Goal: Information Seeking & Learning: Understand process/instructions

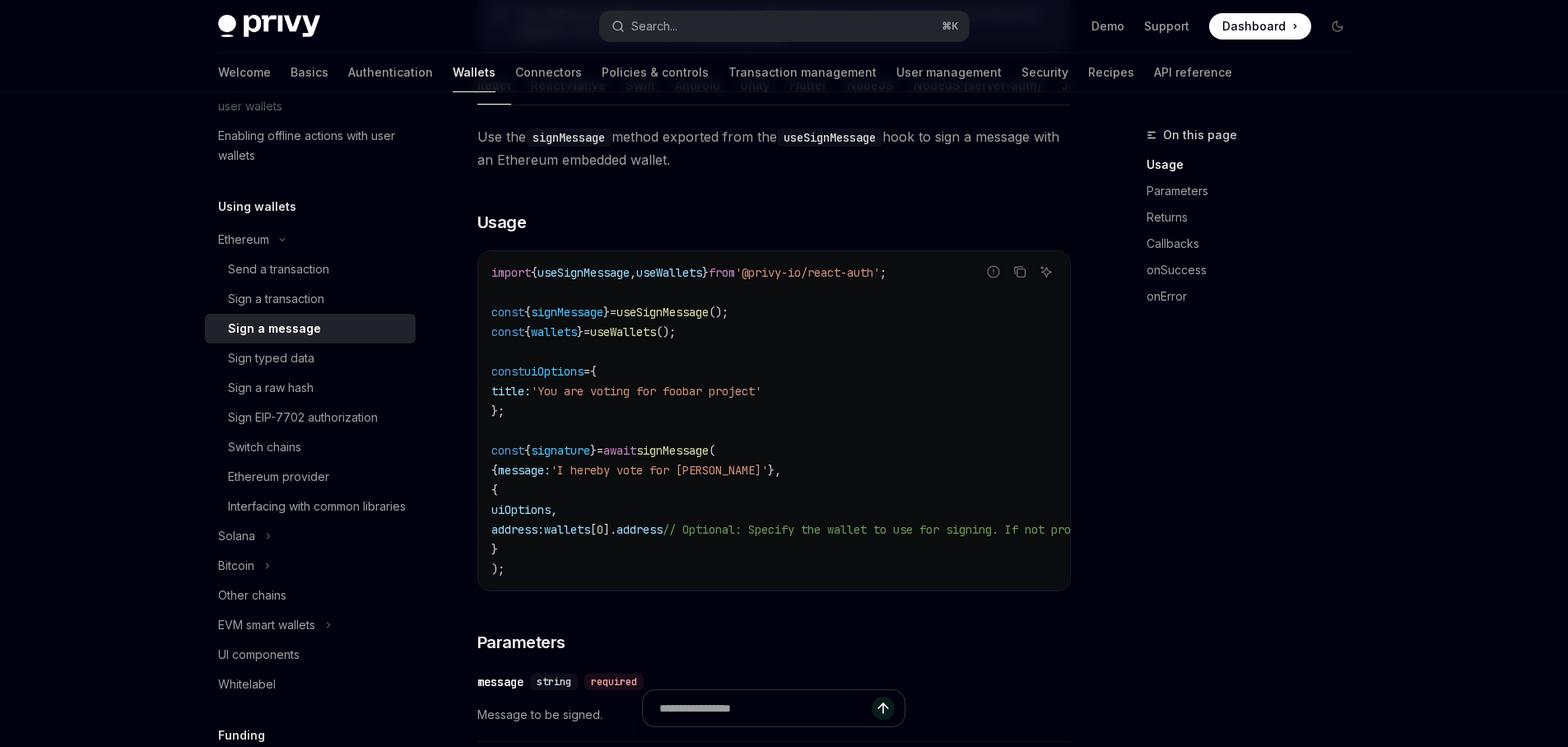
scroll to position [320, 0]
click at [320, 637] on button "EVM smart wallets" at bounding box center [310, 622] width 211 height 29
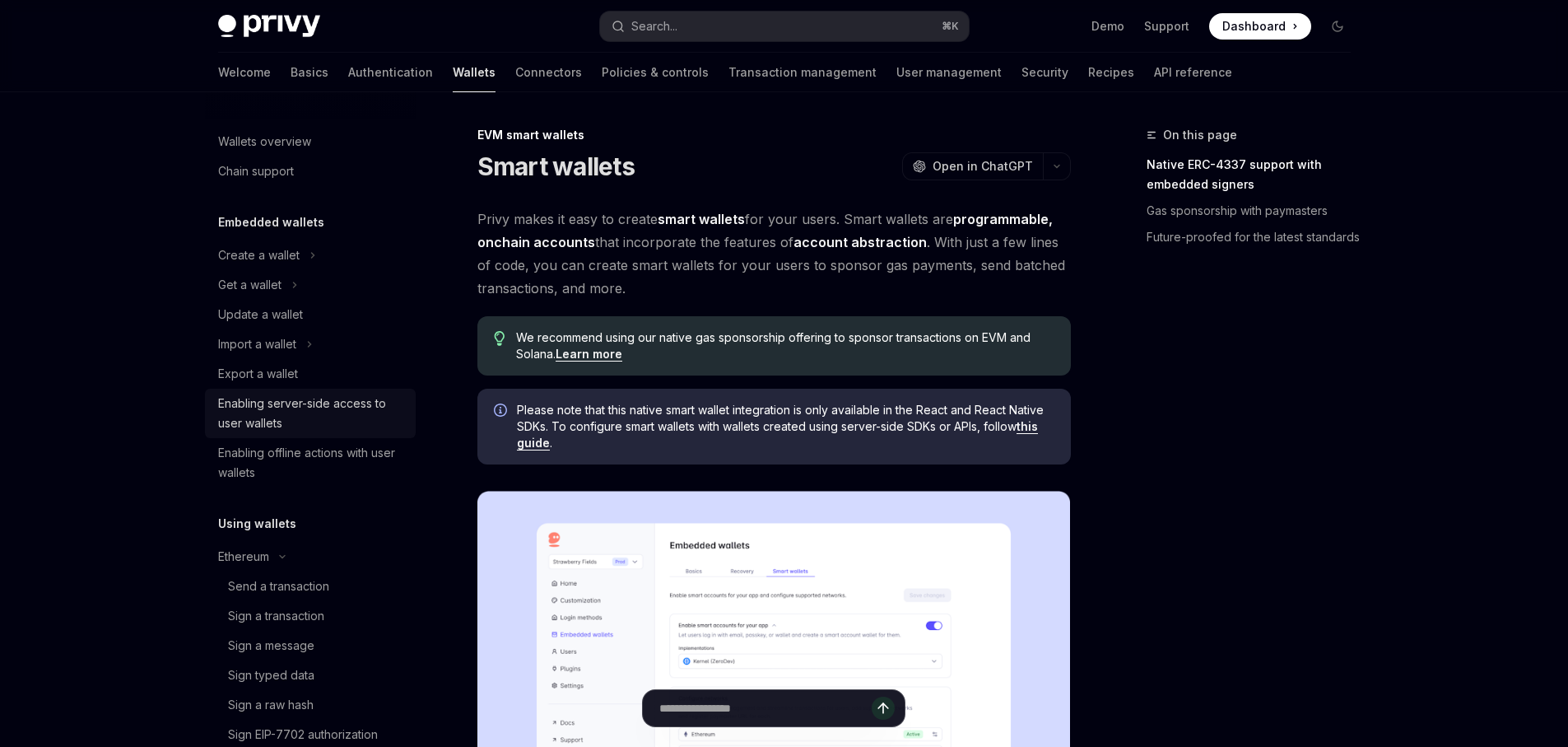
click at [314, 411] on div "Enabling server-side access to user wallets" at bounding box center [313, 414] width 188 height 39
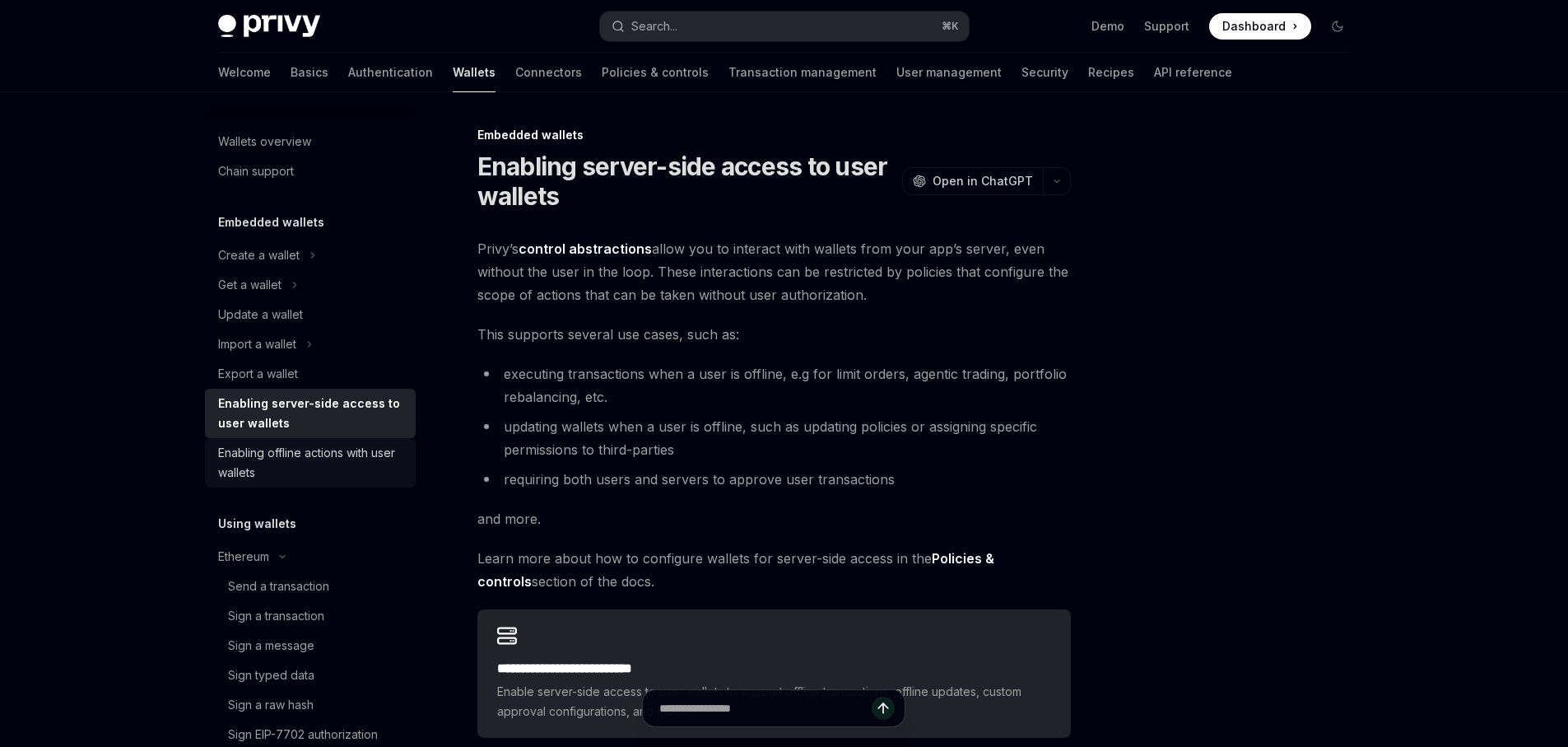
click at [293, 458] on div "Enabling offline actions with user wallets" at bounding box center [313, 463] width 188 height 39
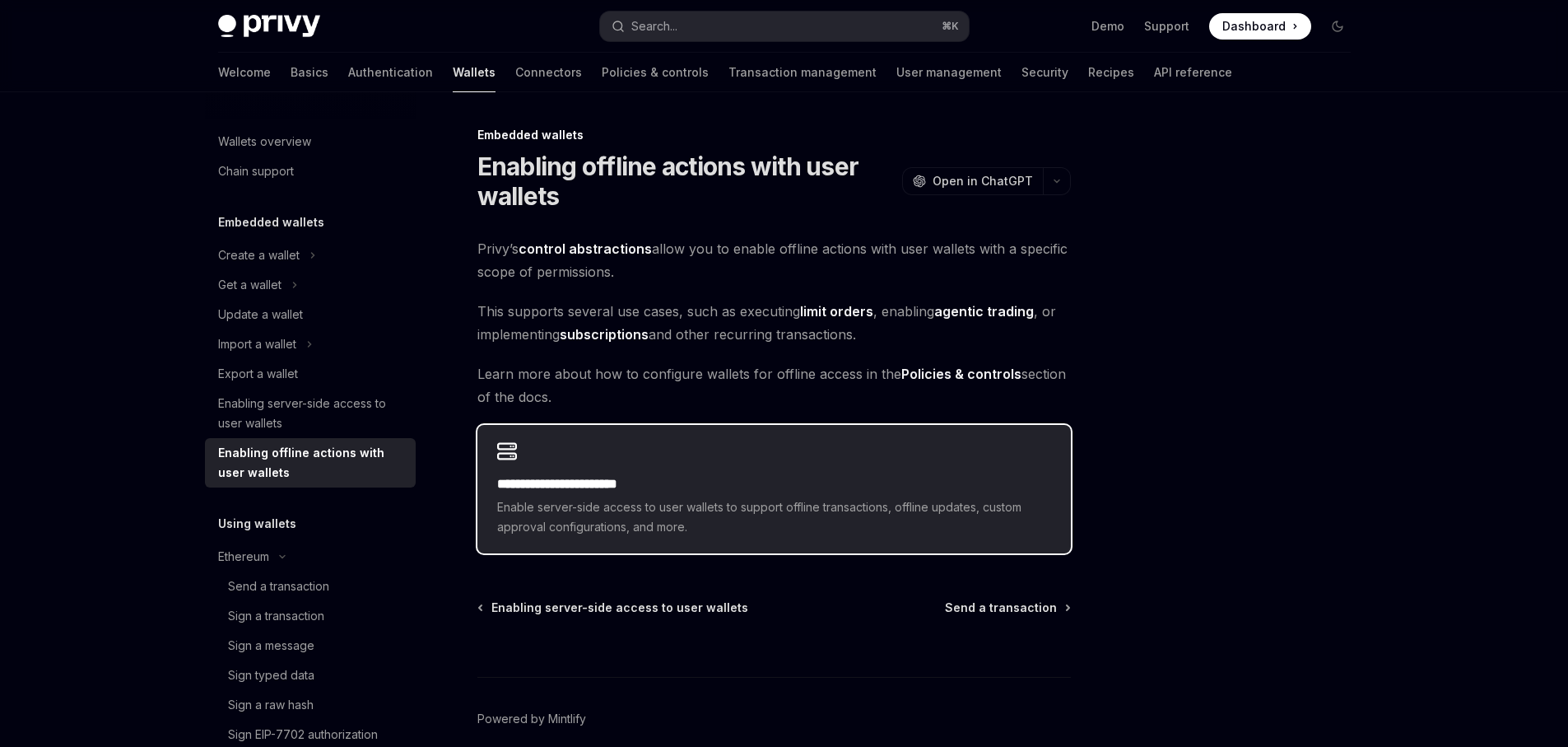
click at [897, 515] on span "Enable server-side access to user wallets to support offline transactions, offl…" at bounding box center [773, 517] width 554 height 39
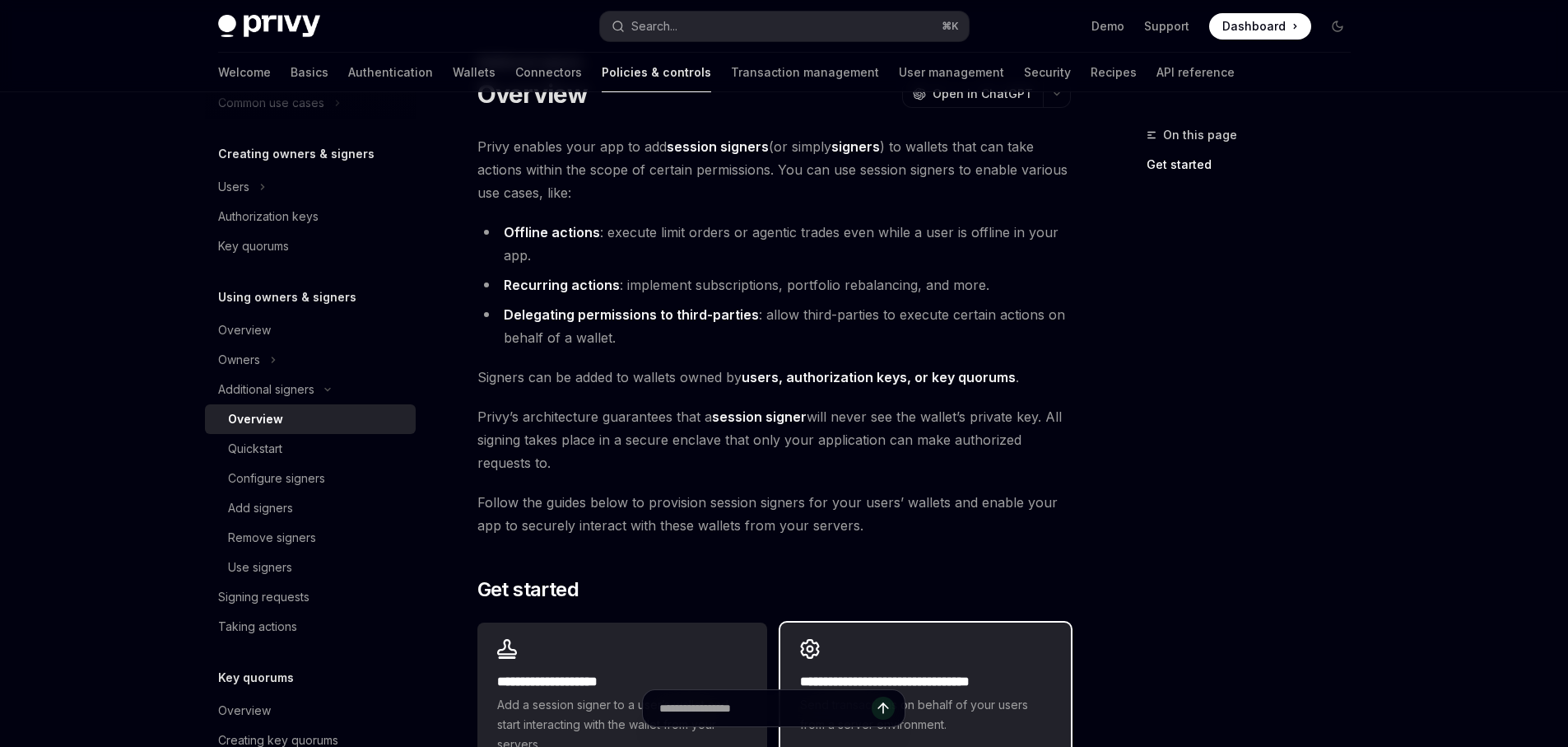
scroll to position [70, 0]
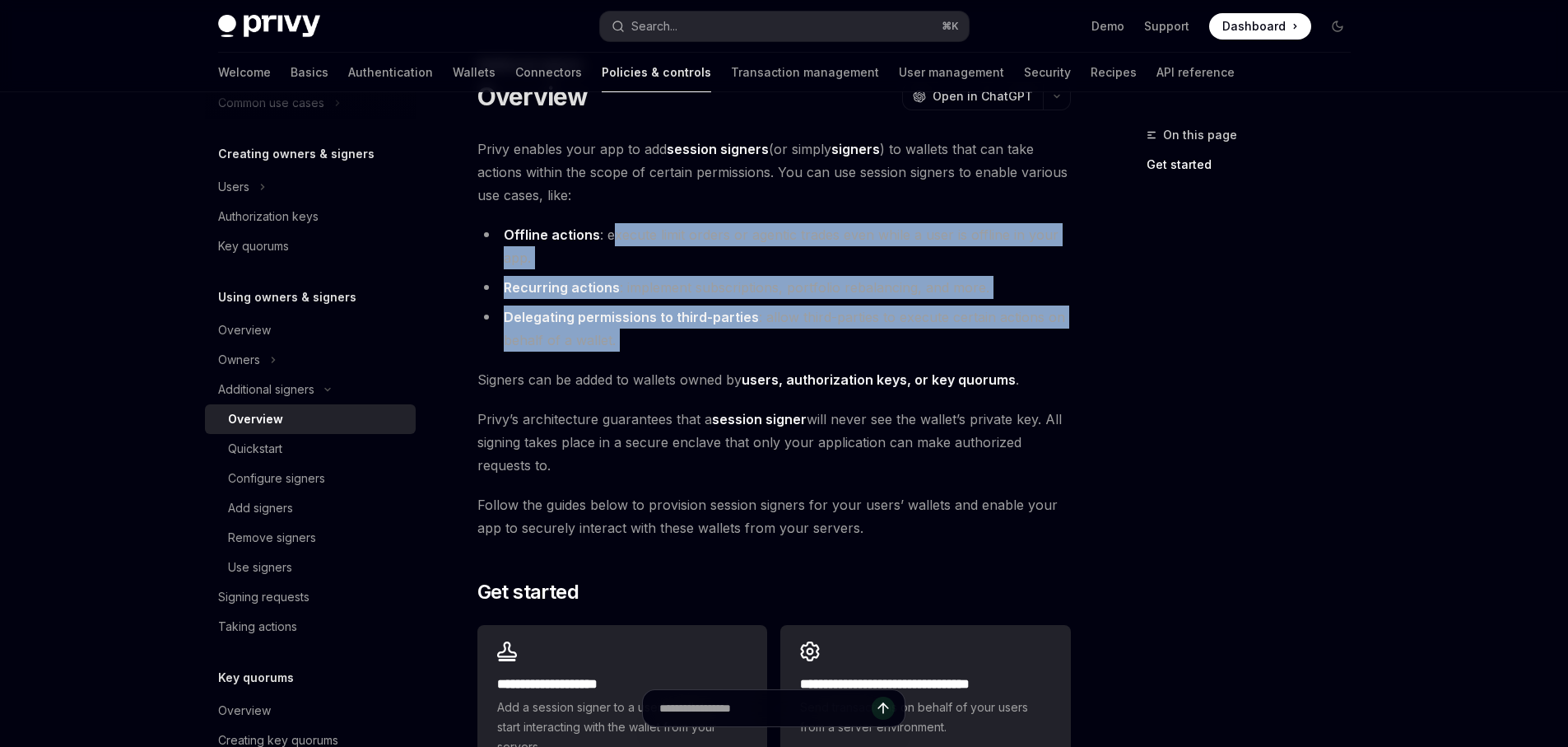
drag, startPoint x: 612, startPoint y: 236, endPoint x: 1067, endPoint y: 353, distance: 469.8
click at [1067, 353] on div "**********" at bounding box center [774, 458] width 594 height 642
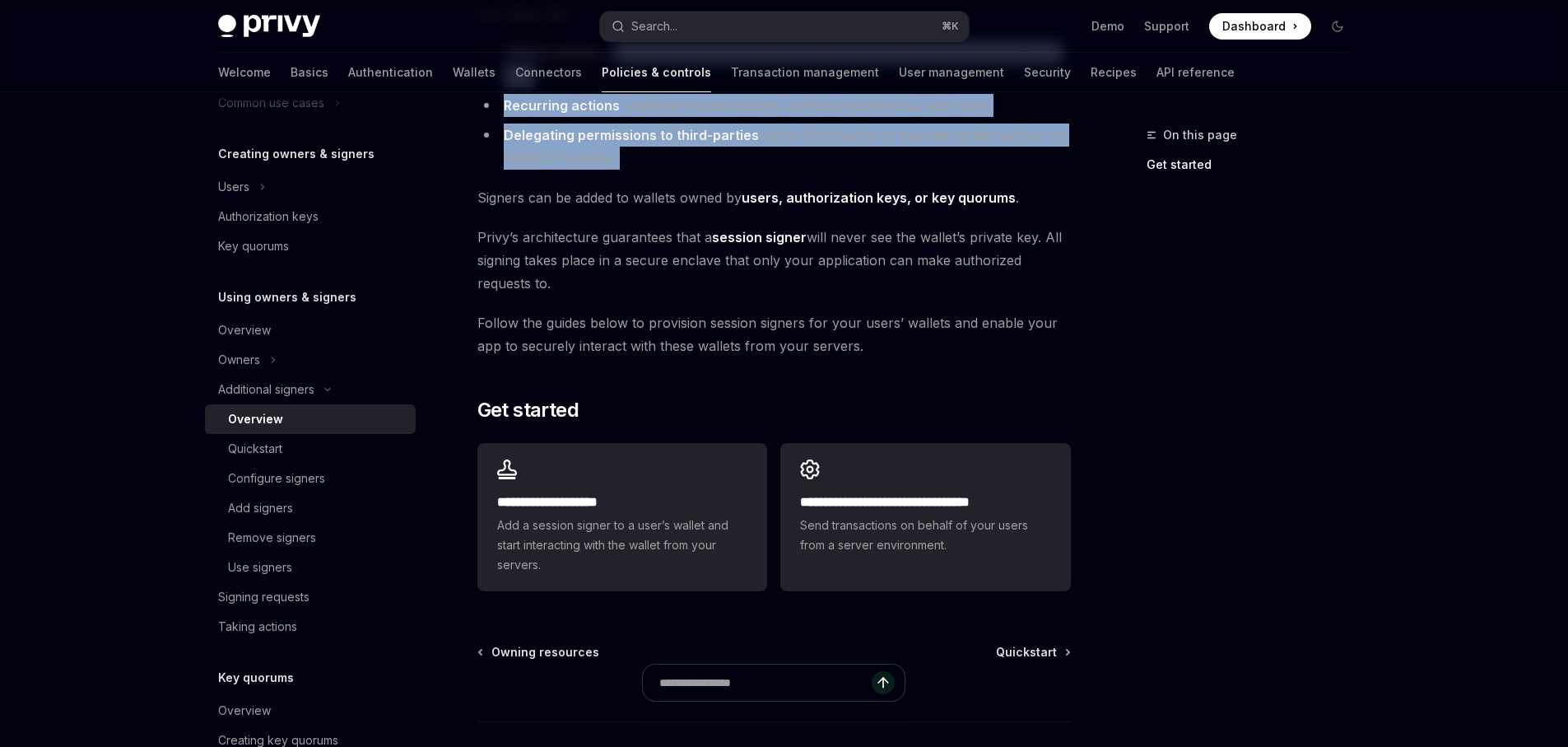
scroll to position [350, 0]
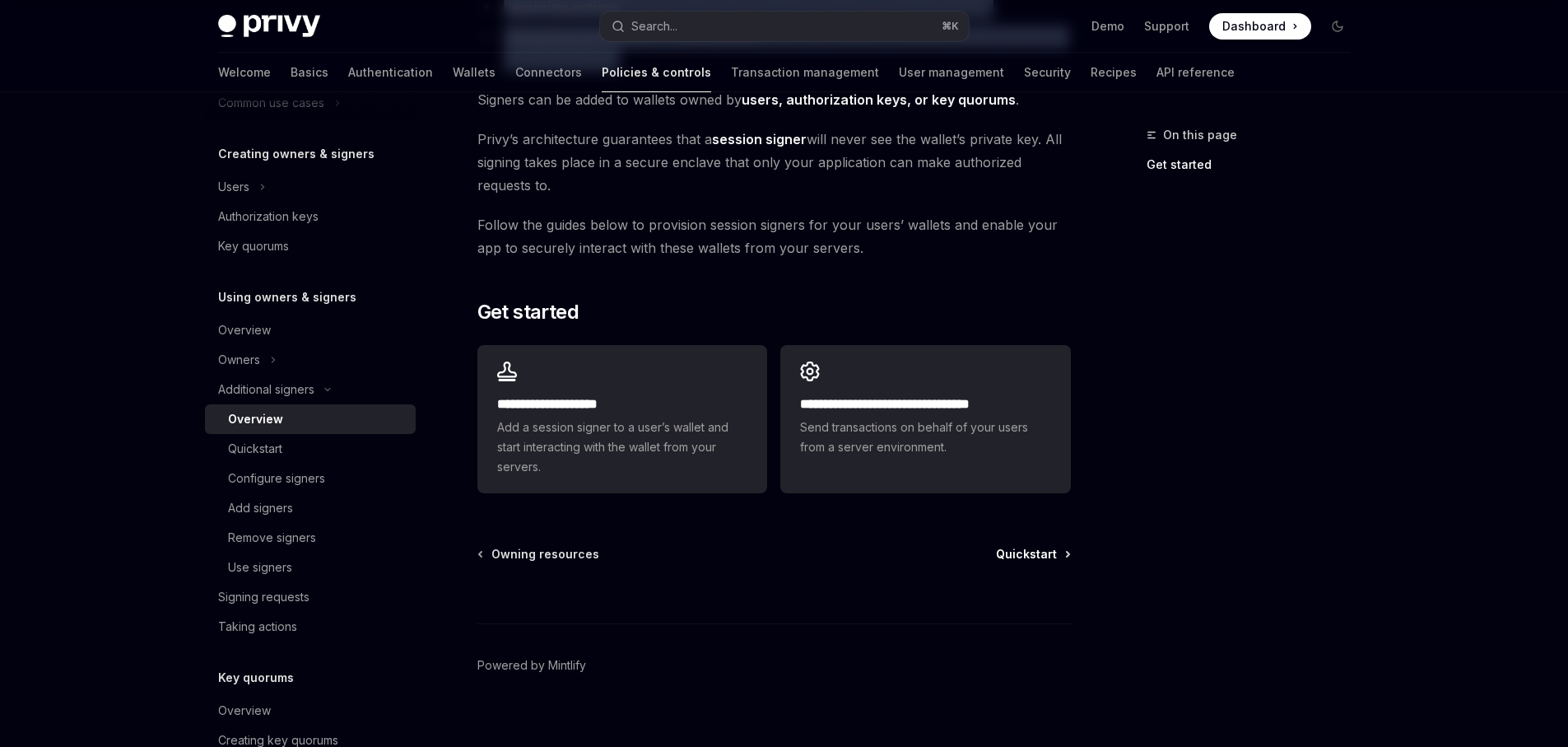
click at [1037, 555] on span "Quickstart" at bounding box center [1026, 554] width 61 height 17
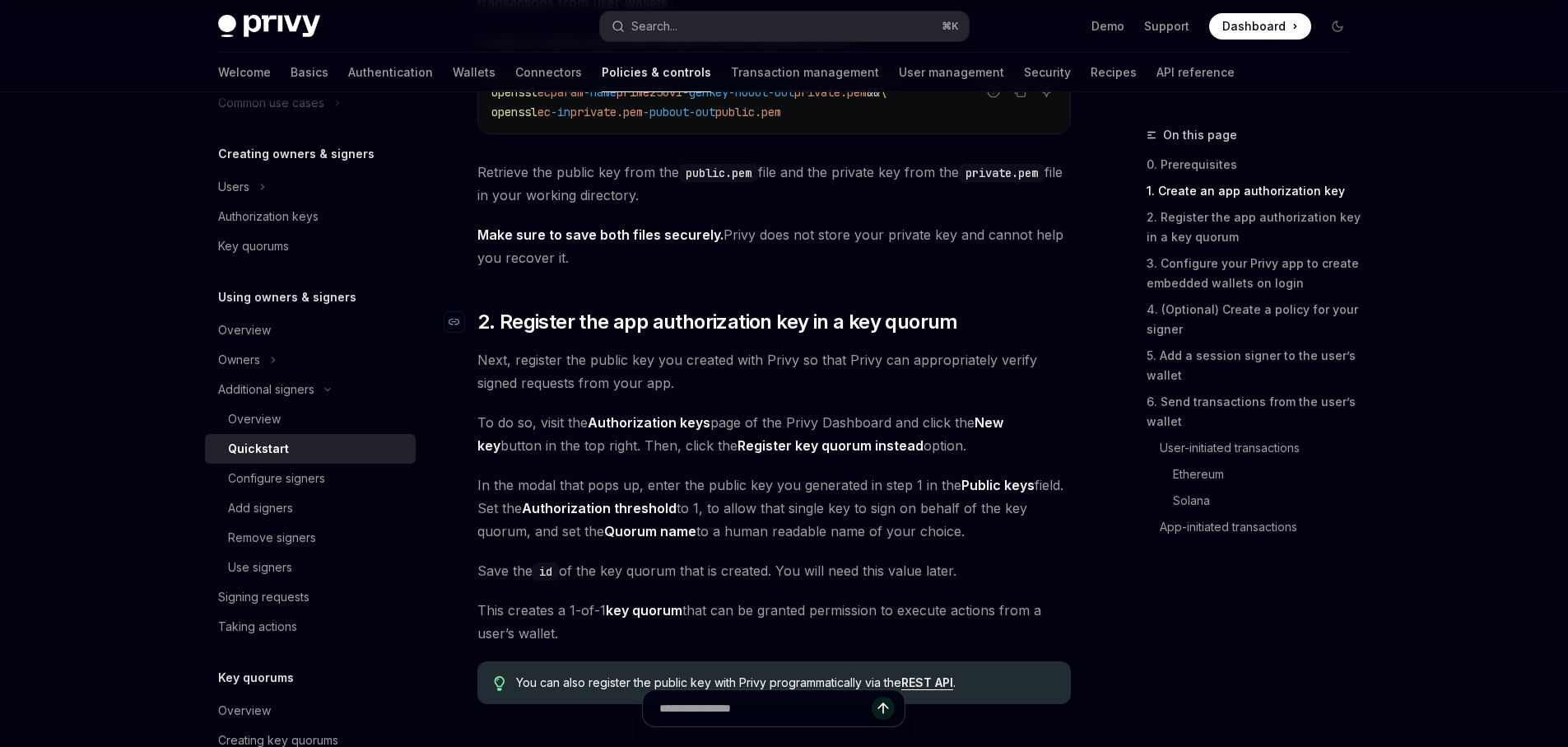
scroll to position [955, 0]
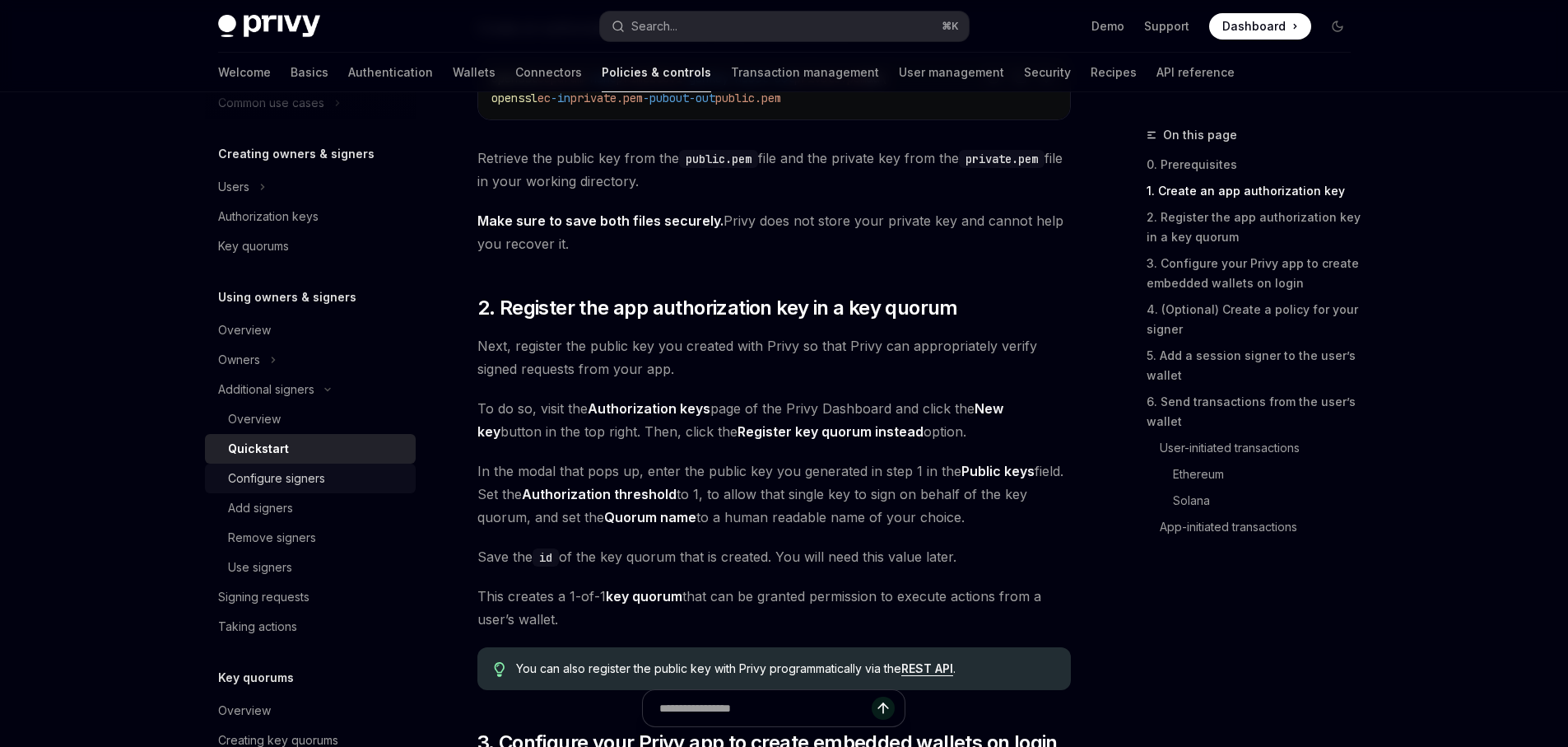
click at [279, 486] on div "Configure signers" at bounding box center [276, 478] width 97 height 20
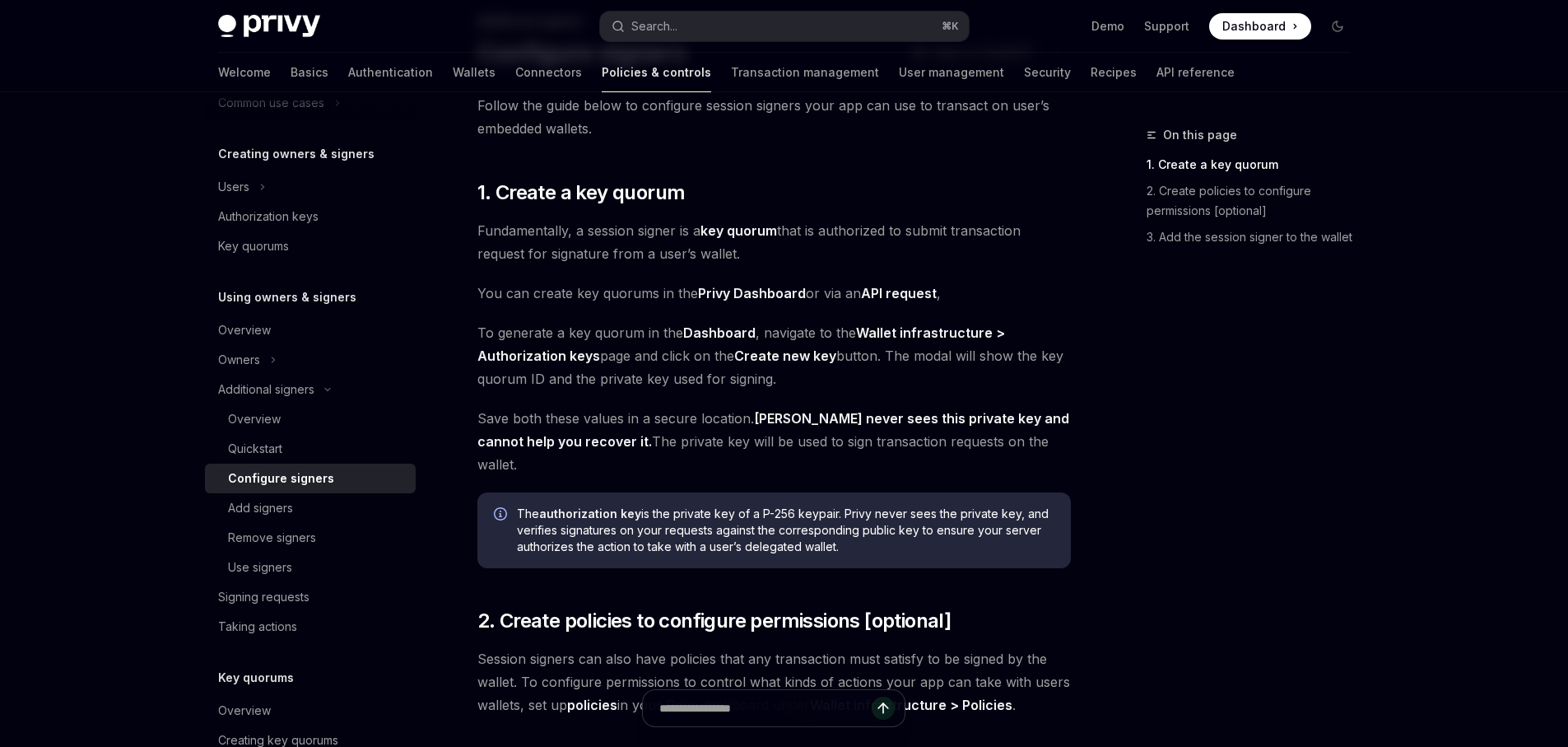
scroll to position [64, 0]
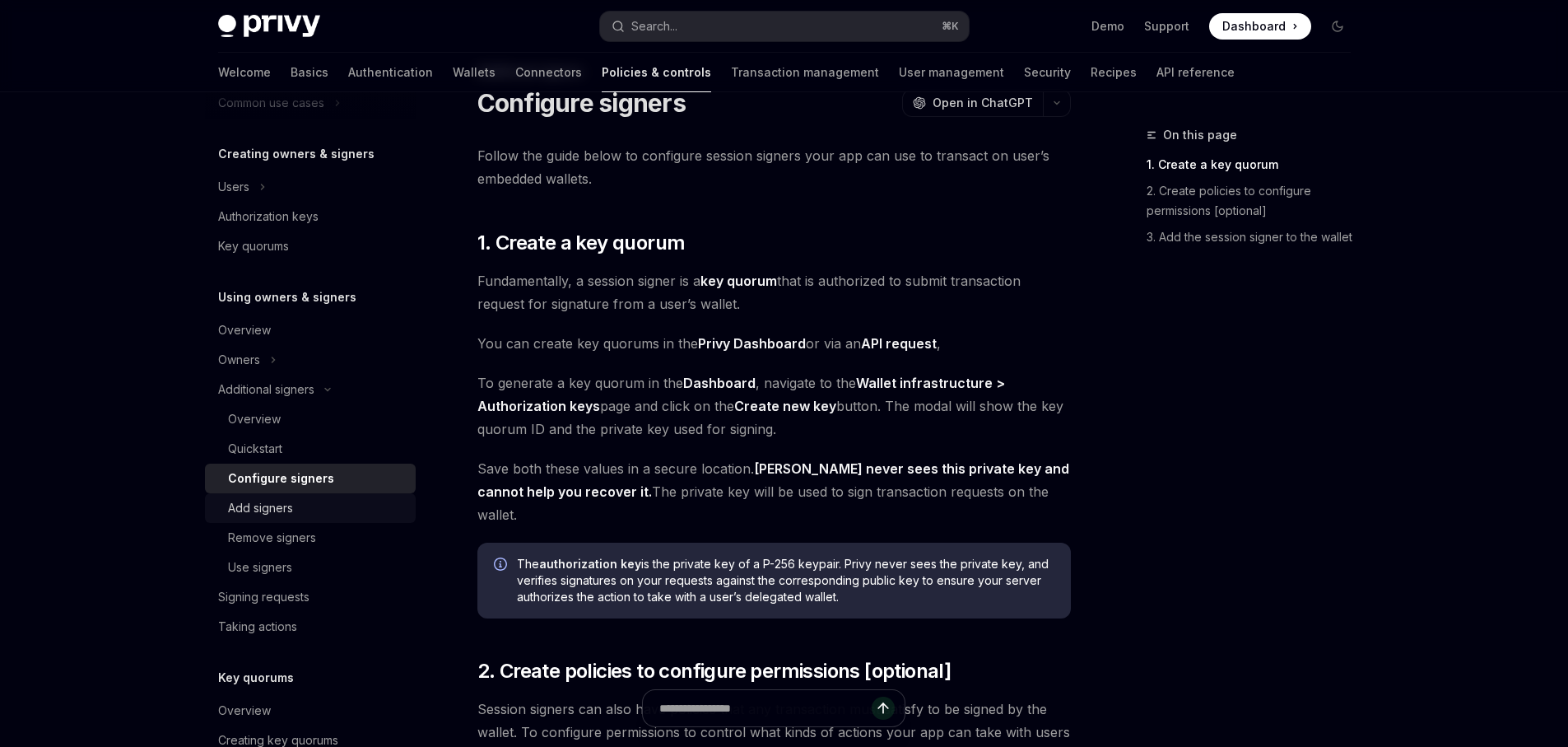
click at [296, 505] on div "Add signers" at bounding box center [317, 508] width 177 height 20
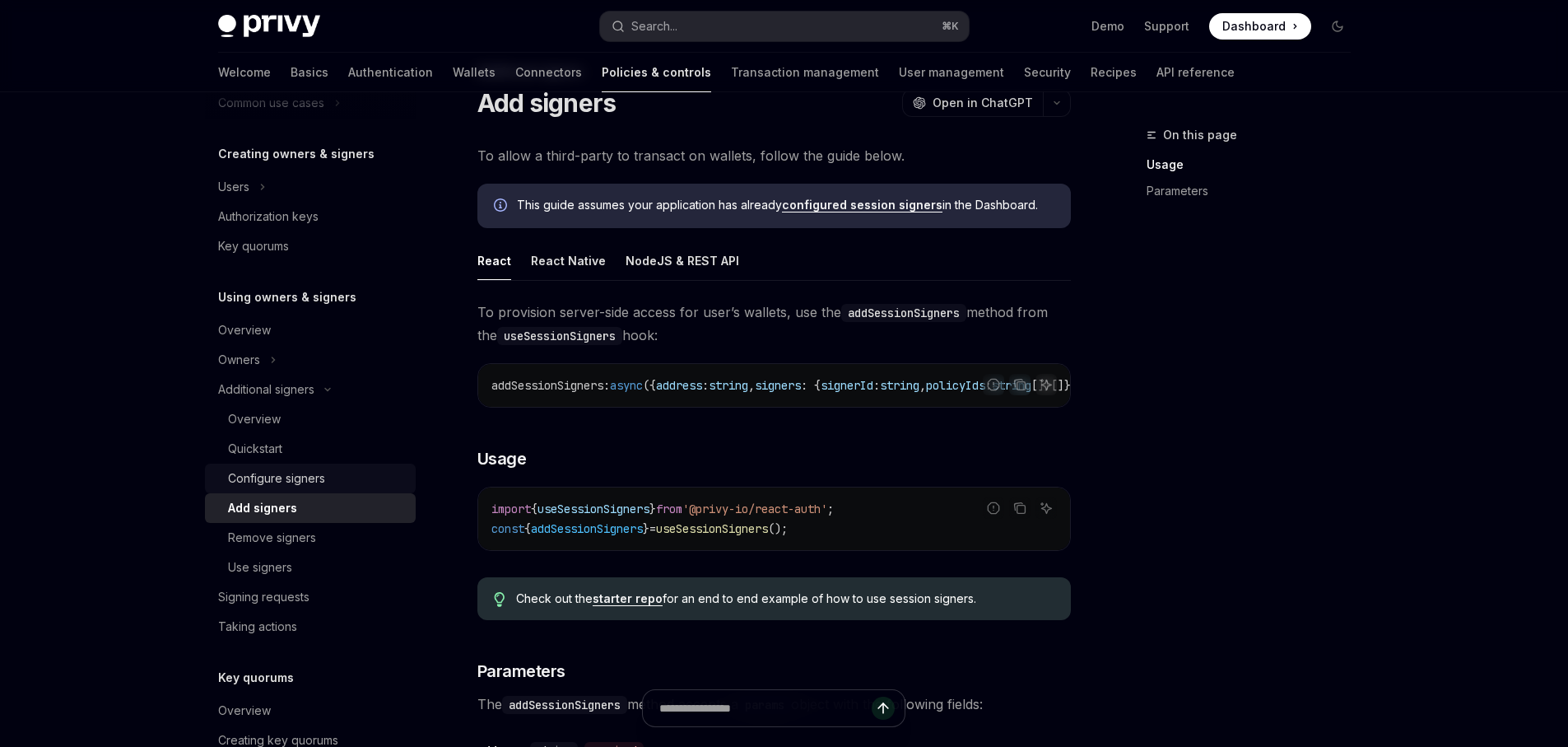
click at [308, 477] on div "Configure signers" at bounding box center [276, 478] width 97 height 20
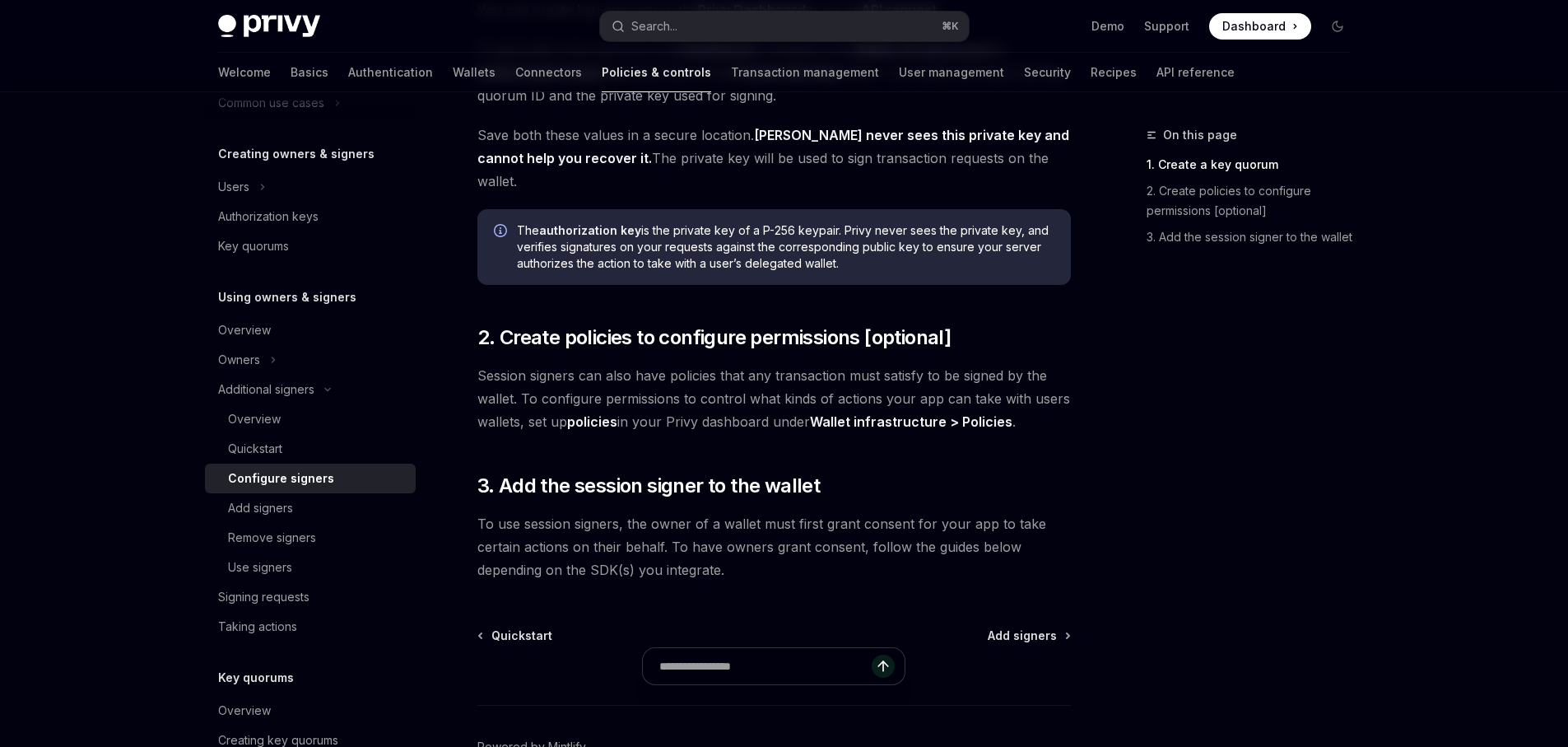
scroll to position [408, 0]
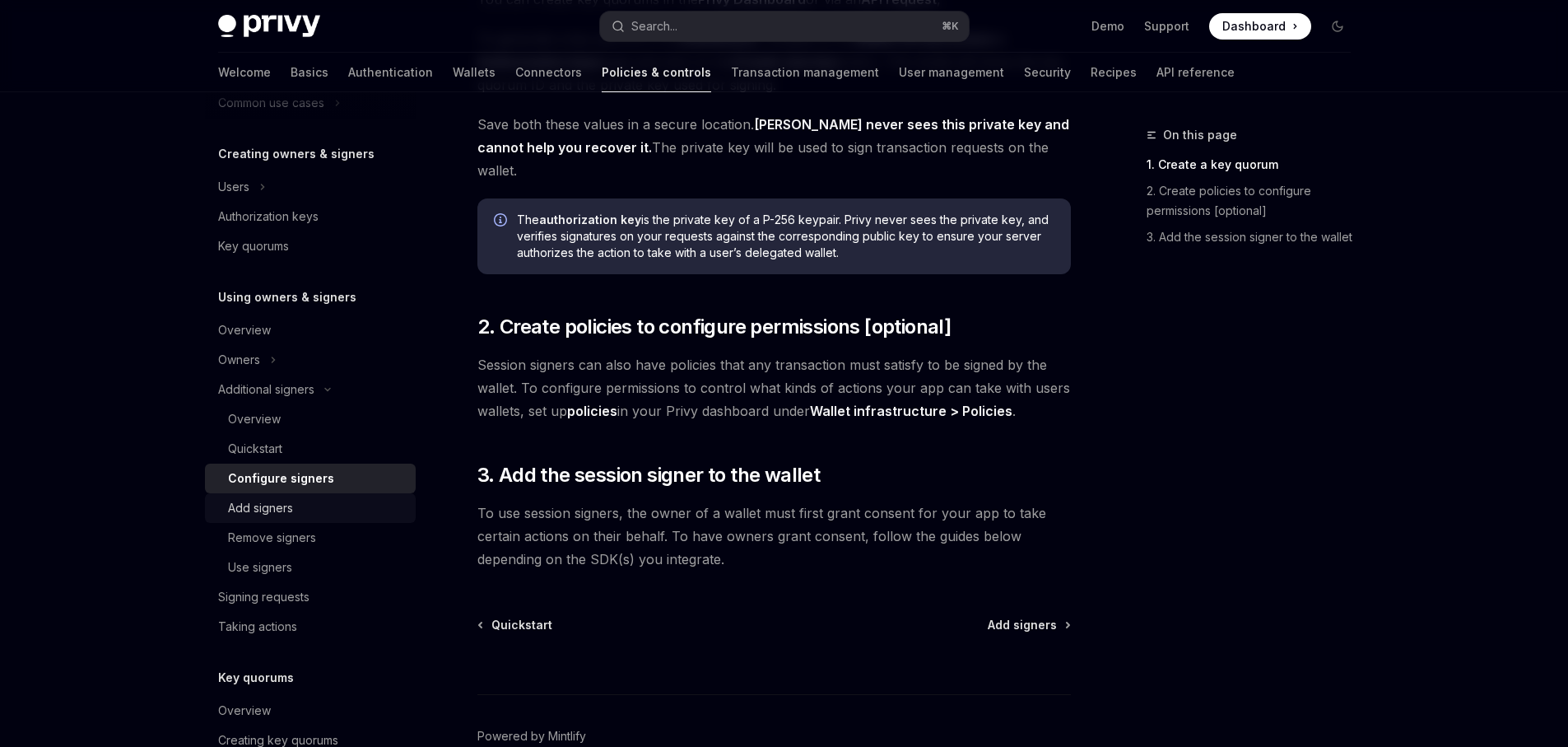
click at [278, 521] on link "Add signers" at bounding box center [310, 508] width 211 height 29
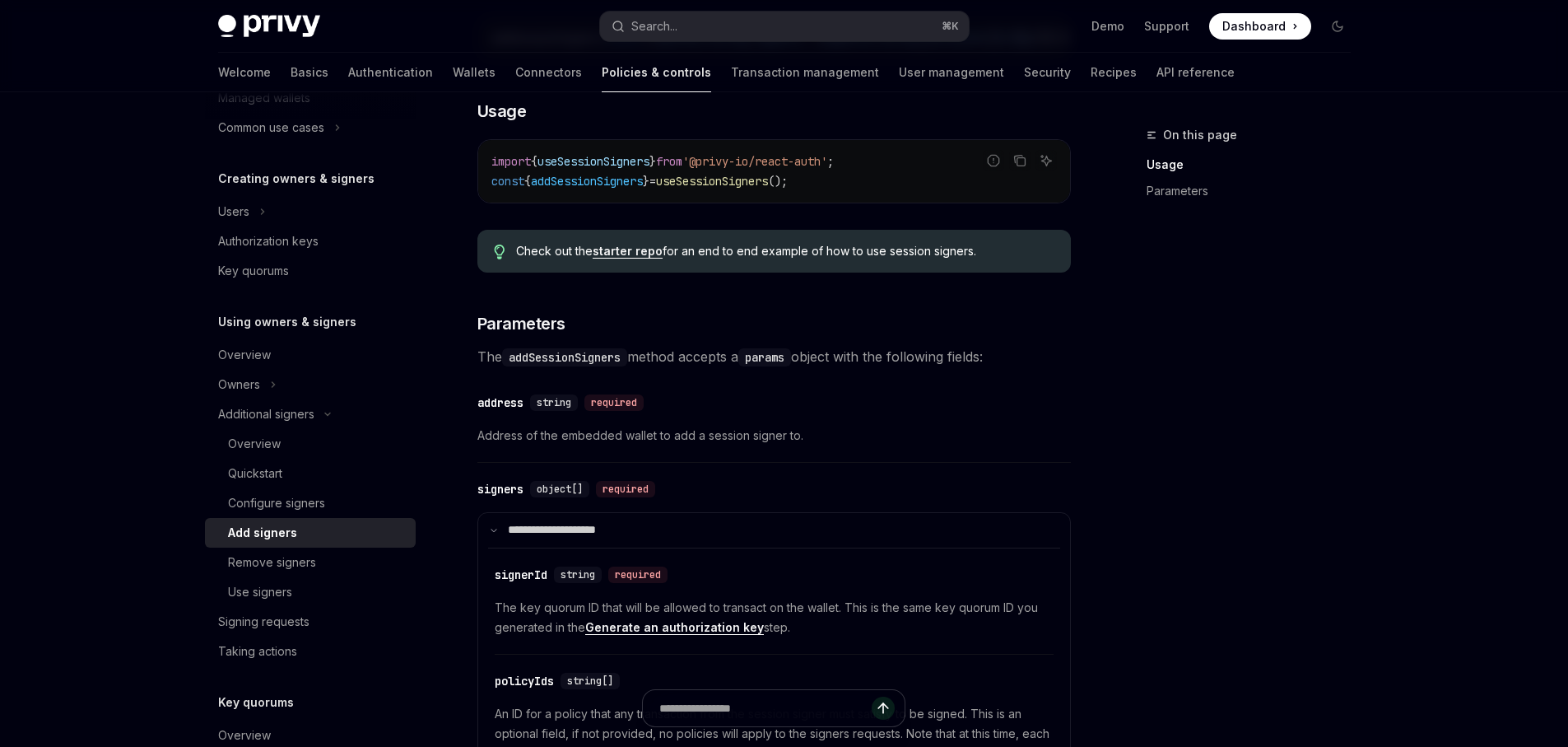
scroll to position [523, 0]
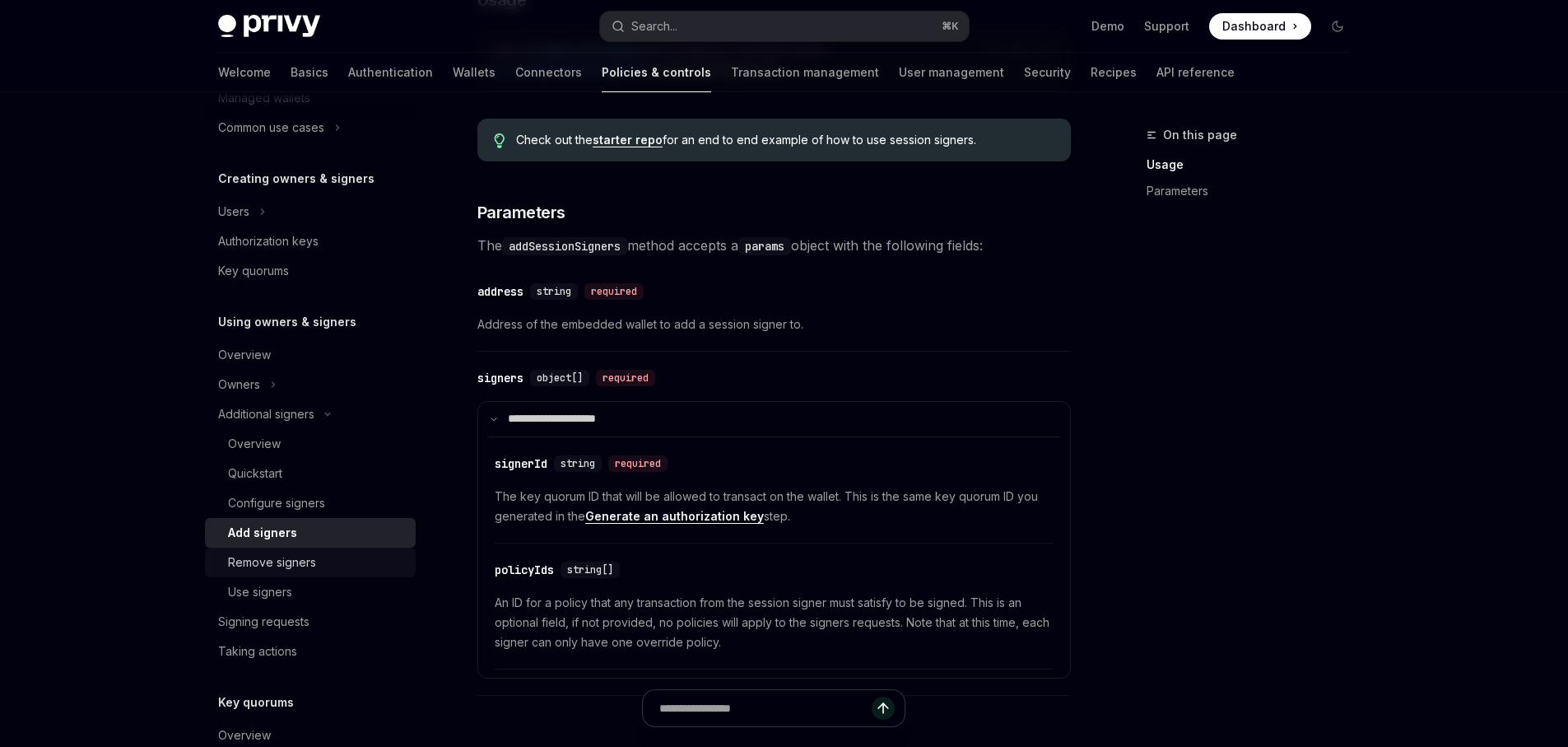
click at [279, 573] on link "Remove signers" at bounding box center [310, 563] width 211 height 29
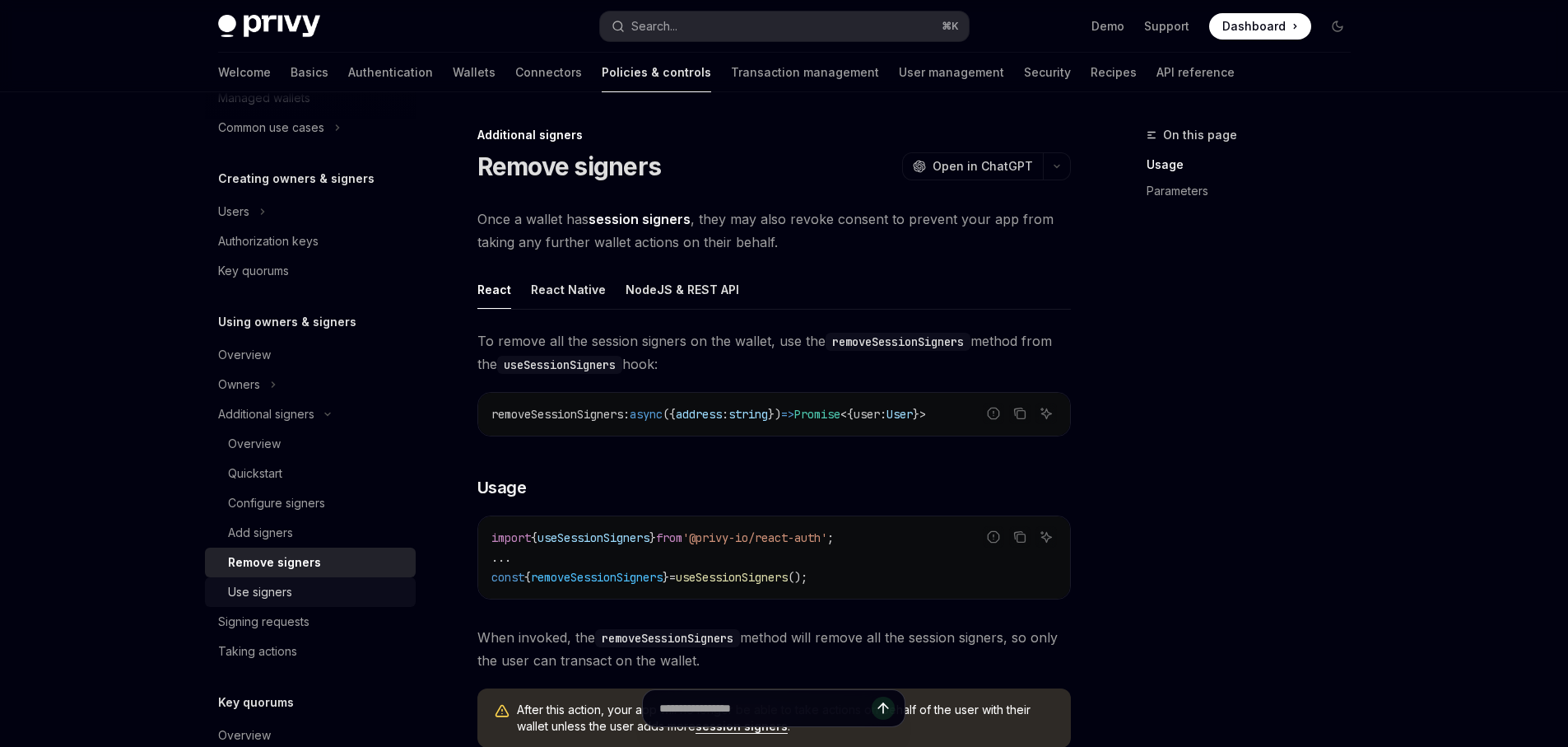
click at [280, 592] on div "Use signers" at bounding box center [261, 592] width 65 height 20
type textarea "*"
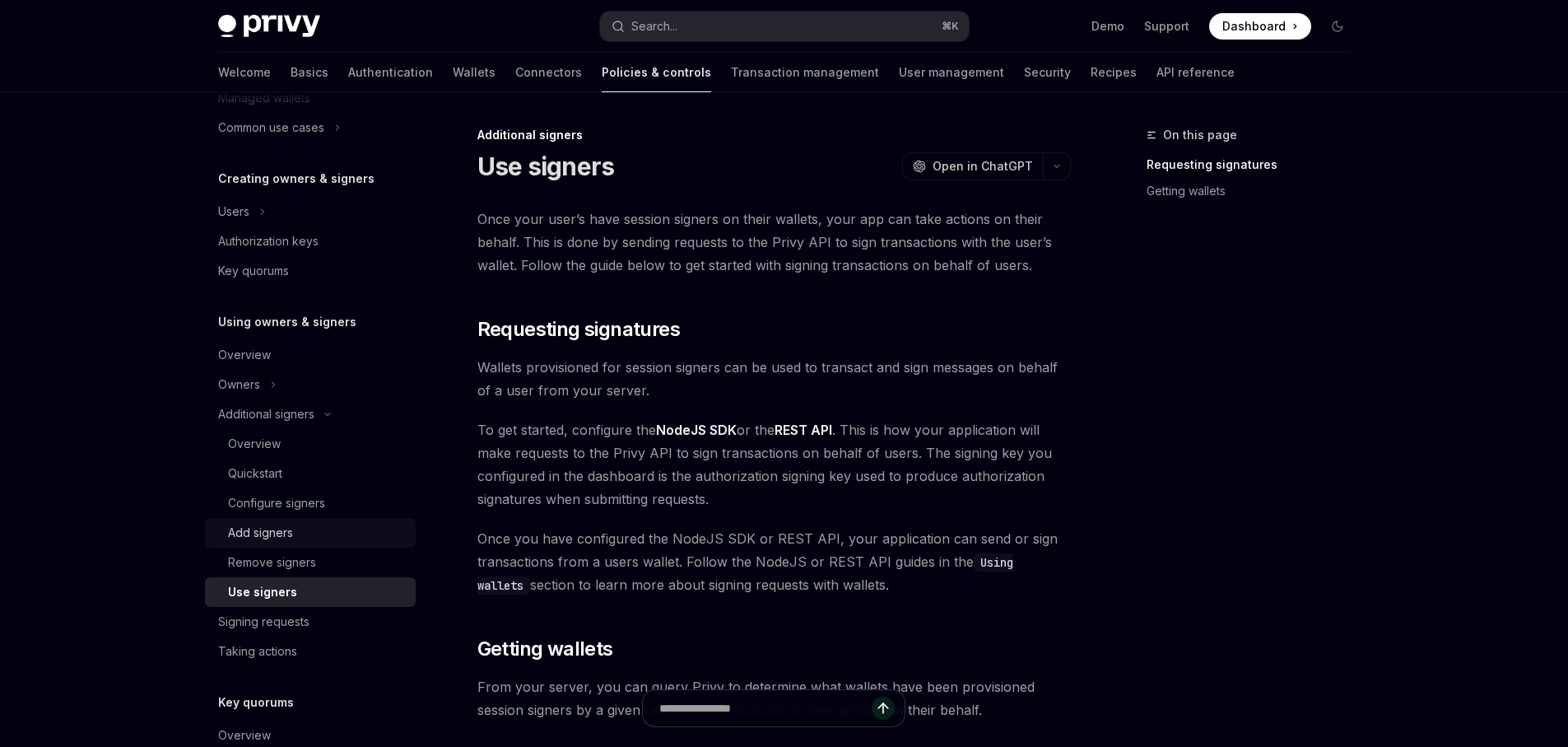
click at [308, 518] on link "Add signers" at bounding box center [310, 532] width 211 height 29
click at [316, 506] on div "Configure signers" at bounding box center [276, 503] width 97 height 20
click at [295, 538] on div "Add signers" at bounding box center [317, 532] width 177 height 20
click at [299, 503] on div "Configure signers" at bounding box center [276, 503] width 97 height 20
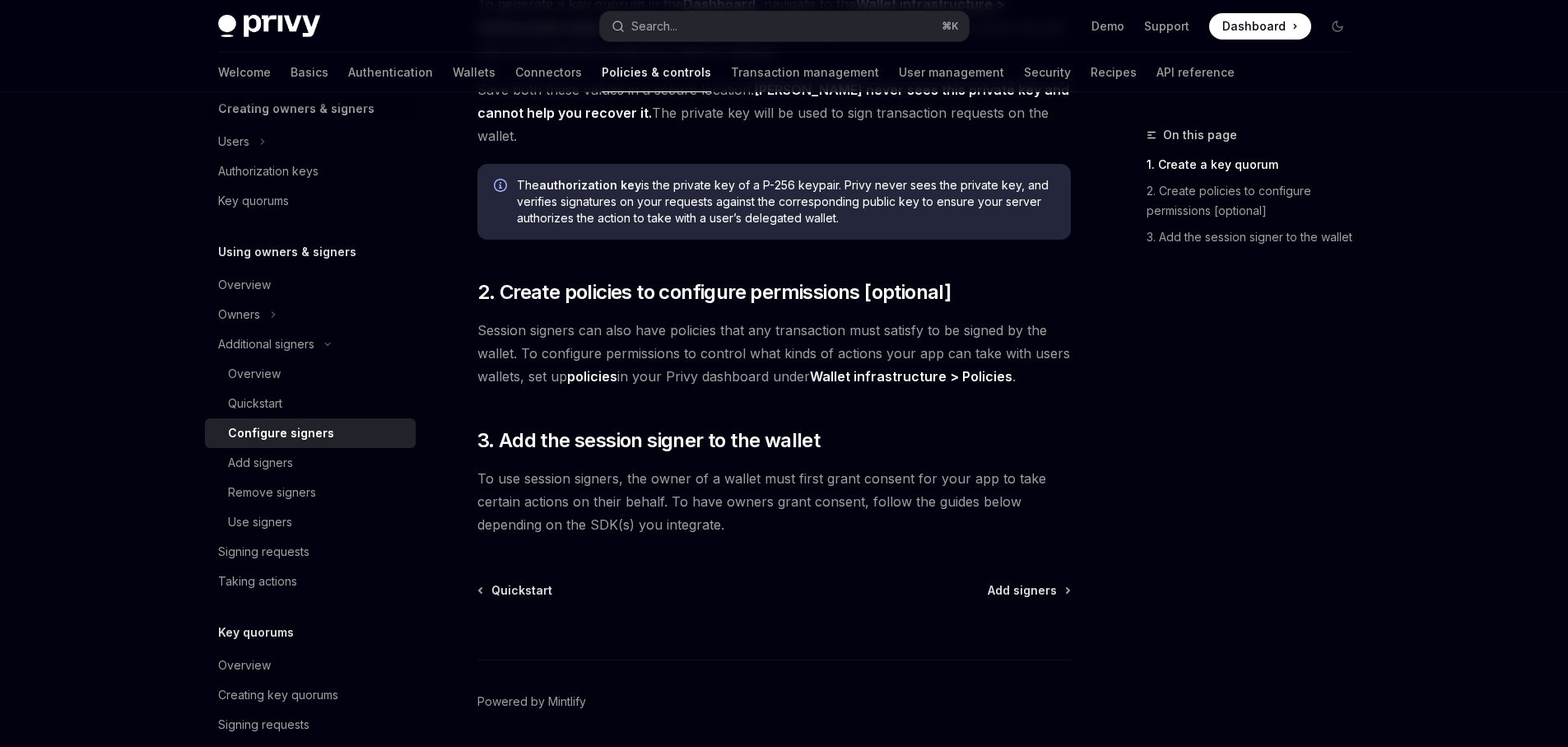
scroll to position [369, 0]
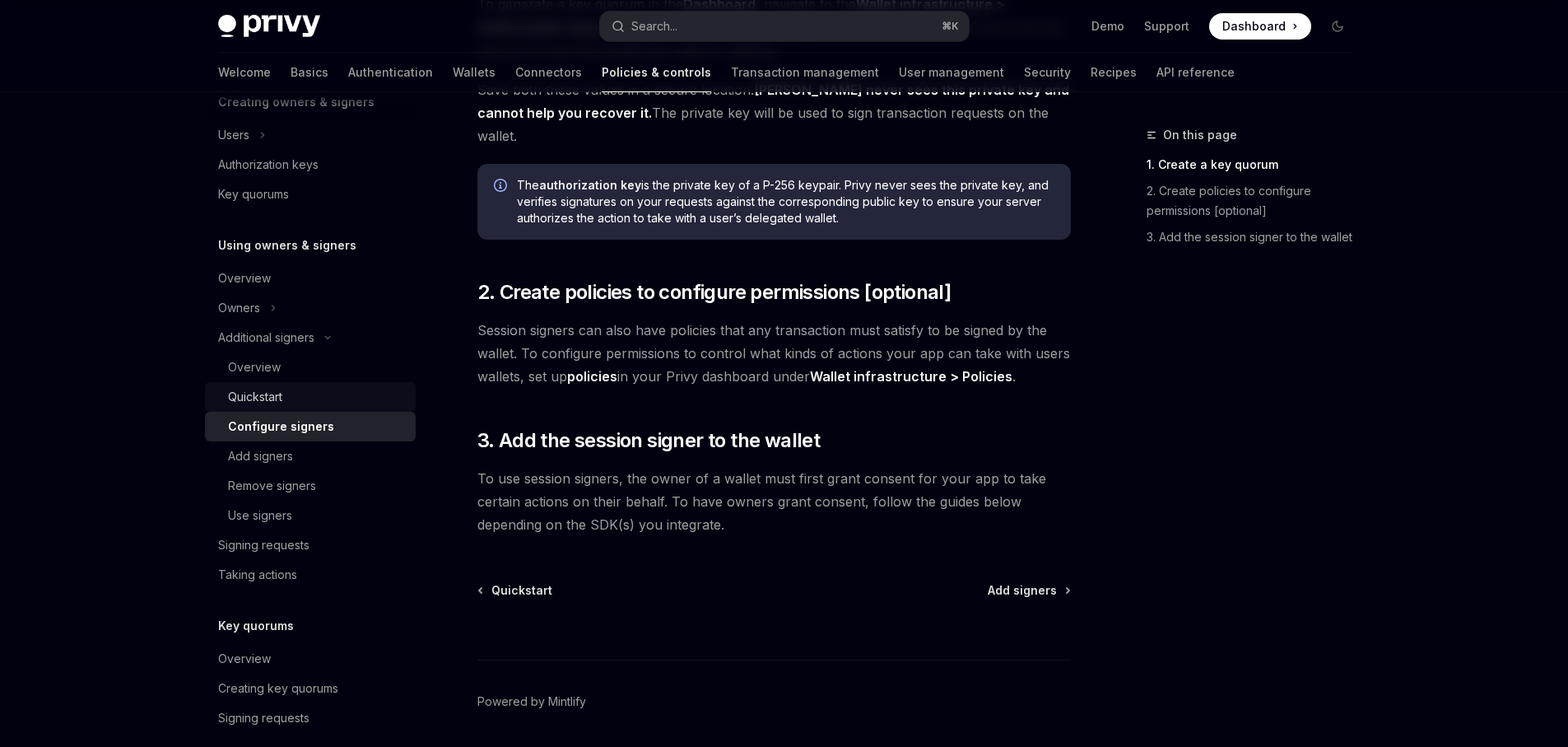
click at [281, 400] on div "Quickstart" at bounding box center [255, 397] width 54 height 20
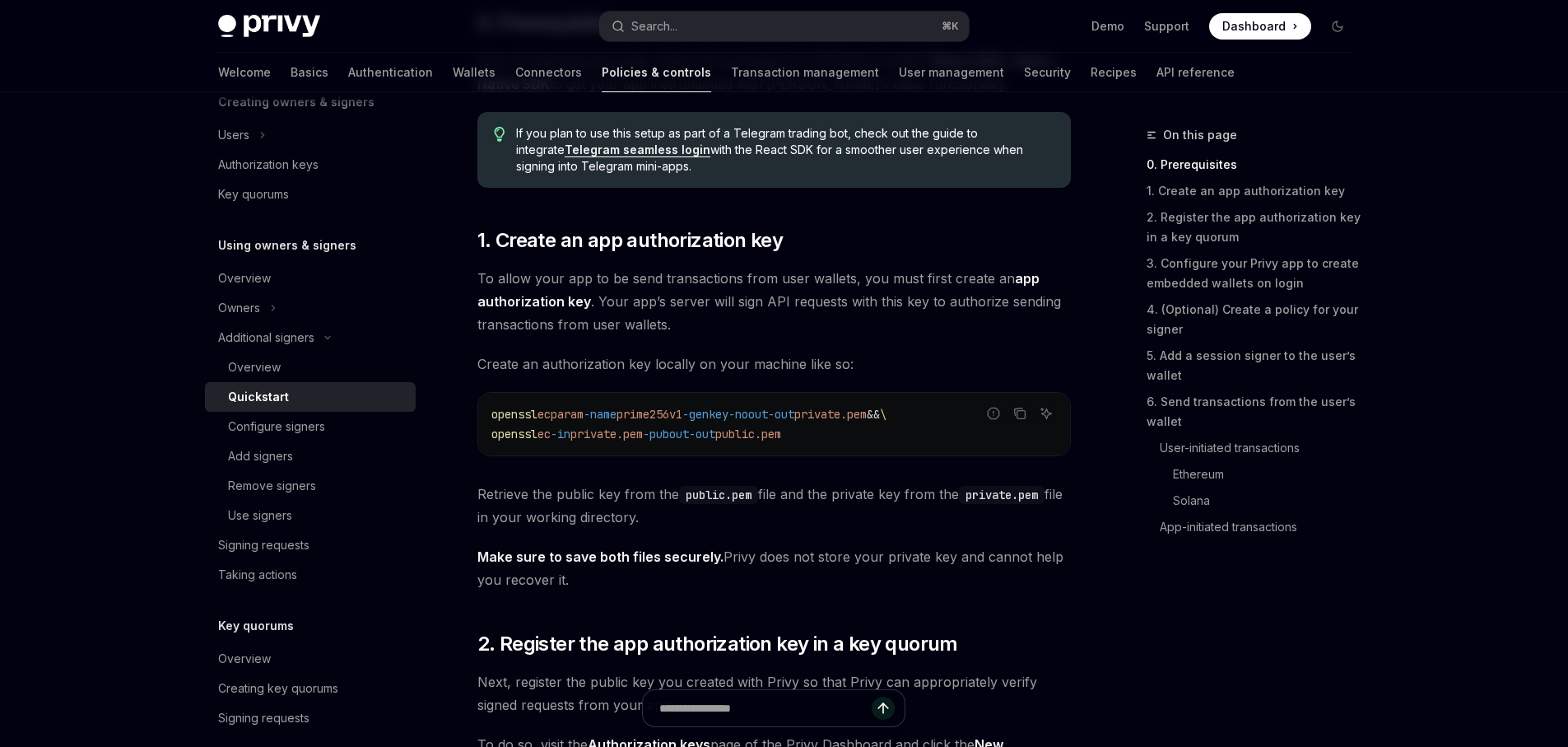
scroll to position [616, 0]
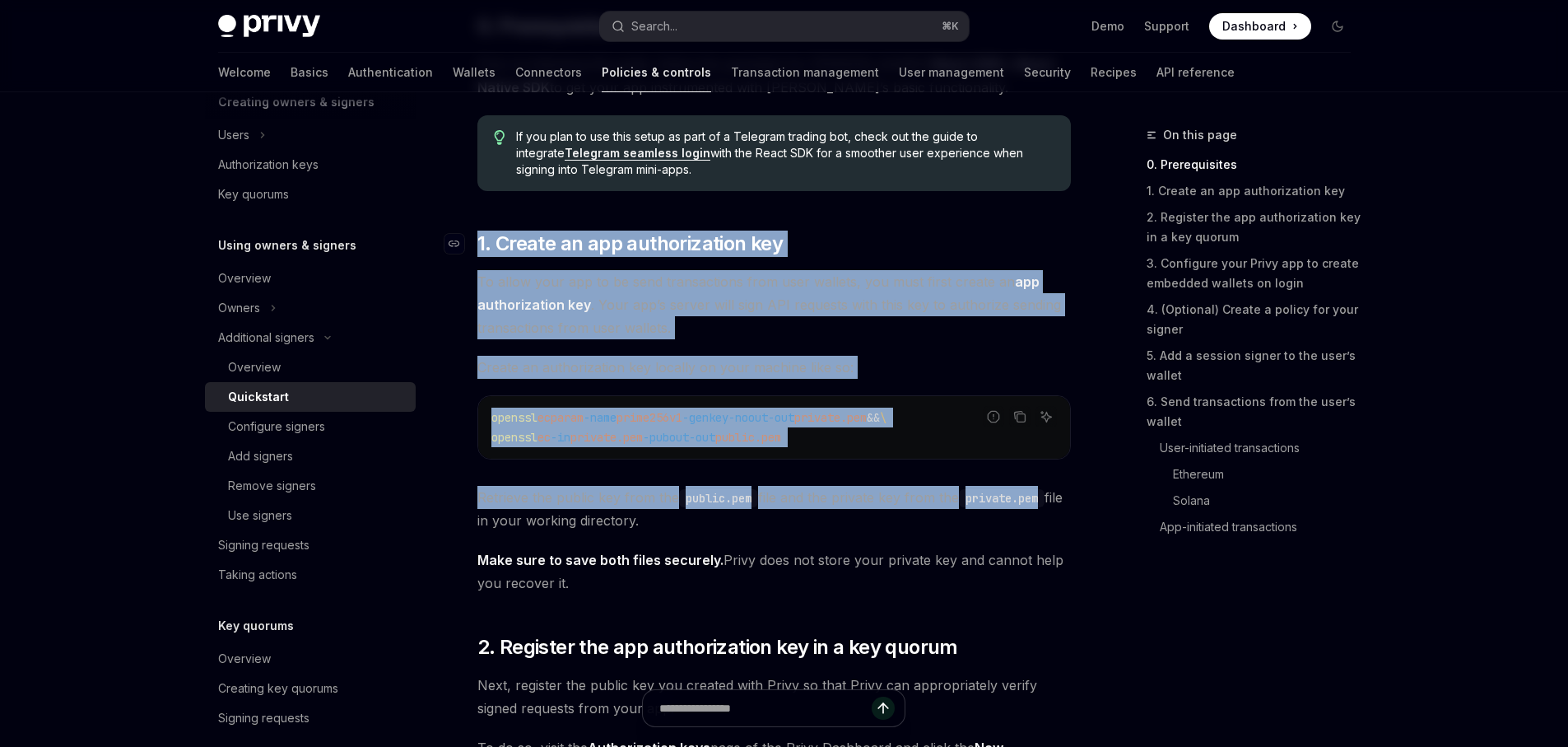
drag, startPoint x: 1117, startPoint y: 492, endPoint x: 525, endPoint y: 241, distance: 643.0
click at [765, 318] on span "To allow your app to be send transactions from user wallets, you must first cre…" at bounding box center [774, 305] width 594 height 70
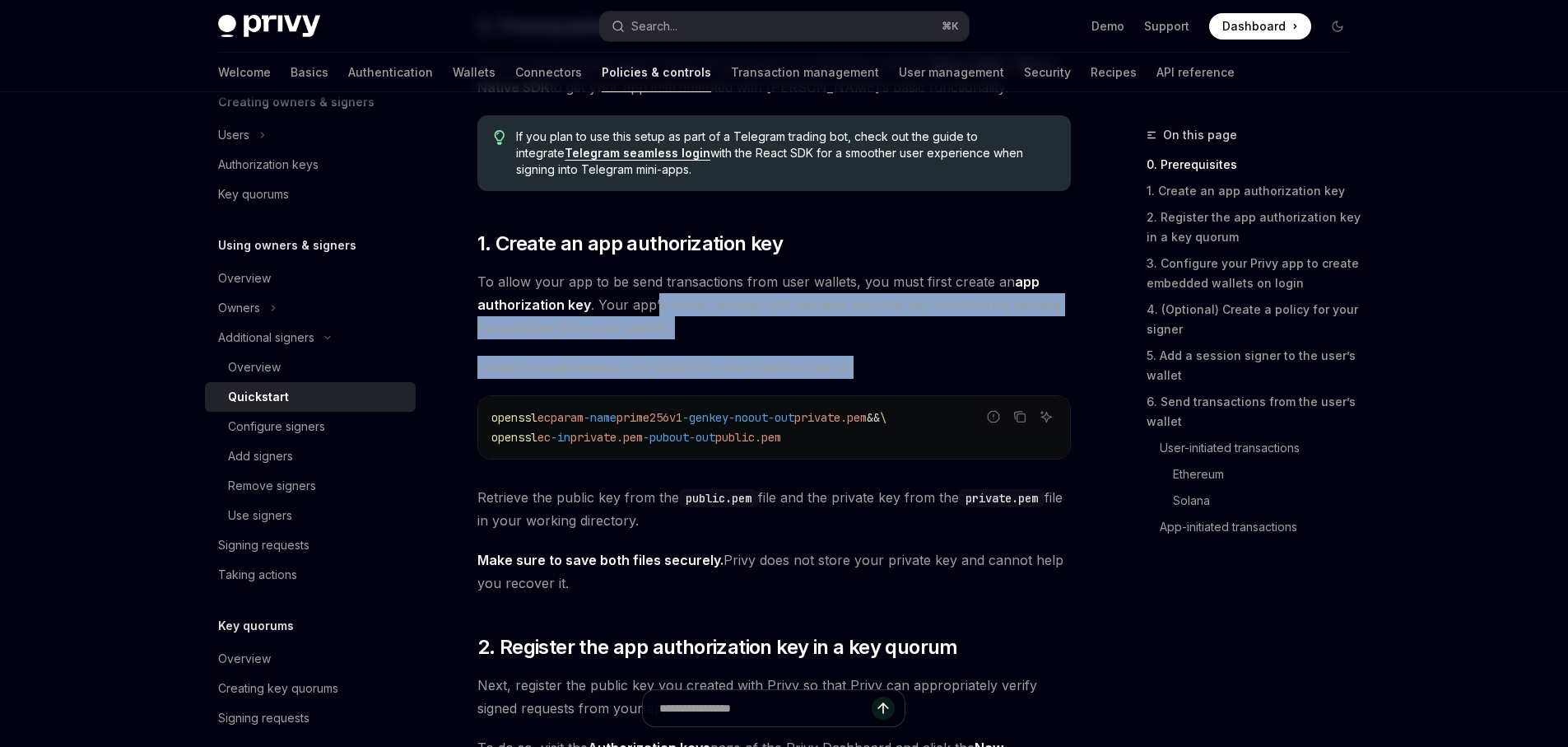
drag, startPoint x: 654, startPoint y: 301, endPoint x: 953, endPoint y: 365, distance: 305.8
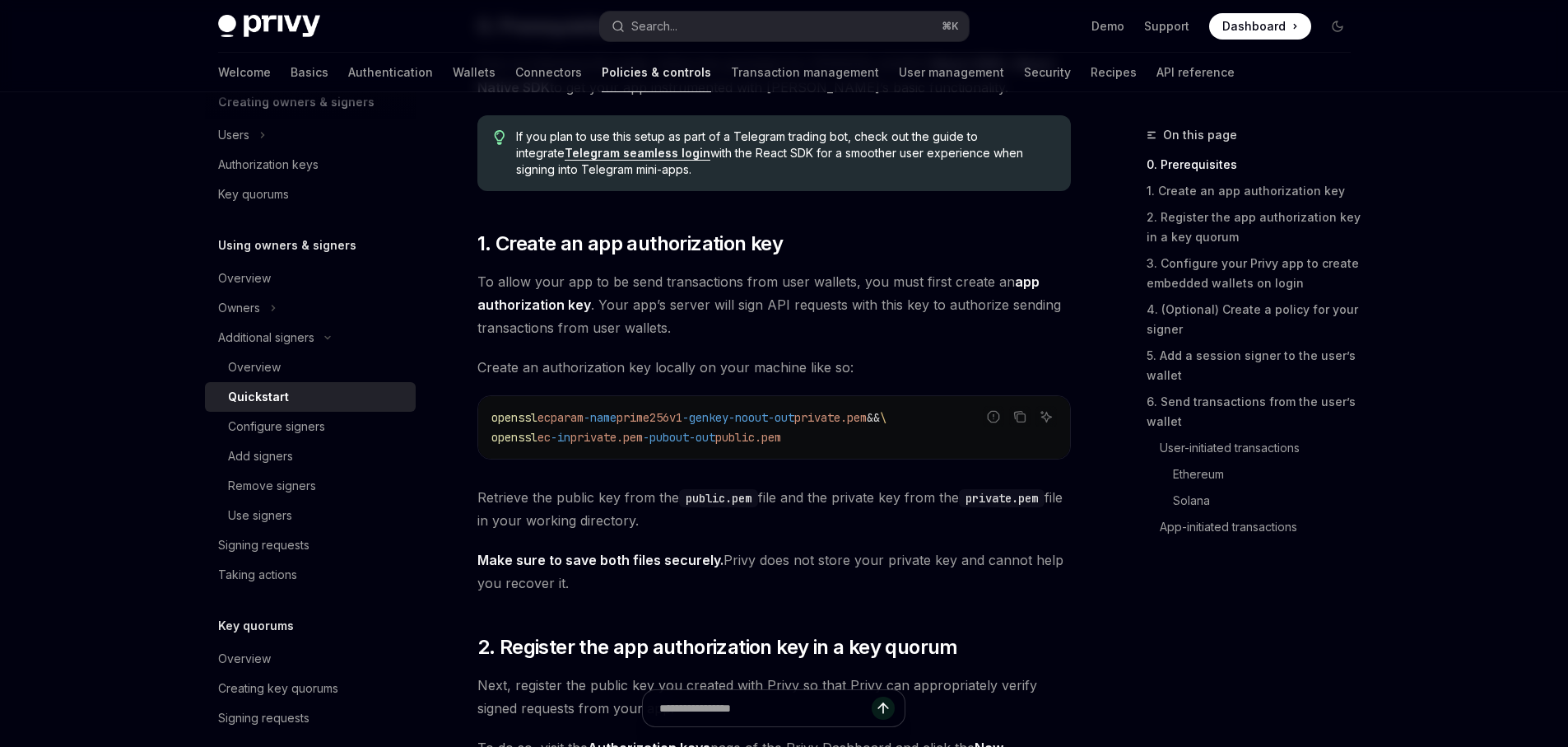
drag, startPoint x: 922, startPoint y: 377, endPoint x: 815, endPoint y: 352, distance: 109.9
click at [852, 368] on span "Create an authorization key locally on your machine like so:" at bounding box center [774, 368] width 594 height 24
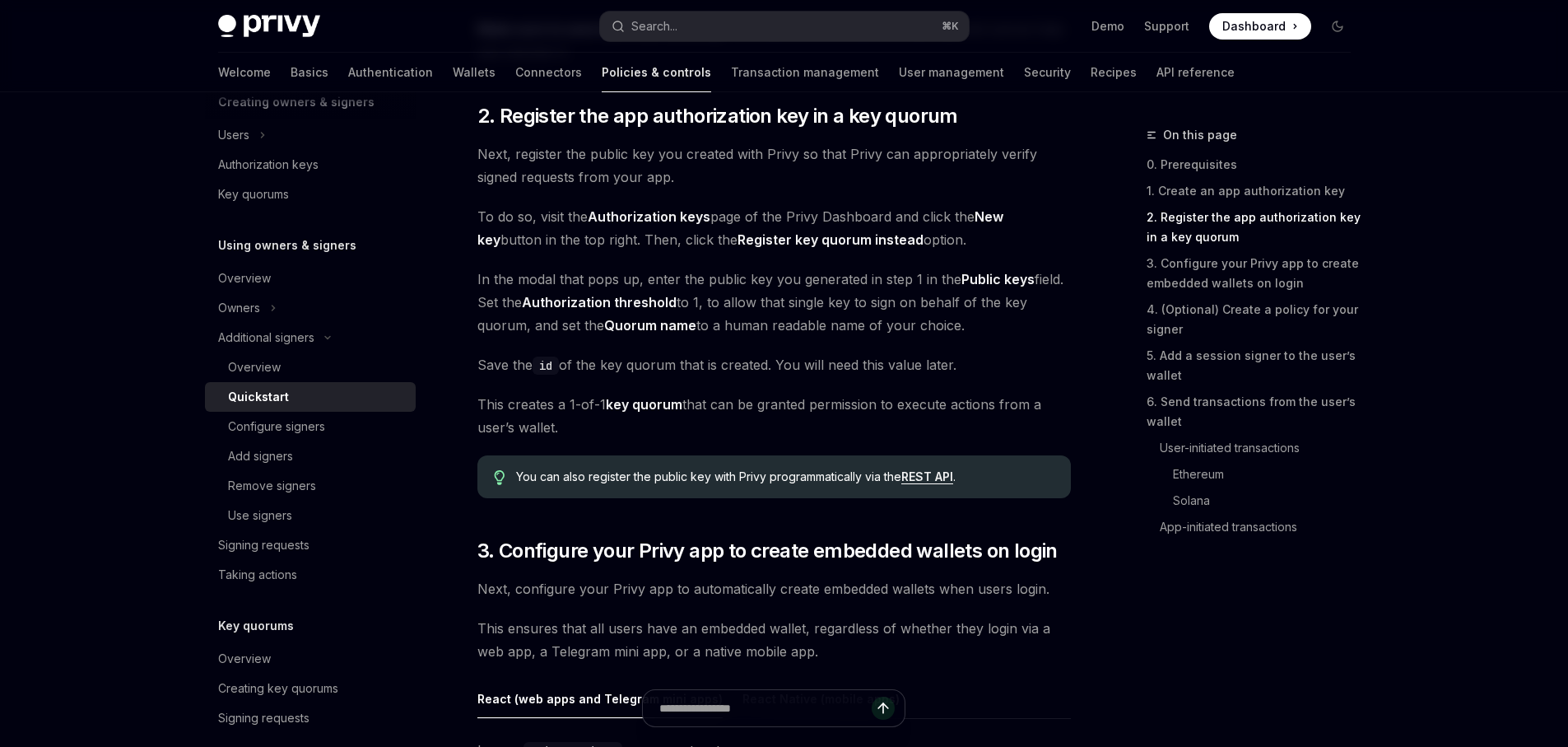
scroll to position [1156, 0]
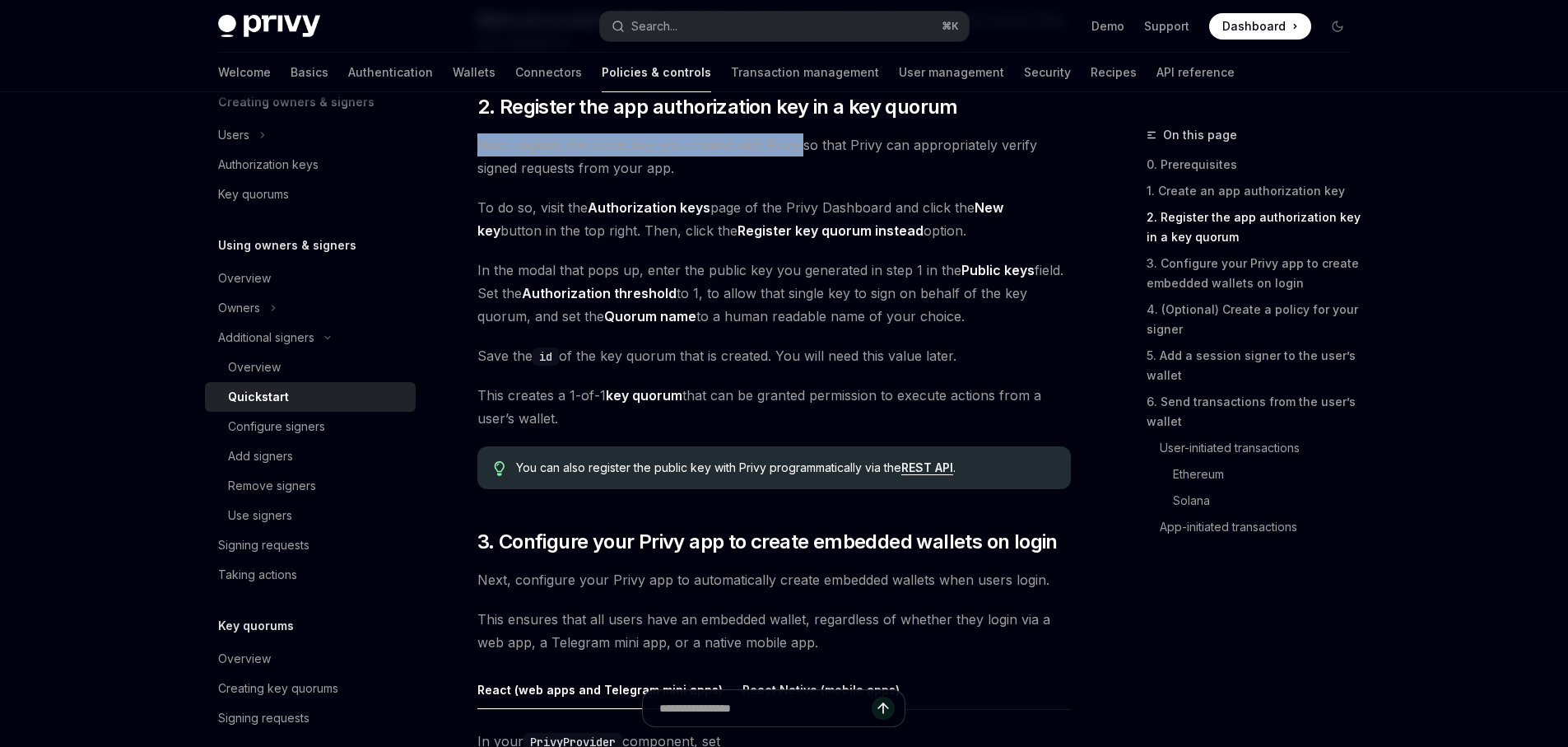
drag, startPoint x: 707, startPoint y: 122, endPoint x: 810, endPoint y: 164, distance: 111.2
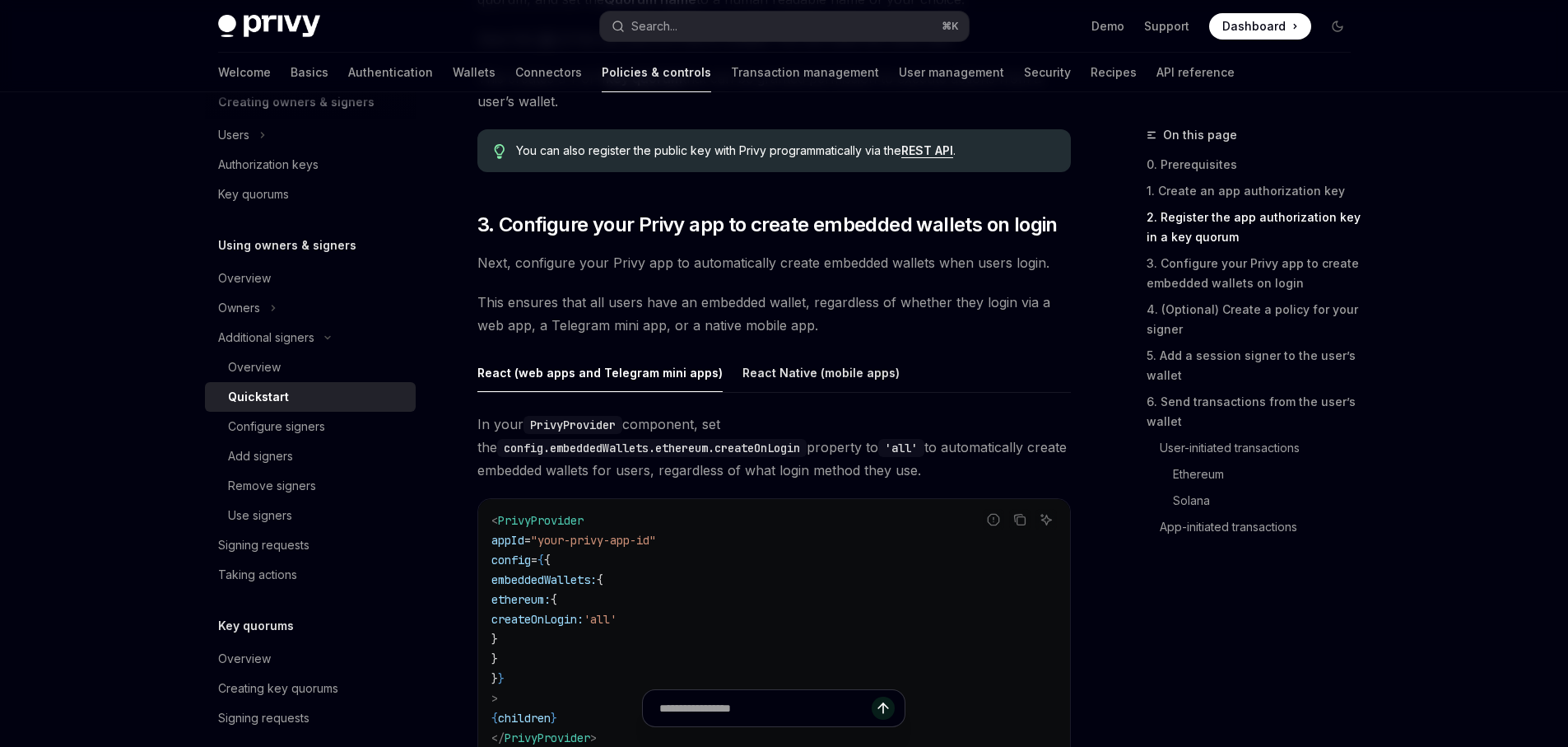
scroll to position [1489, 0]
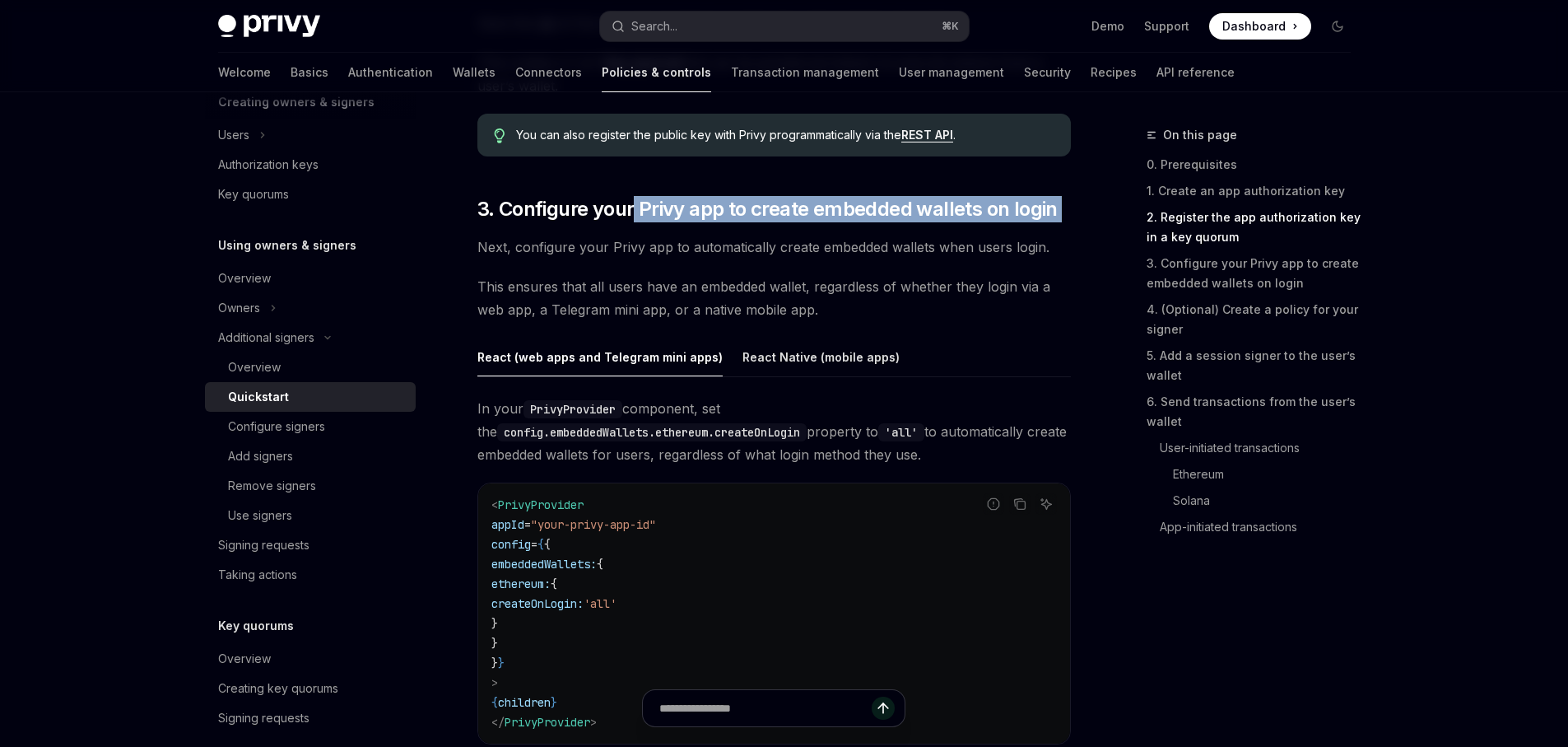
drag, startPoint x: 688, startPoint y: 210, endPoint x: 1072, endPoint y: 224, distance: 384.3
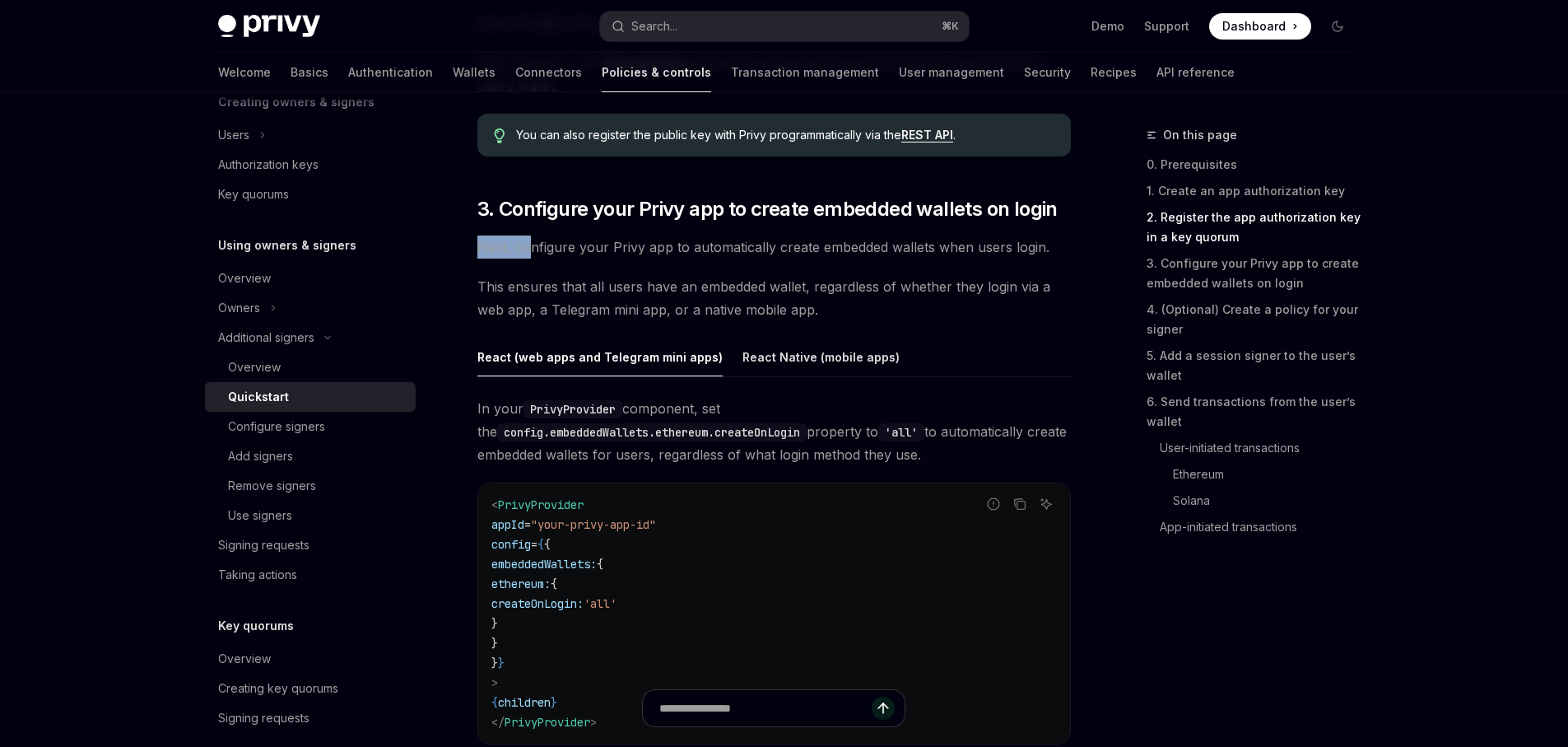
drag, startPoint x: 1053, startPoint y: 224, endPoint x: 526, endPoint y: 239, distance: 527.2
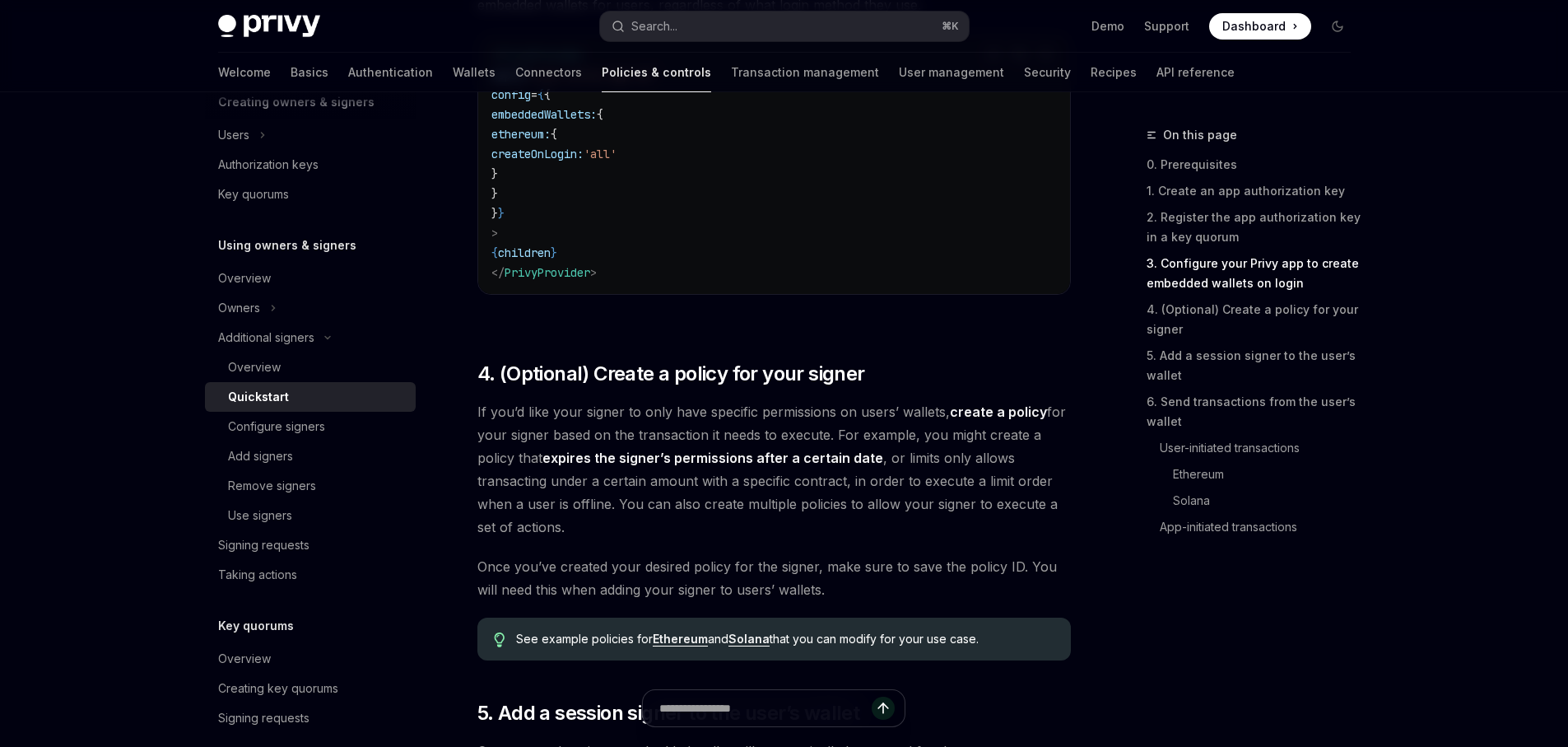
scroll to position [2083, 0]
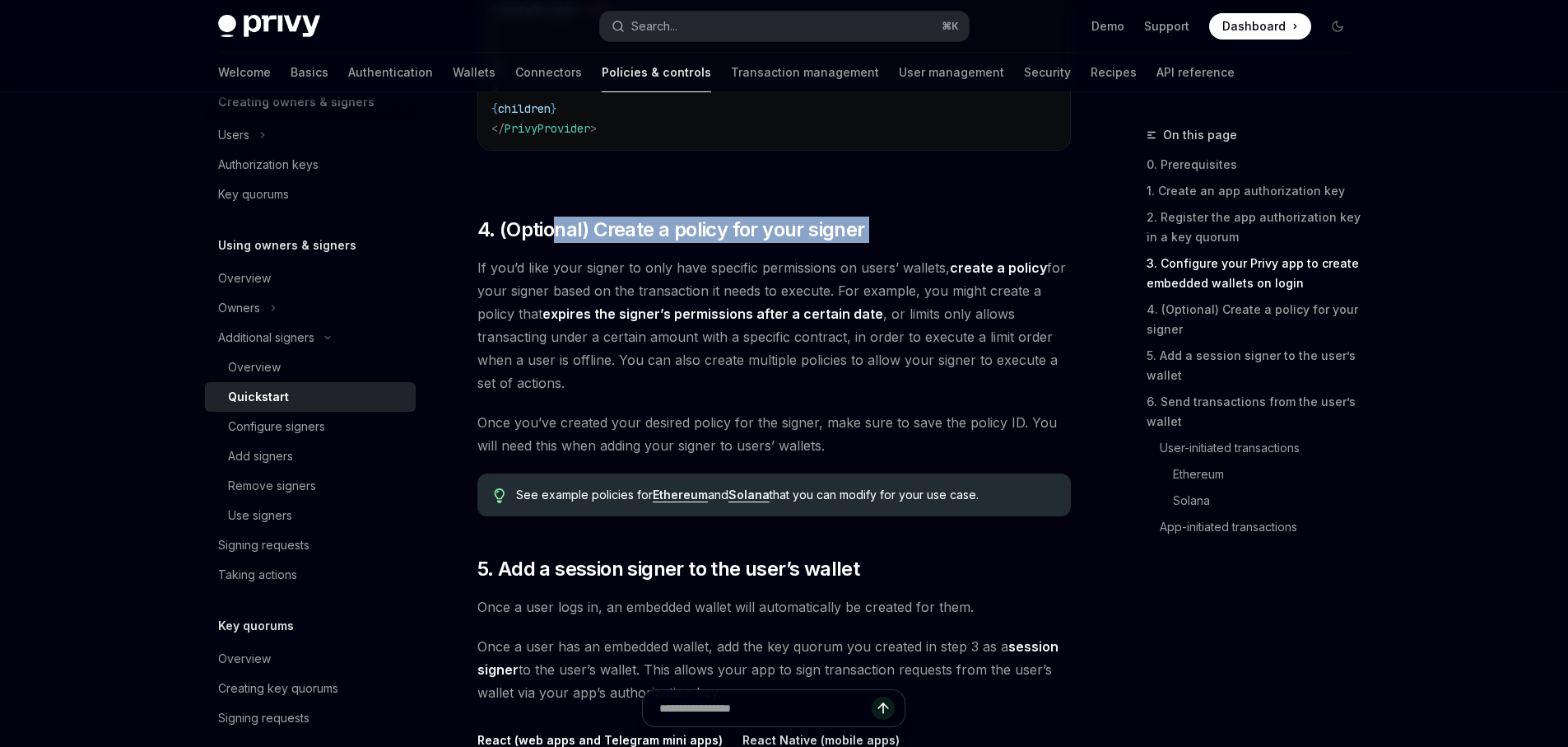
drag, startPoint x: 554, startPoint y: 229, endPoint x: 980, endPoint y: 265, distance: 427.5
click at [999, 255] on div "A common setup for Privy apps is to configure wallets such that both users and …" at bounding box center [774, 431] width 594 height 4555
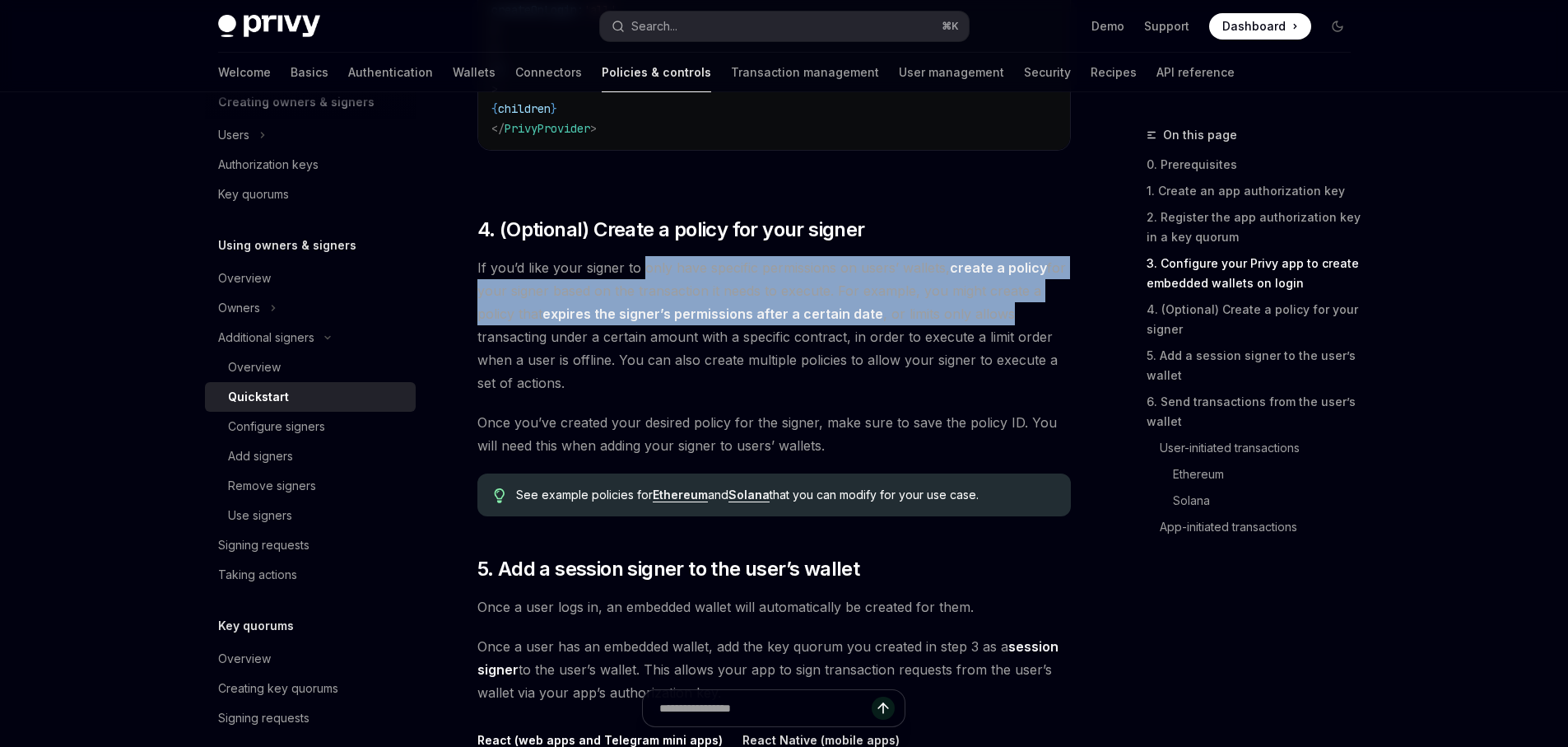
drag, startPoint x: 644, startPoint y: 276, endPoint x: 1018, endPoint y: 321, distance: 376.7
click at [1018, 321] on span "If you’d like your signer to only have specific permissions on users’ wallets, …" at bounding box center [774, 324] width 594 height 138
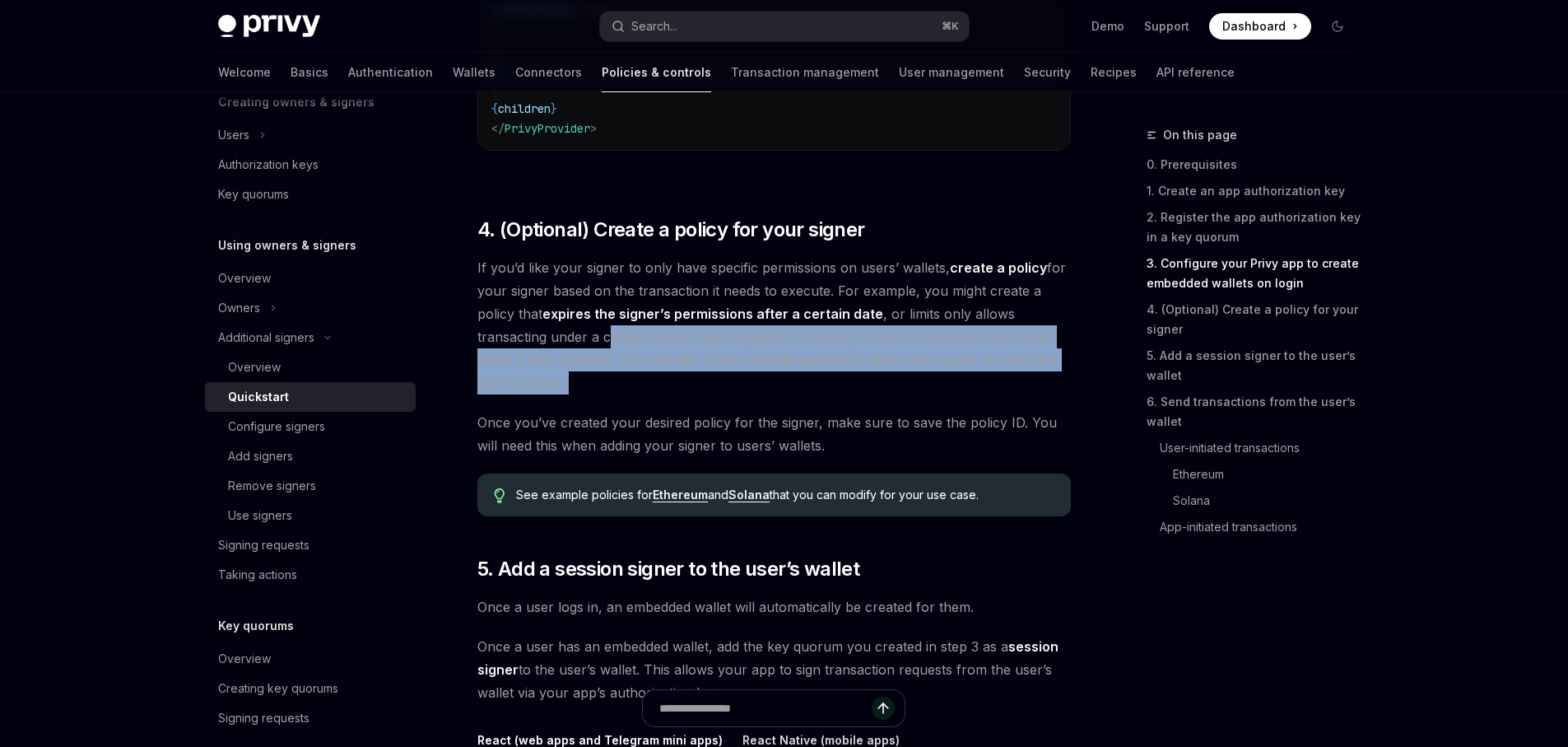
drag, startPoint x: 612, startPoint y: 343, endPoint x: 1002, endPoint y: 410, distance: 395.7
click at [1002, 410] on div "A common setup for Privy apps is to configure wallets such that both users and …" at bounding box center [774, 431] width 594 height 4555
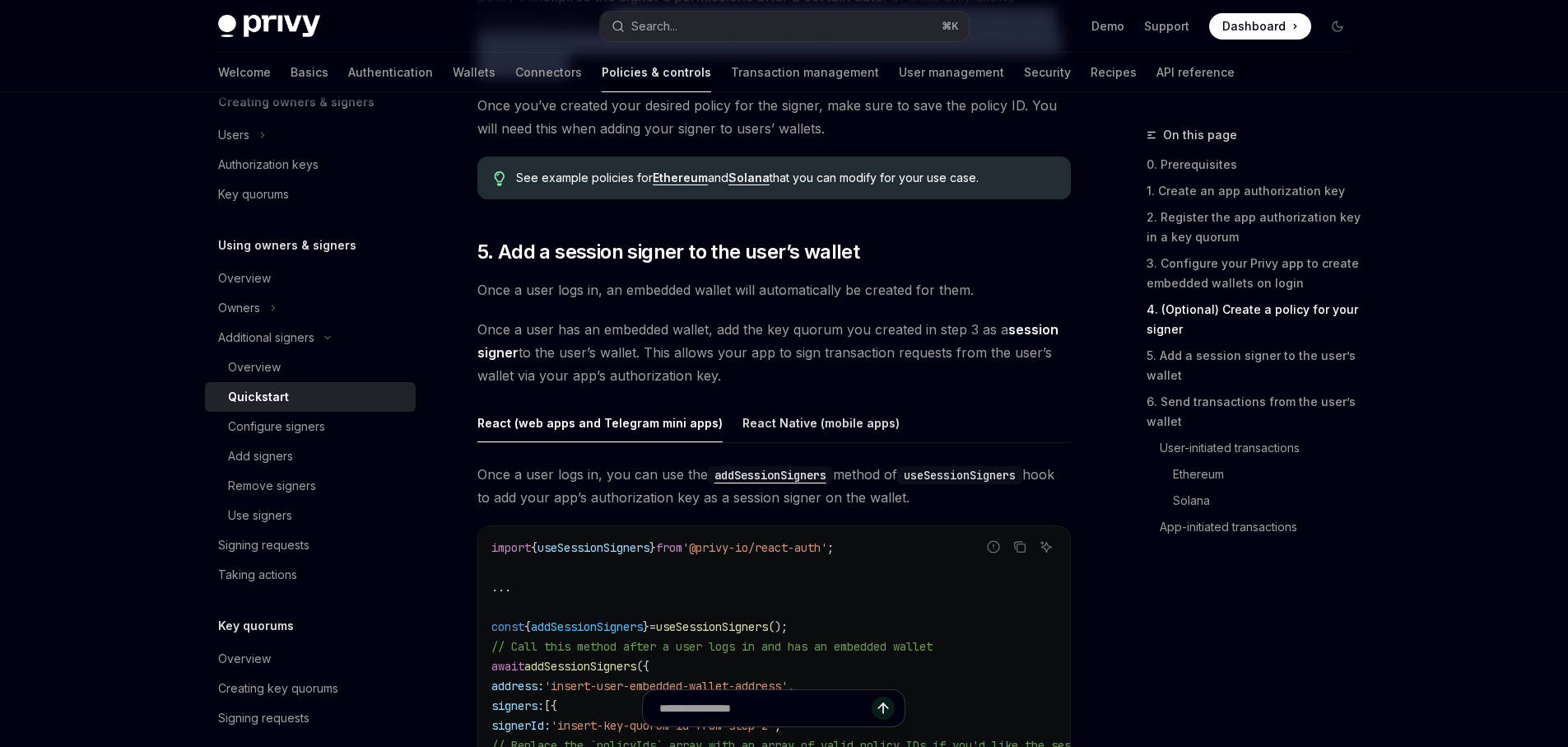
scroll to position [2403, 0]
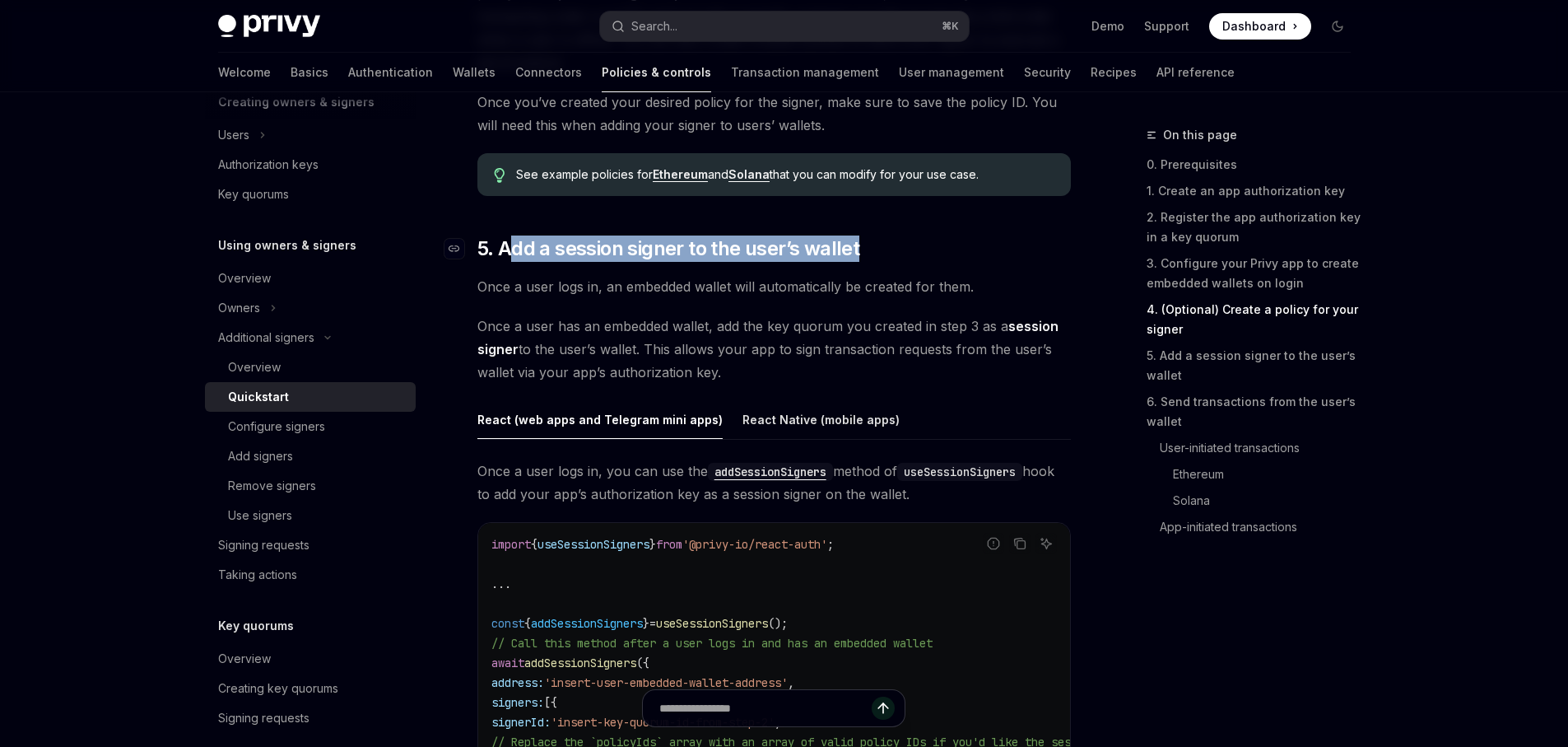
drag, startPoint x: 519, startPoint y: 250, endPoint x: 872, endPoint y: 259, distance: 353.1
click at [872, 259] on h2 "​ 5. Add a session signer to the user’s wallet" at bounding box center [774, 248] width 594 height 26
click at [894, 260] on h2 "​ 5. Add a session signer to the user’s wallet" at bounding box center [774, 248] width 594 height 26
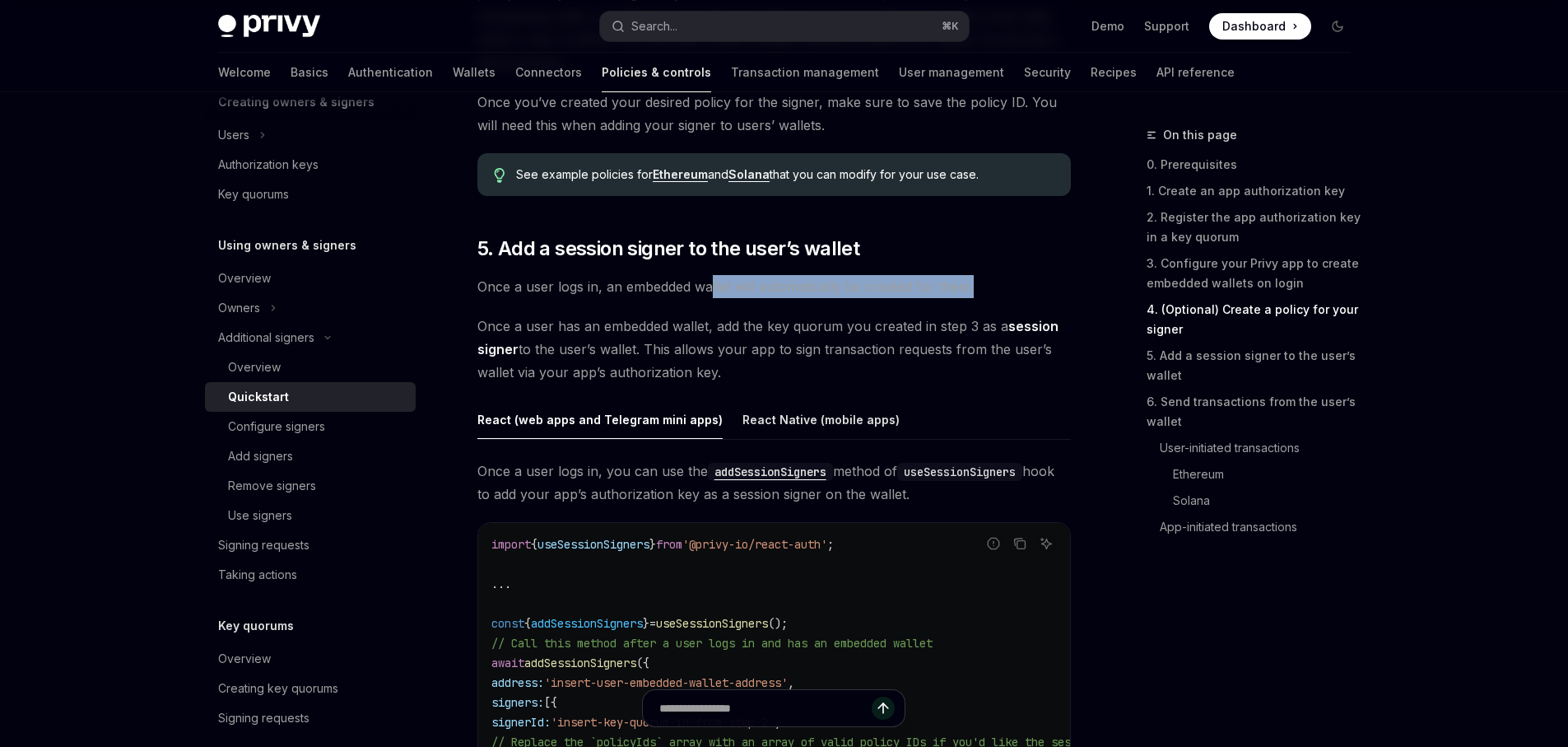
drag, startPoint x: 765, startPoint y: 289, endPoint x: 979, endPoint y: 290, distance: 214.0
click at [977, 290] on span "Once a user logs in, an embedded wallet will automatically be created for them." at bounding box center [774, 287] width 594 height 24
click at [981, 290] on span "Once a user logs in, an embedded wallet will automatically be created for them." at bounding box center [774, 287] width 594 height 24
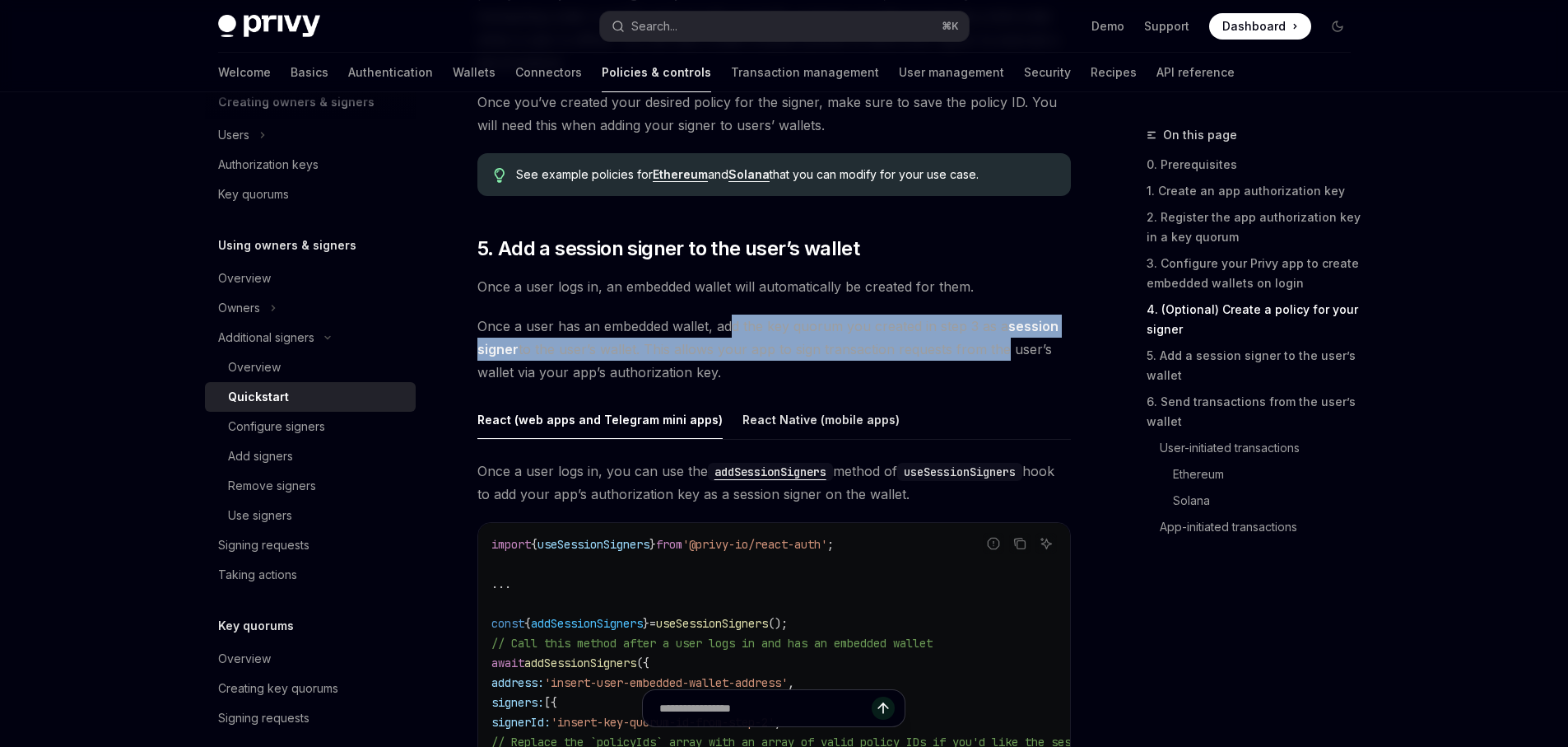
drag, startPoint x: 761, startPoint y: 333, endPoint x: 996, endPoint y: 341, distance: 235.1
click at [996, 341] on span "Once a user has an embedded wallet, add the key quorum you created in step 3 as…" at bounding box center [774, 349] width 594 height 70
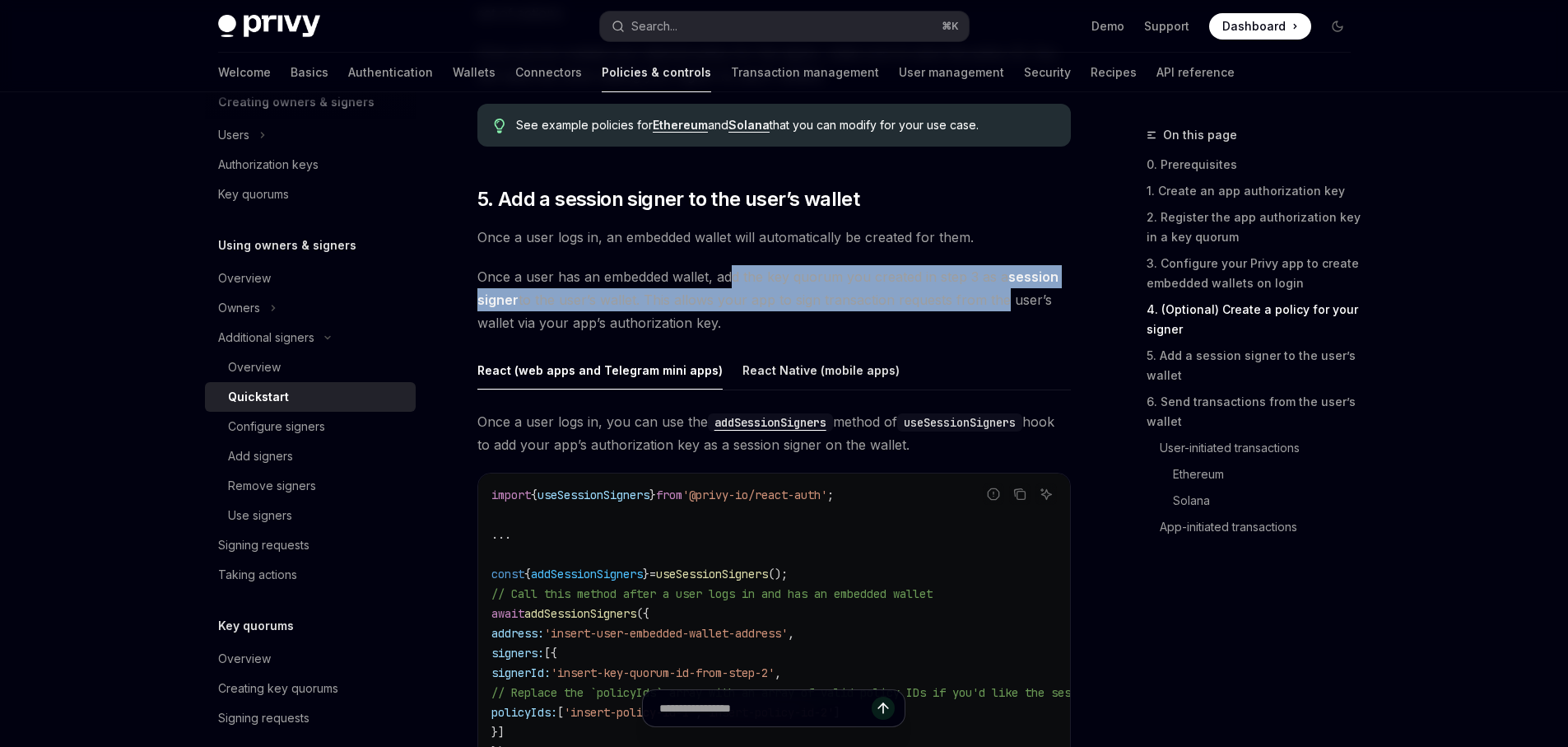
scroll to position [2468, 0]
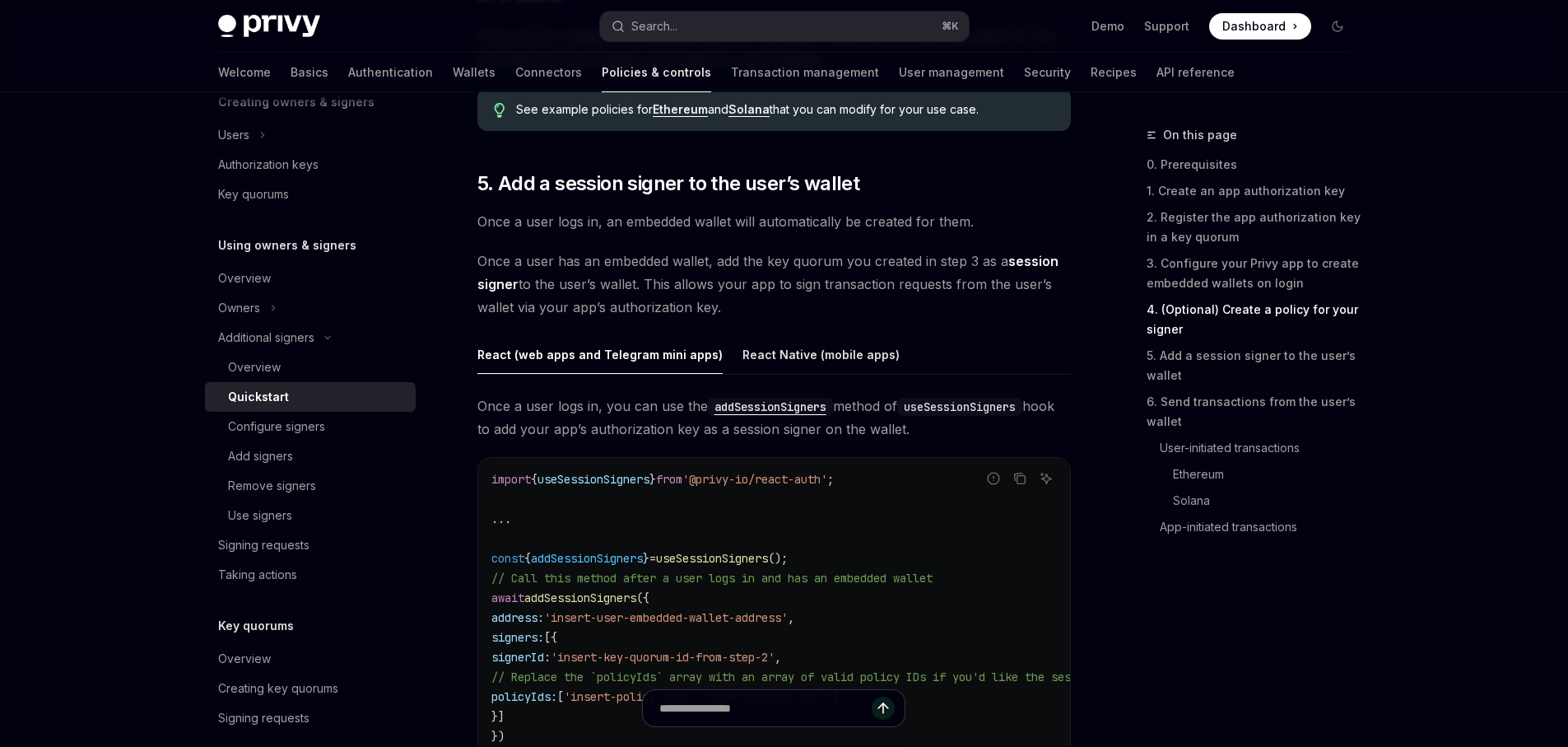
drag, startPoint x: 961, startPoint y: 265, endPoint x: 899, endPoint y: 268, distance: 62.1
click at [959, 265] on span "Once a user has an embedded wallet, add the key quorum you created in step 3 as…" at bounding box center [774, 284] width 594 height 70
drag, startPoint x: 719, startPoint y: 284, endPoint x: 735, endPoint y: 300, distance: 22.6
click at [735, 300] on span "Once a user has an embedded wallet, add the key quorum you created in step 3 as…" at bounding box center [774, 284] width 594 height 70
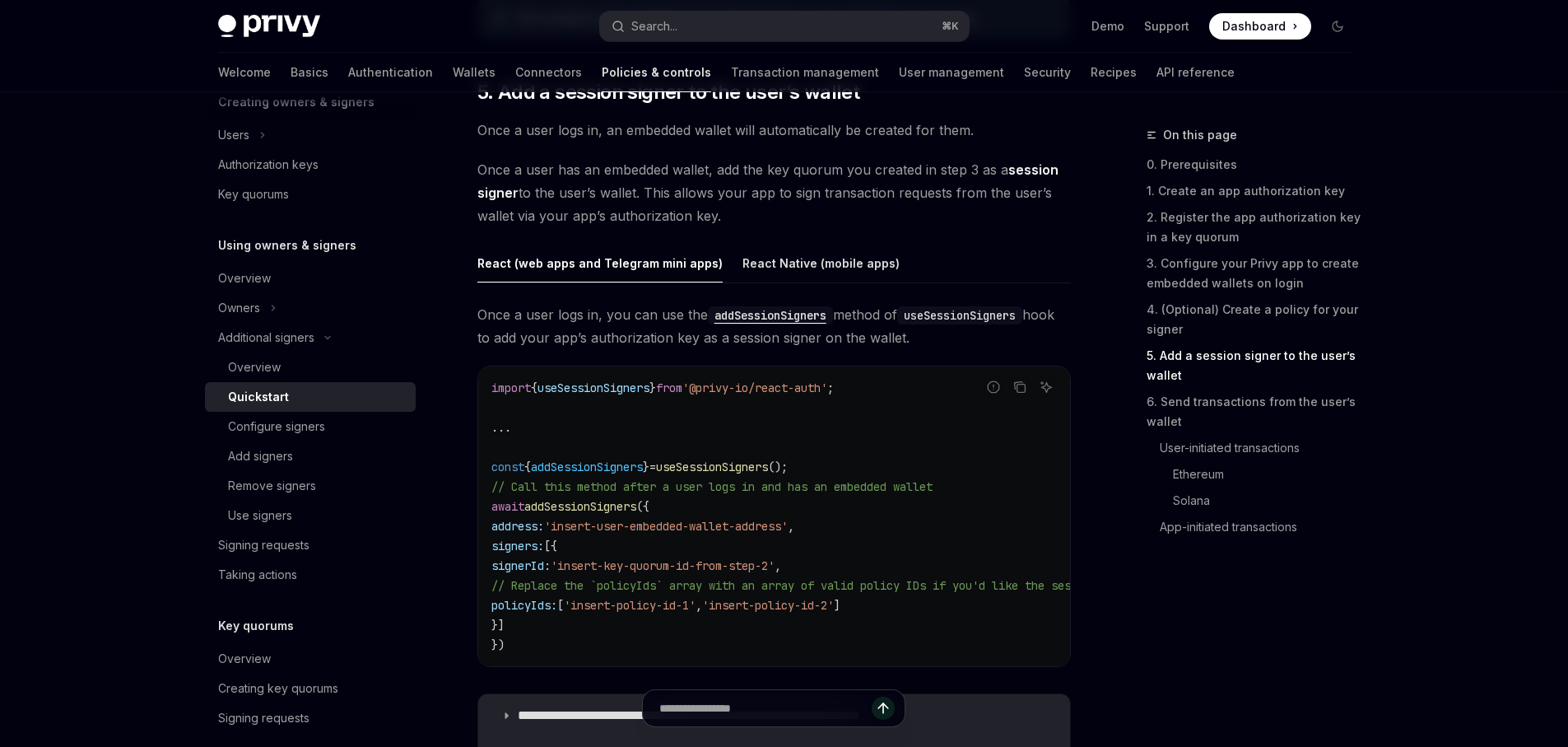
scroll to position [2590, 0]
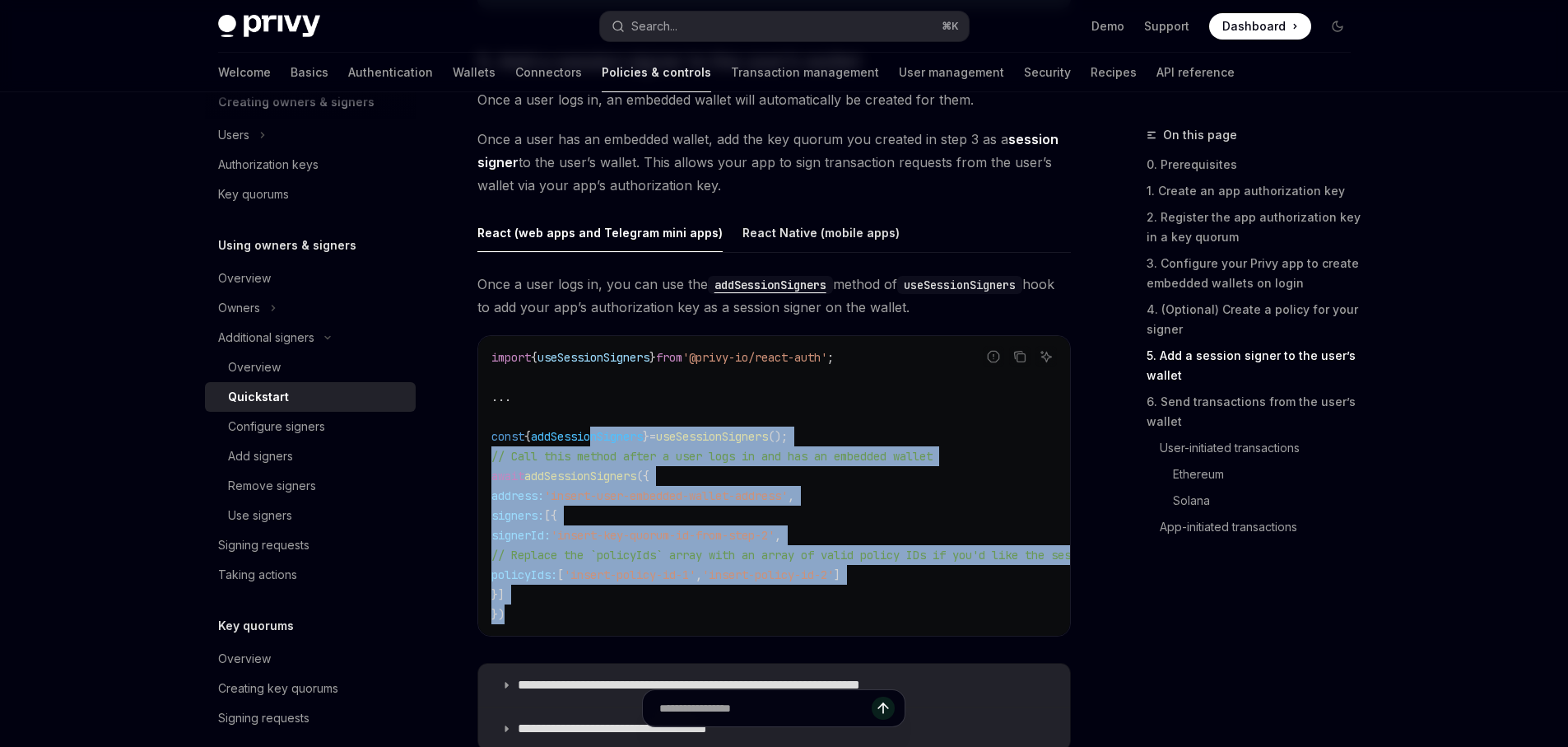
drag, startPoint x: 603, startPoint y: 436, endPoint x: 774, endPoint y: 613, distance: 246.1
click at [774, 613] on code "import { useSessionSigners } from '@privy-io/react-auth' ; ... const { addSessi…" at bounding box center [1368, 486] width 1752 height 276
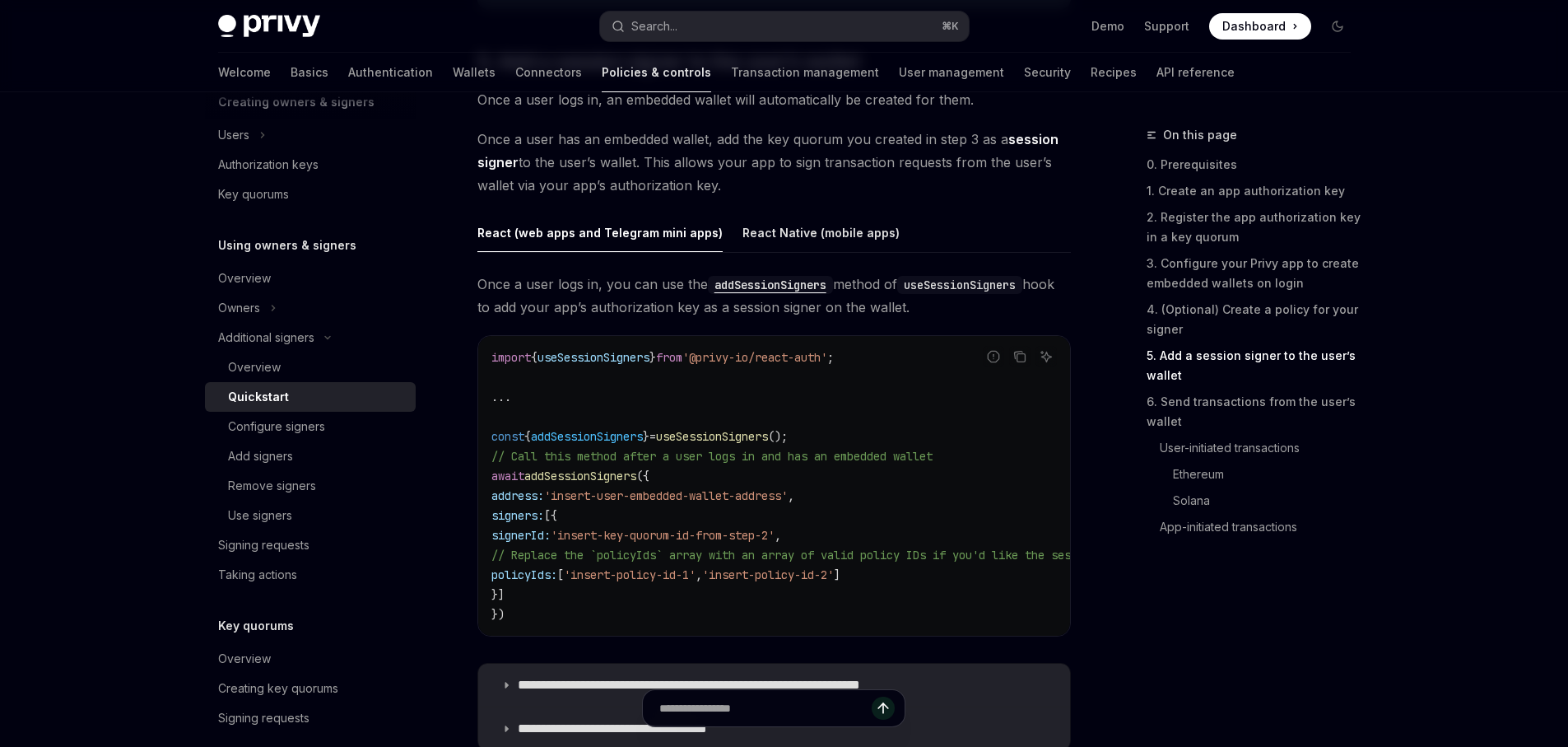
click at [777, 610] on code "import { useSessionSigners } from '@privy-io/react-auth' ; ... const { addSessi…" at bounding box center [1368, 486] width 1752 height 276
drag, startPoint x: 649, startPoint y: 535, endPoint x: 858, endPoint y: 536, distance: 209.0
click at [781, 536] on span "signerId: 'insert-key-quorum-id-from-step-2' ," at bounding box center [637, 534] width 290 height 15
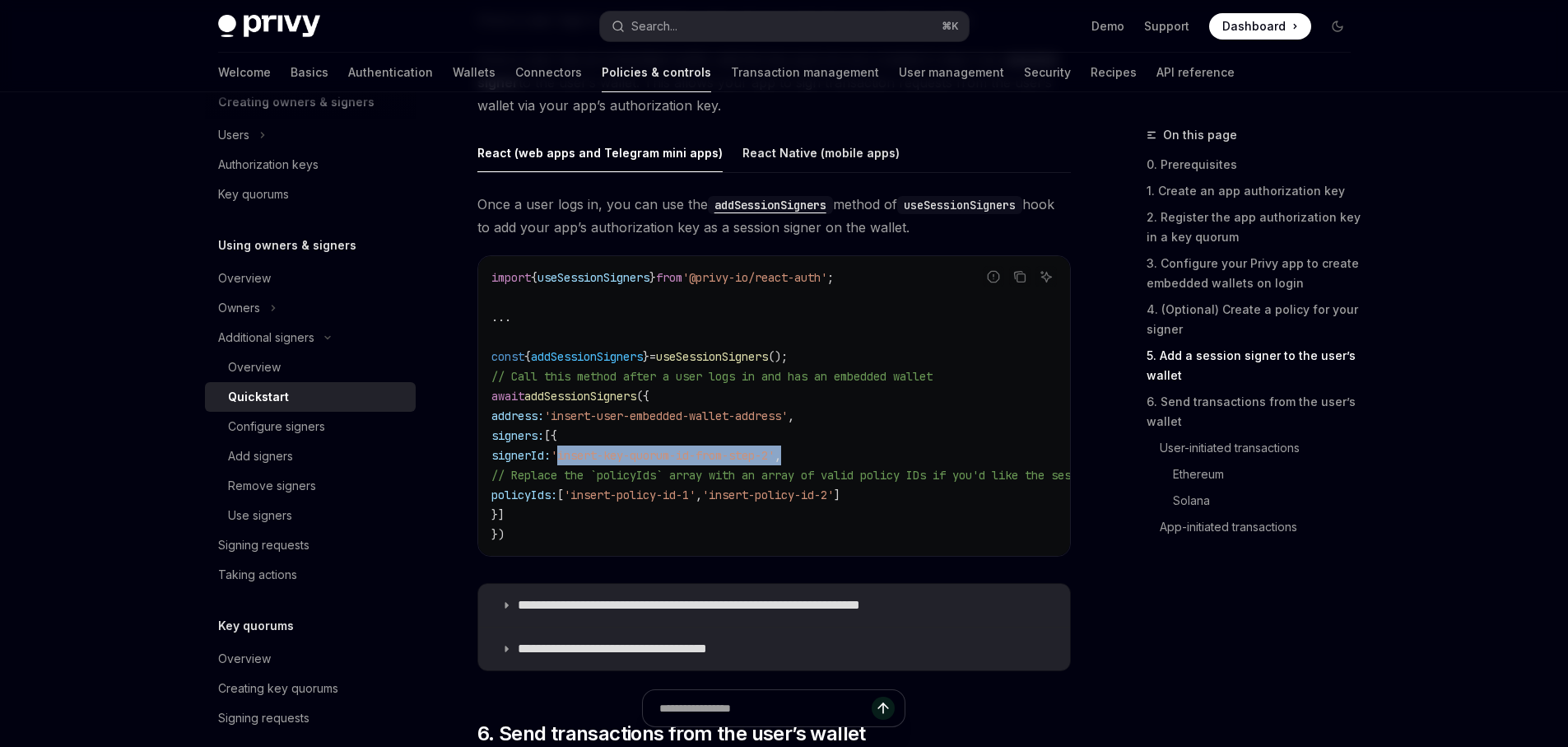
scroll to position [2710, 0]
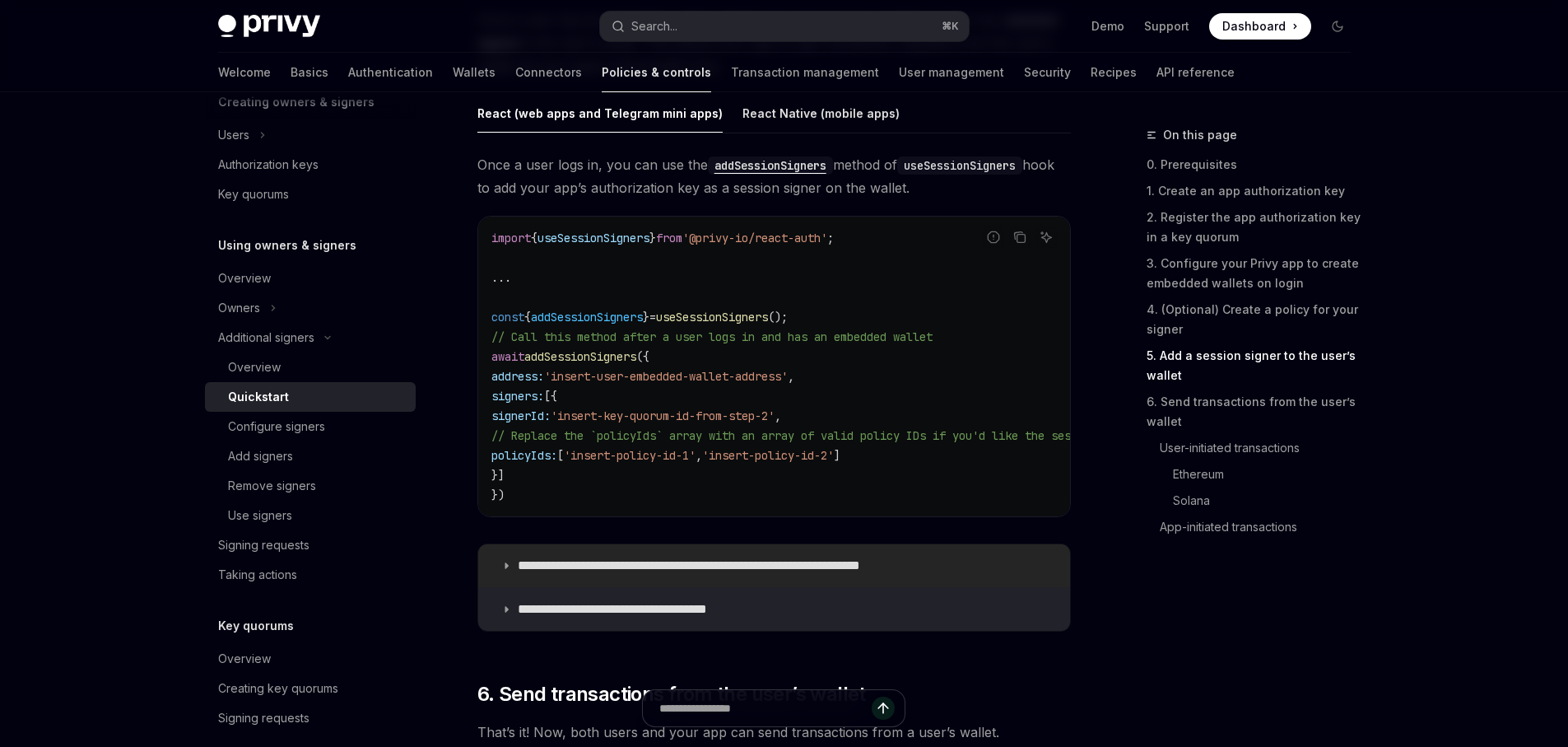
click at [899, 573] on p "**********" at bounding box center [729, 566] width 423 height 17
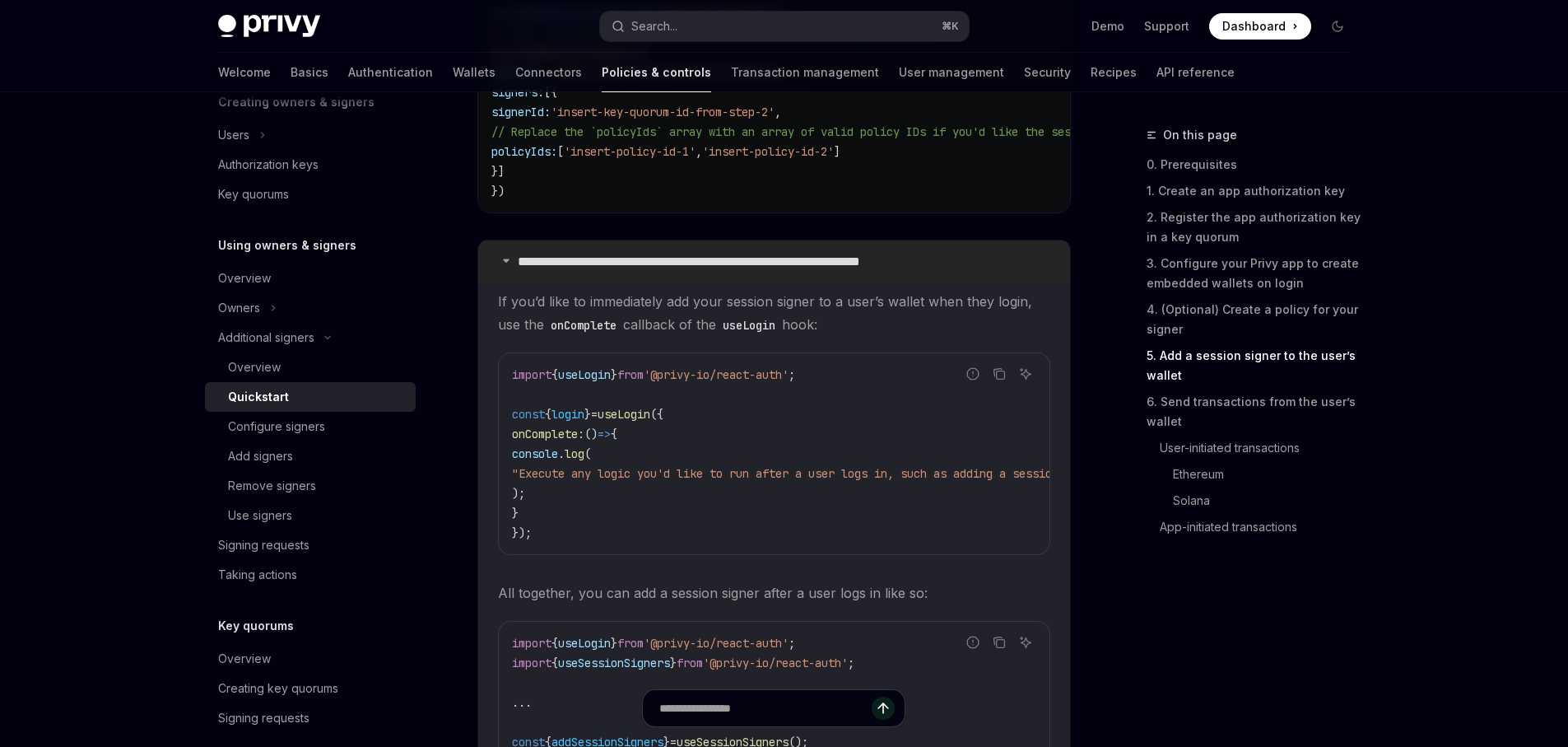
scroll to position [3005, 0]
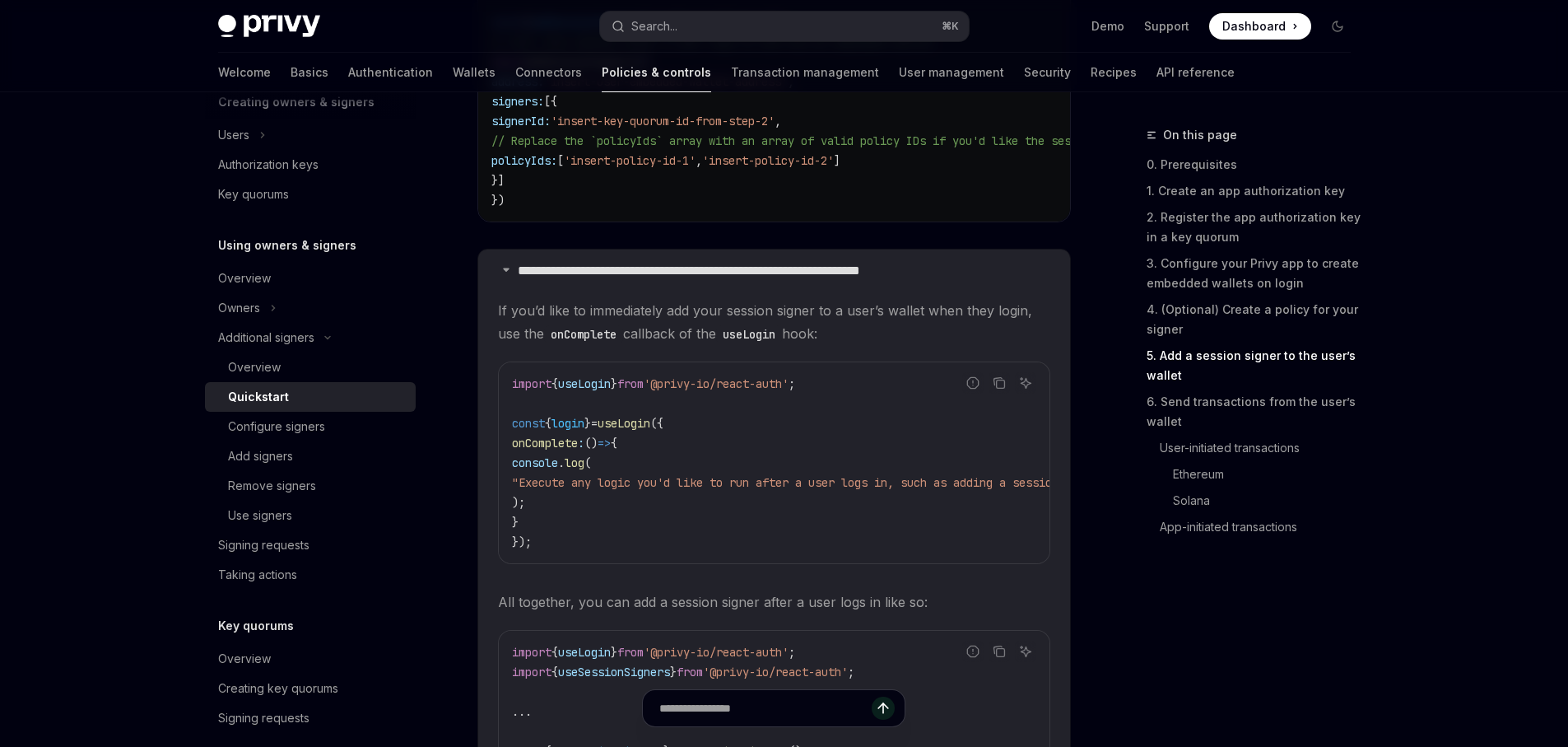
drag, startPoint x: 808, startPoint y: 576, endPoint x: 852, endPoint y: 574, distance: 44.0
click at [852, 564] on div "Report incorrect code Copy Ask AI import { useLogin } from '@privy-io/react-aut…" at bounding box center [774, 463] width 553 height 203
drag, startPoint x: 845, startPoint y: 583, endPoint x: 879, endPoint y: 579, distance: 34.2
click at [879, 579] on children "If you’d like to immediately add your session signer to a user’s wallet when th…" at bounding box center [774, 707] width 553 height 817
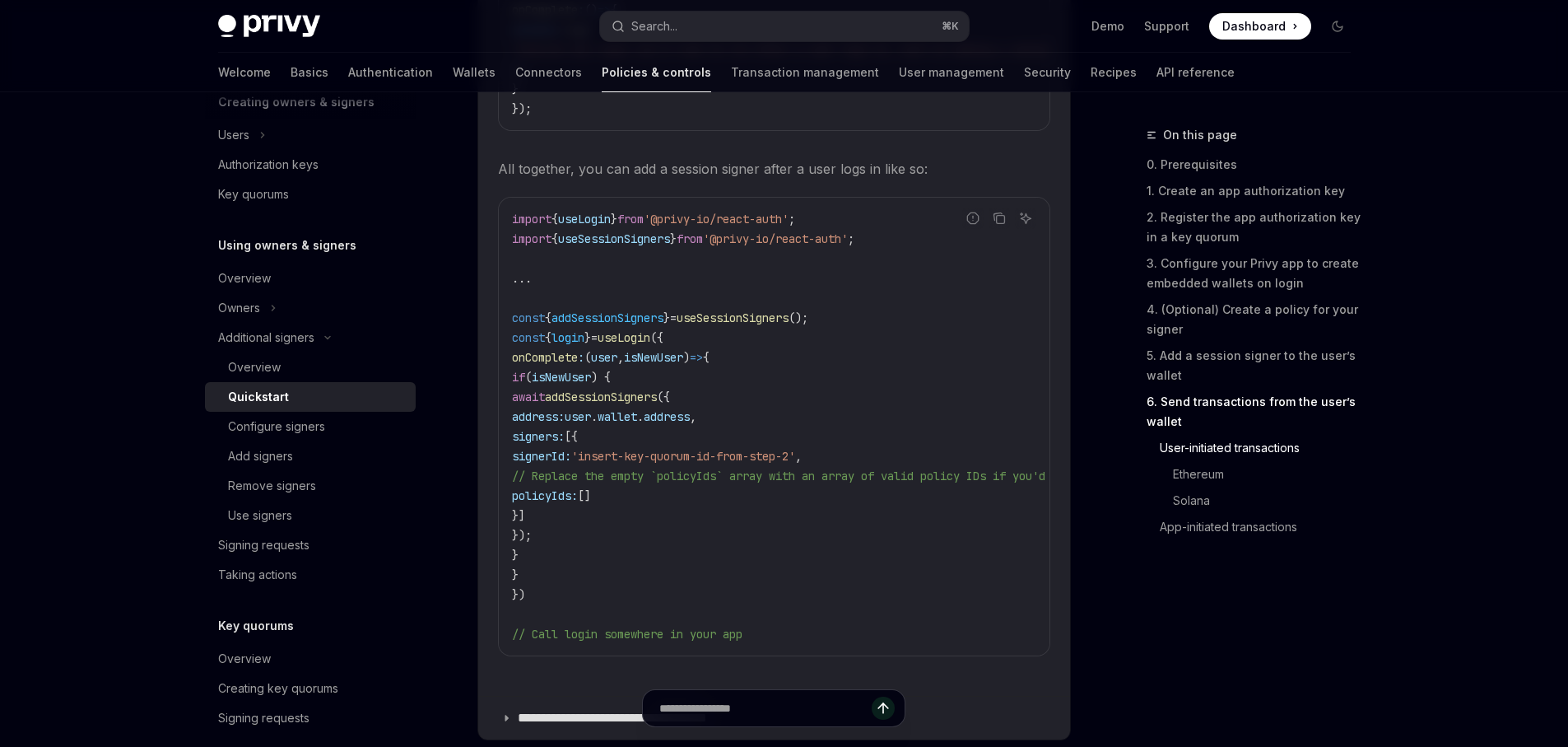
scroll to position [3404, 0]
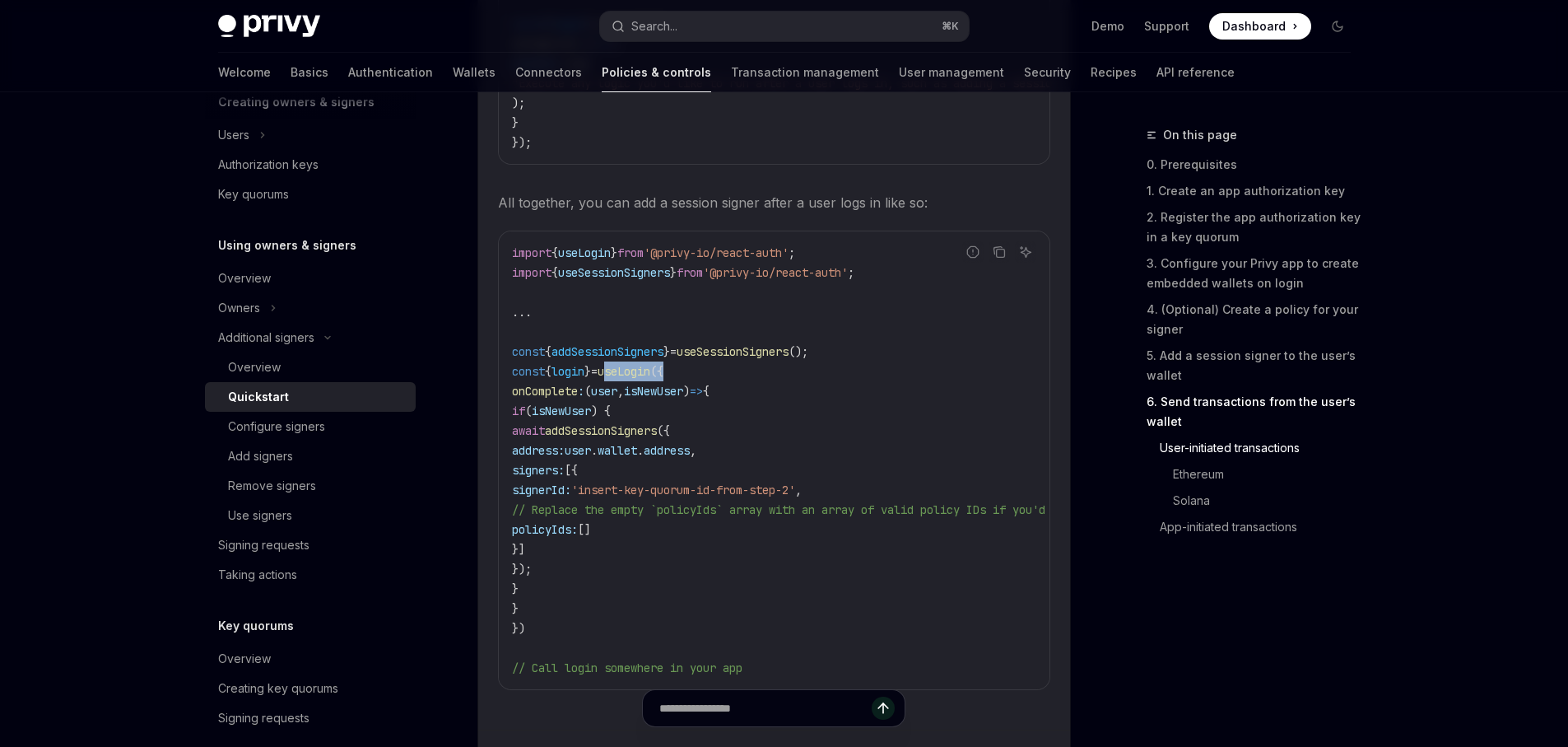
drag, startPoint x: 620, startPoint y: 383, endPoint x: 710, endPoint y: 383, distance: 90.0
click at [710, 383] on code "import { useLogin } from '@privy-io/react-auth' ; import { useSessionSigners } …" at bounding box center [1128, 461] width 1232 height 435
click at [710, 385] on code "import { useLogin } from '@privy-io/react-auth' ; import { useSessionSigners } …" at bounding box center [1128, 461] width 1232 height 435
drag, startPoint x: 708, startPoint y: 360, endPoint x: 787, endPoint y: 395, distance: 86.4
click at [787, 395] on code "import { useLogin } from '@privy-io/react-auth' ; import { useSessionSigners } …" at bounding box center [1128, 461] width 1232 height 435
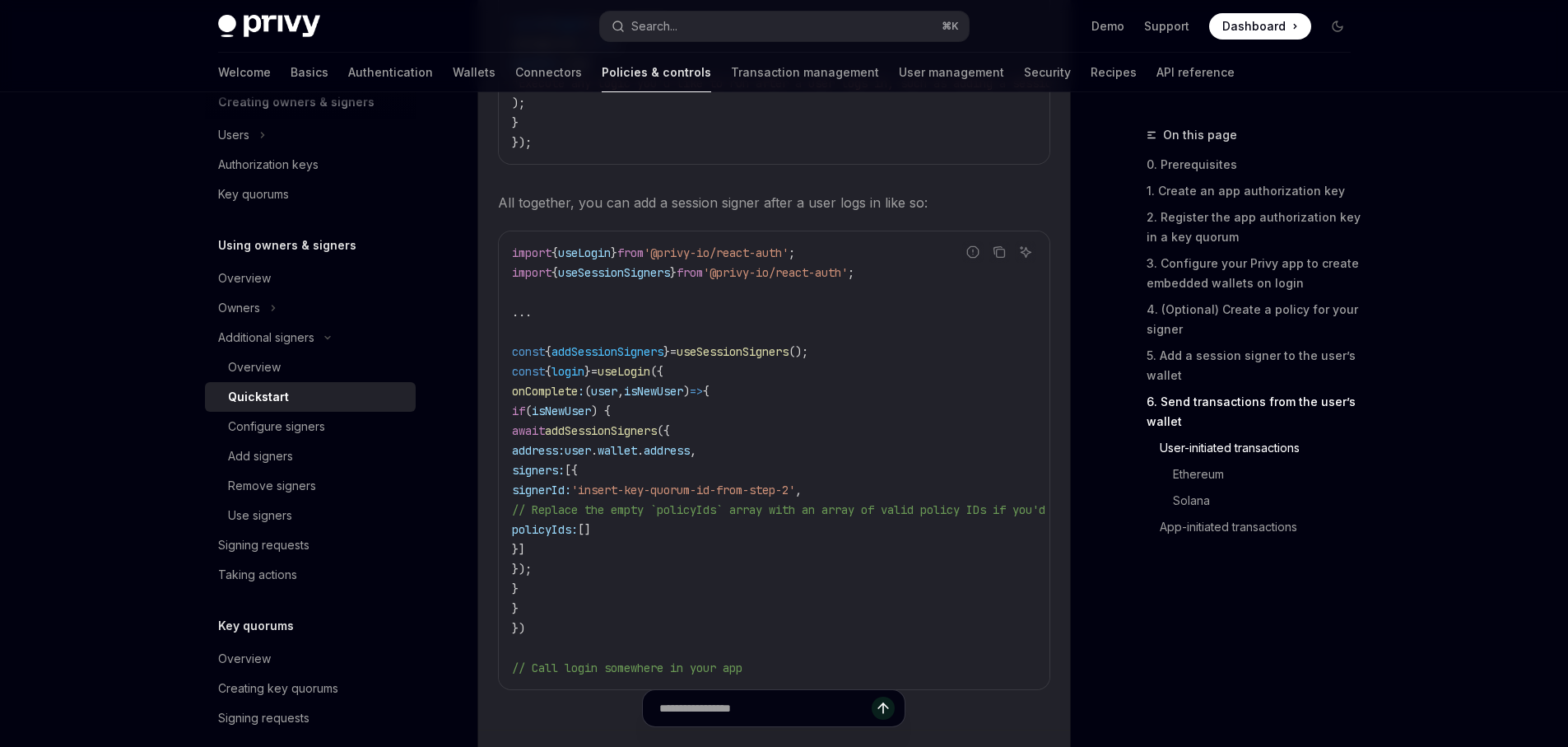
click at [614, 374] on code "import { useLogin } from '@privy-io/react-auth' ; import { useSessionSigners } …" at bounding box center [1128, 461] width 1232 height 435
drag, startPoint x: 739, startPoint y: 543, endPoint x: 493, endPoint y: 456, distance: 260.9
click at [493, 456] on details "**********" at bounding box center [774, 289] width 592 height 879
click at [817, 560] on code "import { useLogin } from '@privy-io/react-auth' ; import { useSessionSigners } …" at bounding box center [1128, 461] width 1232 height 435
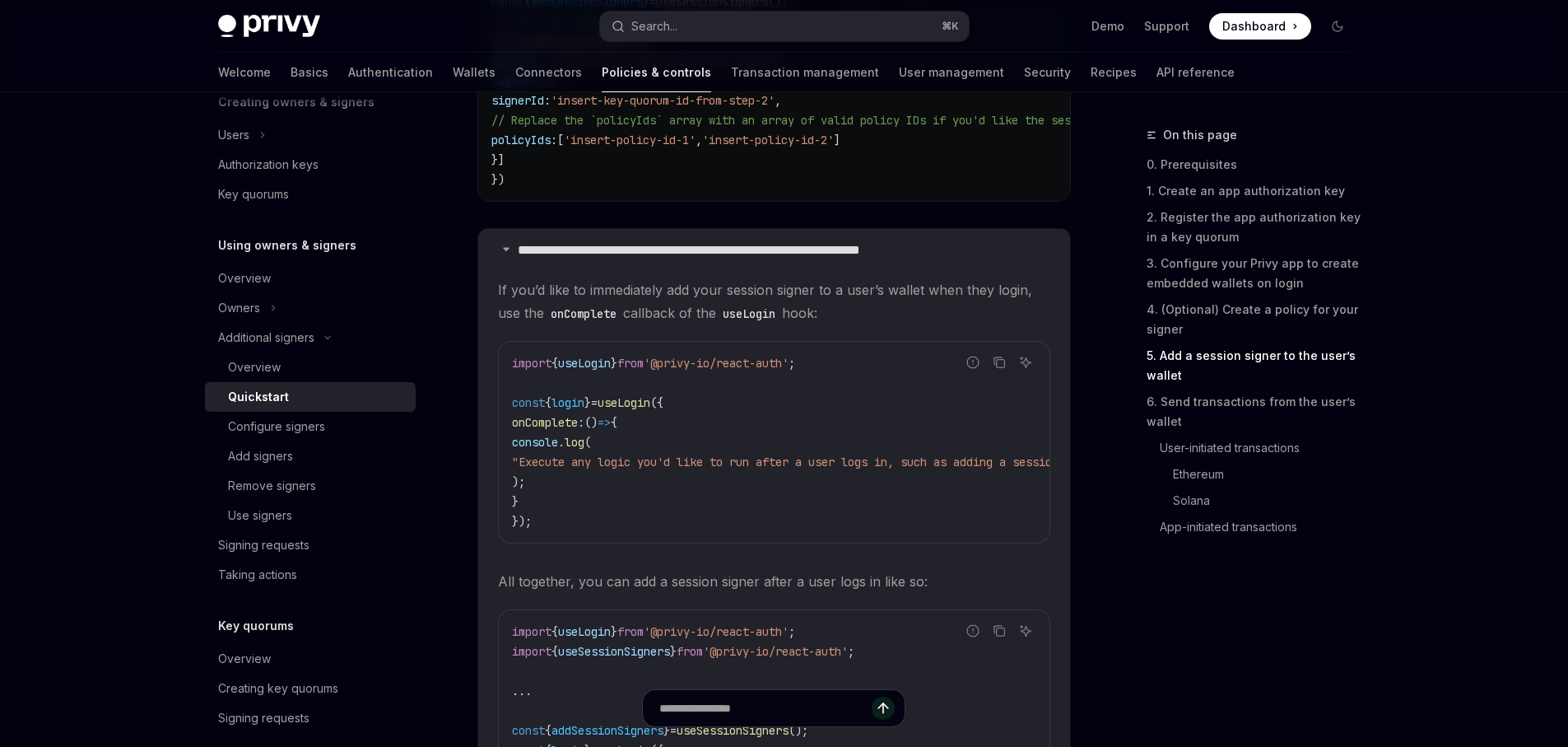
scroll to position [2996, 0]
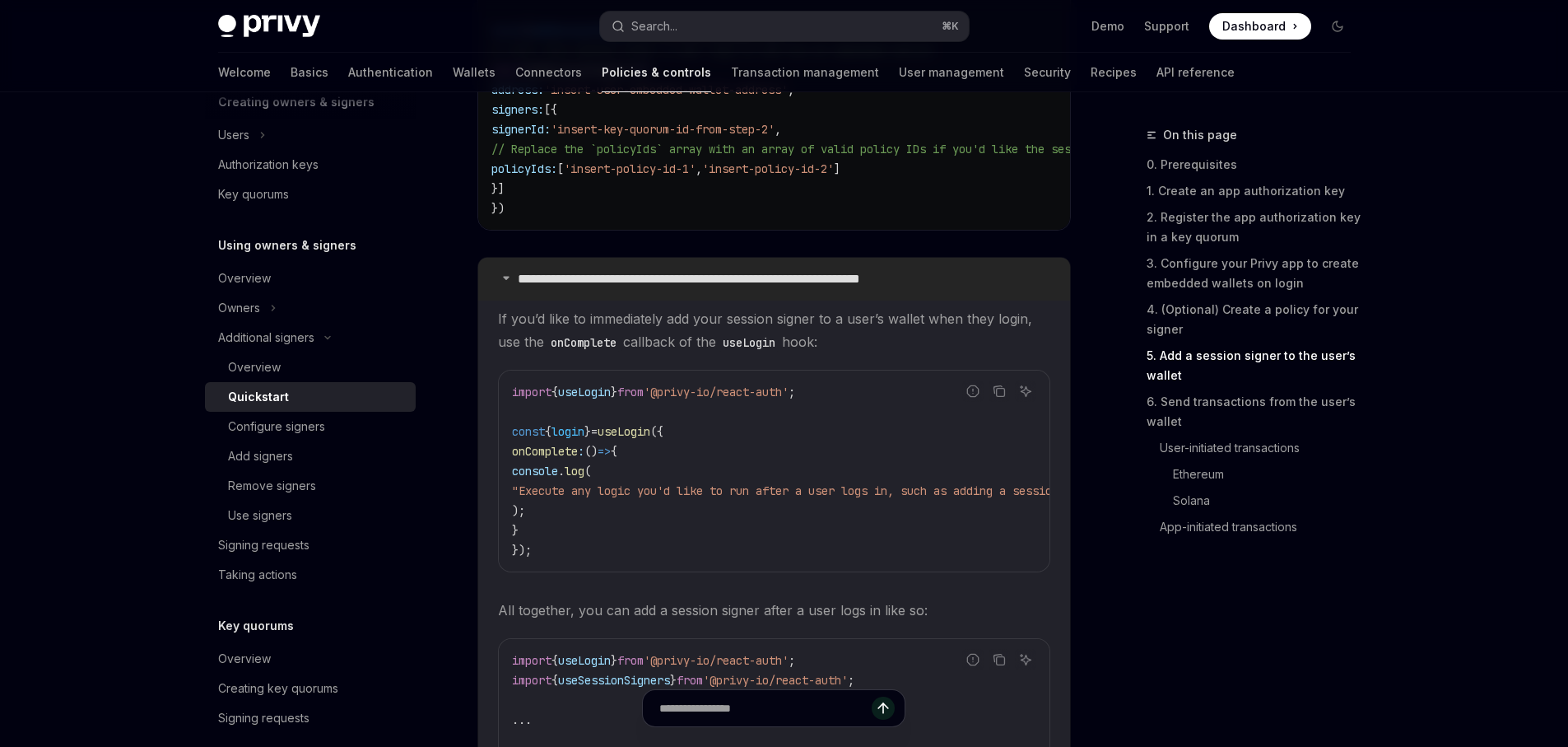
click at [702, 287] on p "**********" at bounding box center [729, 278] width 423 height 17
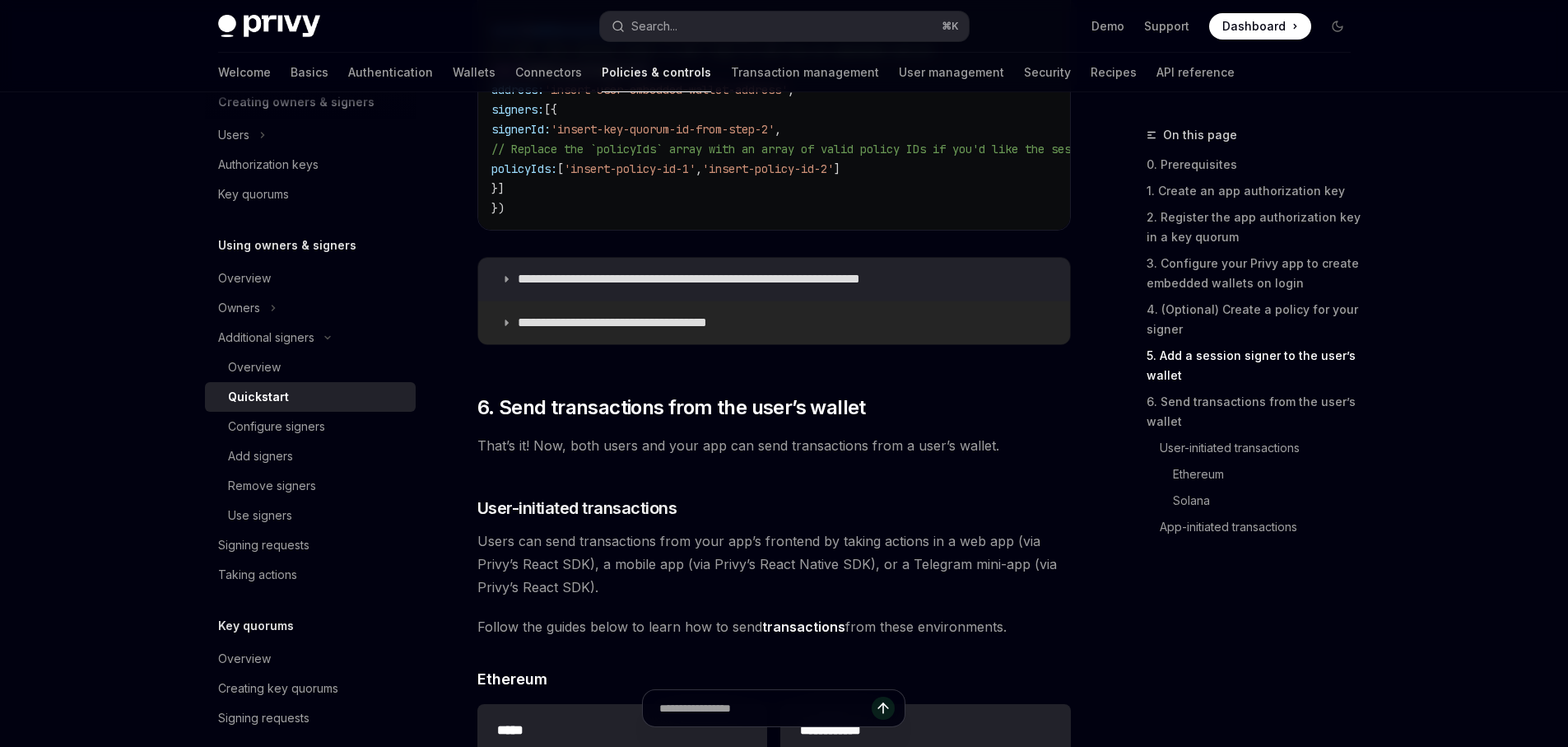
click at [693, 331] on p "**********" at bounding box center [632, 323] width 230 height 17
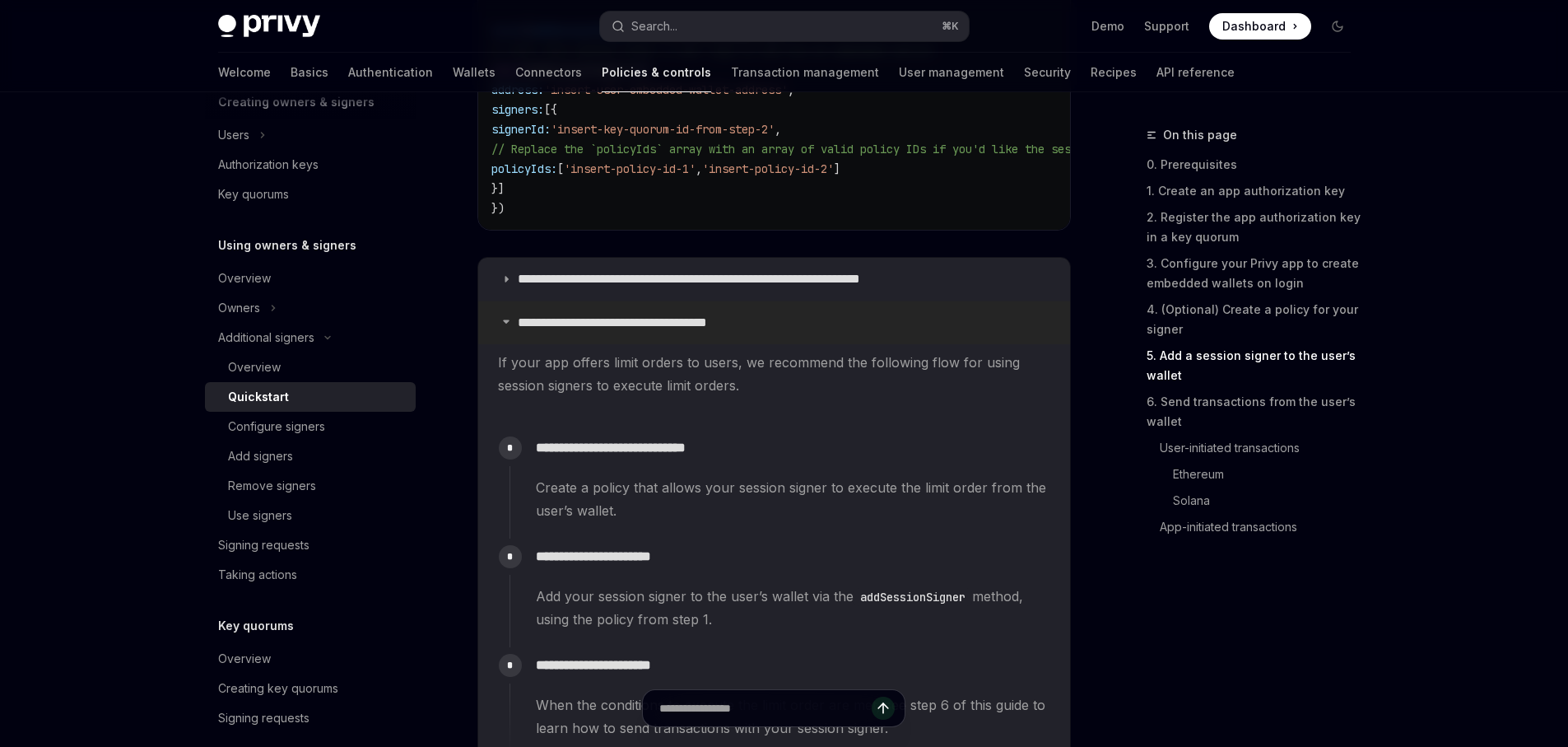
click at [693, 331] on p "**********" at bounding box center [632, 323] width 230 height 17
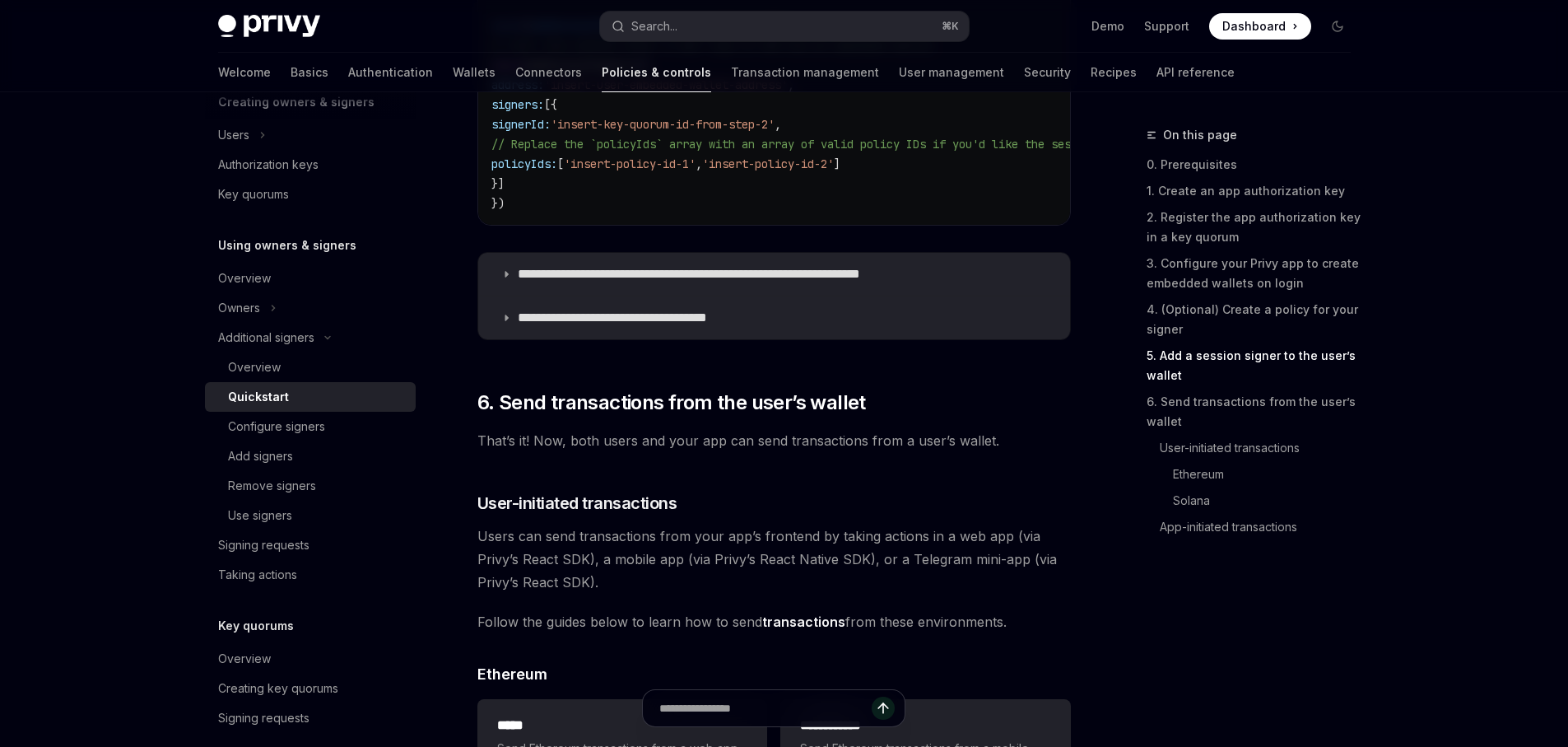
scroll to position [3003, 0]
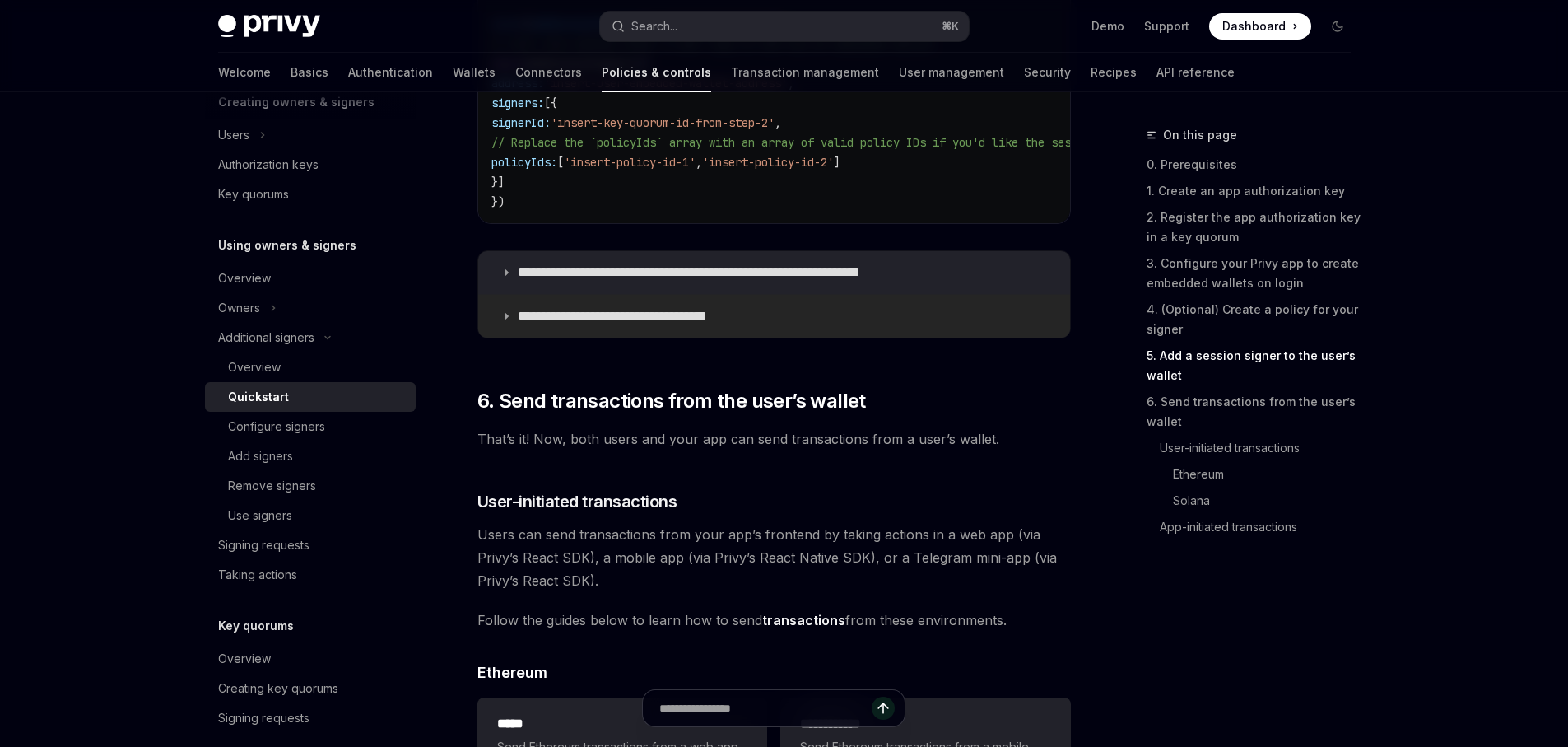
click at [671, 323] on p "**********" at bounding box center [632, 316] width 230 height 17
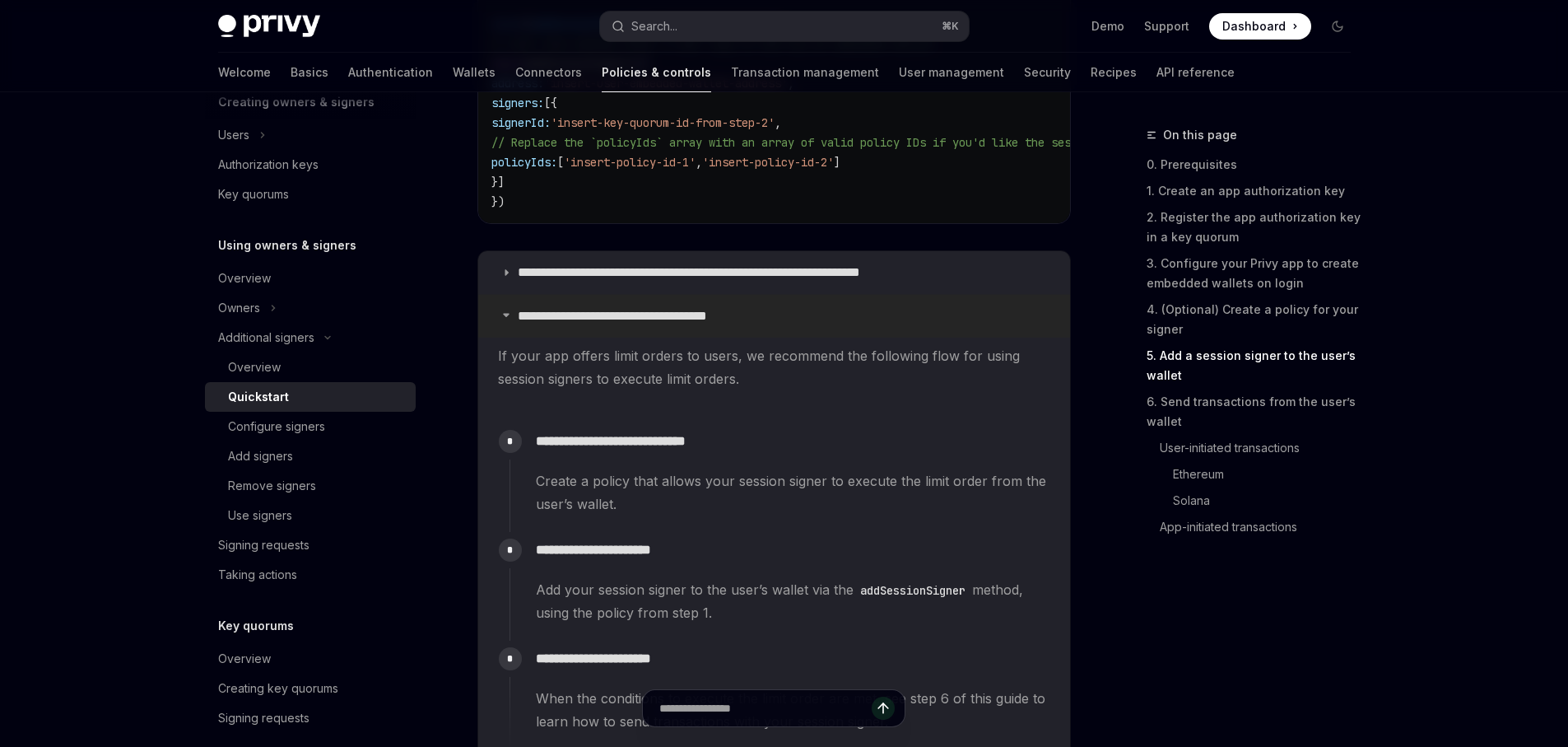
click at [666, 324] on p "**********" at bounding box center [632, 316] width 230 height 17
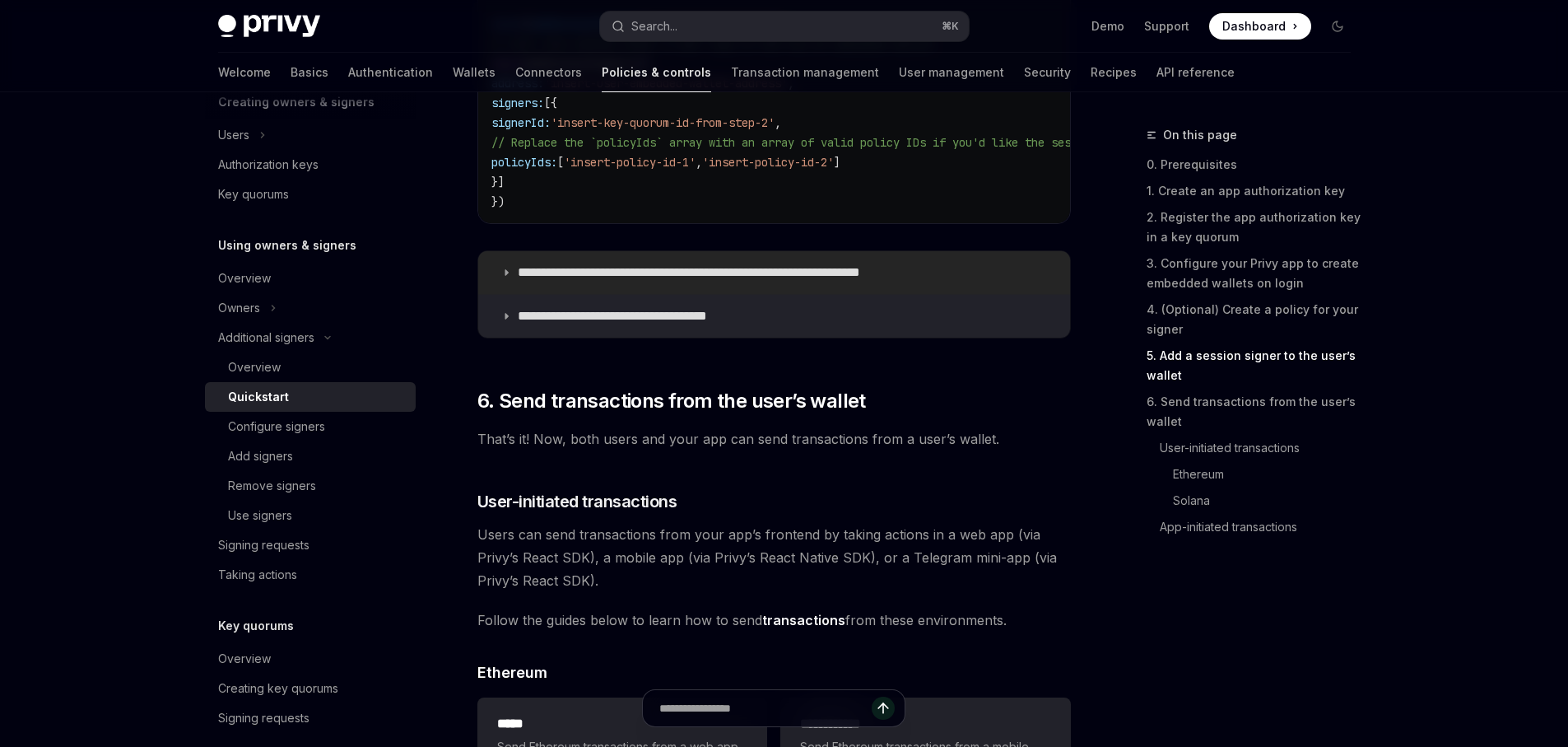
click at [677, 280] on p "**********" at bounding box center [729, 273] width 423 height 17
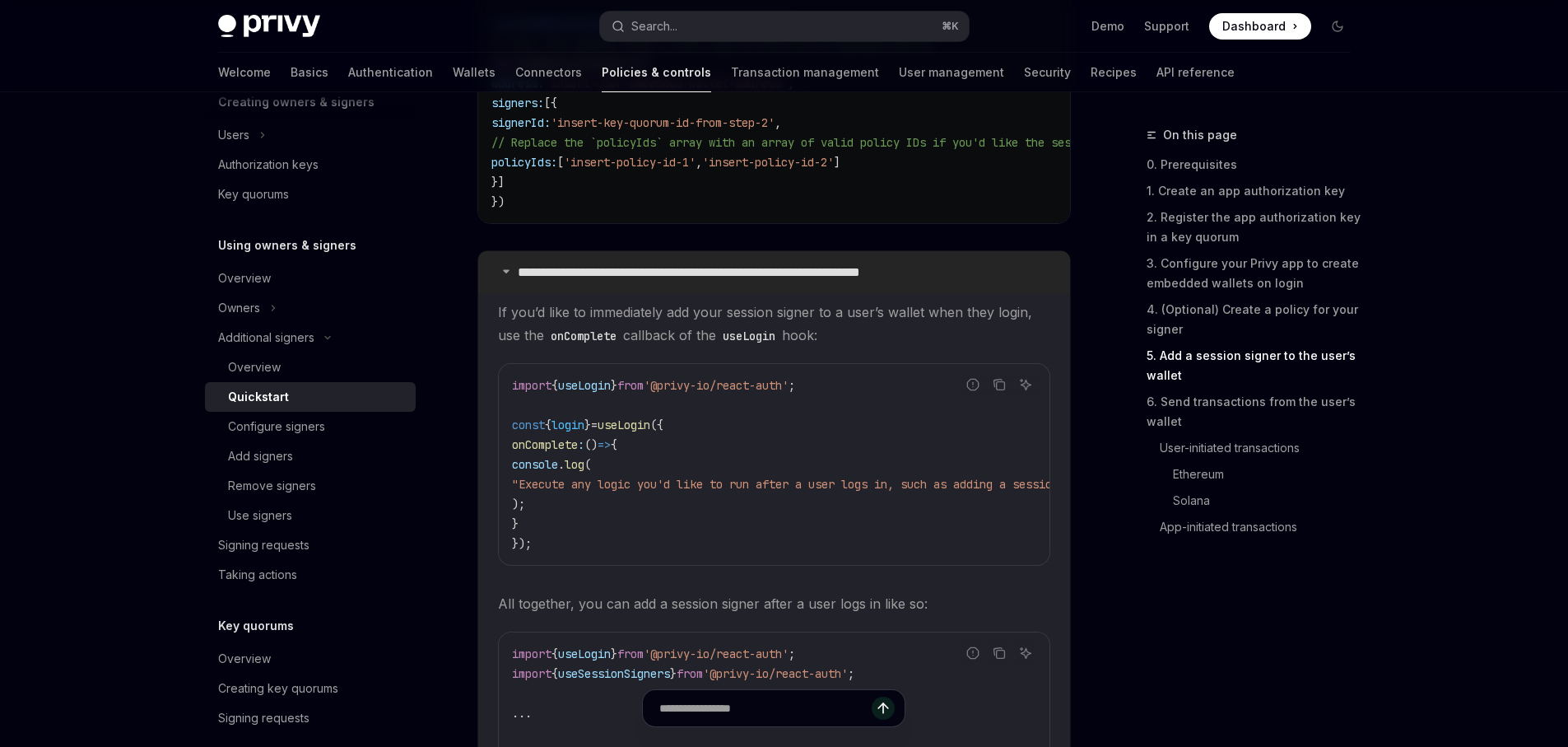
click at [677, 280] on p "**********" at bounding box center [729, 273] width 423 height 17
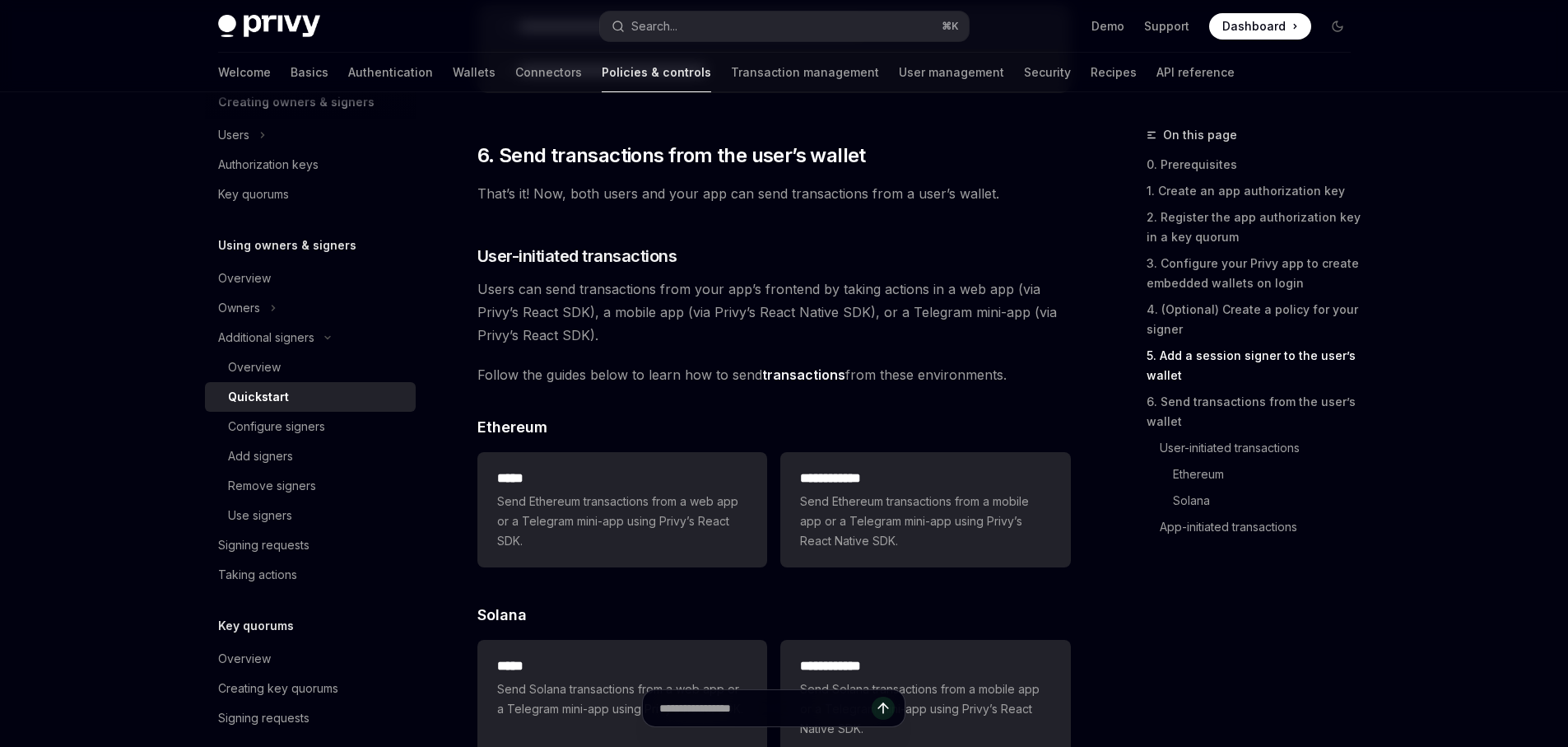
scroll to position [3249, 0]
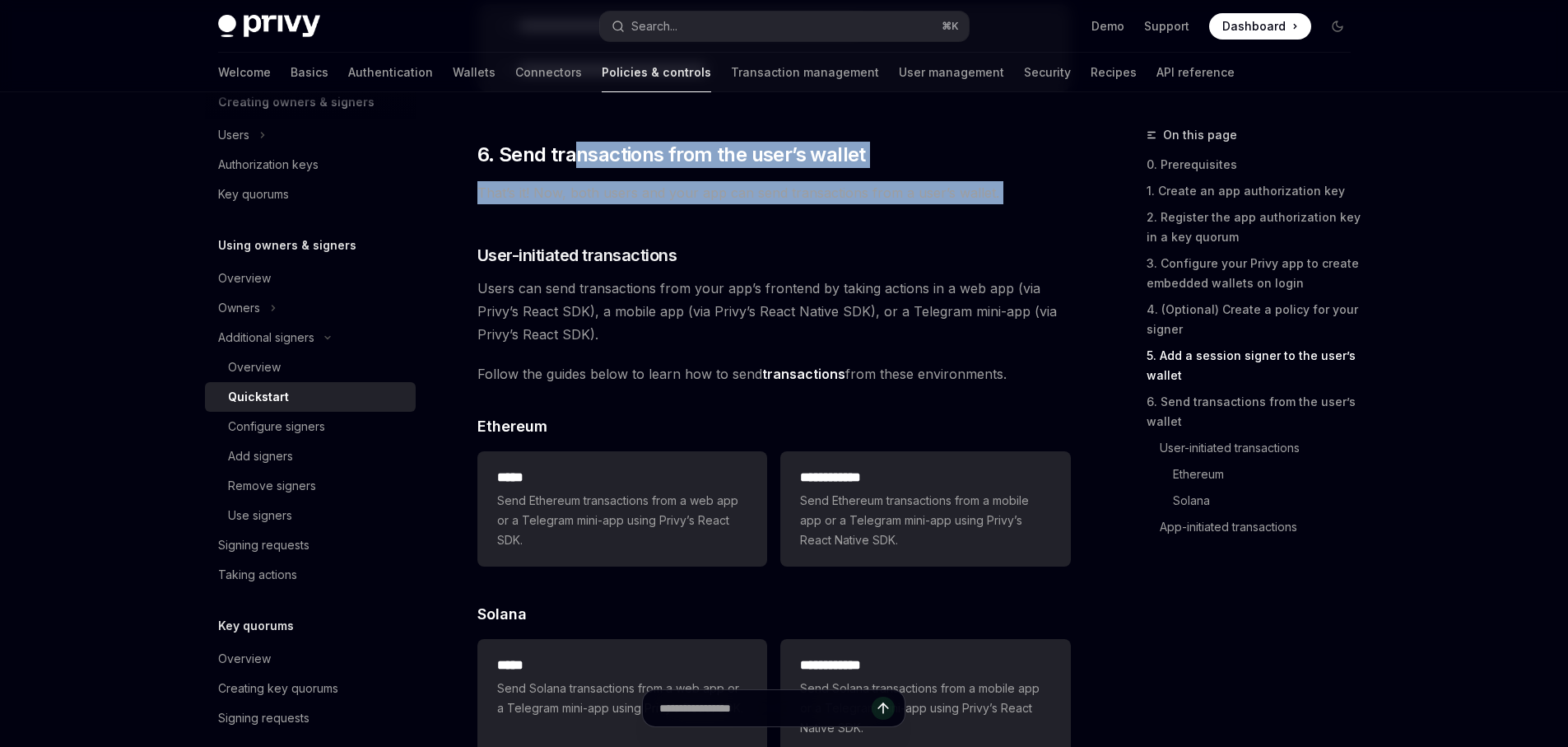
drag, startPoint x: 577, startPoint y: 162, endPoint x: 750, endPoint y: 235, distance: 187.8
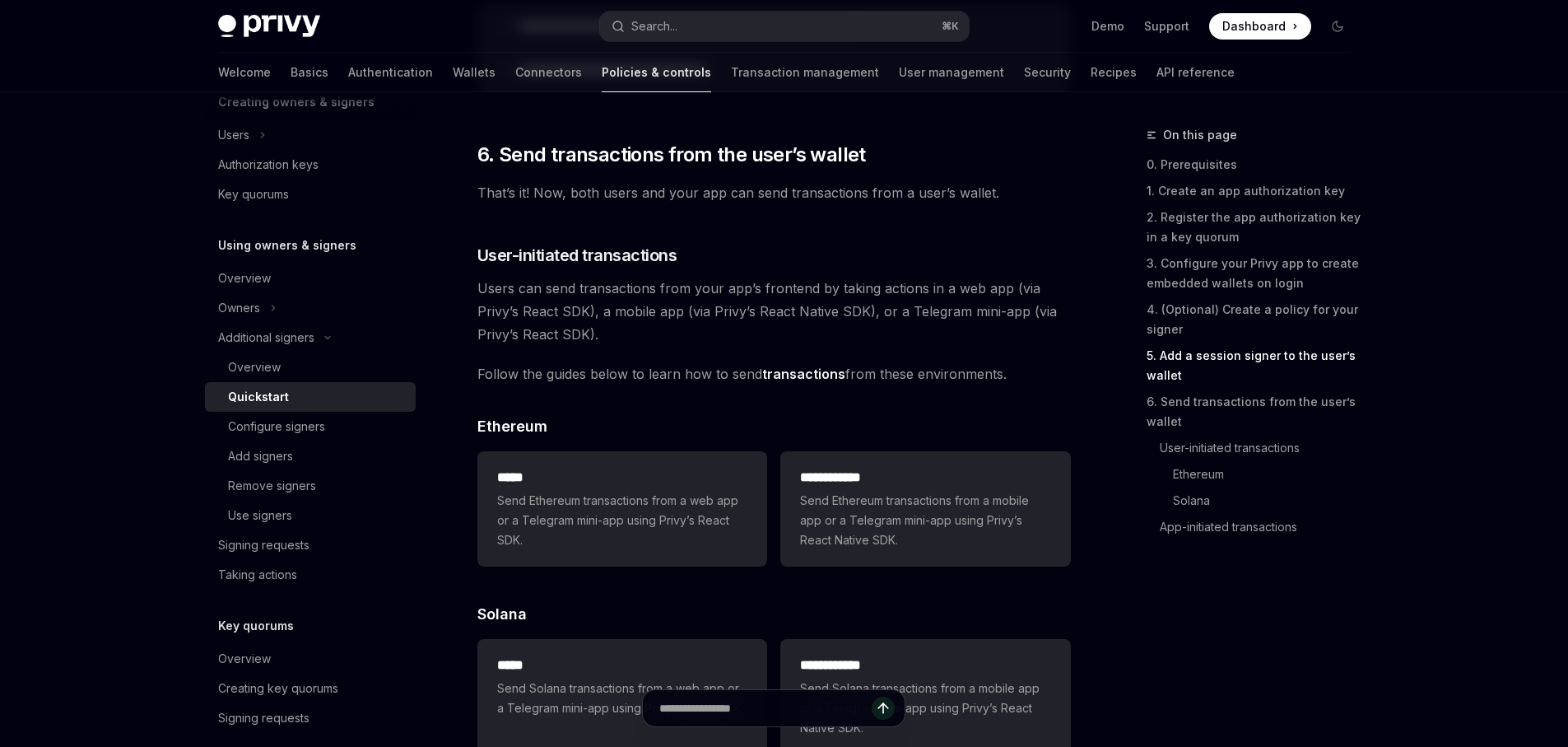
click at [765, 346] on span "Users can send transactions from your app’s frontend by taking actions in a web…" at bounding box center [774, 311] width 594 height 70
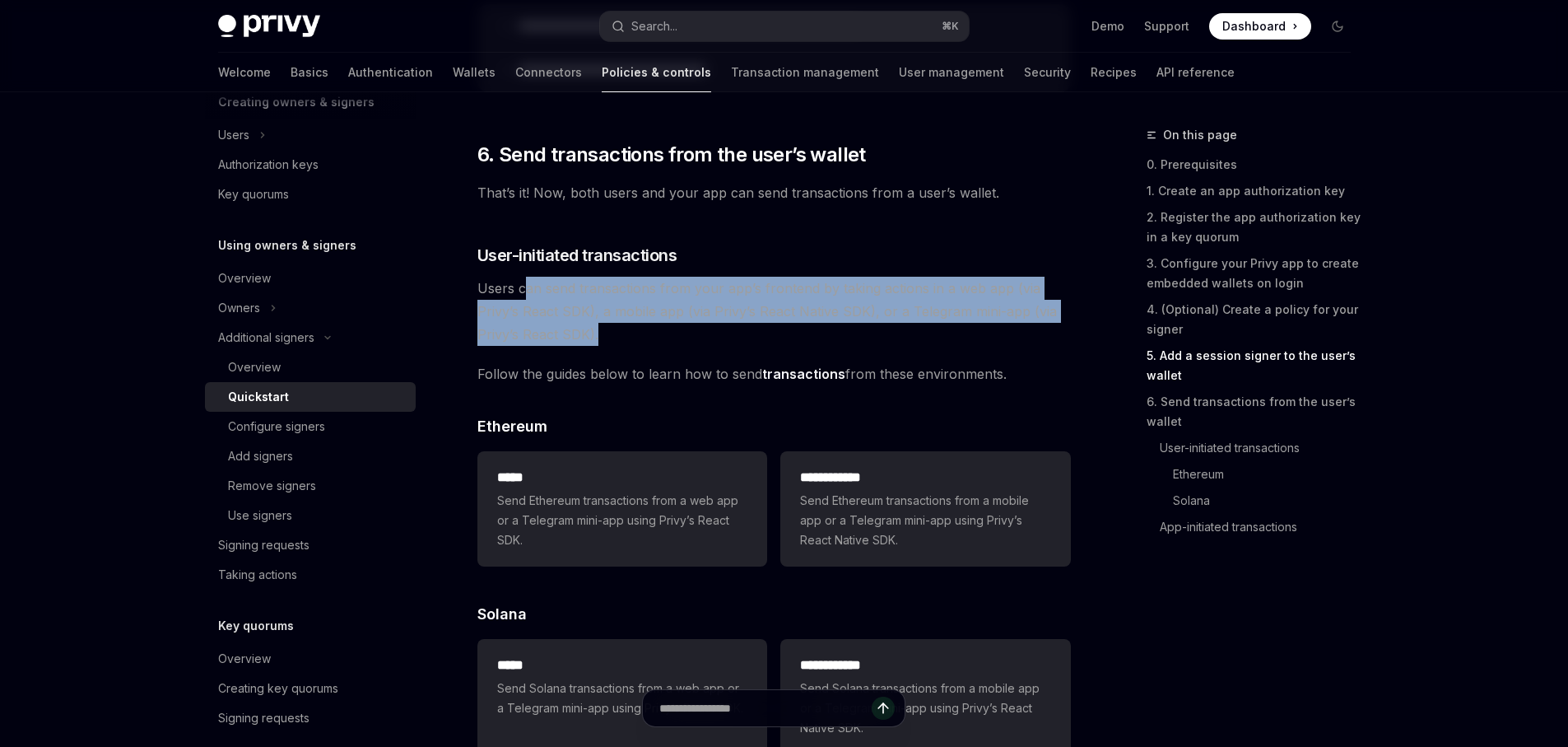
drag, startPoint x: 523, startPoint y: 286, endPoint x: 746, endPoint y: 351, distance: 232.3
click at [746, 346] on span "Users can send transactions from your app’s frontend by taking actions in a web…" at bounding box center [774, 311] width 594 height 70
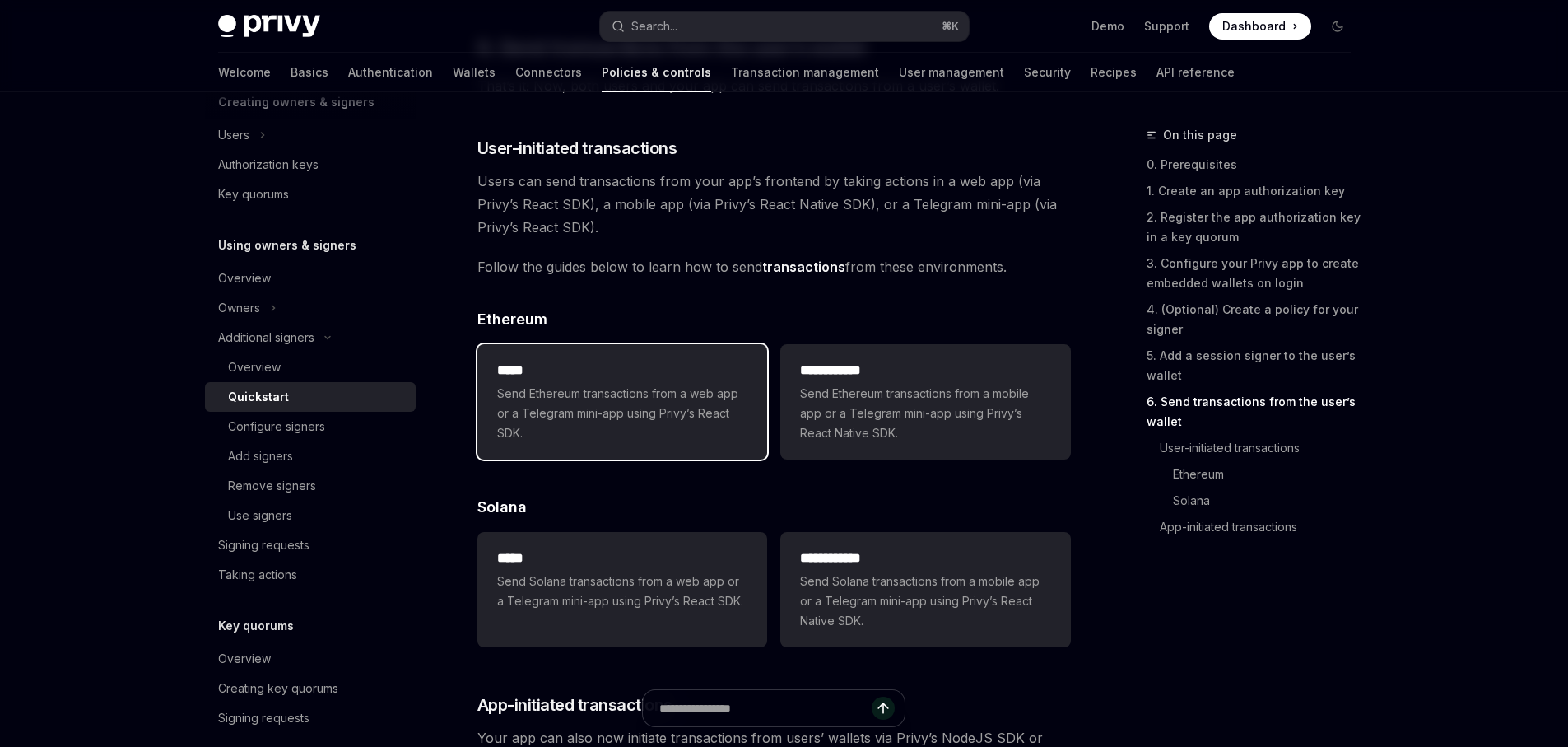
scroll to position [3293, 0]
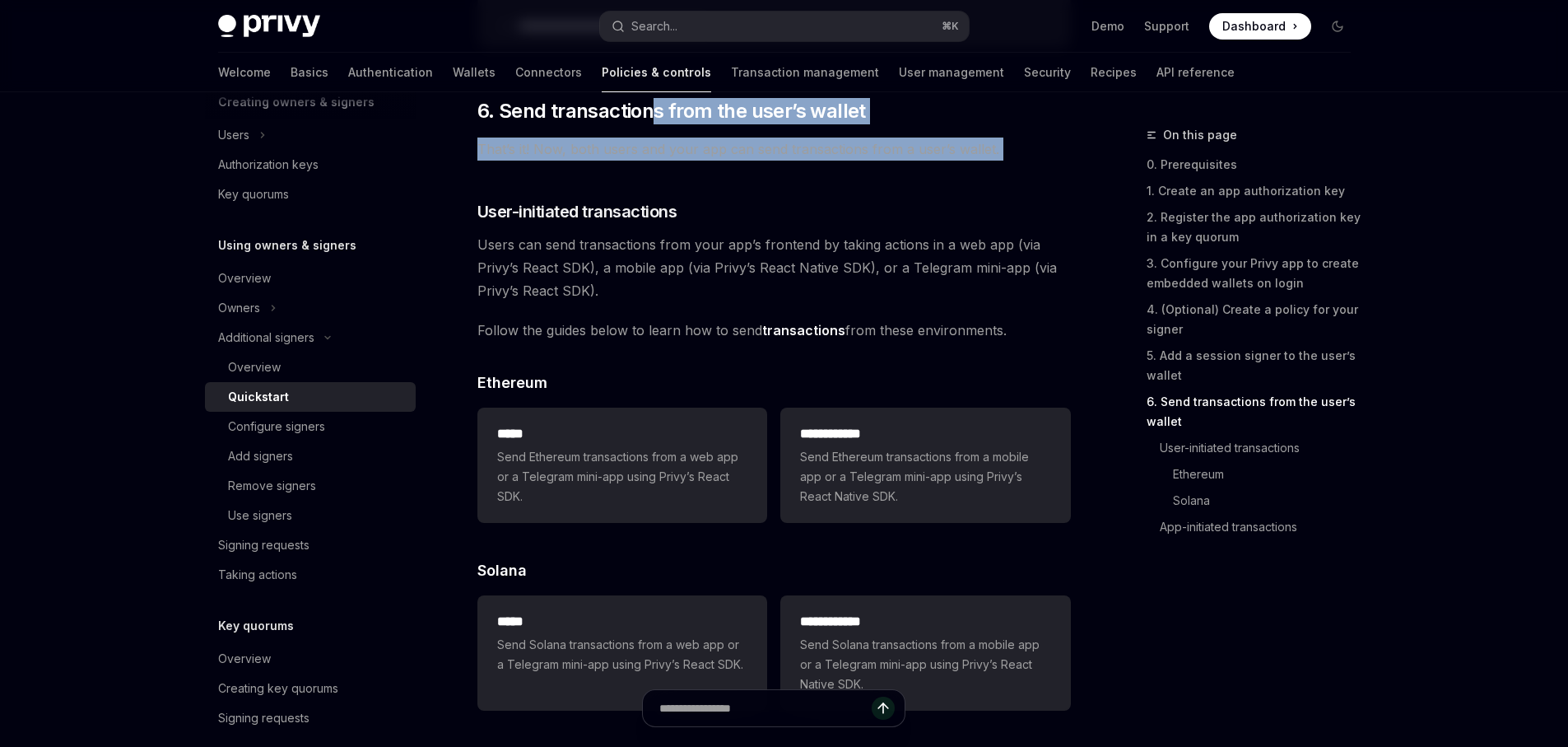
drag, startPoint x: 648, startPoint y: 119, endPoint x: 857, endPoint y: 205, distance: 226.0
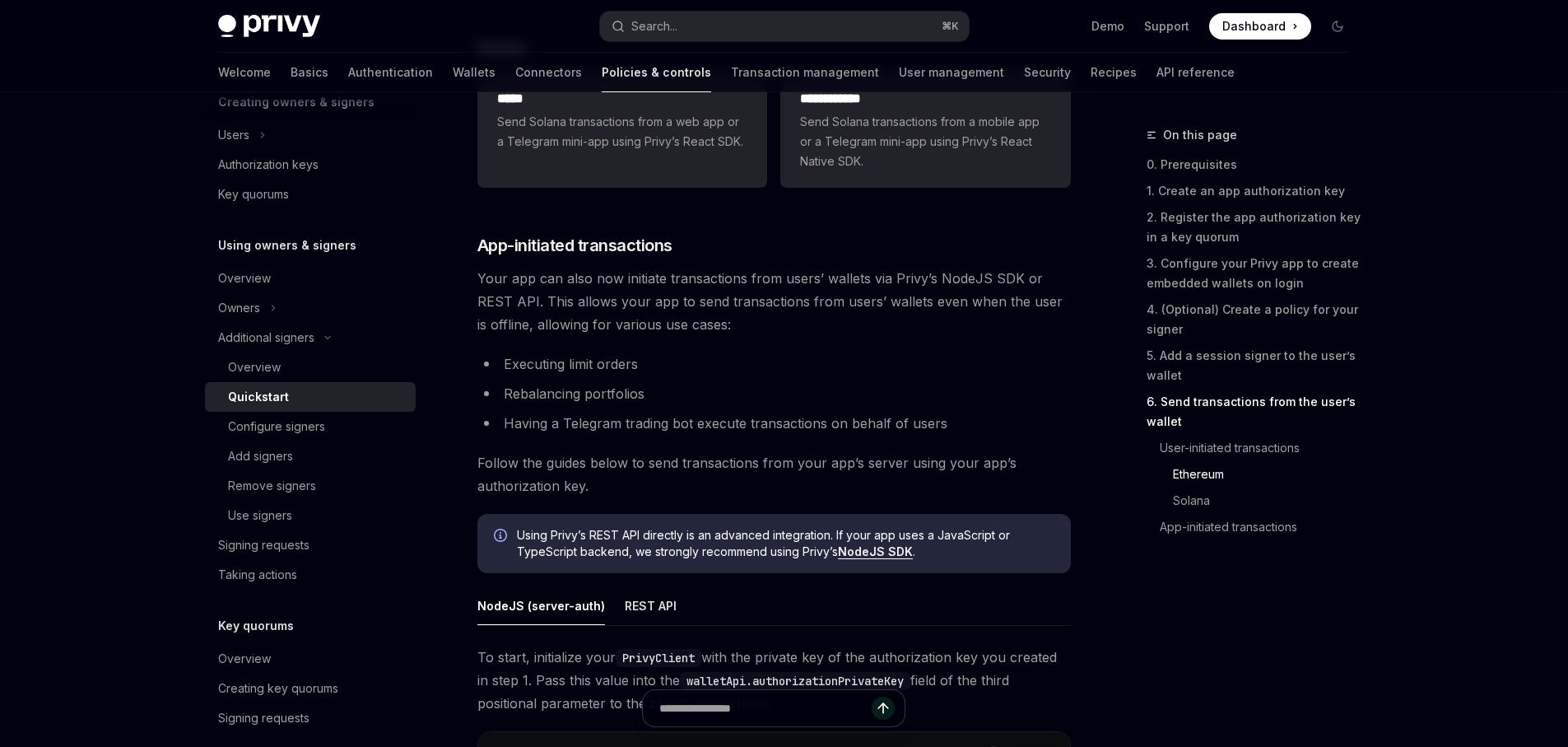
scroll to position [3843, 0]
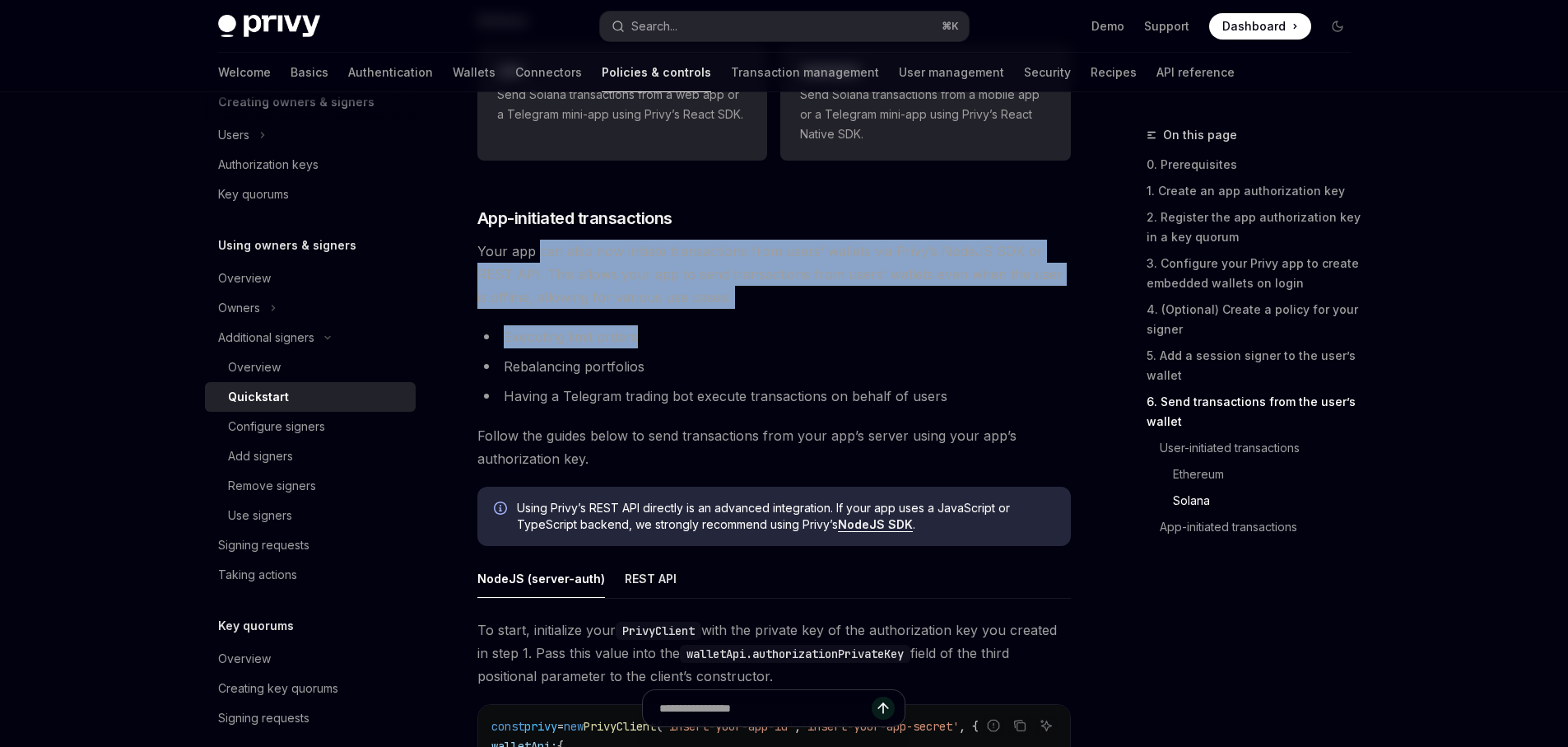
drag, startPoint x: 540, startPoint y: 258, endPoint x: 830, endPoint y: 348, distance: 303.6
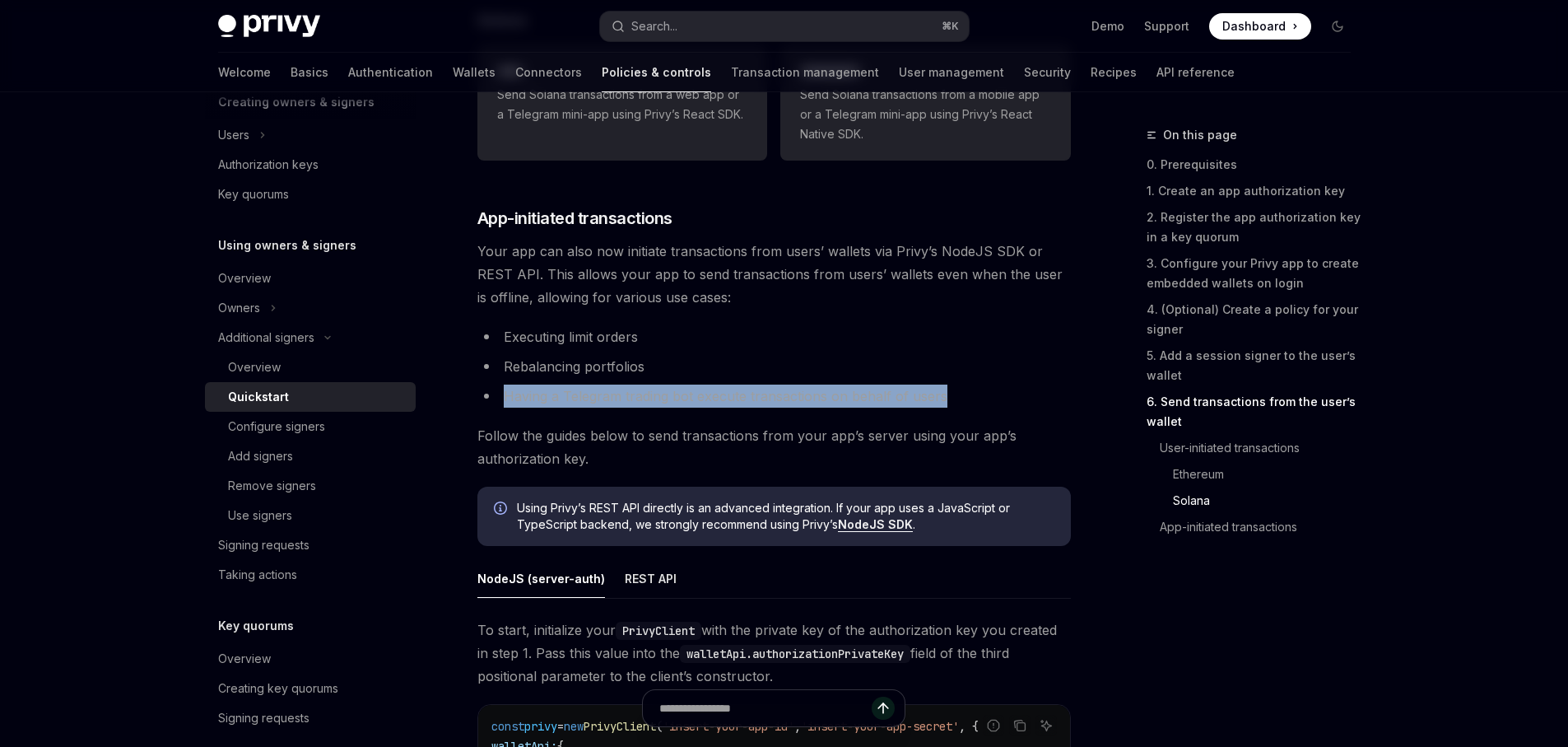
drag, startPoint x: 539, startPoint y: 388, endPoint x: 966, endPoint y: 406, distance: 427.4
click at [966, 406] on ul "Executing limit orders Rebalancing portfolios Having a Telegram trading bot exe…" at bounding box center [774, 367] width 594 height 82
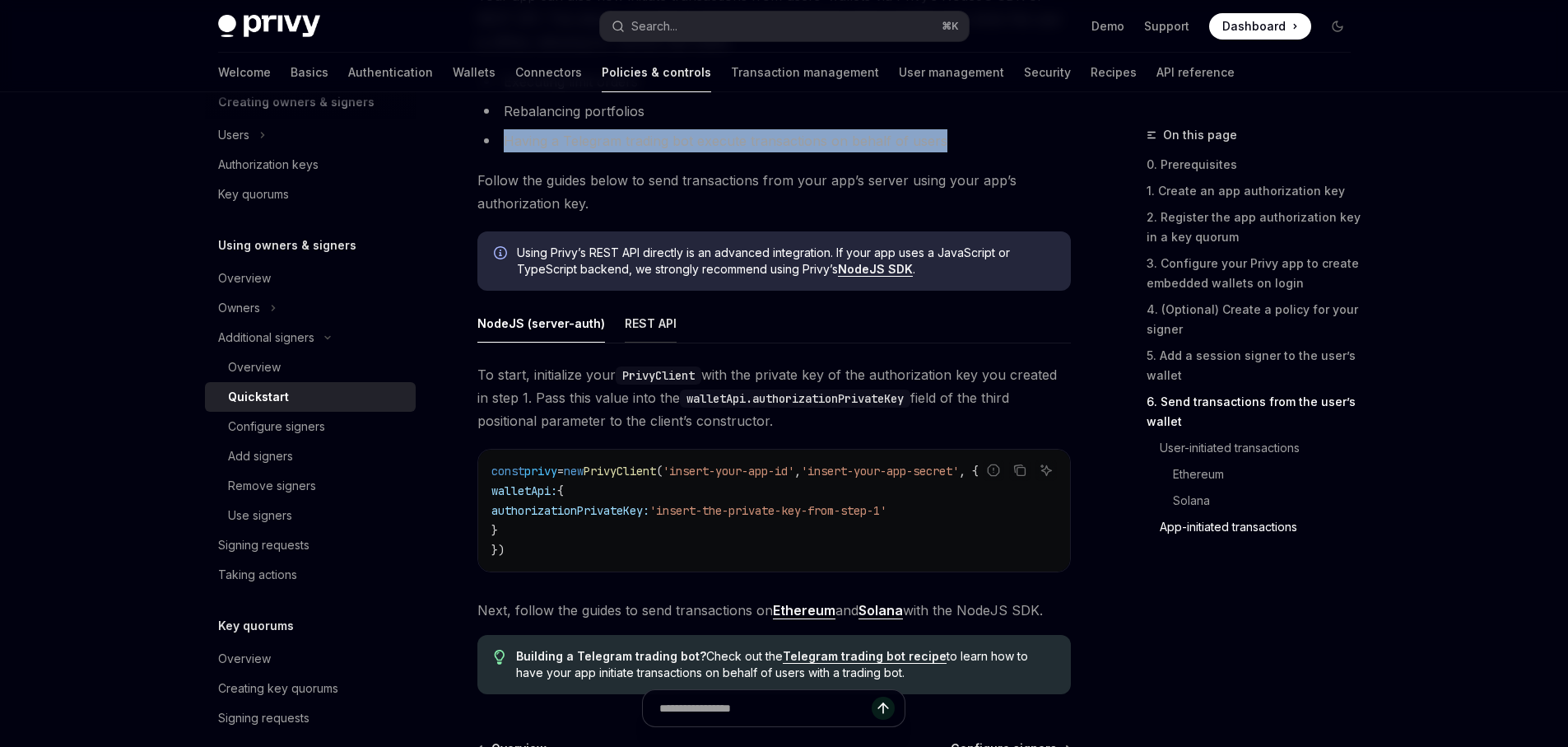
scroll to position [4097, 0]
click at [625, 339] on button "REST API" at bounding box center [651, 324] width 52 height 38
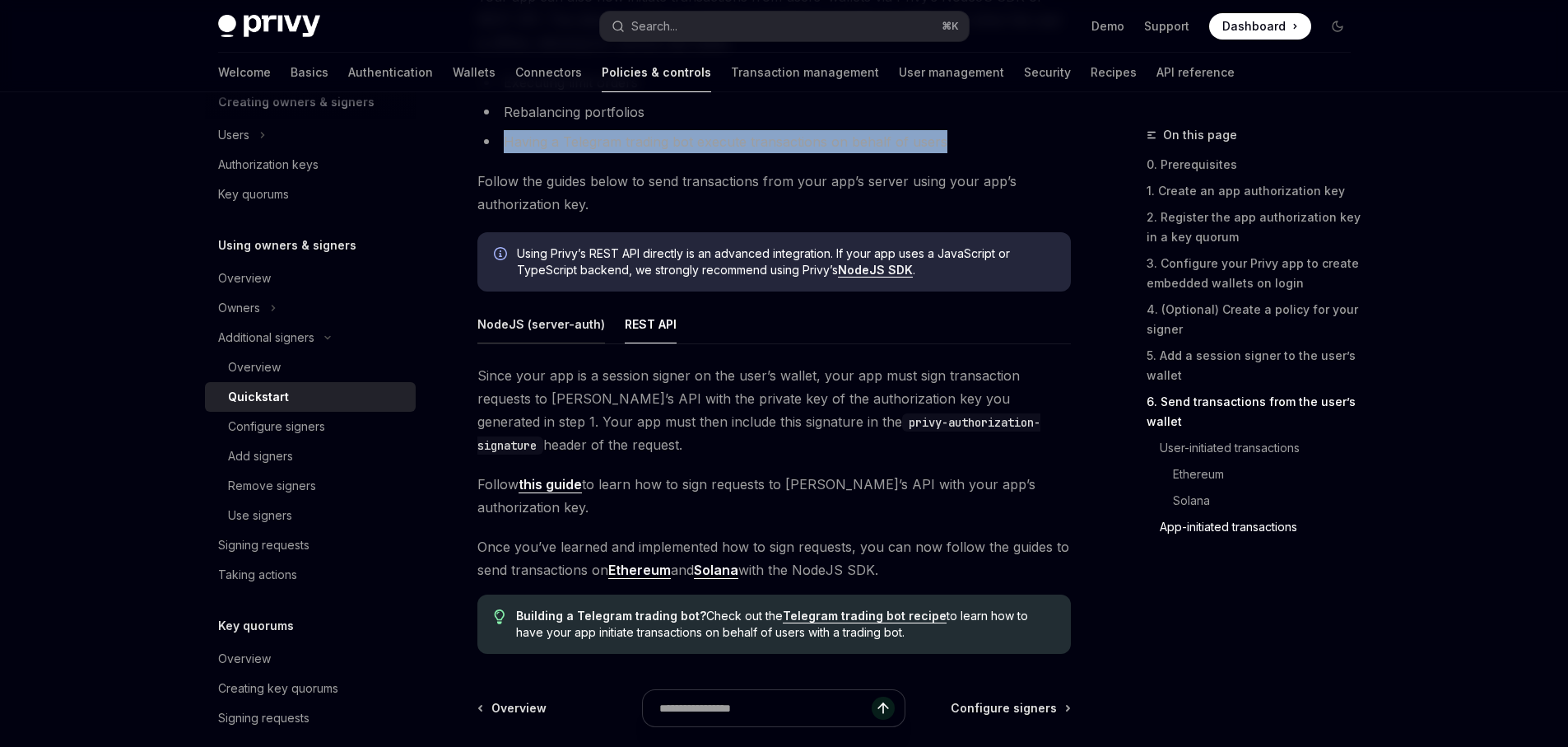
click at [538, 331] on button "NodeJS (server-auth)" at bounding box center [541, 324] width 127 height 38
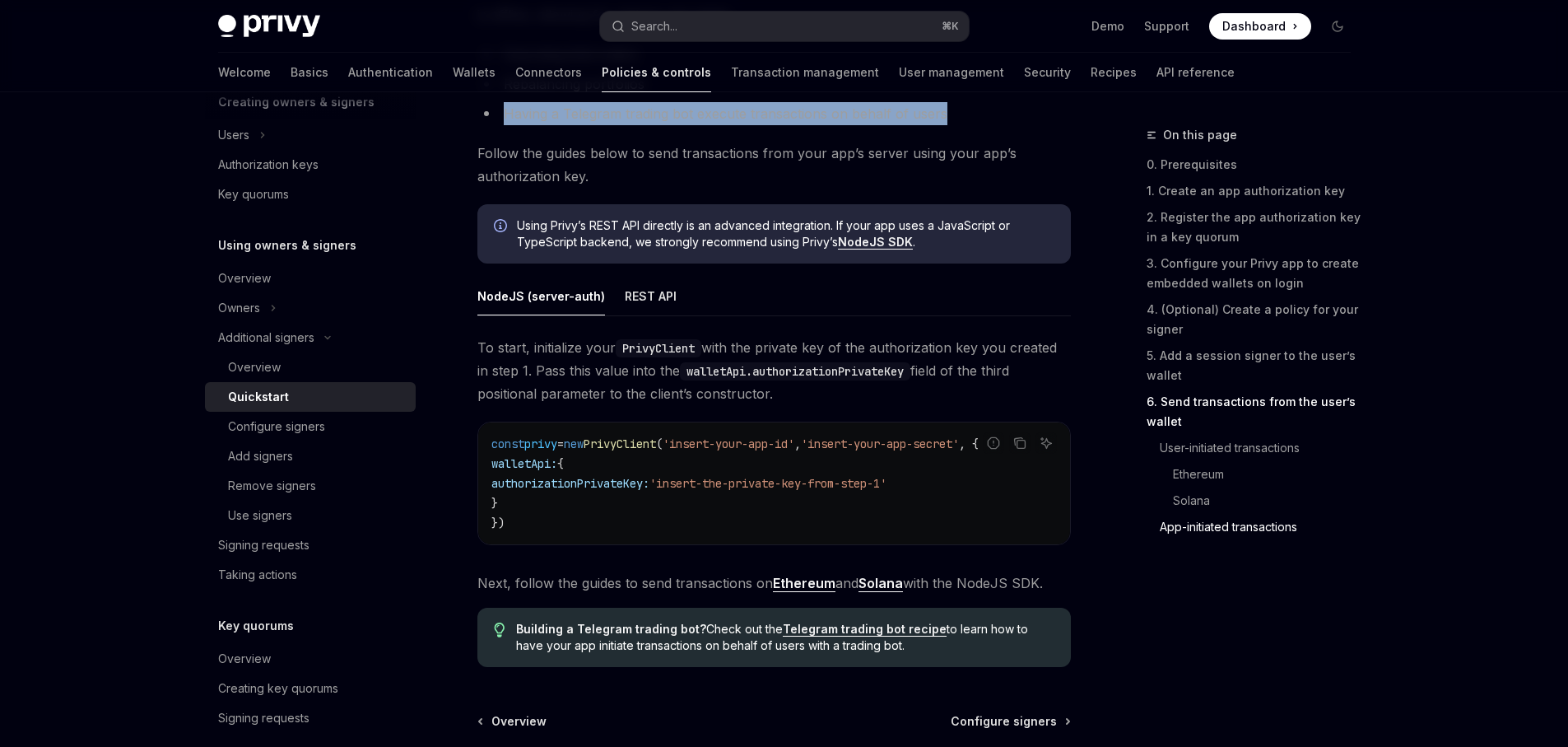
scroll to position [4324, 0]
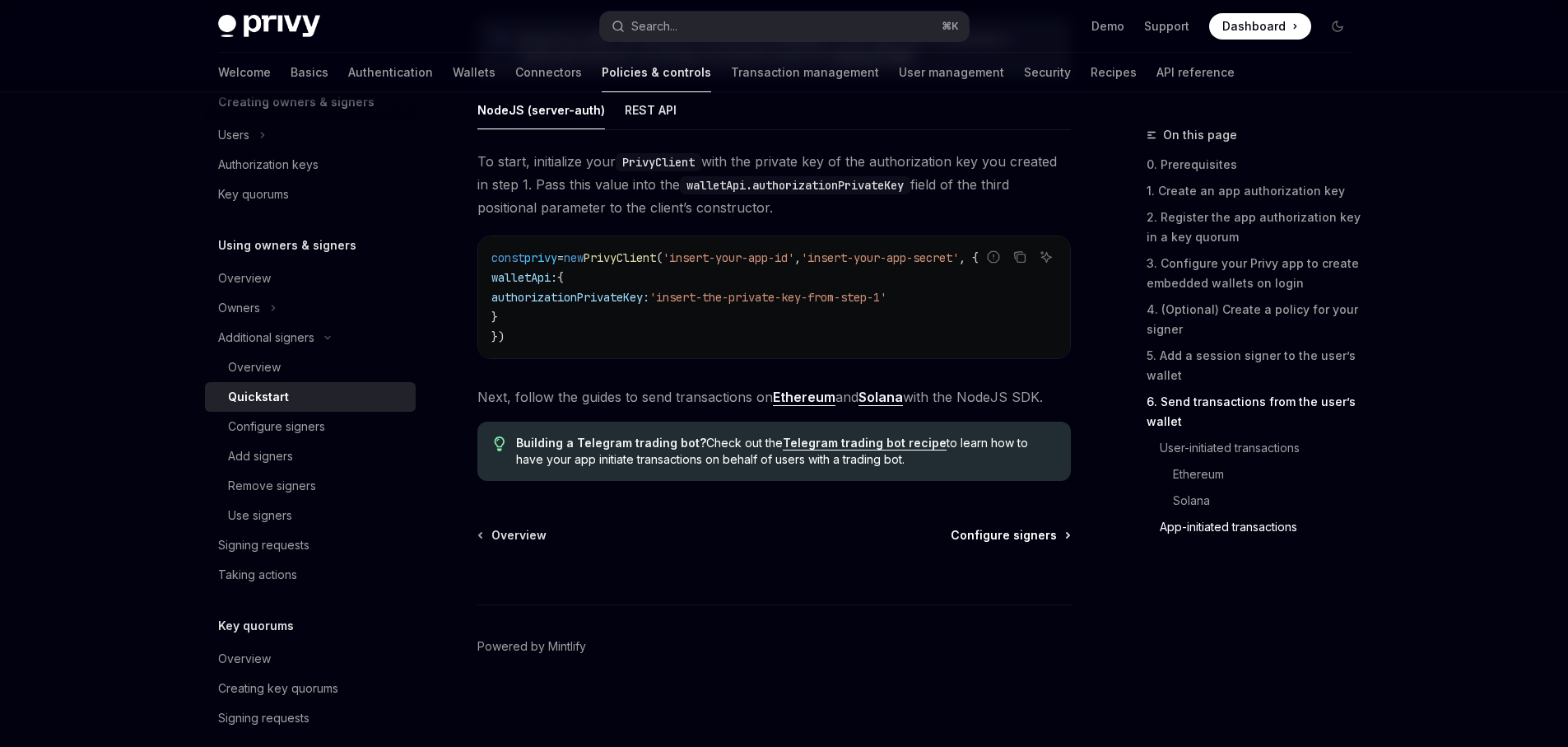
click at [1033, 536] on span "Configure signers" at bounding box center [1004, 535] width 106 height 17
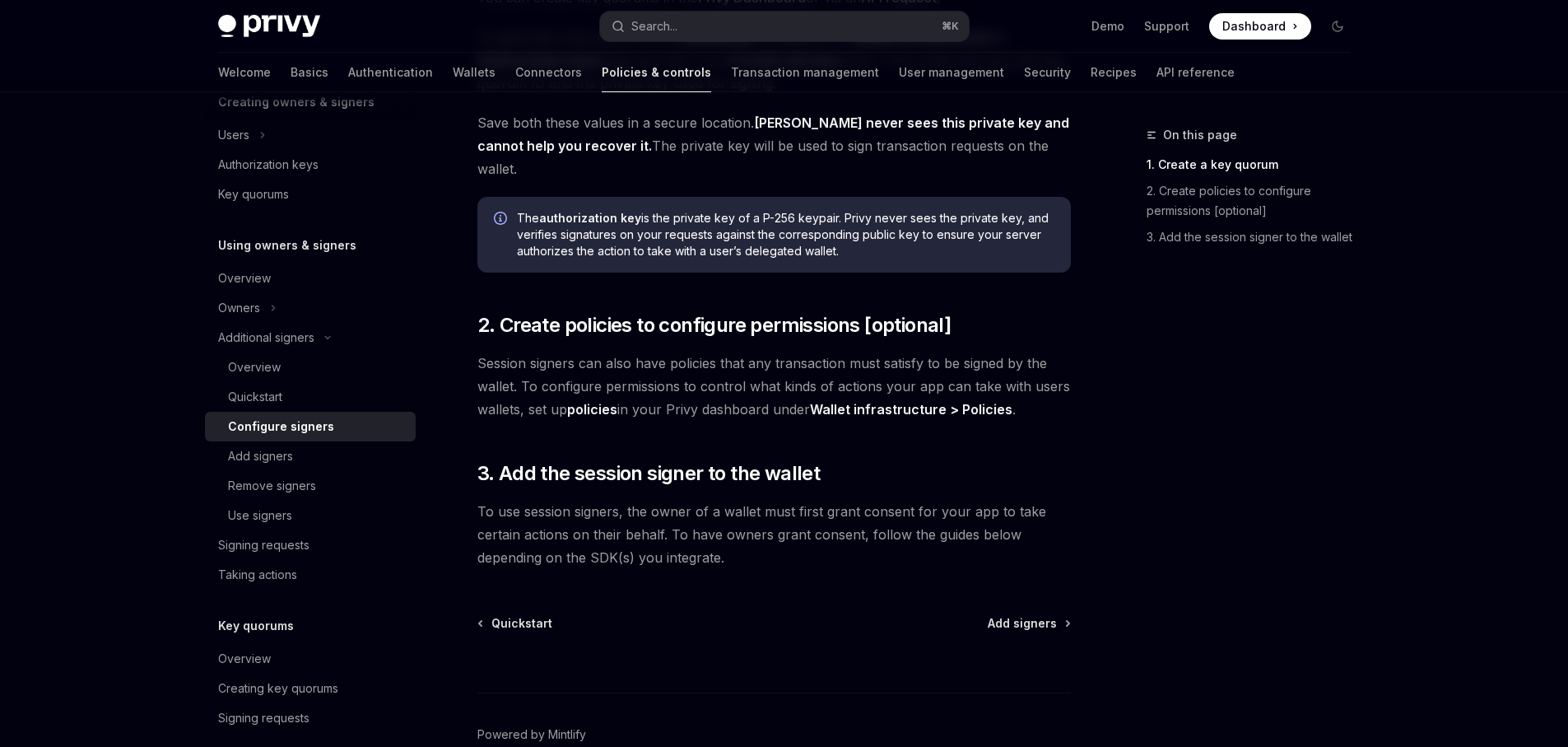
scroll to position [474, 0]
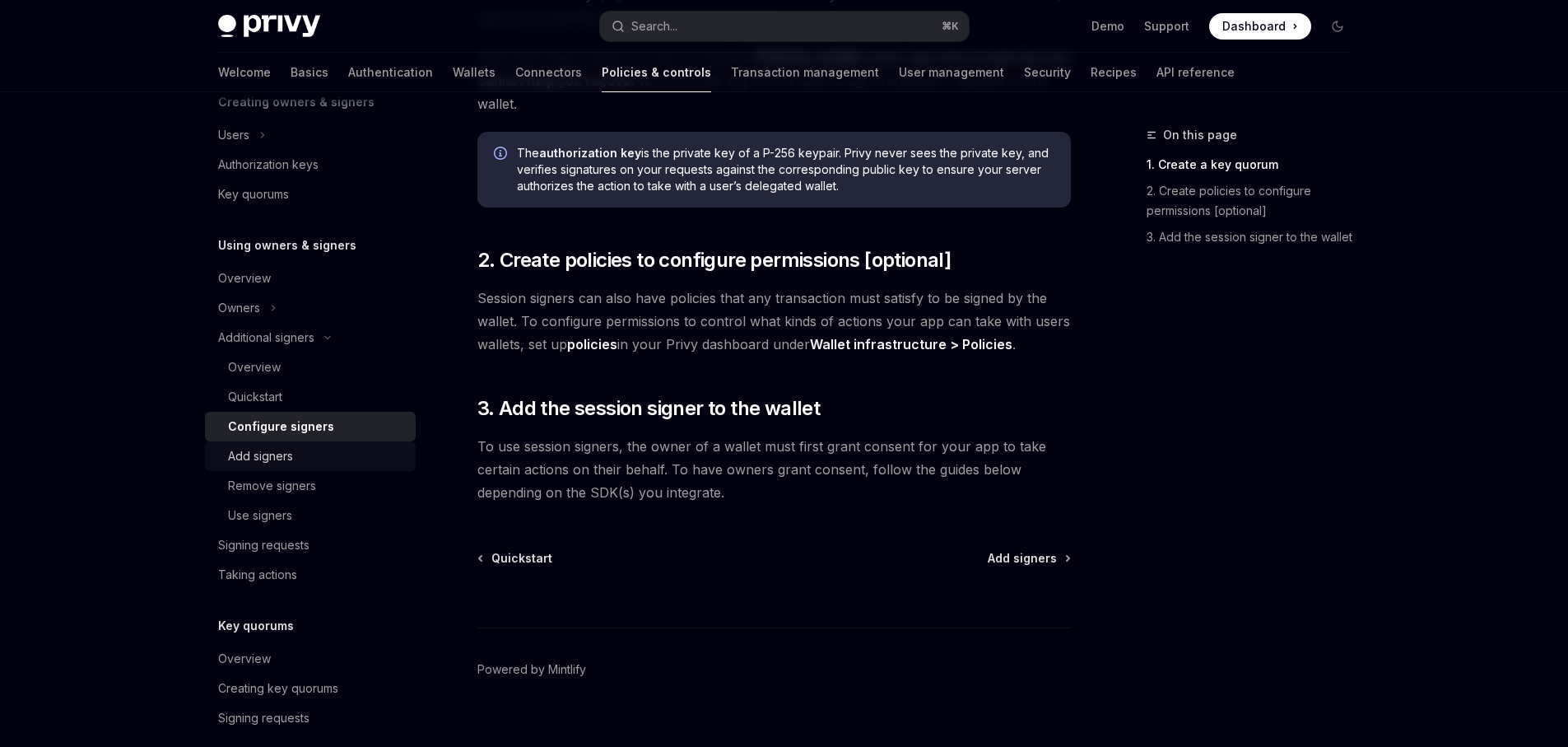
click at [318, 460] on div "Add signers" at bounding box center [317, 456] width 177 height 20
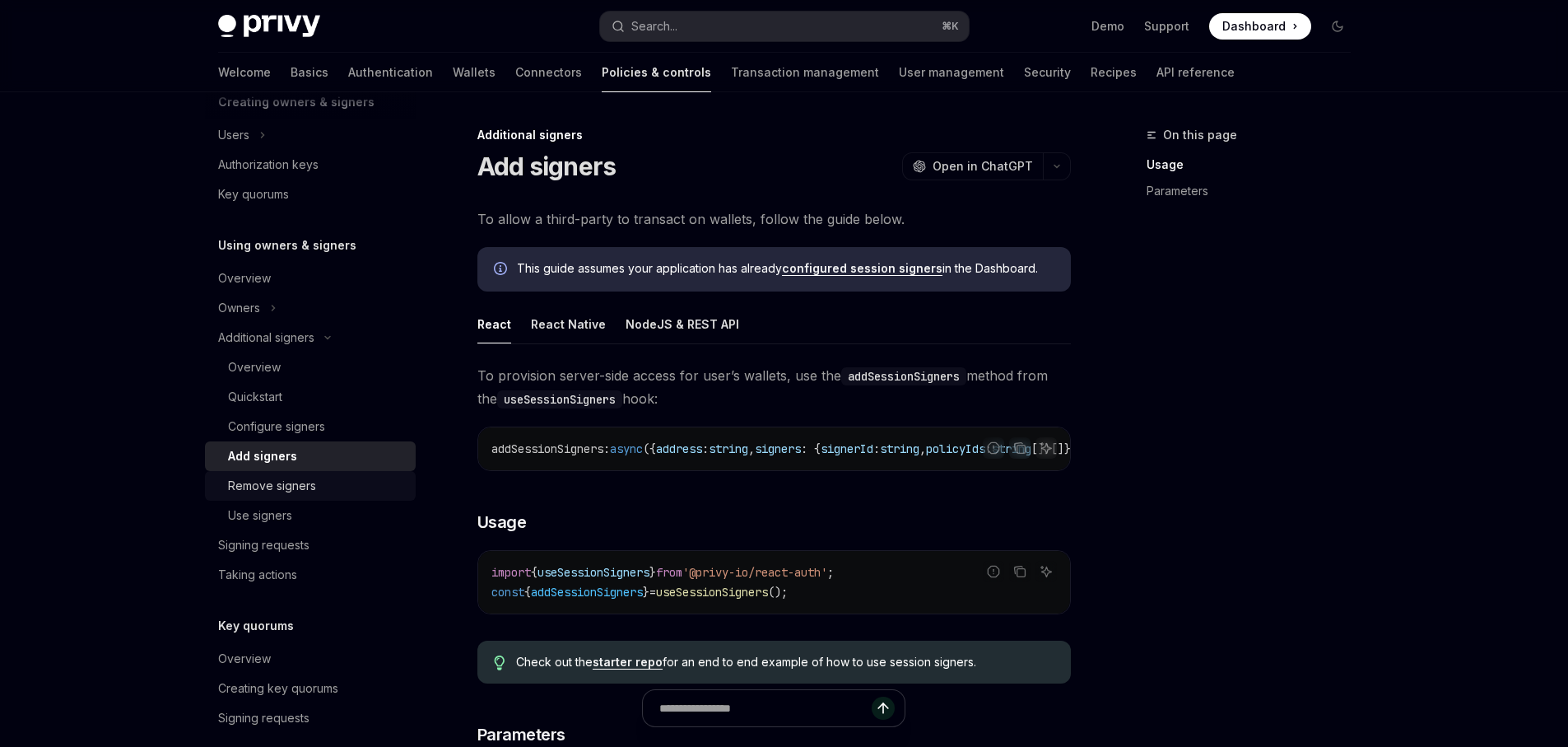
click at [298, 486] on div "Remove signers" at bounding box center [272, 486] width 88 height 20
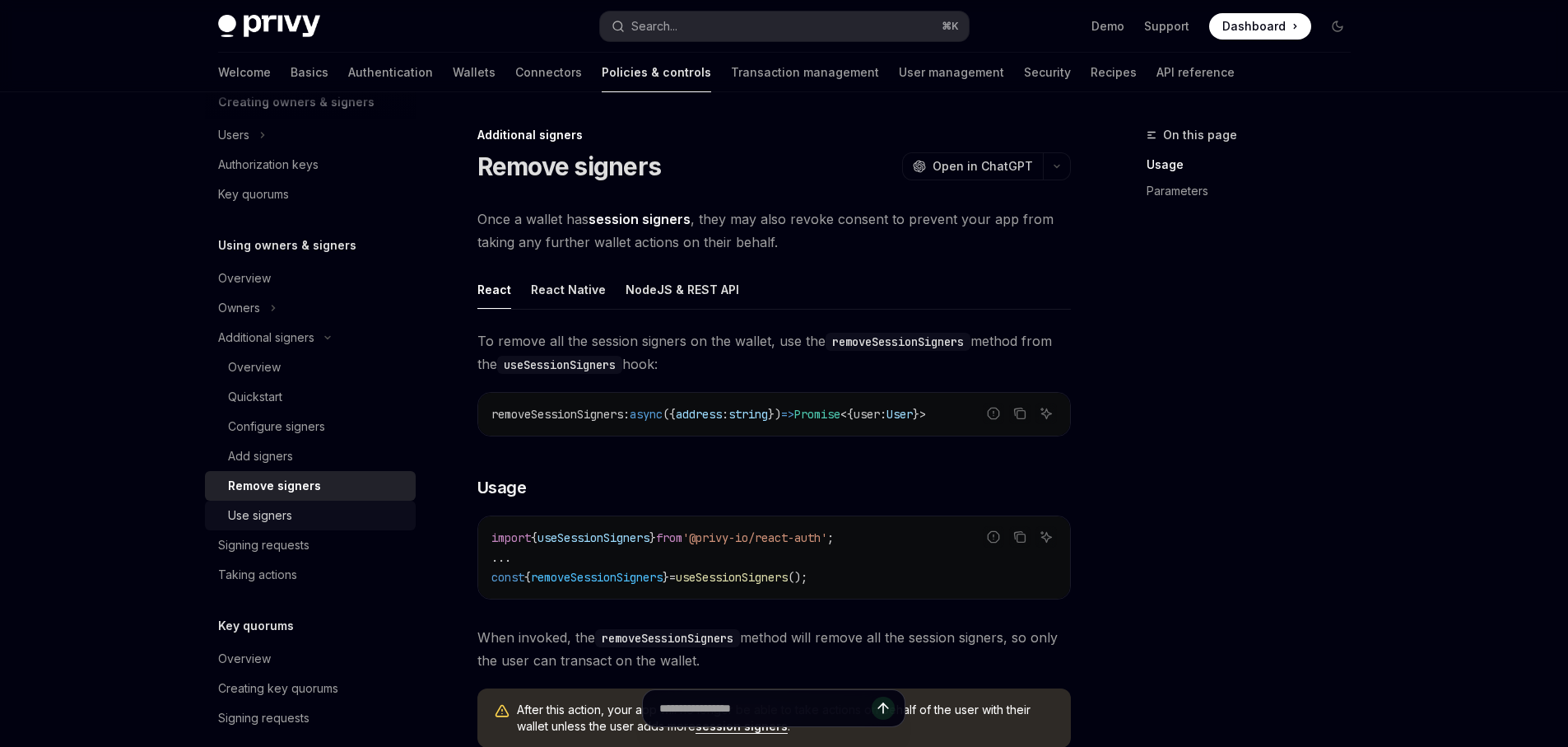
click at [286, 513] on div "Use signers" at bounding box center [261, 516] width 65 height 20
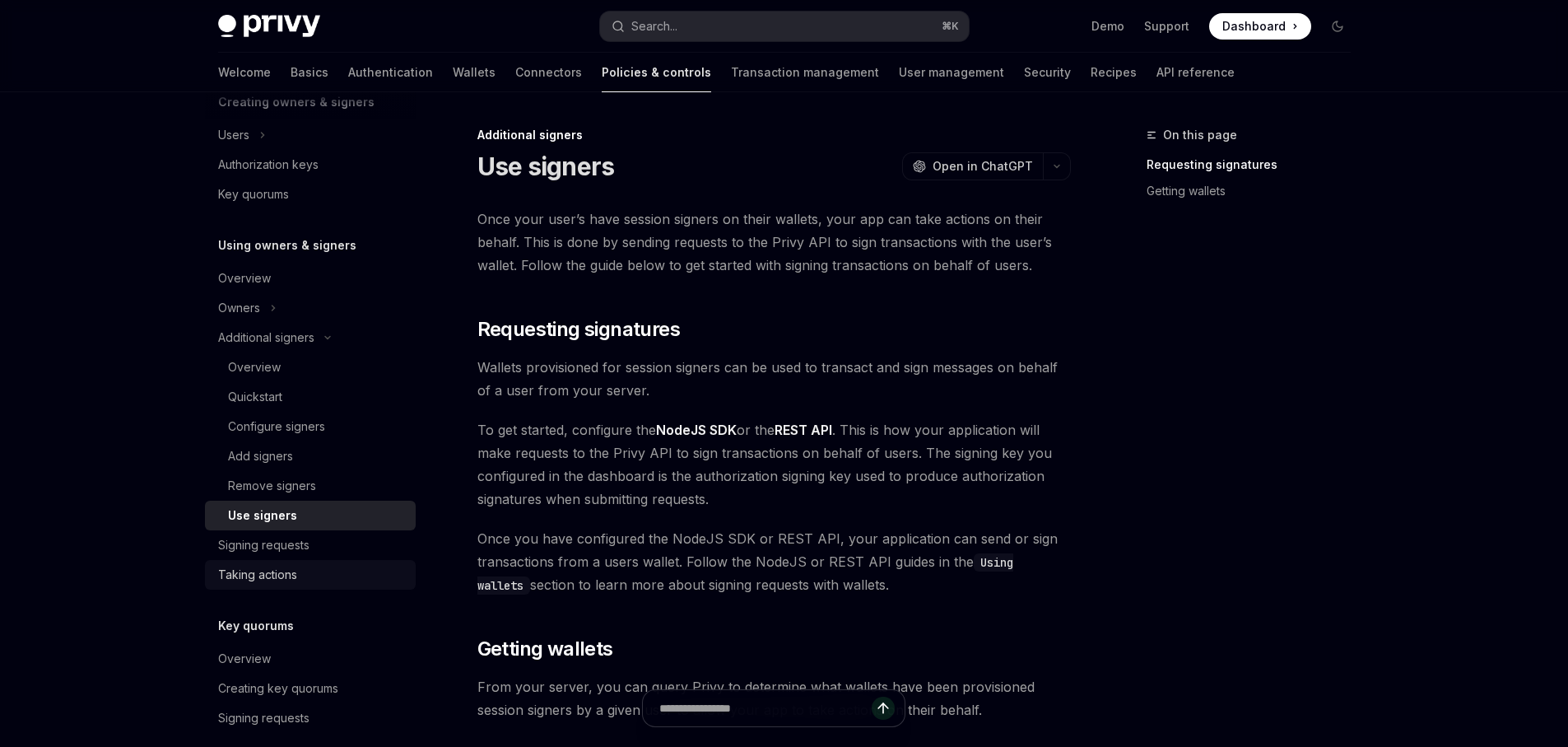
click at [251, 565] on div "Taking actions" at bounding box center [258, 574] width 79 height 20
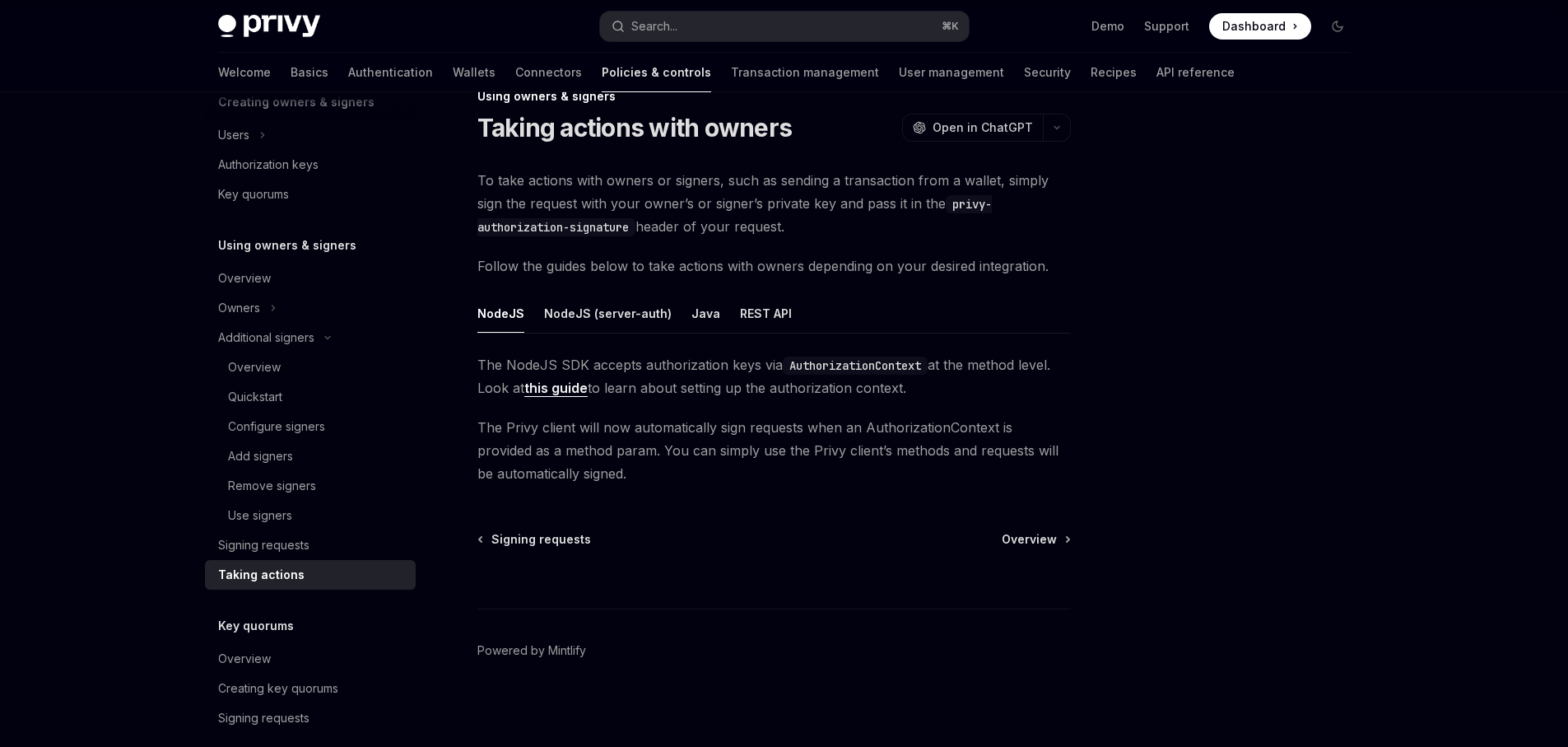
scroll to position [43, 0]
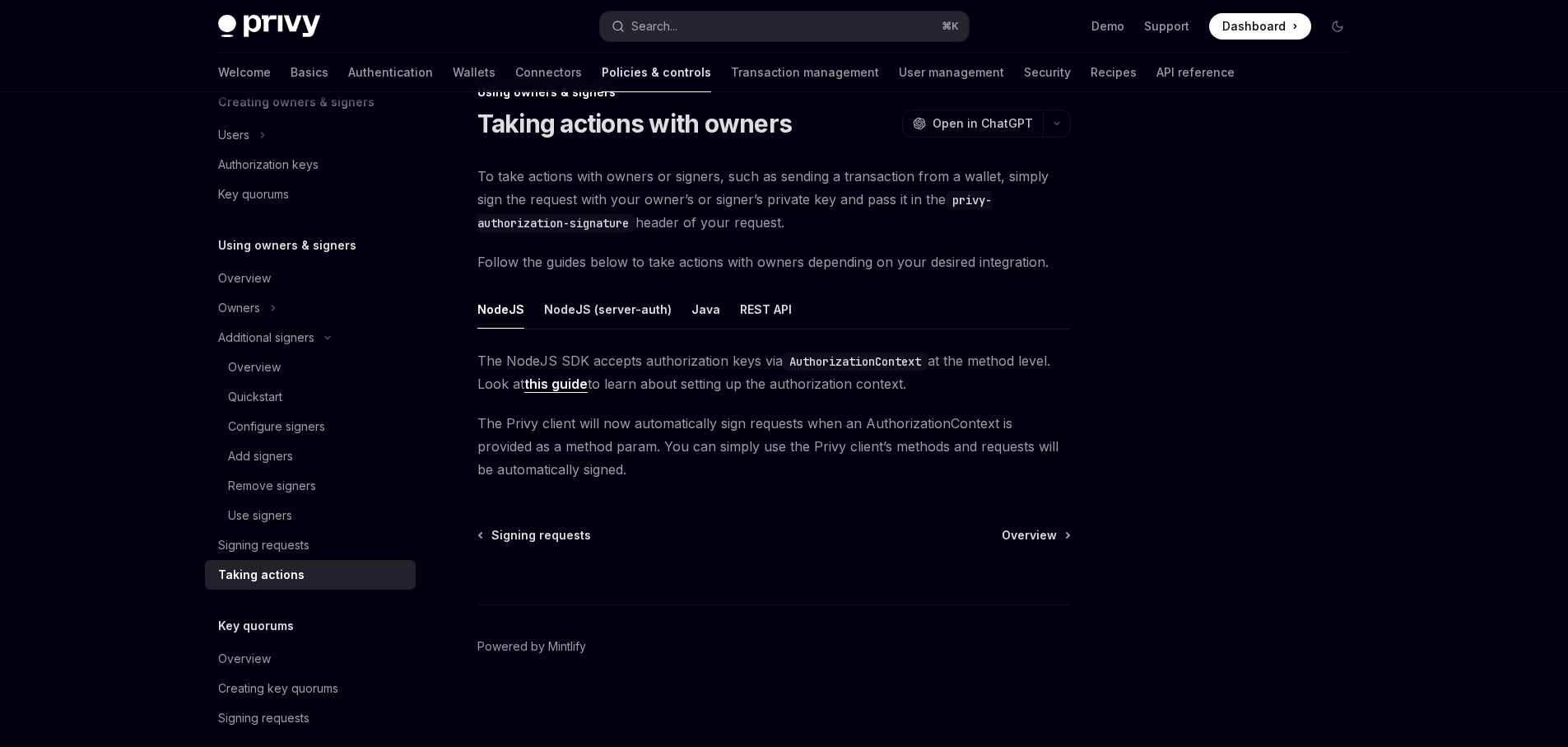
click at [502, 306] on button "NodeJS" at bounding box center [501, 309] width 47 height 38
click at [609, 312] on button "NodeJS (server-auth)" at bounding box center [608, 309] width 127 height 38
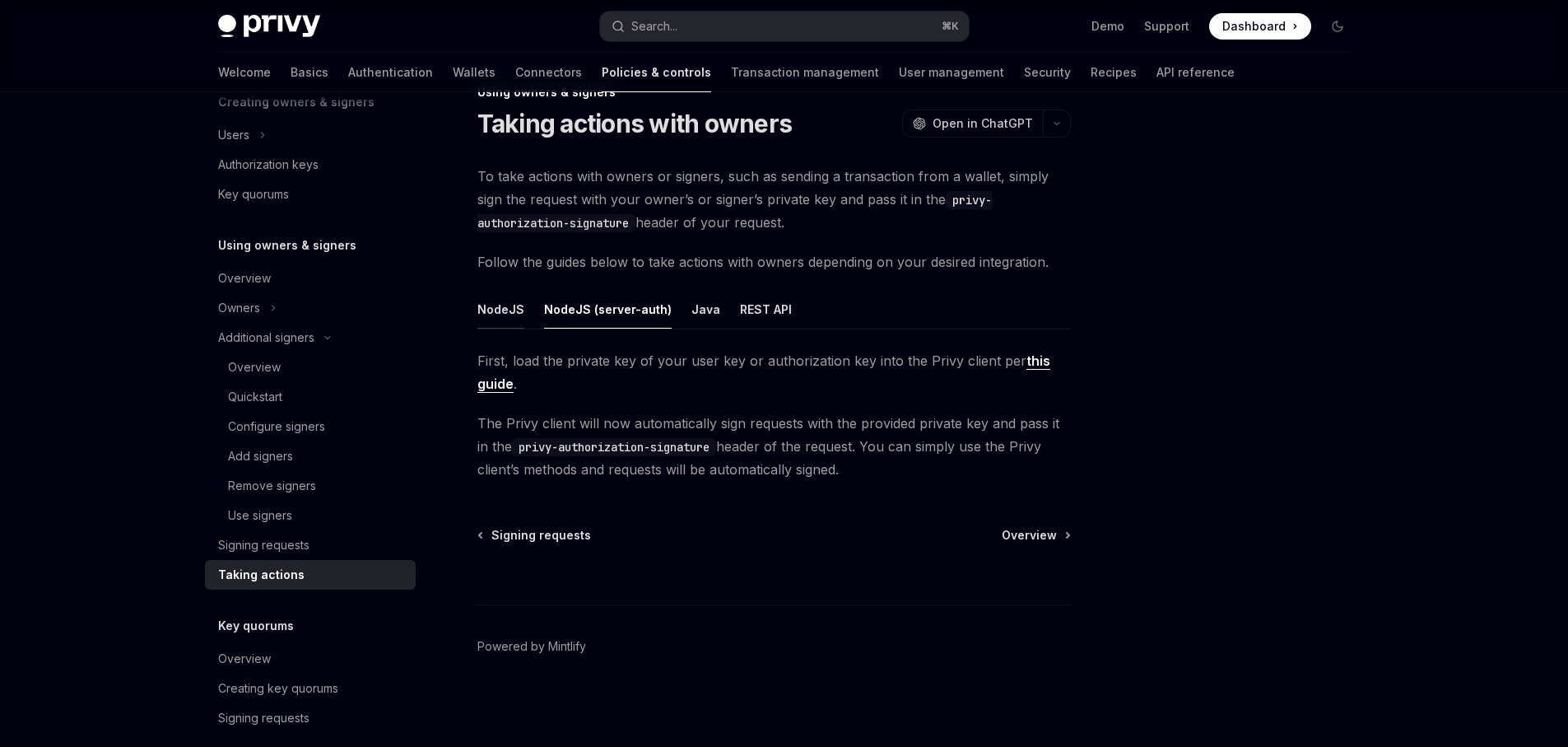
click at [479, 312] on button "NodeJS" at bounding box center [501, 309] width 47 height 38
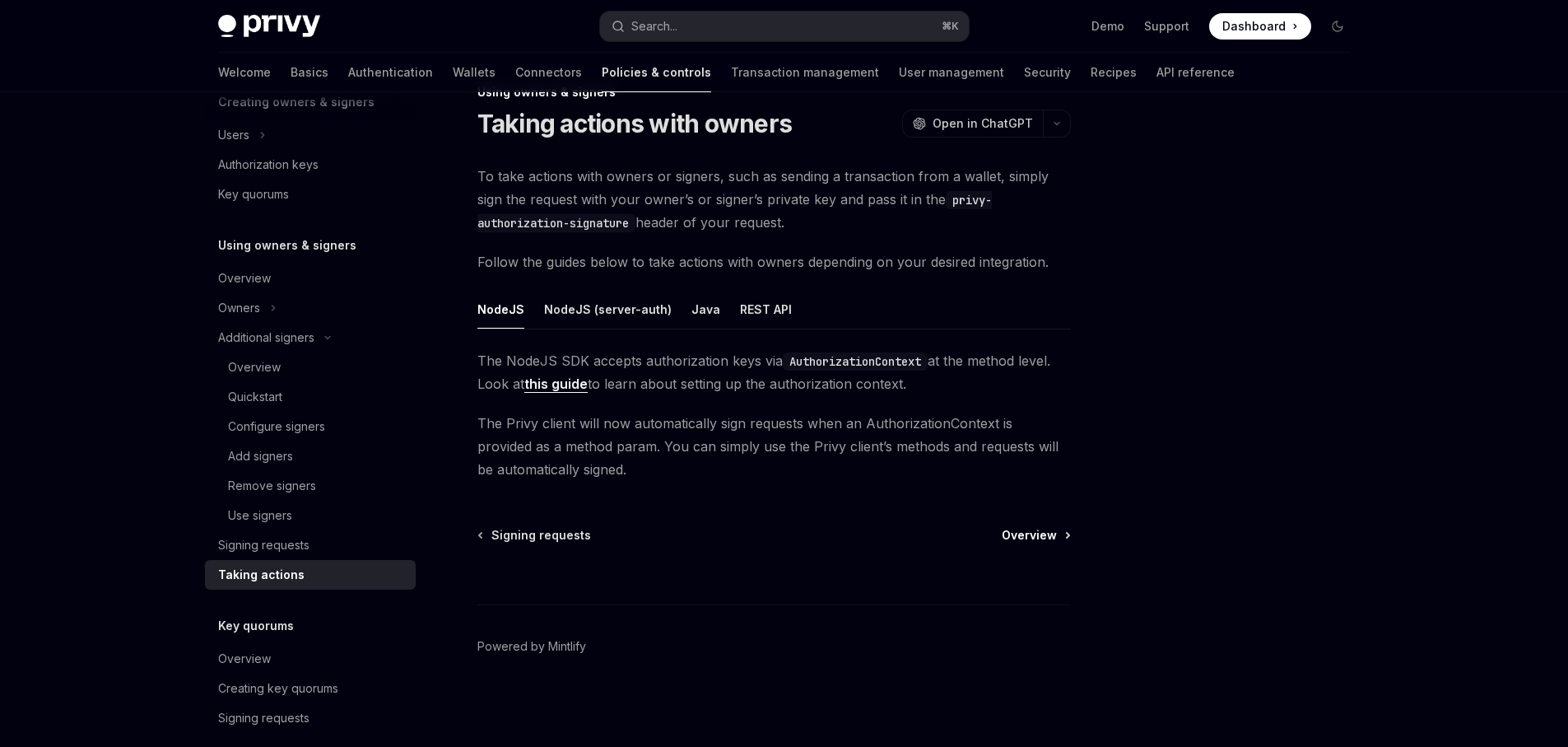
click at [1036, 535] on span "Overview" at bounding box center [1029, 535] width 55 height 17
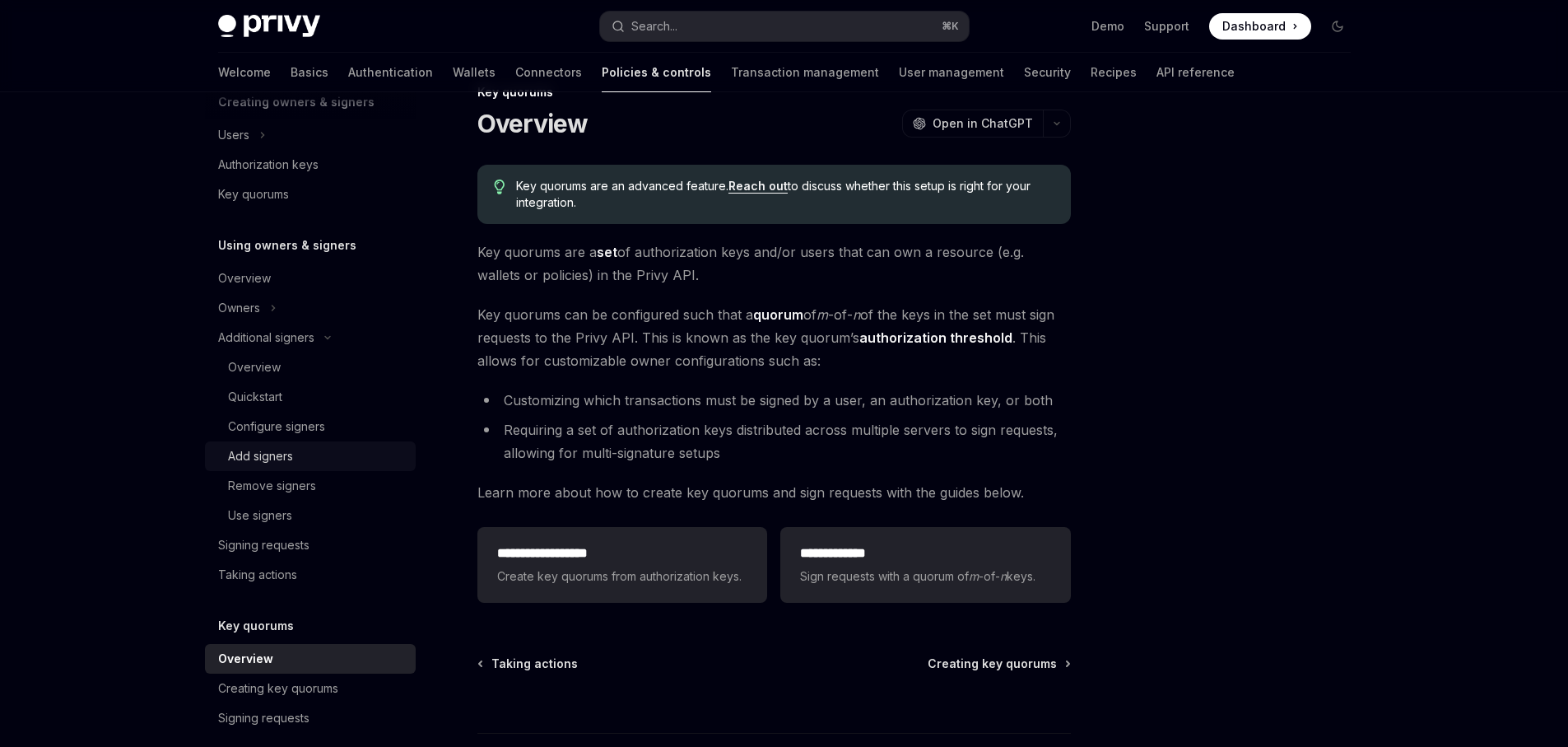
drag, startPoint x: 308, startPoint y: 463, endPoint x: 338, endPoint y: 454, distance: 31.3
click at [308, 462] on div "Add signers" at bounding box center [317, 456] width 177 height 20
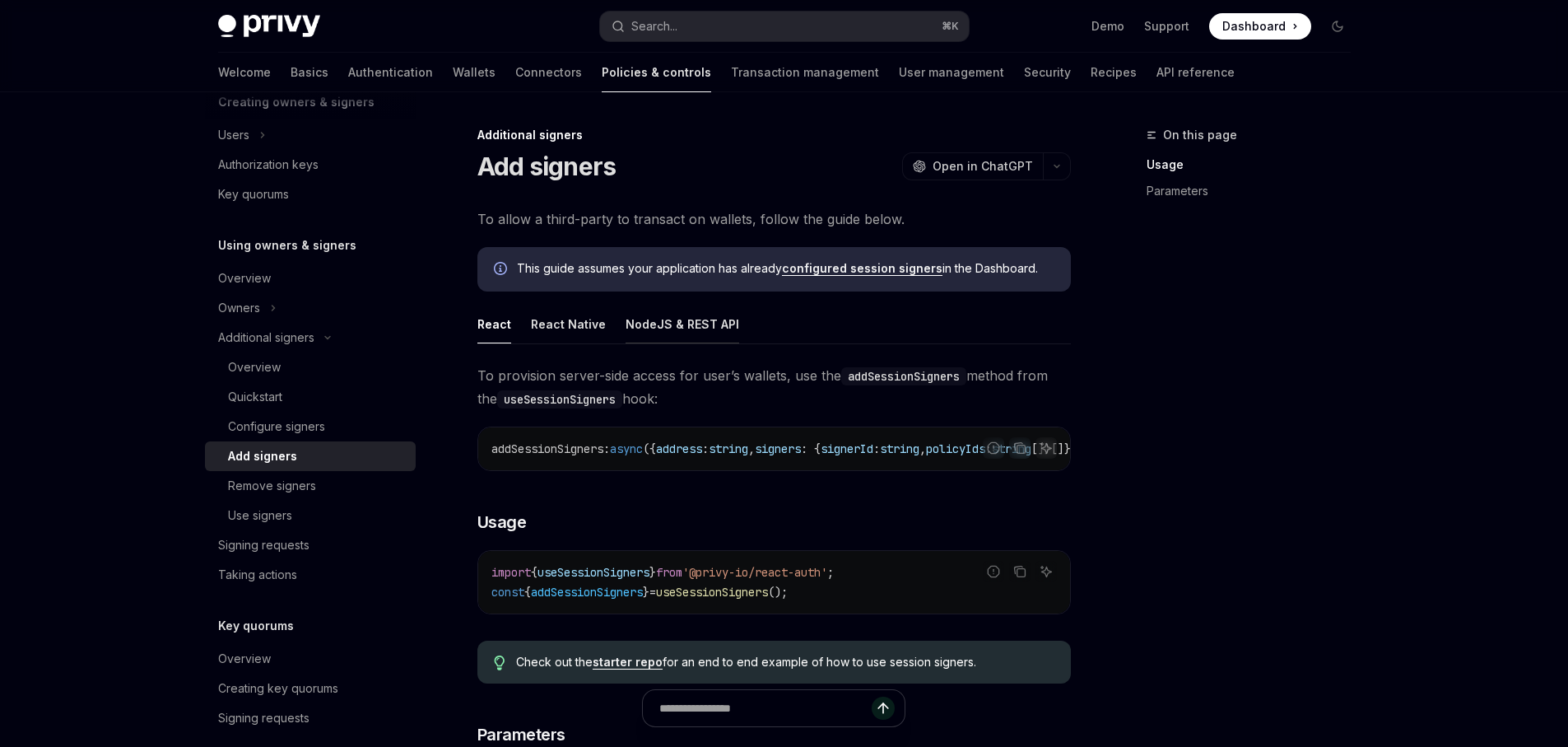
click at [670, 326] on button "NodeJS & REST API" at bounding box center [682, 324] width 114 height 38
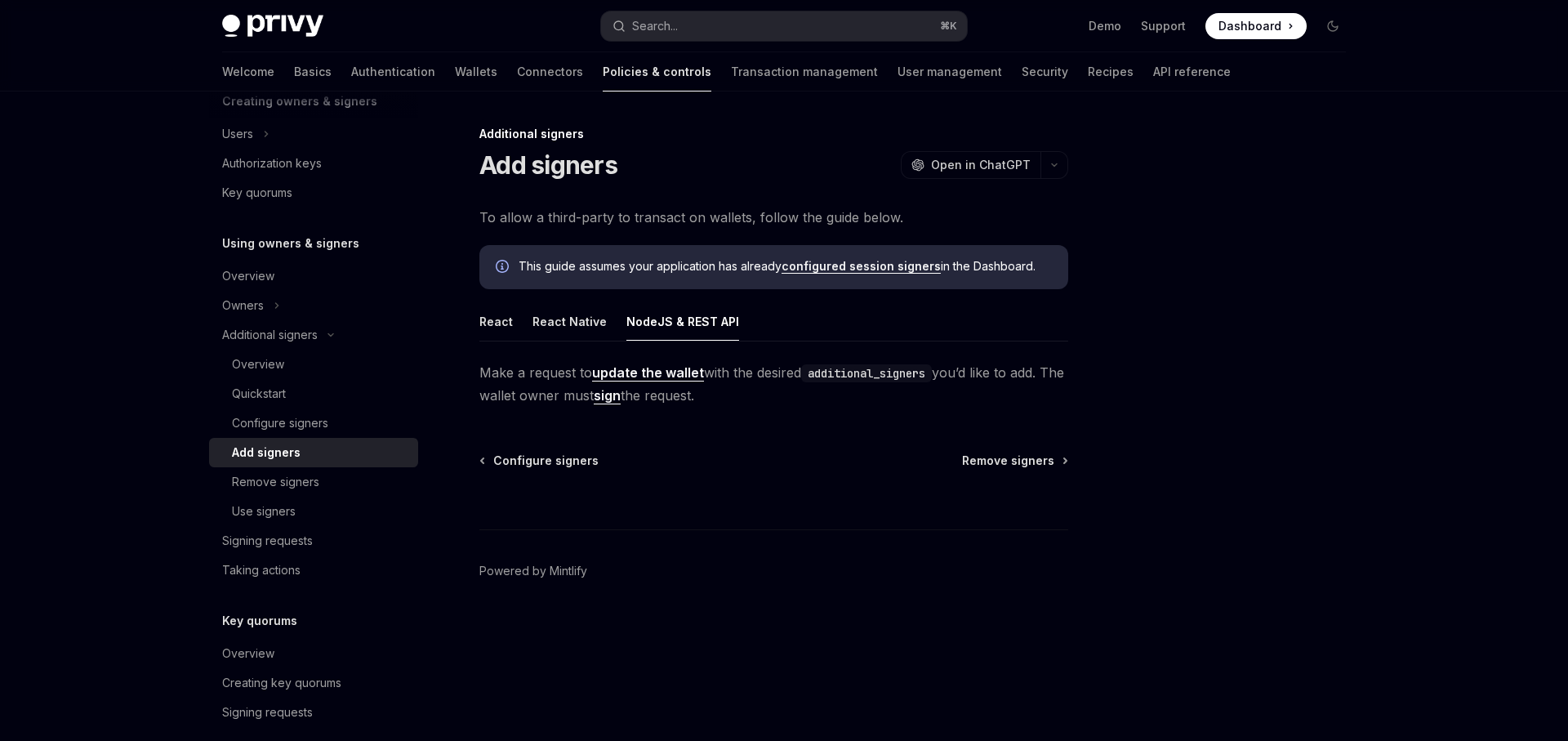
click at [641, 374] on link "update the wallet" at bounding box center [647, 373] width 112 height 18
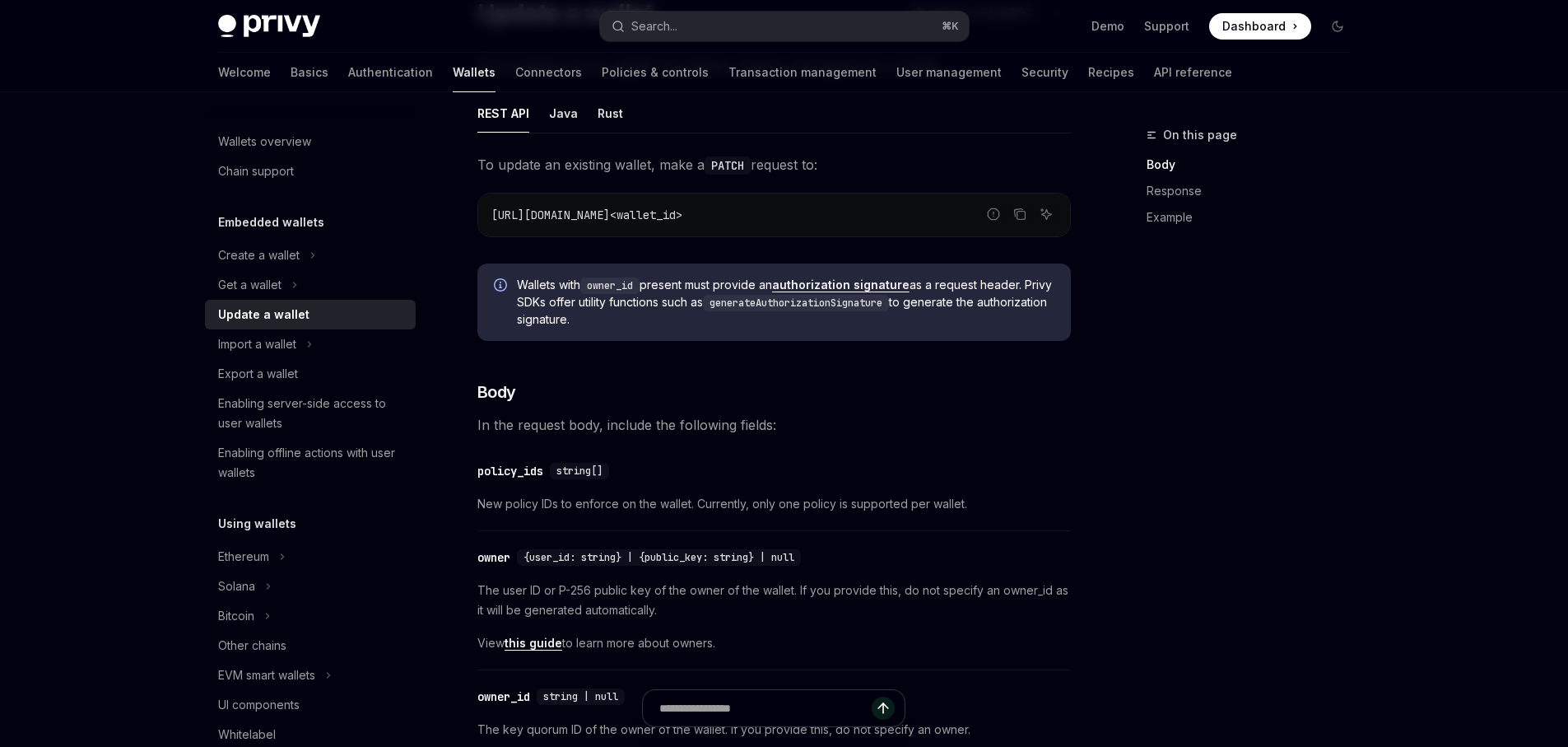
scroll to position [152, 0]
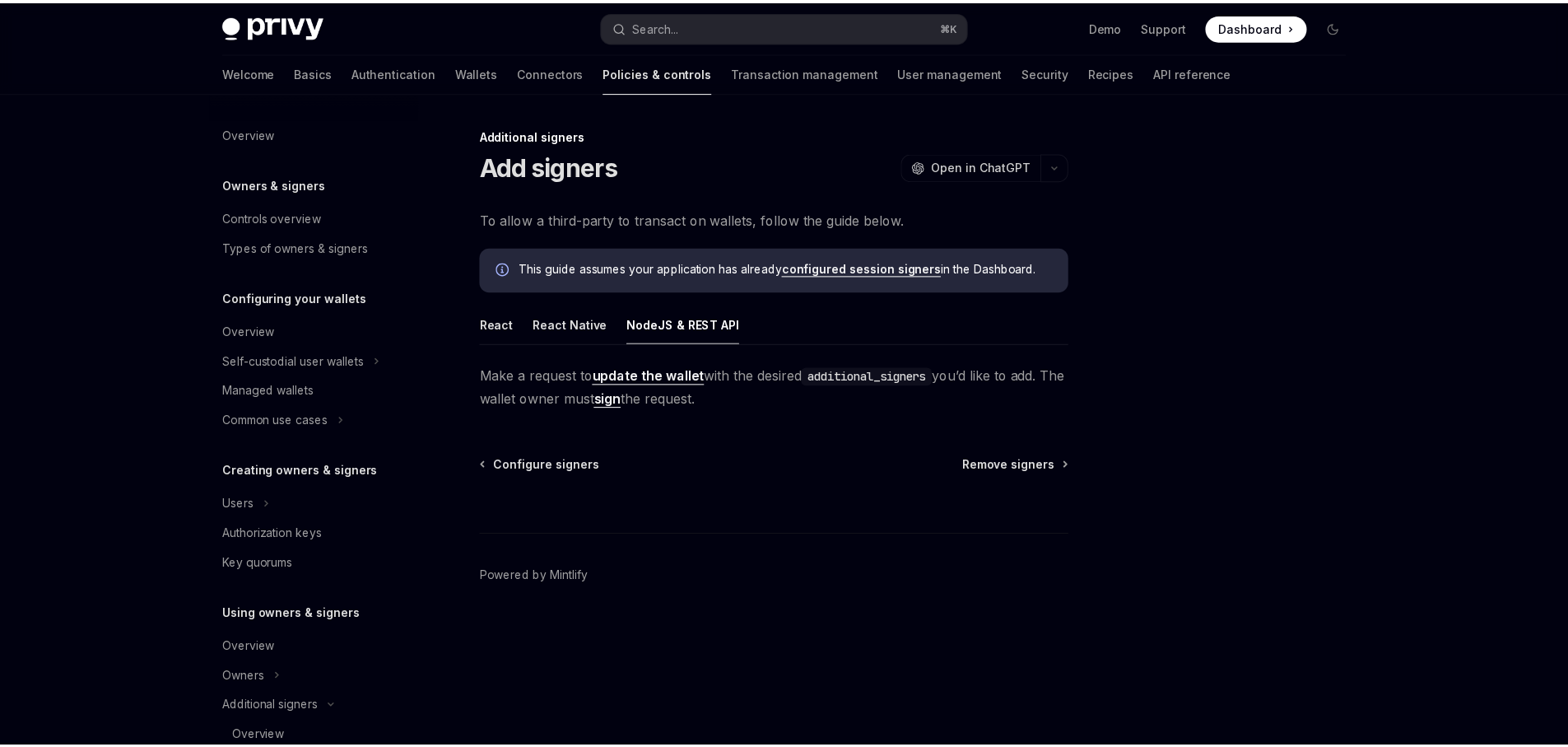
scroll to position [406, 0]
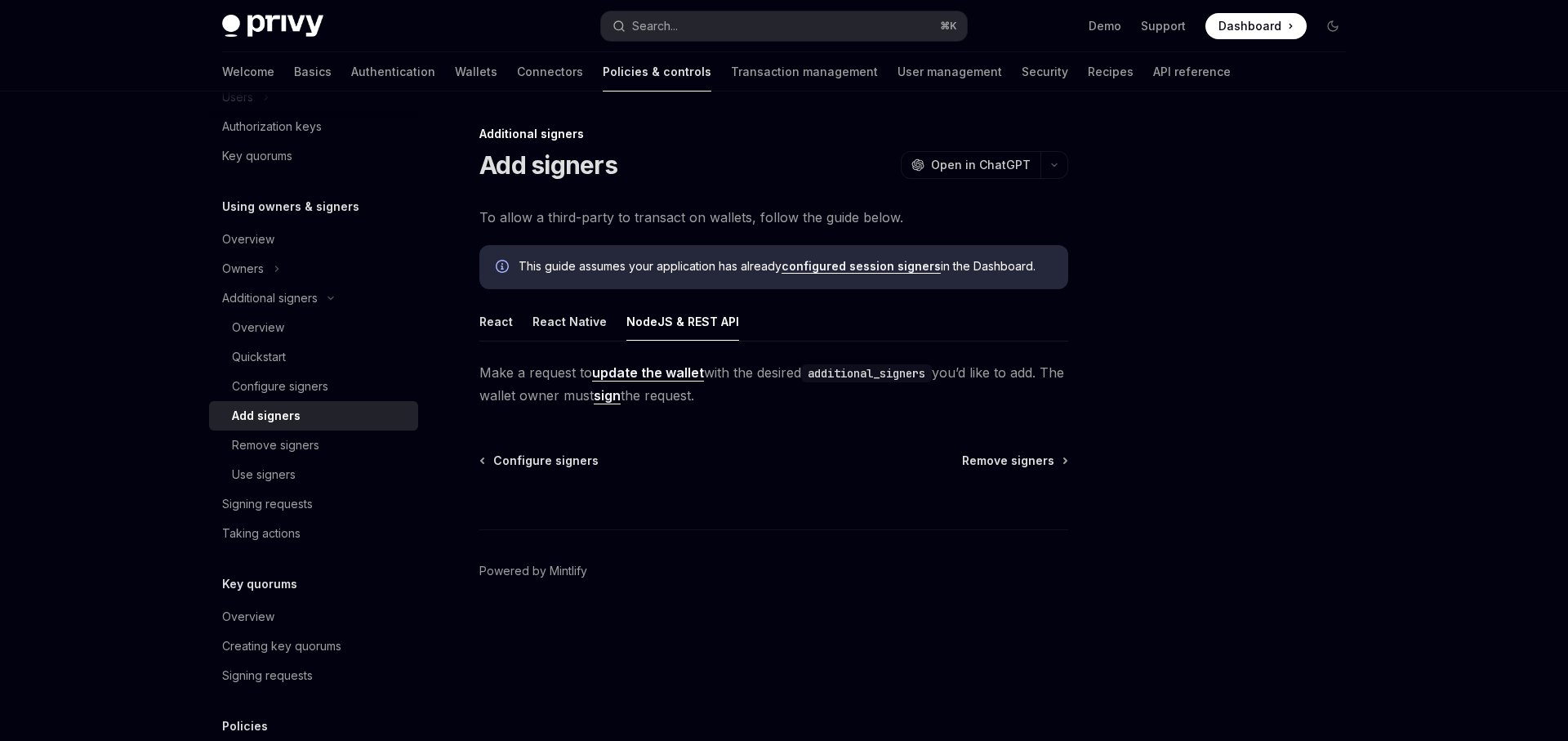
drag, startPoint x: 621, startPoint y: 392, endPoint x: 737, endPoint y: 386, distance: 116.2
click at [737, 386] on span "Make a request to update the wallet with the desired additional_signers you’d l…" at bounding box center [774, 383] width 589 height 46
click at [741, 389] on span "Make a request to update the wallet with the desired additional_signers you’d l…" at bounding box center [774, 383] width 589 height 46
click at [557, 317] on button "React Native" at bounding box center [570, 321] width 74 height 38
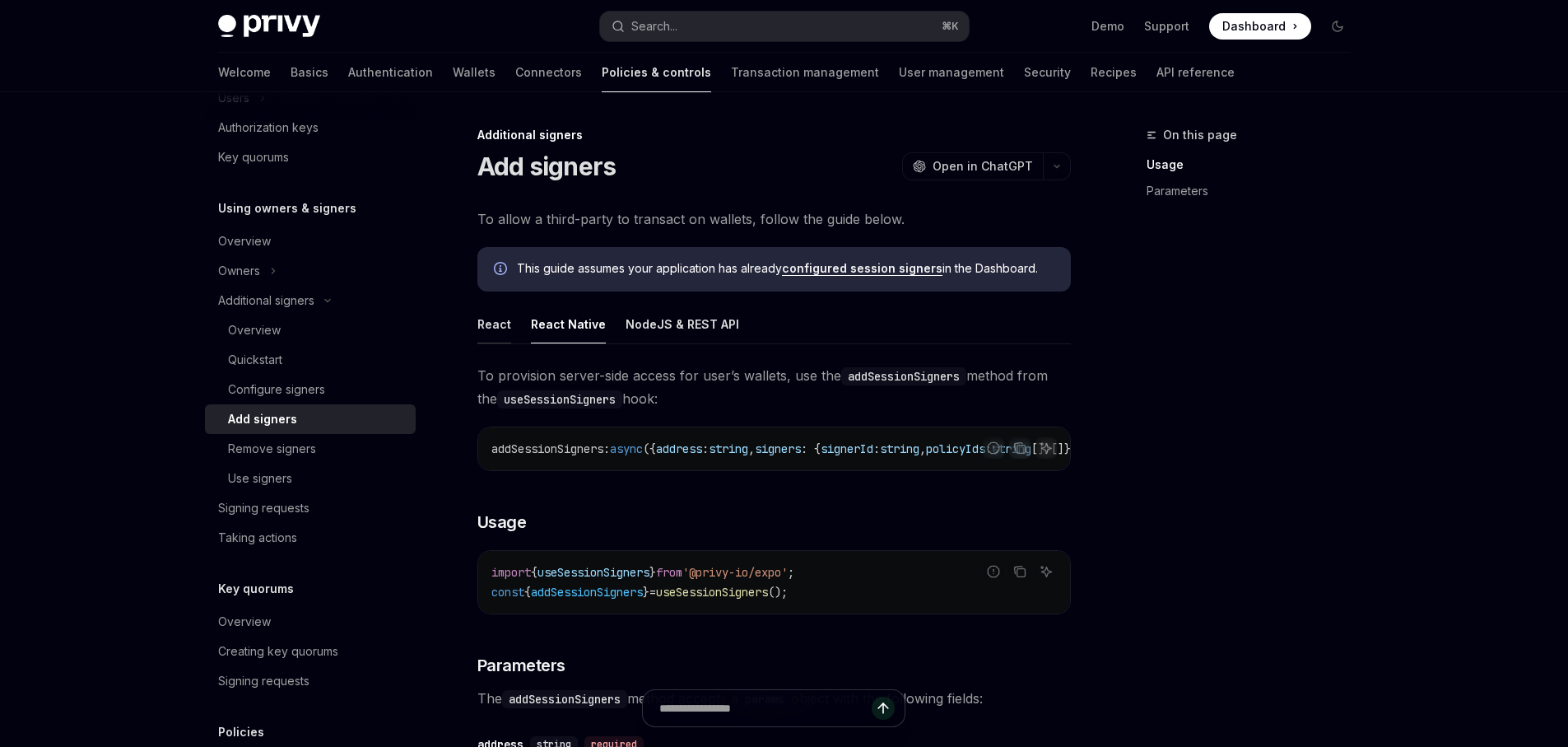
click at [497, 322] on button "React" at bounding box center [494, 324] width 33 height 38
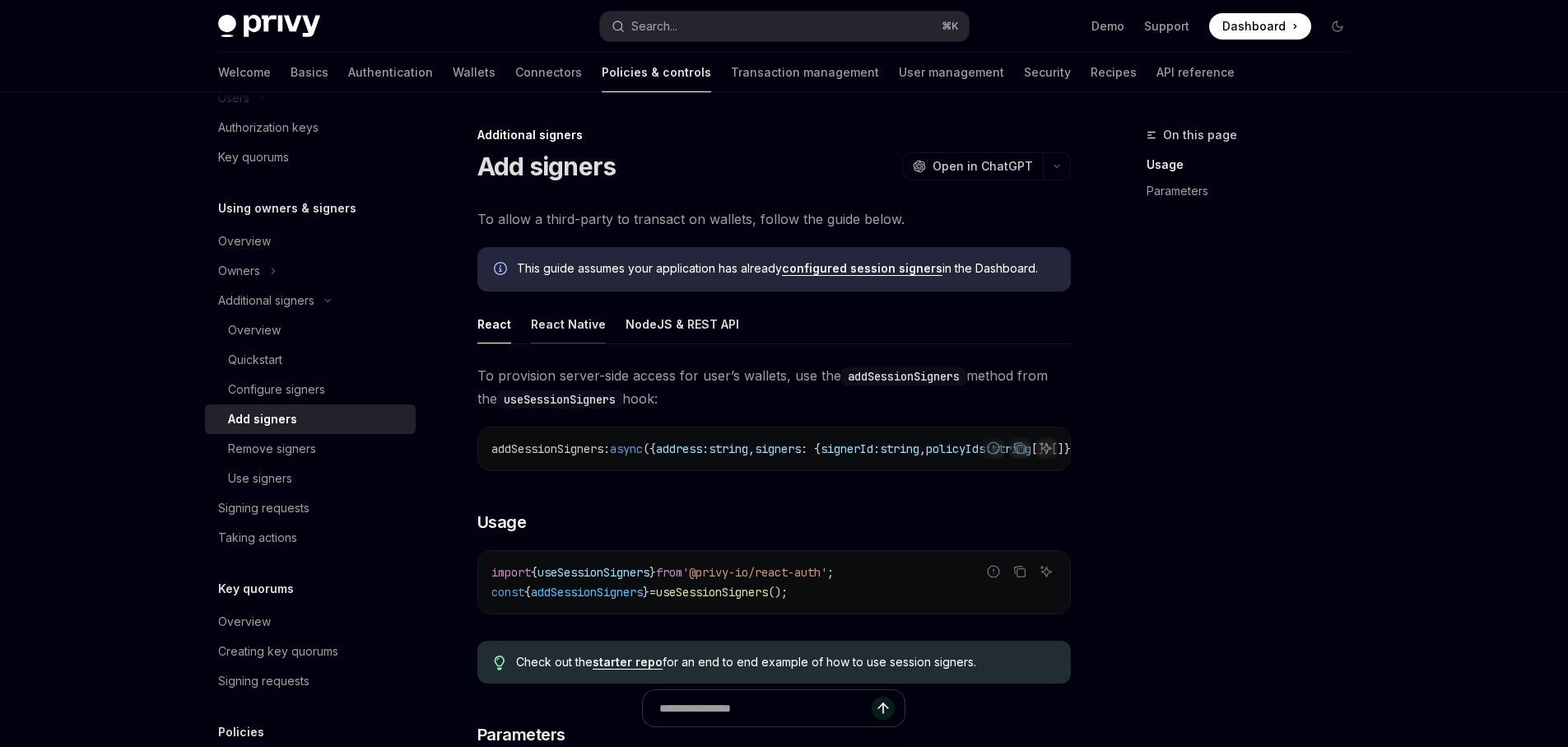
click at [579, 327] on button "React Native" at bounding box center [568, 324] width 74 height 38
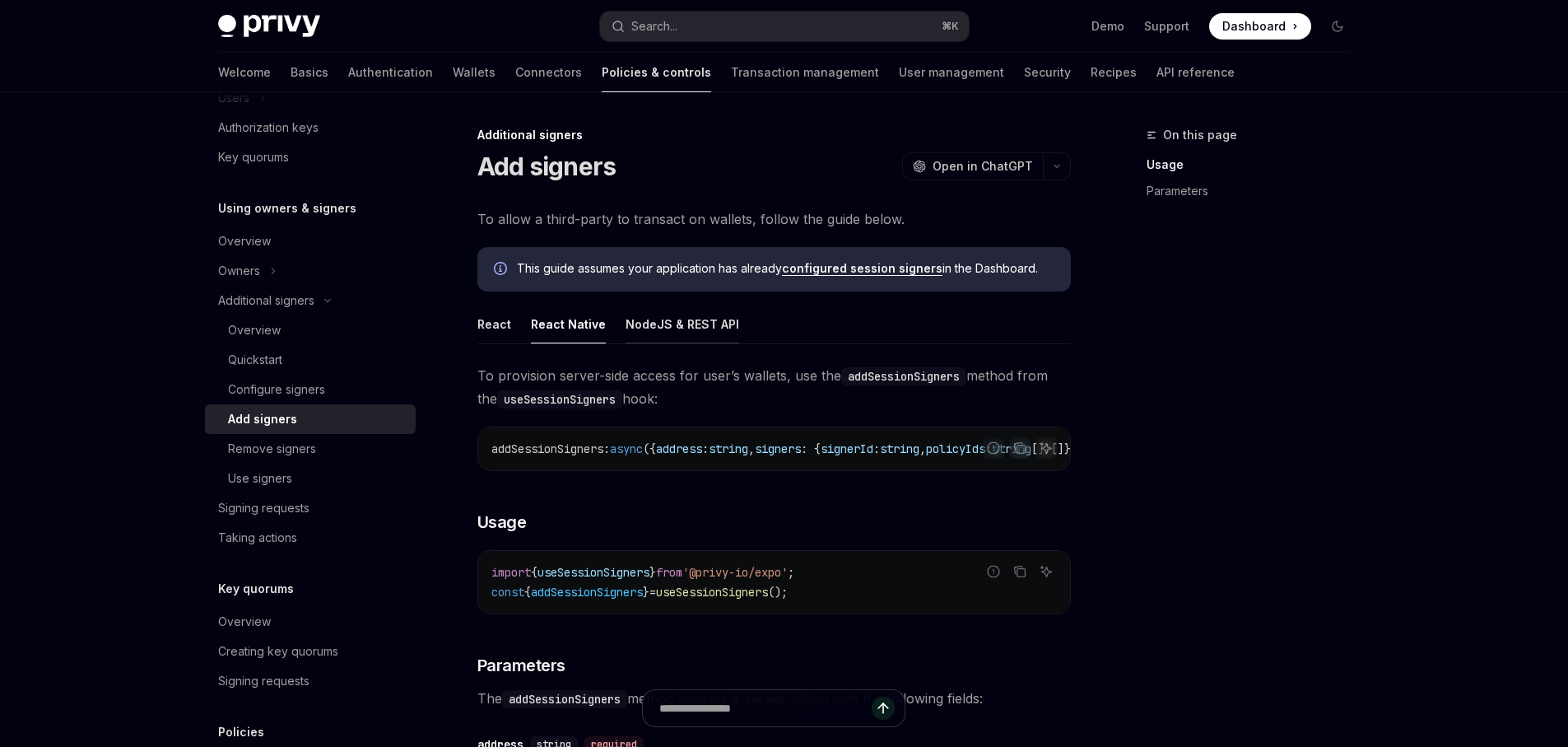
click at [656, 325] on button "NodeJS & REST API" at bounding box center [682, 324] width 114 height 38
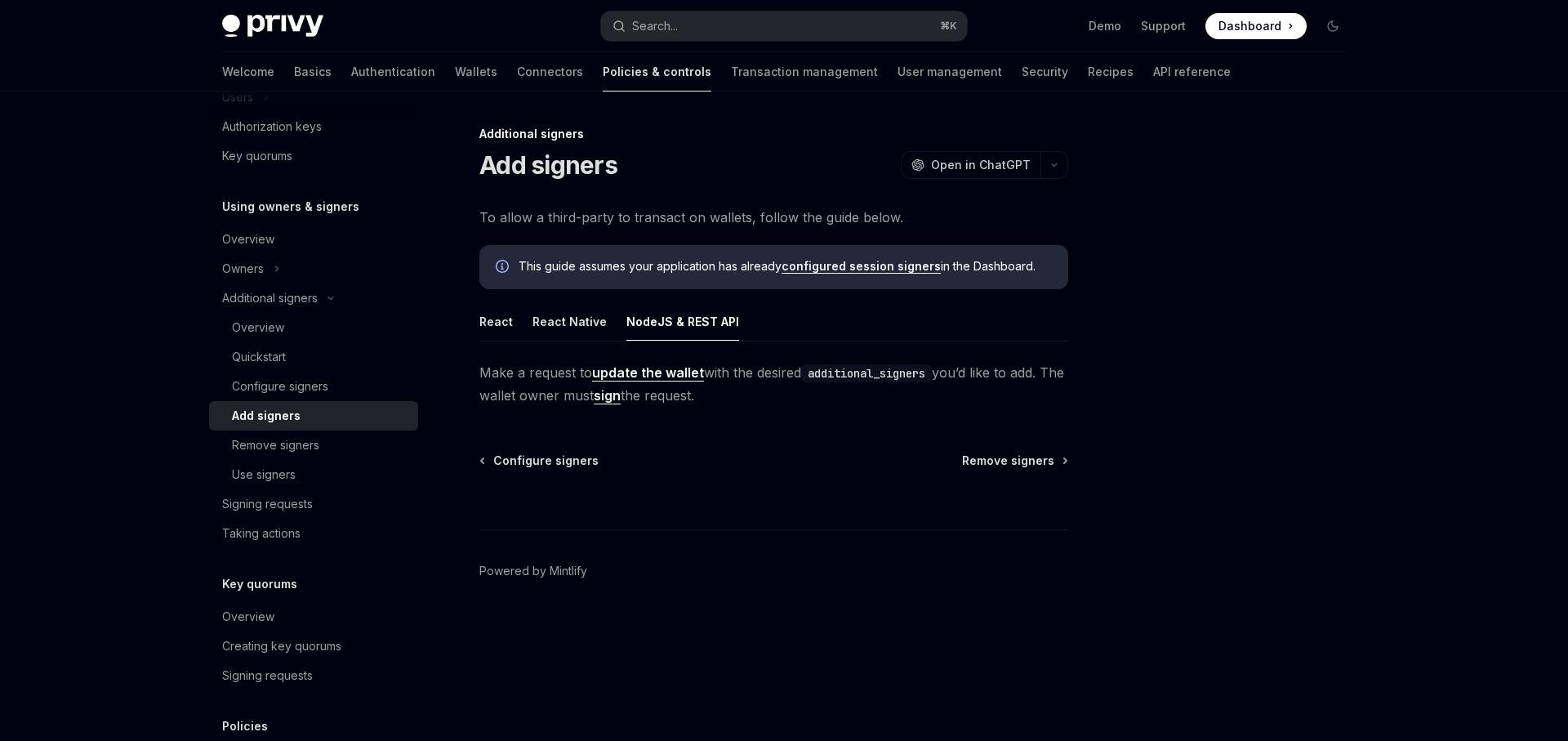
click at [620, 397] on link "sign" at bounding box center [608, 396] width 27 height 18
click at [710, 400] on span "Make a request to update the wallet with the desired additional_signers you’d l…" at bounding box center [774, 383] width 589 height 46
click at [620, 398] on link "sign" at bounding box center [608, 396] width 27 height 18
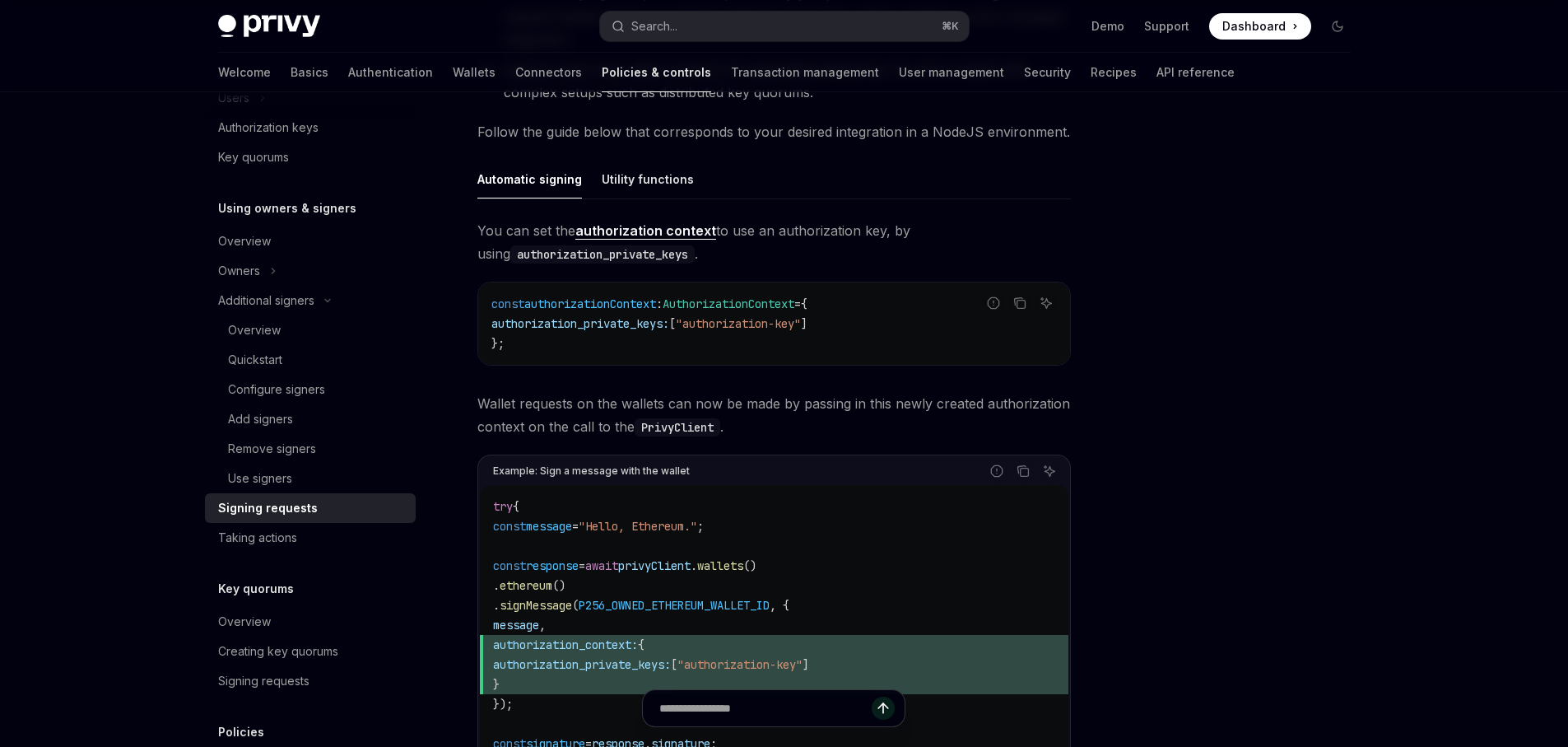
scroll to position [569, 0]
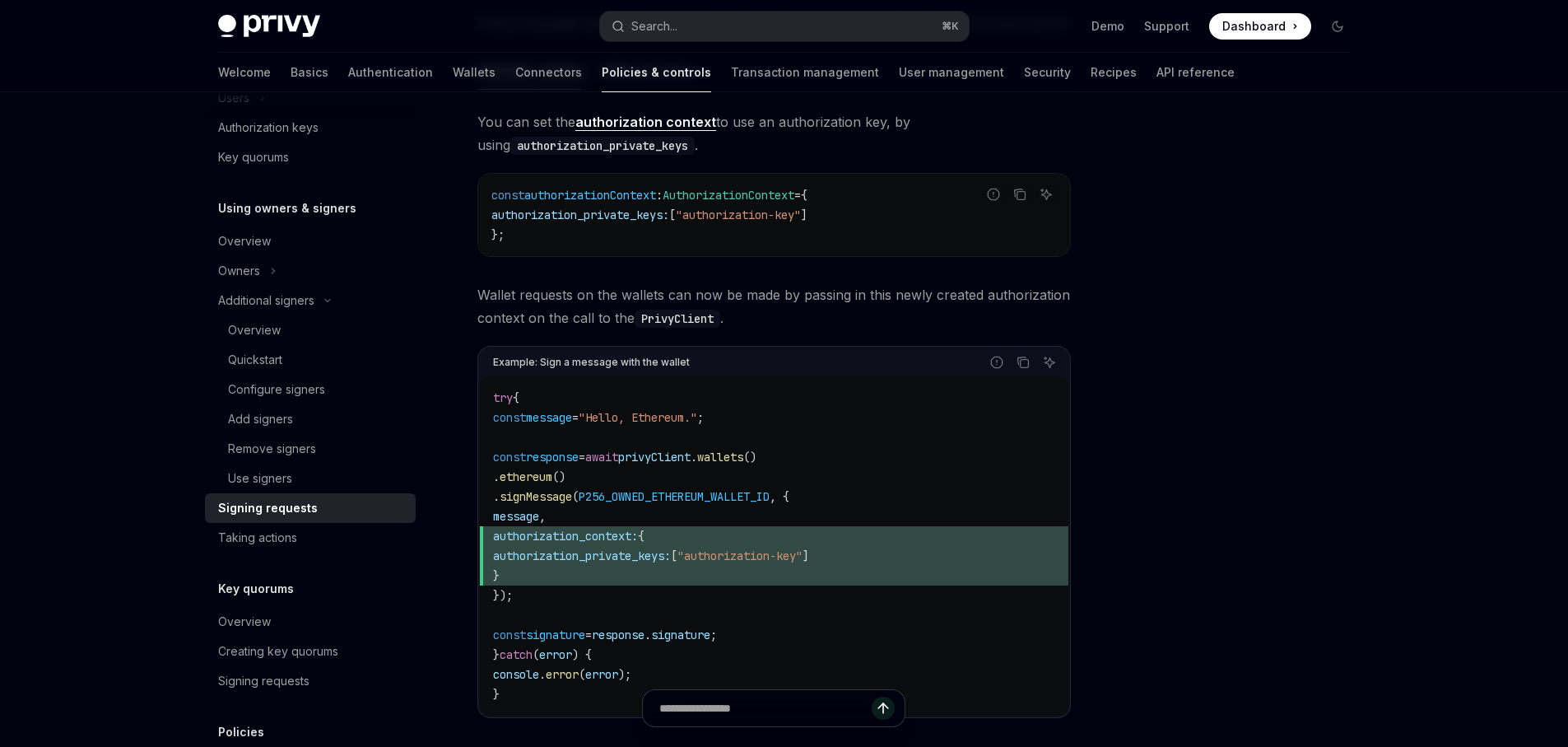
drag, startPoint x: 513, startPoint y: 465, endPoint x: 662, endPoint y: 596, distance: 198.4
click at [662, 596] on code "try { const message = "Hello, Ethereum." ; const response = await privyClient .…" at bounding box center [774, 546] width 563 height 317
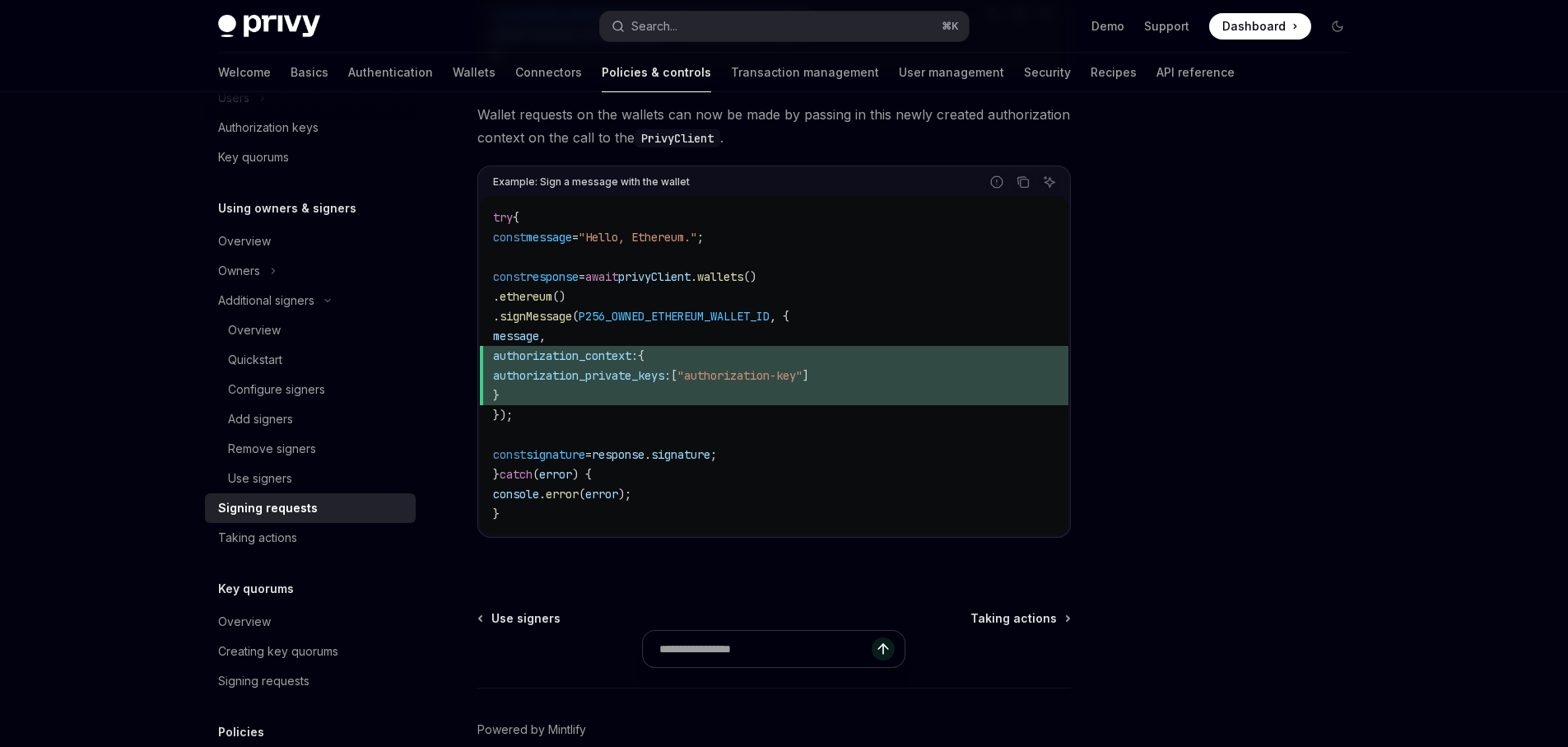
scroll to position [754, 0]
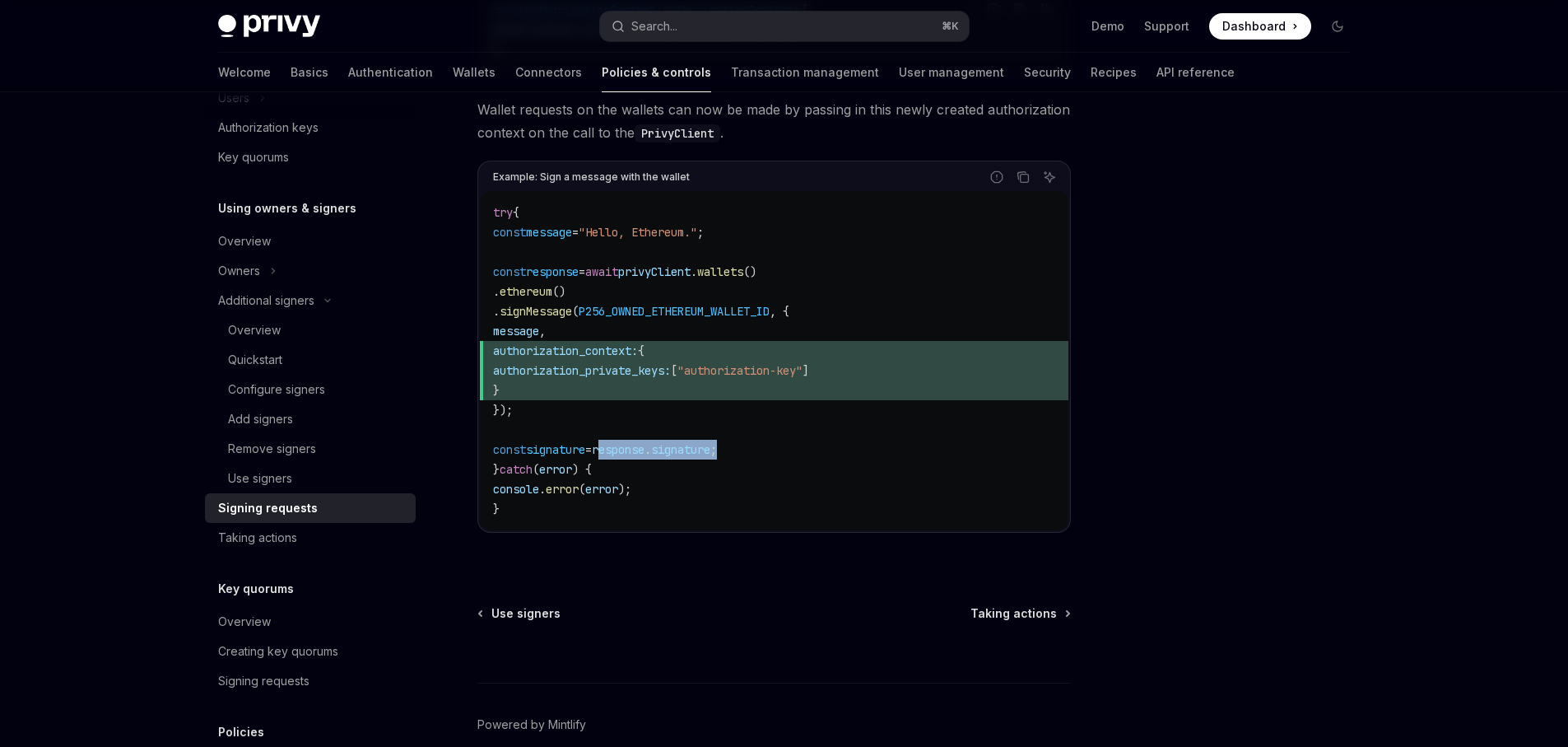
drag, startPoint x: 629, startPoint y: 448, endPoint x: 852, endPoint y: 454, distance: 223.1
click at [852, 454] on code "try { const message = "Hello, Ethereum." ; const response = await privyClient .…" at bounding box center [774, 361] width 563 height 317
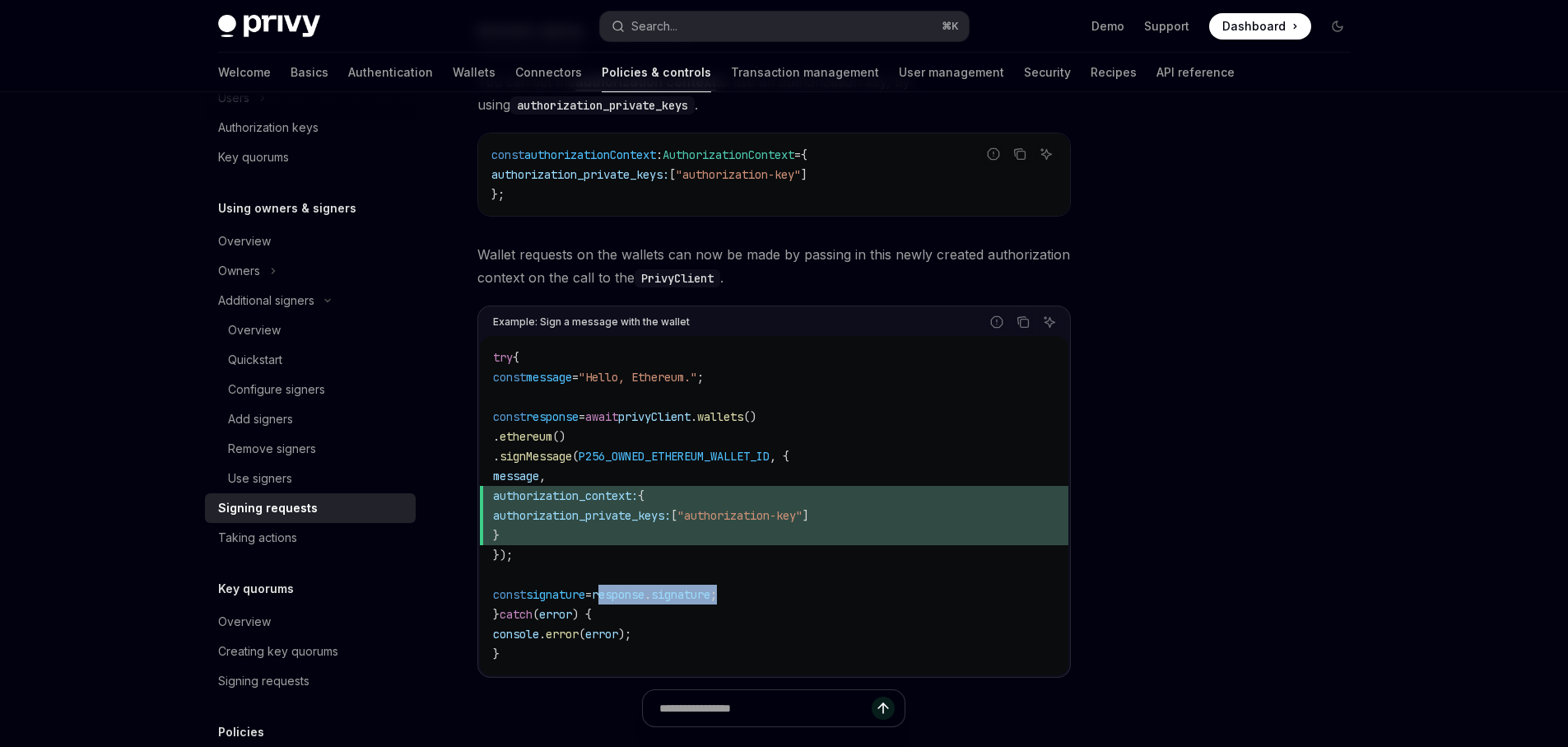
scroll to position [480, 0]
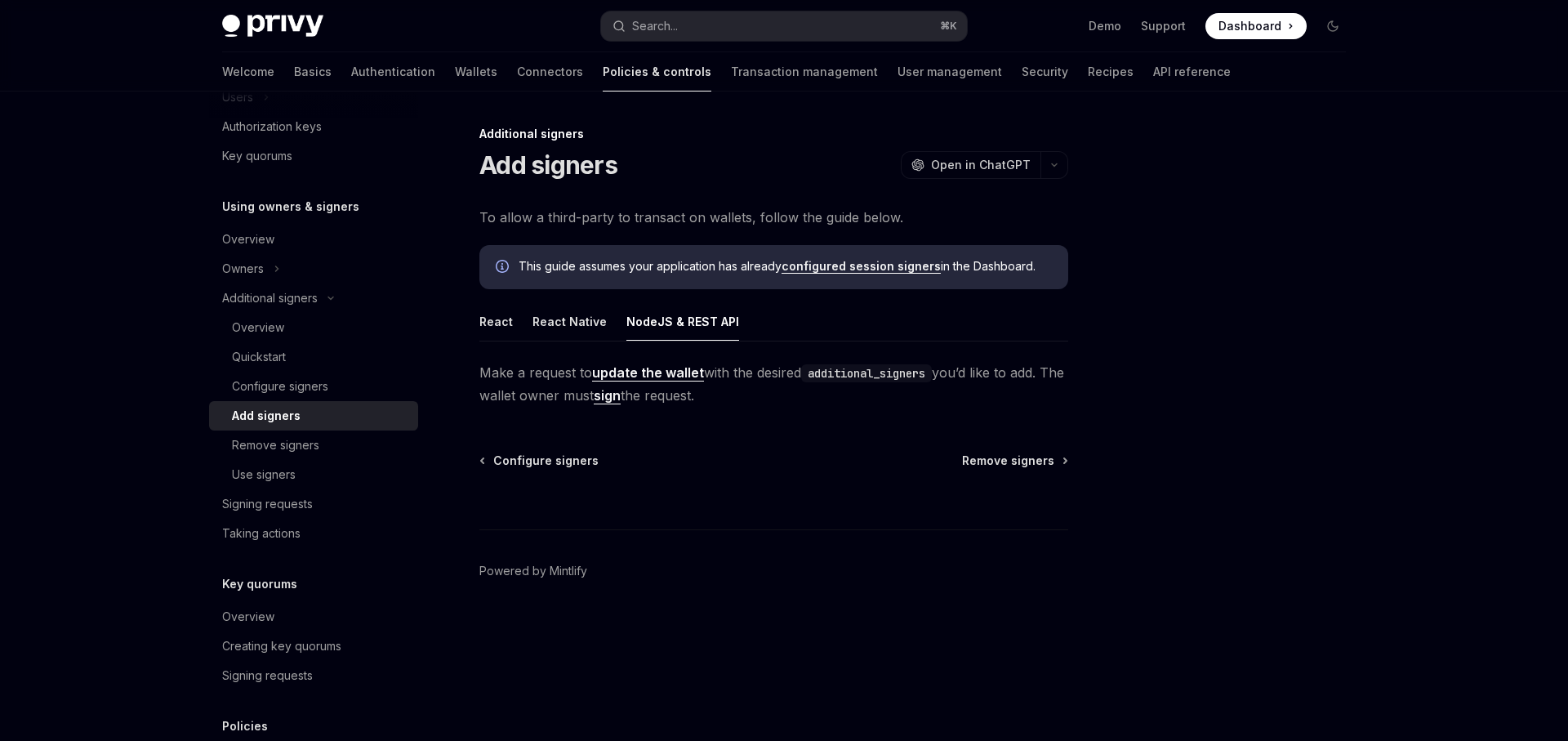
click at [625, 370] on link "update the wallet" at bounding box center [647, 373] width 112 height 18
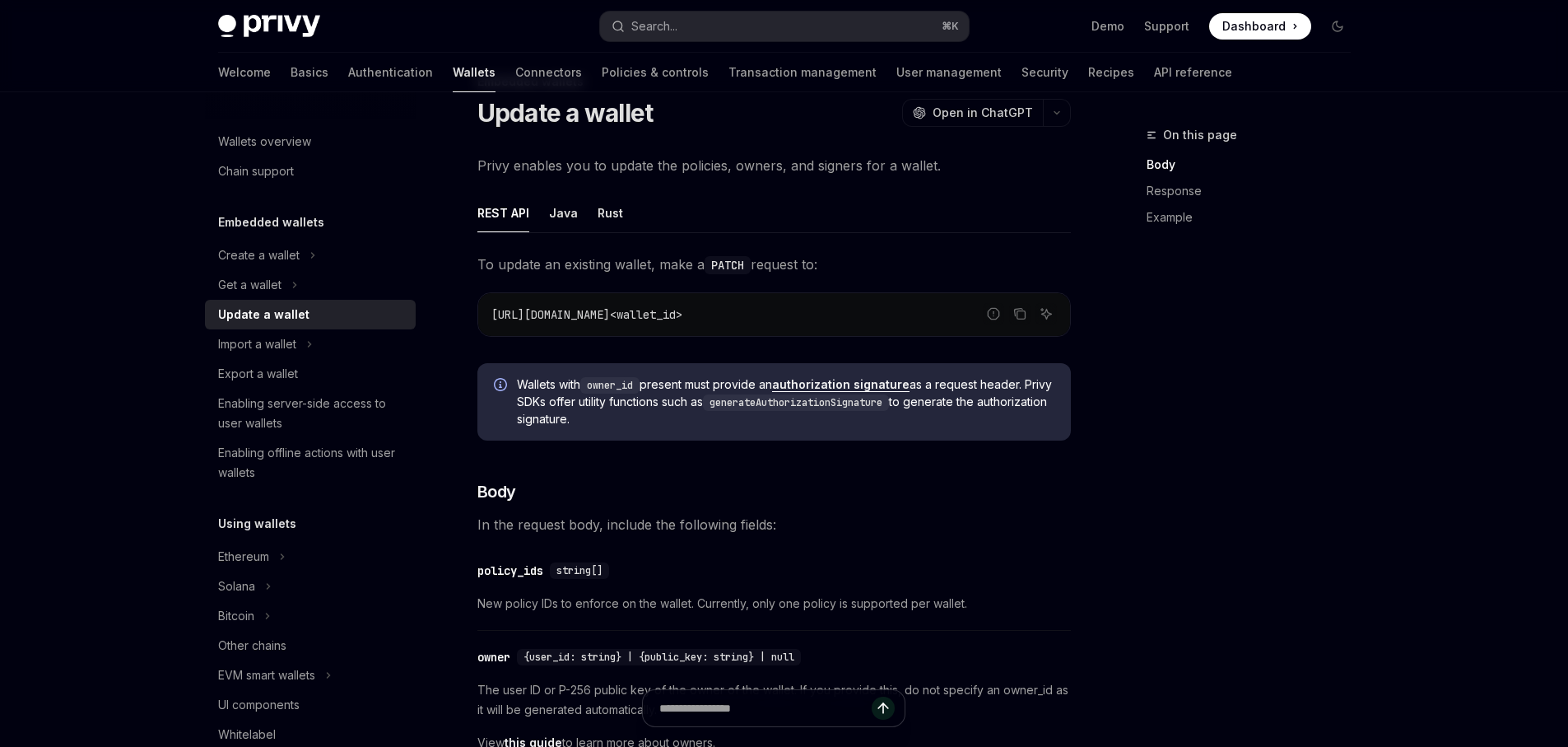
scroll to position [47, 0]
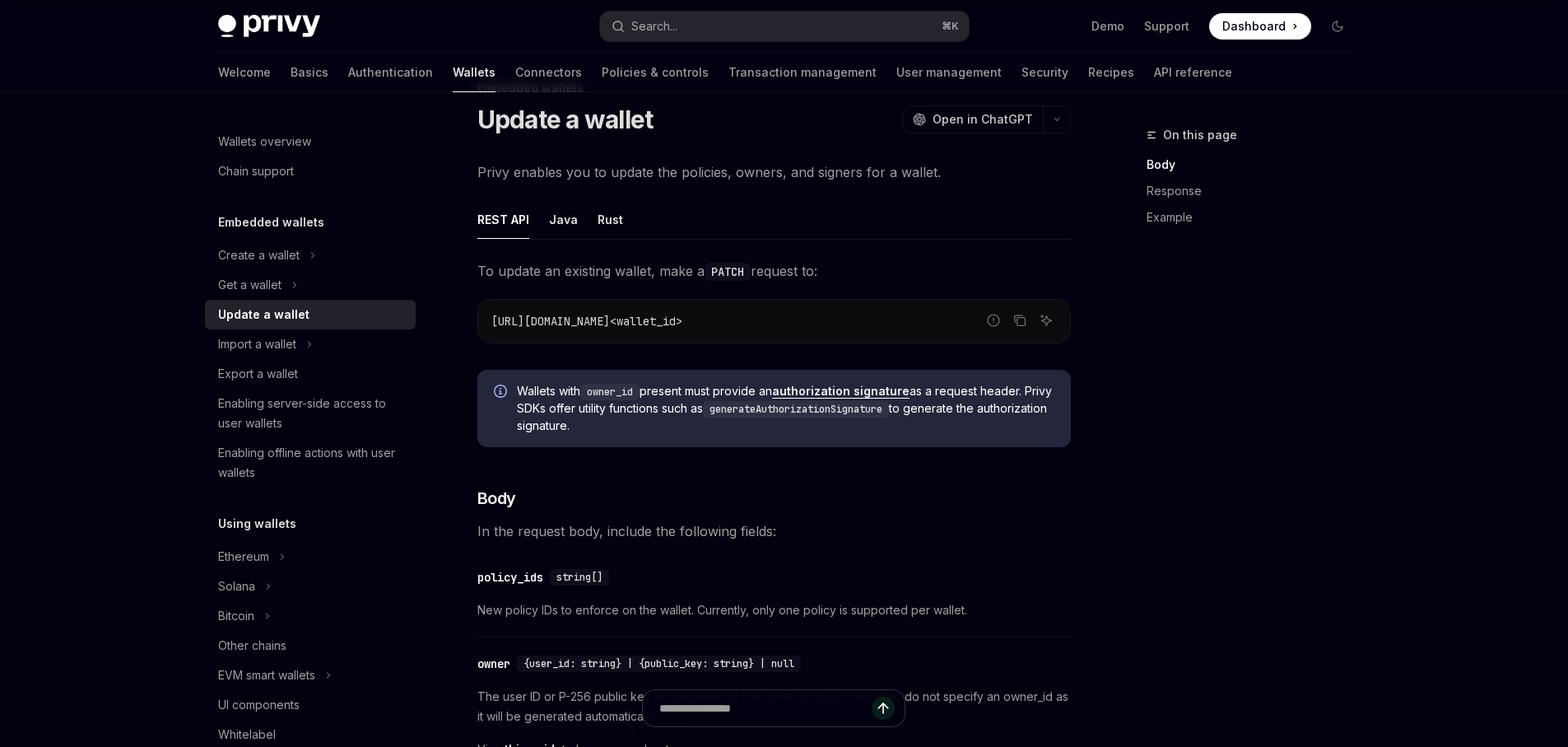
drag, startPoint x: 724, startPoint y: 382, endPoint x: 730, endPoint y: 375, distance: 9.2
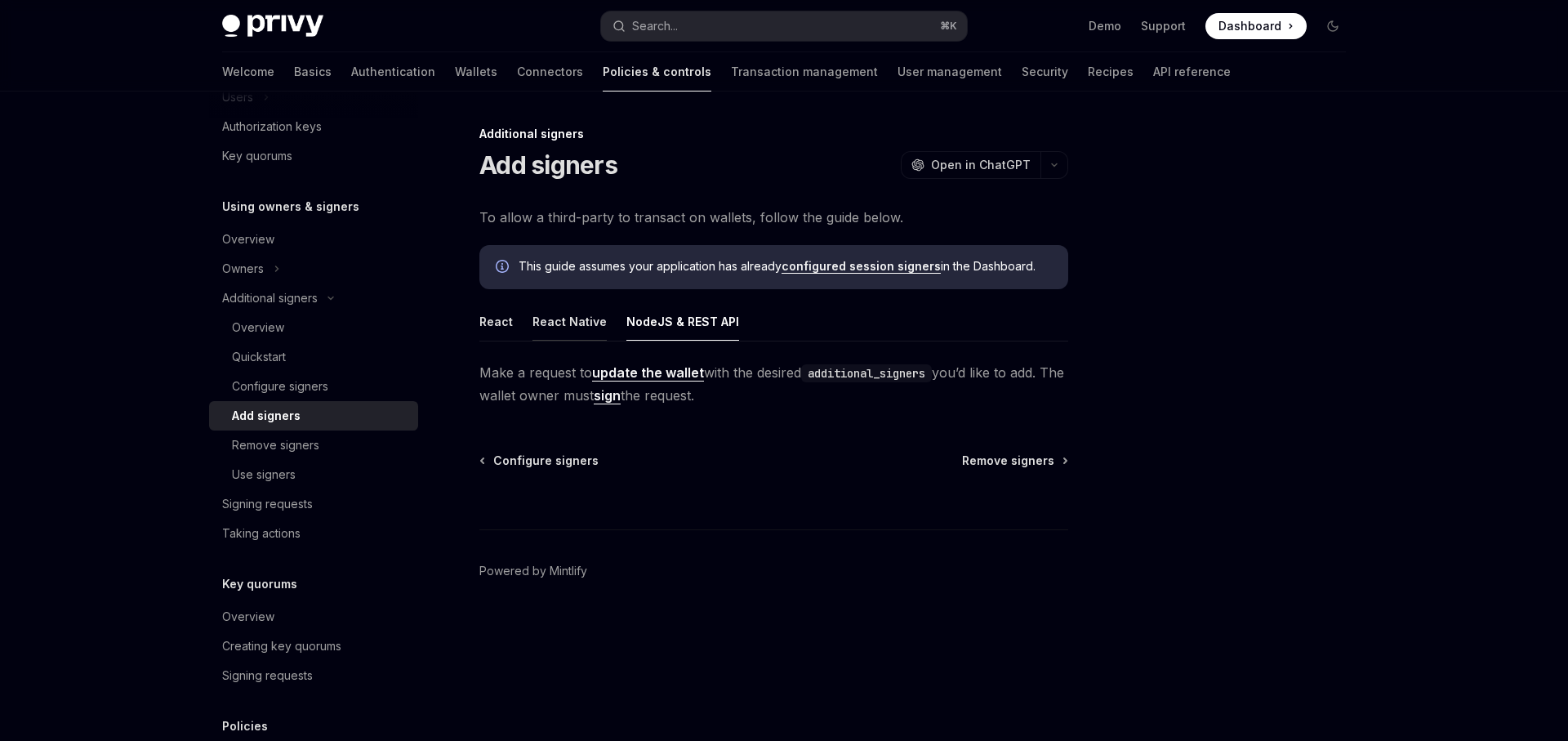
click at [556, 320] on button "React Native" at bounding box center [570, 321] width 74 height 38
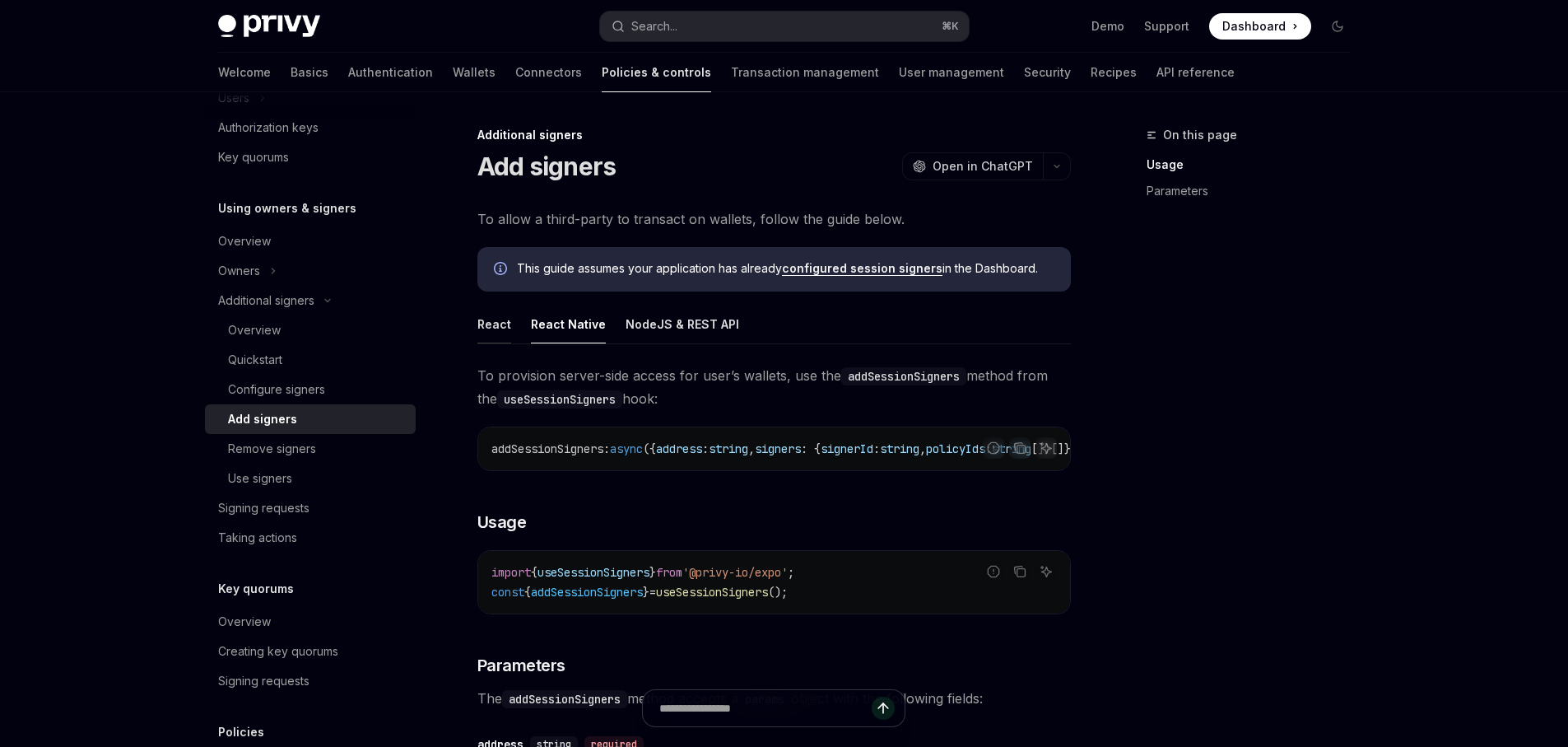
click at [484, 325] on button "React" at bounding box center [494, 324] width 33 height 38
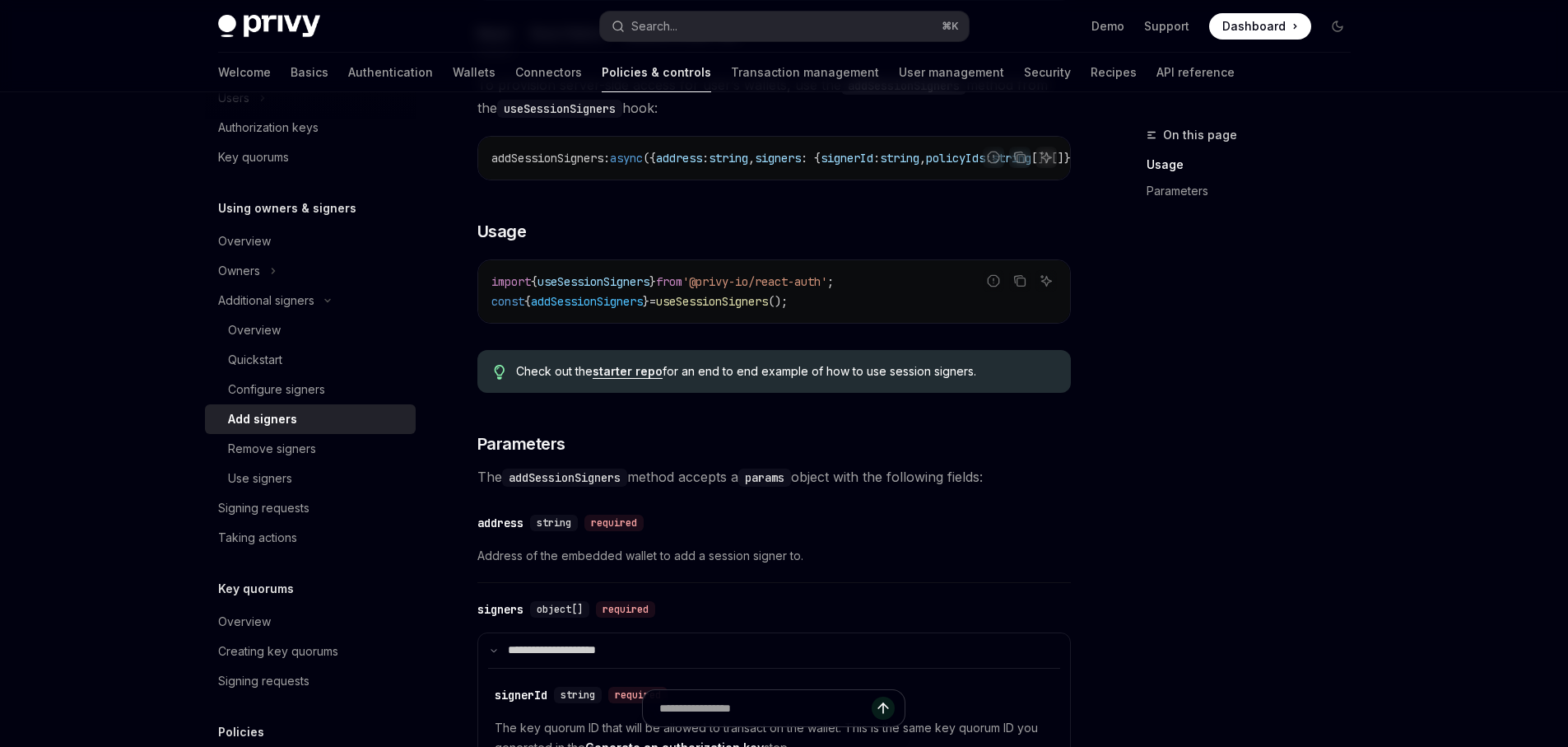
scroll to position [288, 0]
drag, startPoint x: 530, startPoint y: 313, endPoint x: 861, endPoint y: 312, distance: 331.0
click at [861, 312] on code "import { useSessionSigners } from '@privy-io/react-auth' ; const { addSessionSi…" at bounding box center [774, 294] width 565 height 39
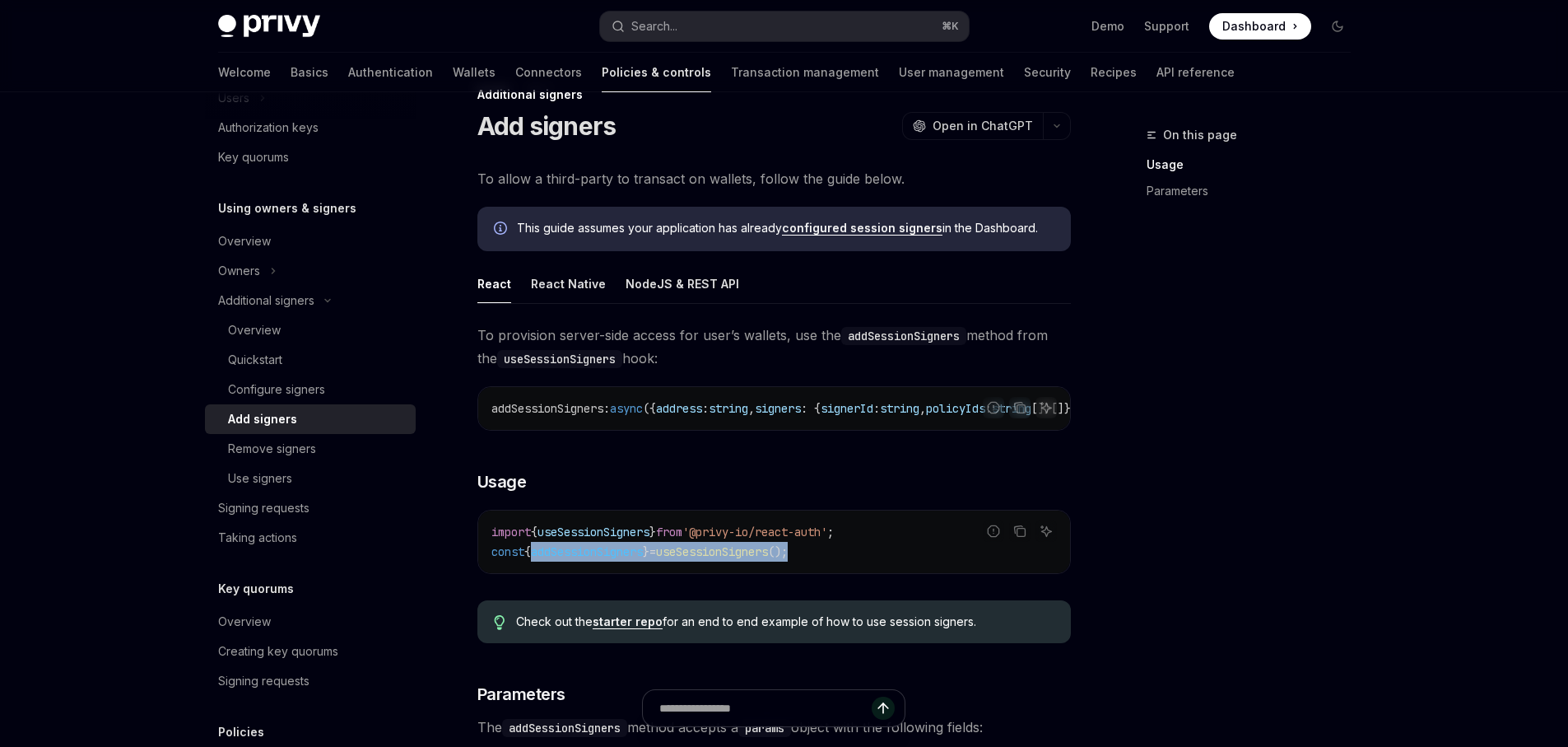
scroll to position [0, 0]
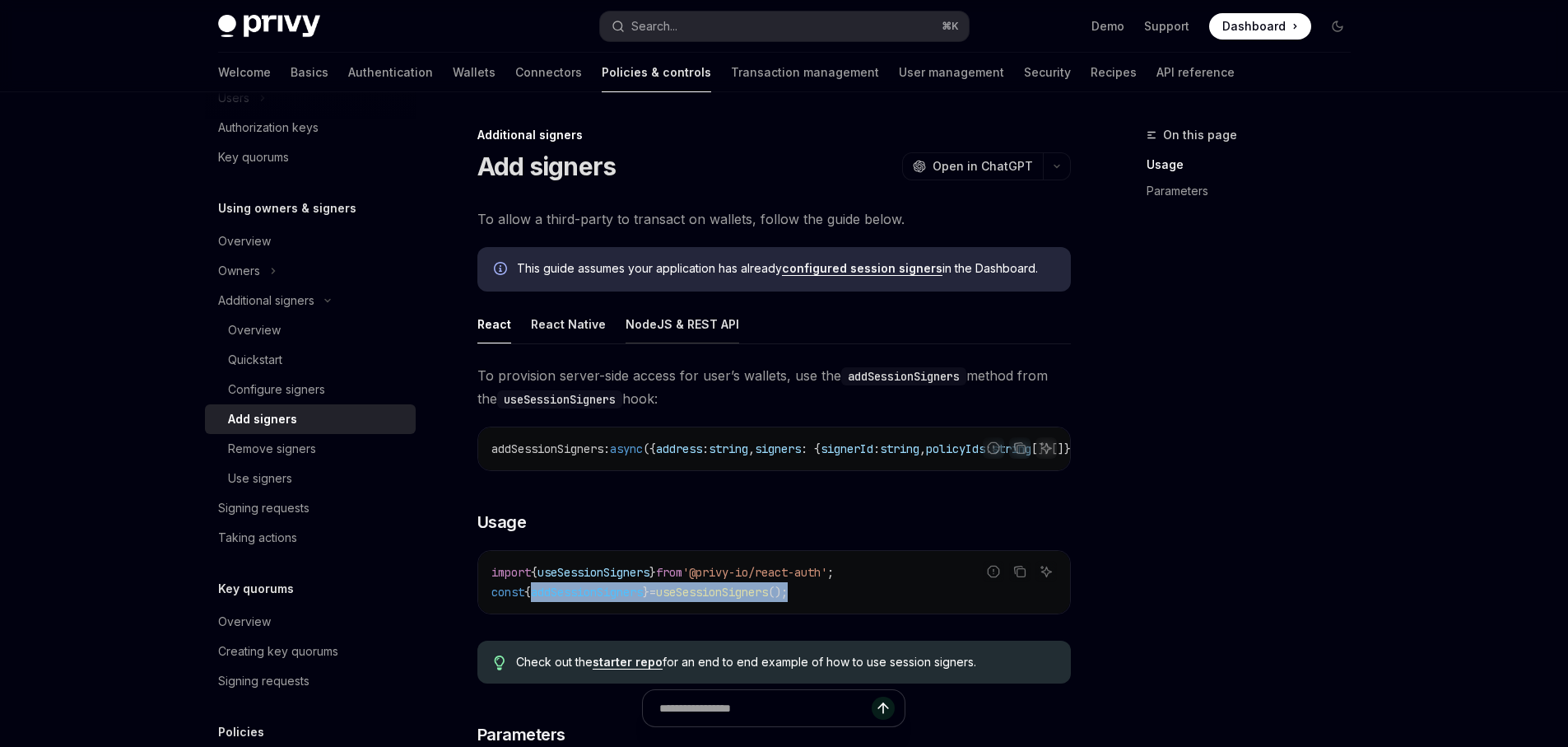
click at [698, 317] on button "NodeJS & REST API" at bounding box center [682, 324] width 114 height 38
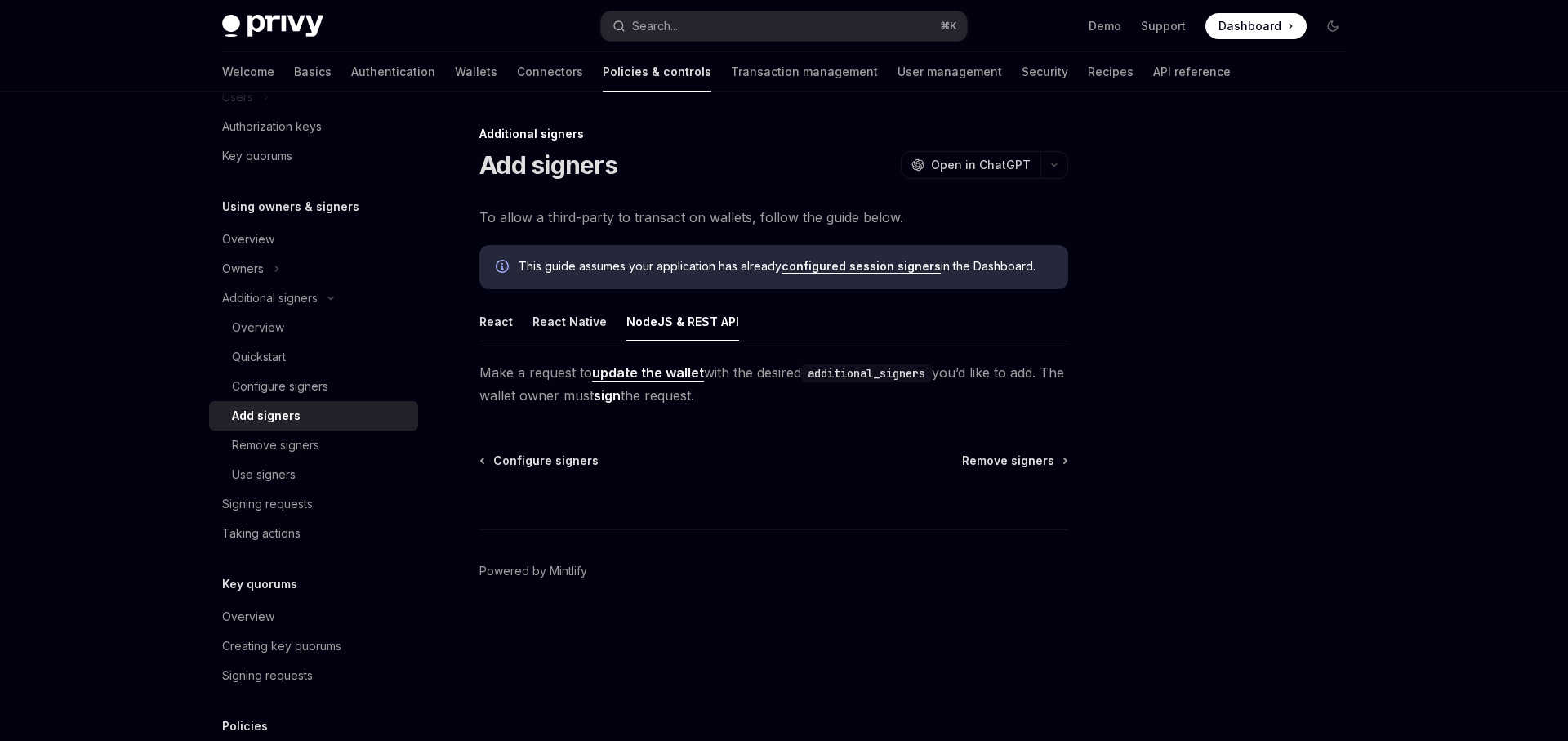
click at [678, 369] on link "update the wallet" at bounding box center [647, 373] width 112 height 18
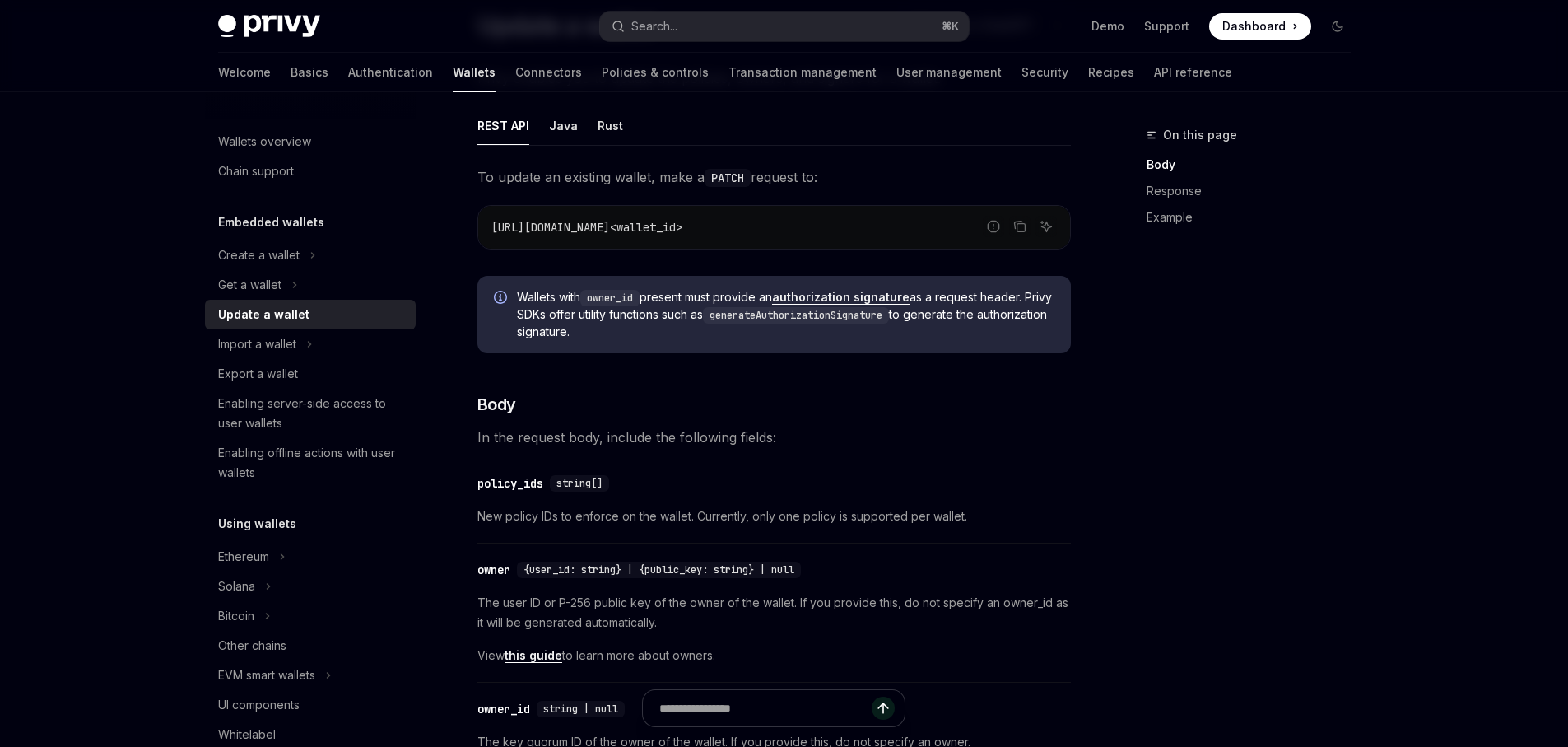
scroll to position [66, 0]
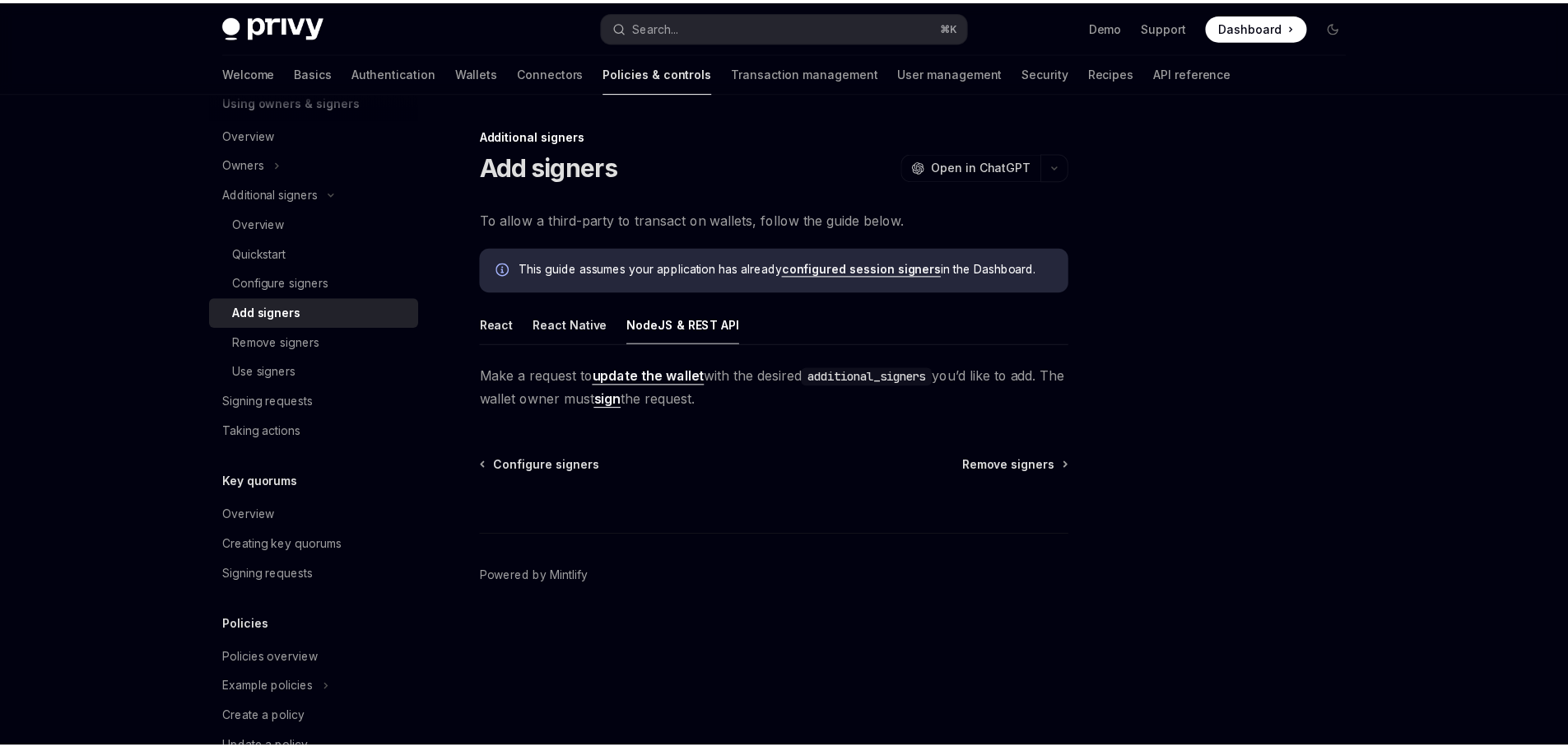
scroll to position [523, 0]
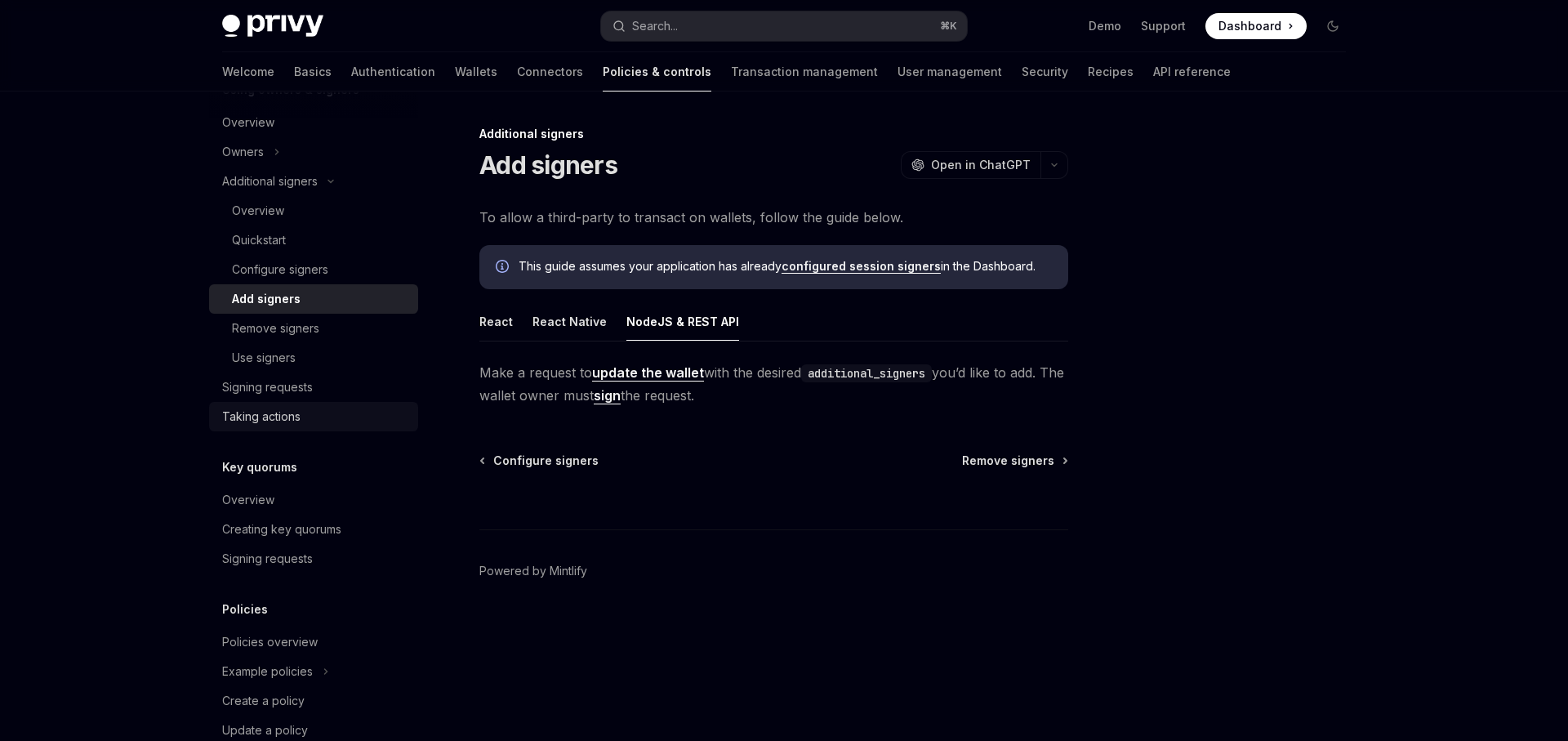
click at [315, 416] on div "Taking actions" at bounding box center [315, 416] width 187 height 19
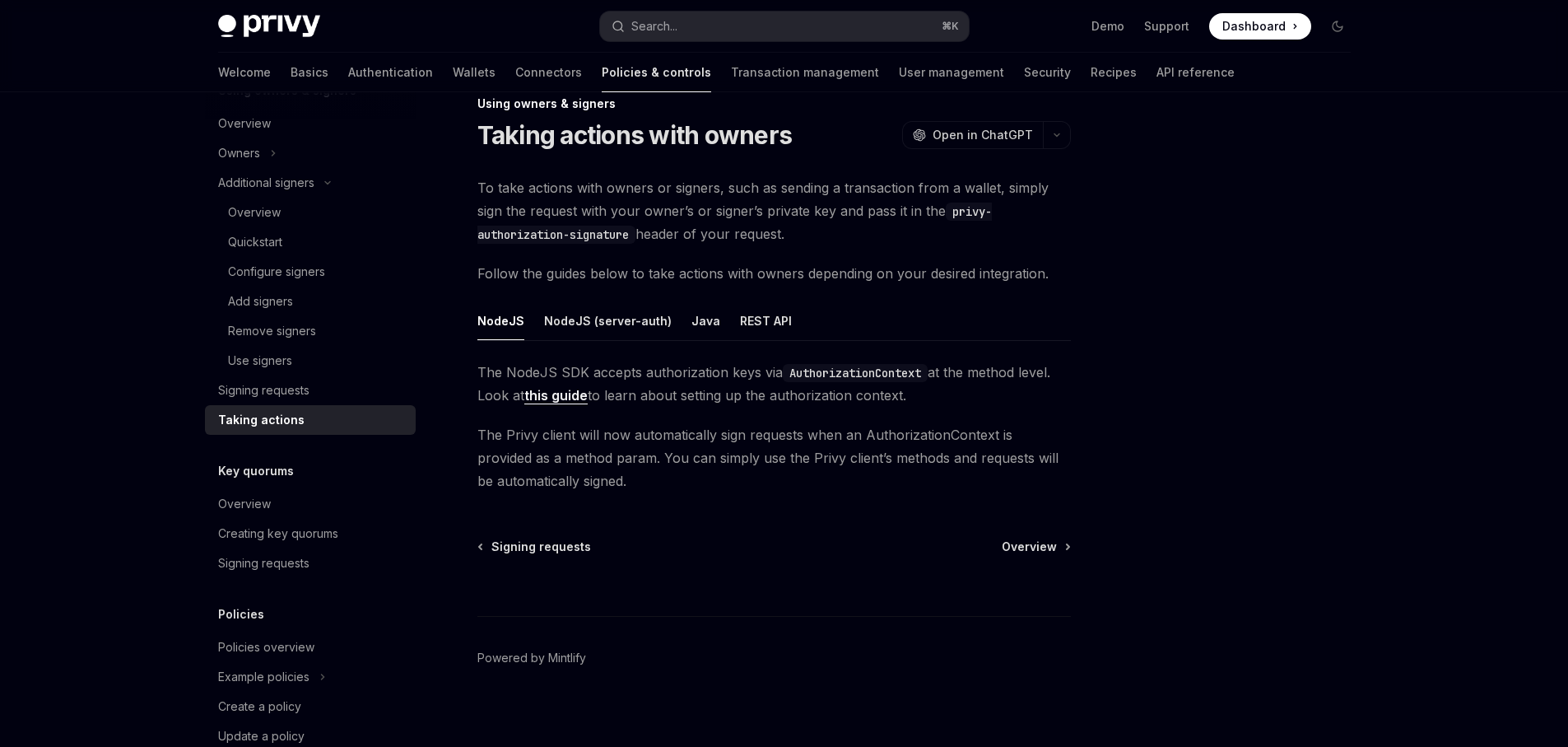
scroll to position [43, 0]
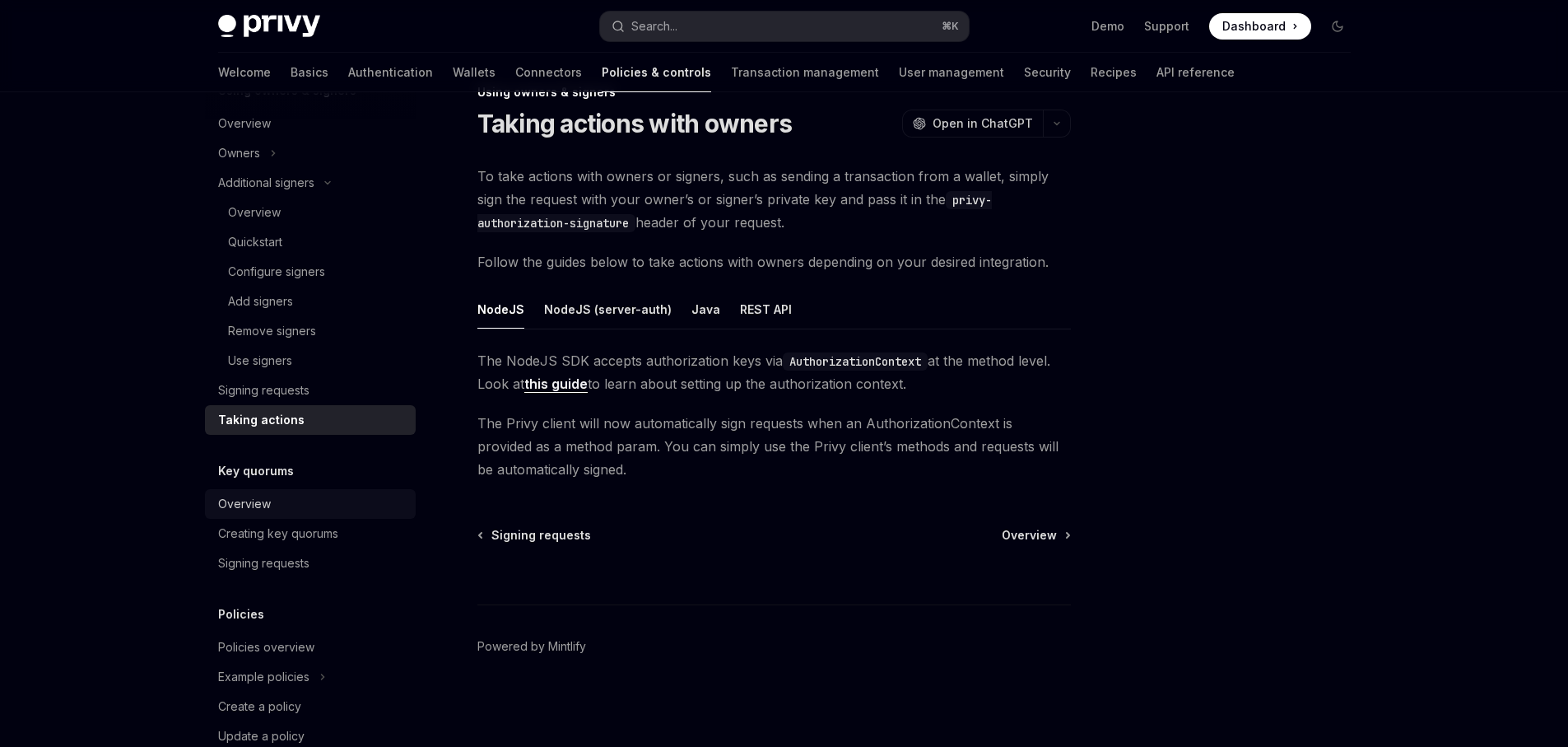
click at [291, 509] on div "Overview" at bounding box center [313, 504] width 188 height 20
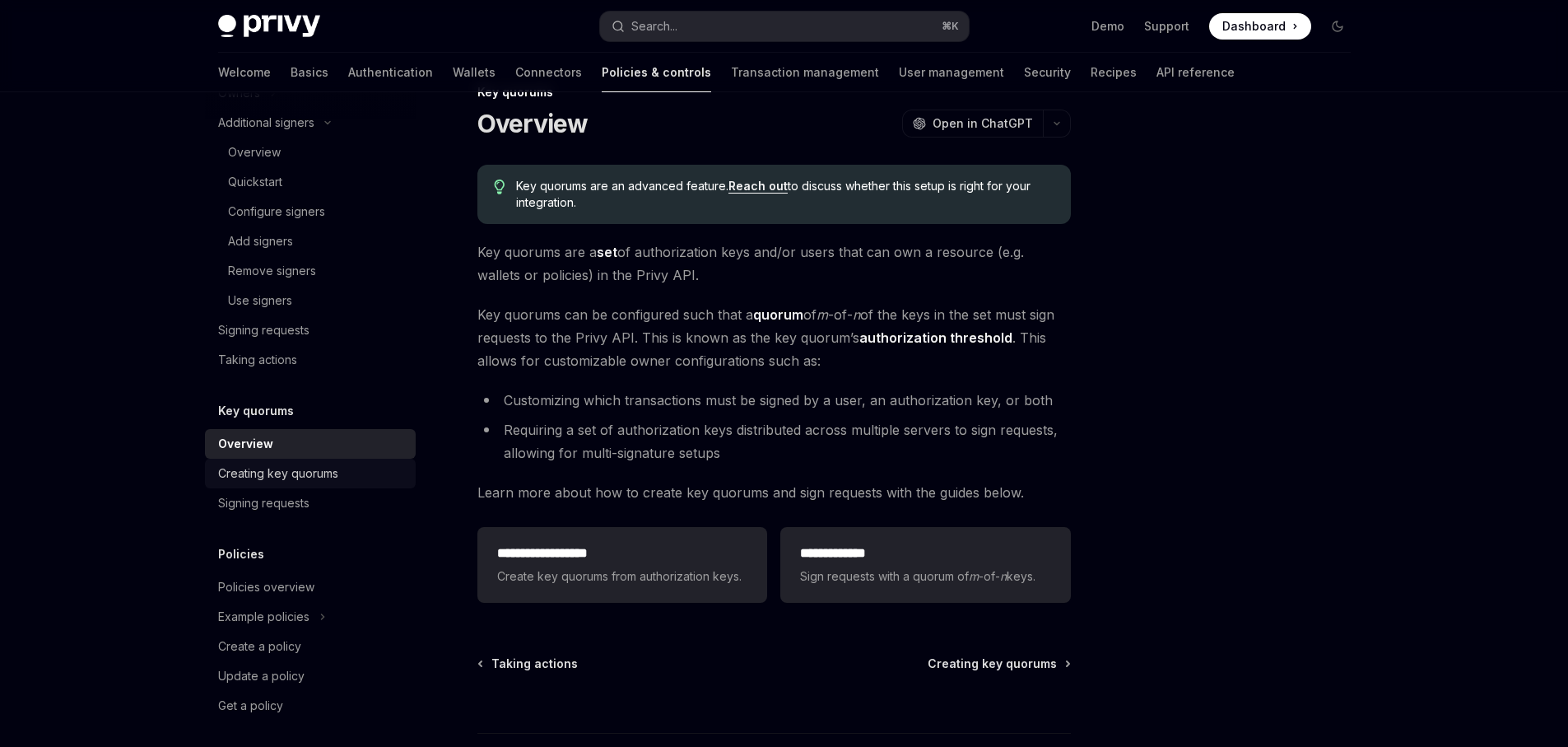
scroll to position [590, 0]
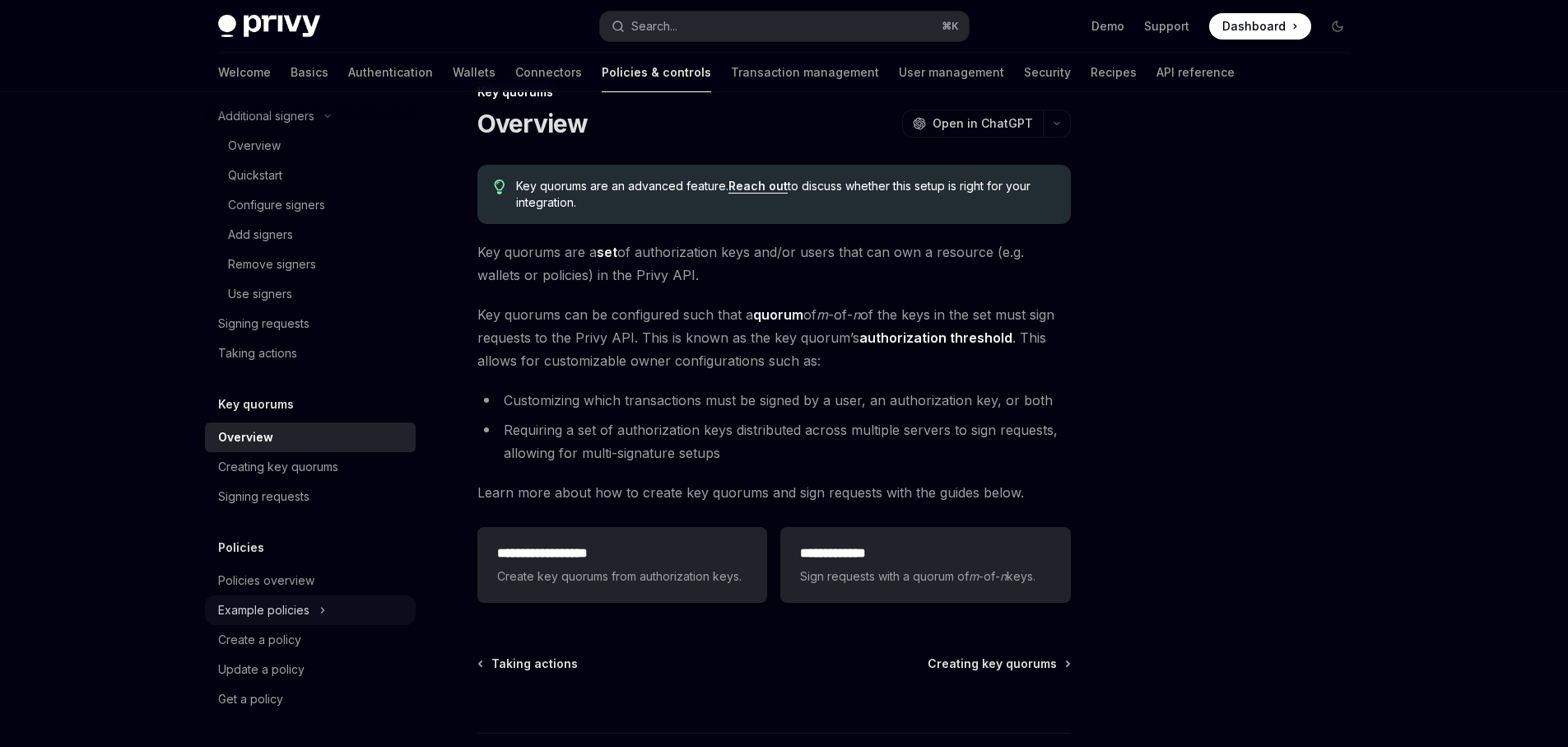
click at [286, 597] on button "Example policies" at bounding box center [310, 610] width 211 height 29
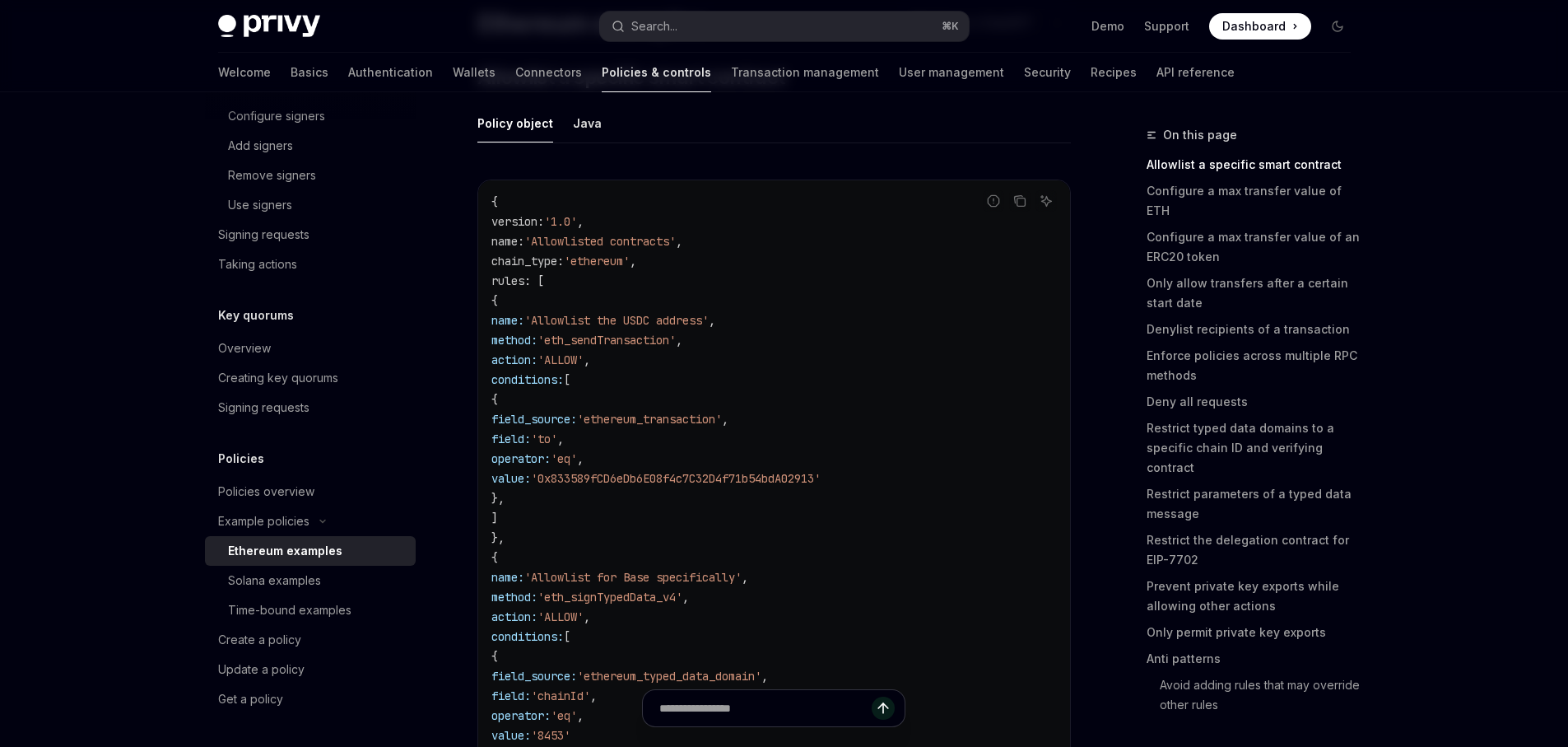
scroll to position [174, 0]
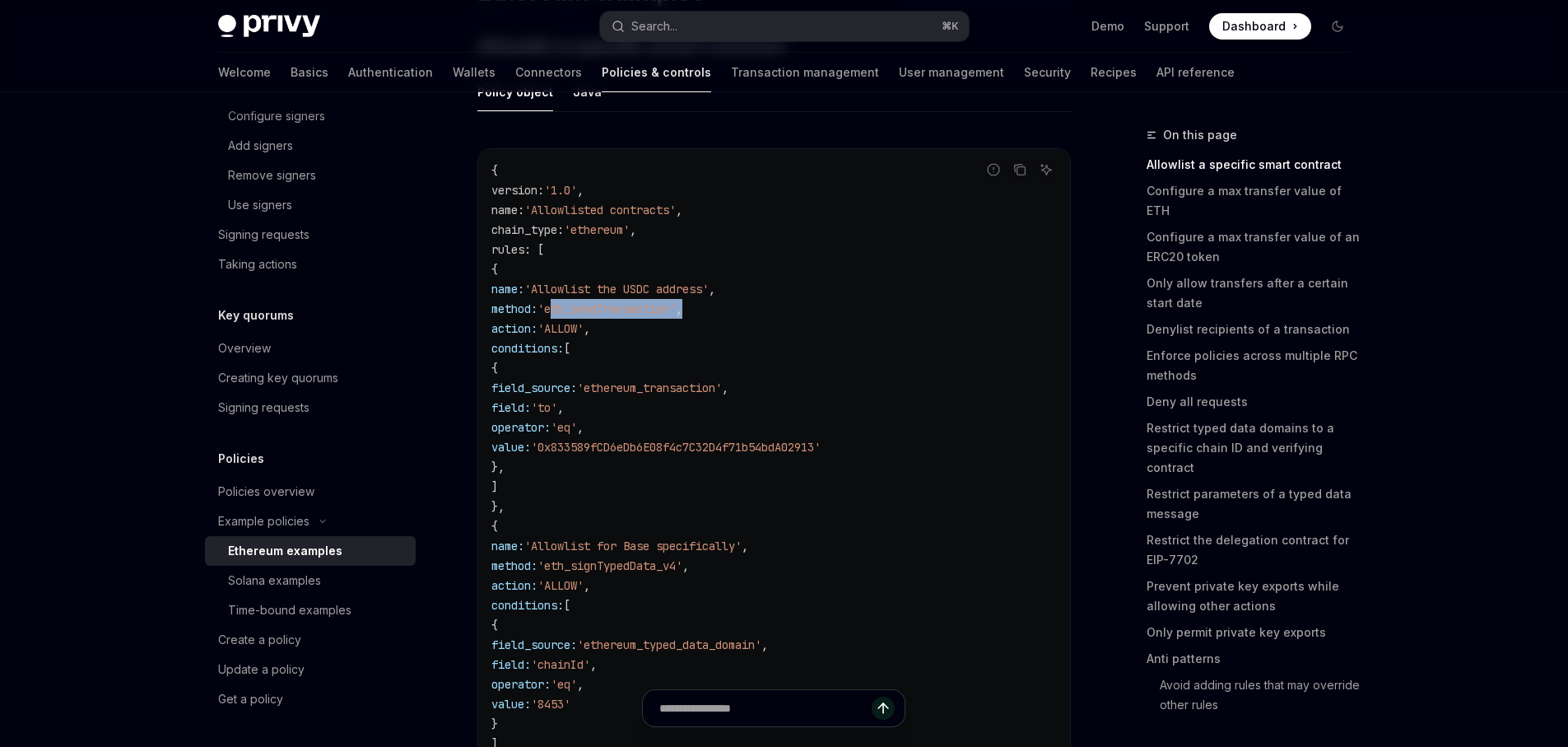
drag, startPoint x: 739, startPoint y: 301, endPoint x: 831, endPoint y: 312, distance: 92.7
click at [831, 312] on code "{ version : '1.0' , name : 'Allowlisted contracts' , chain_type : 'ethereum' , …" at bounding box center [774, 486] width 565 height 652
click at [808, 336] on code "{ version : '1.0' , name : 'Allowlisted contracts' , chain_type : 'ethereum' , …" at bounding box center [774, 486] width 565 height 652
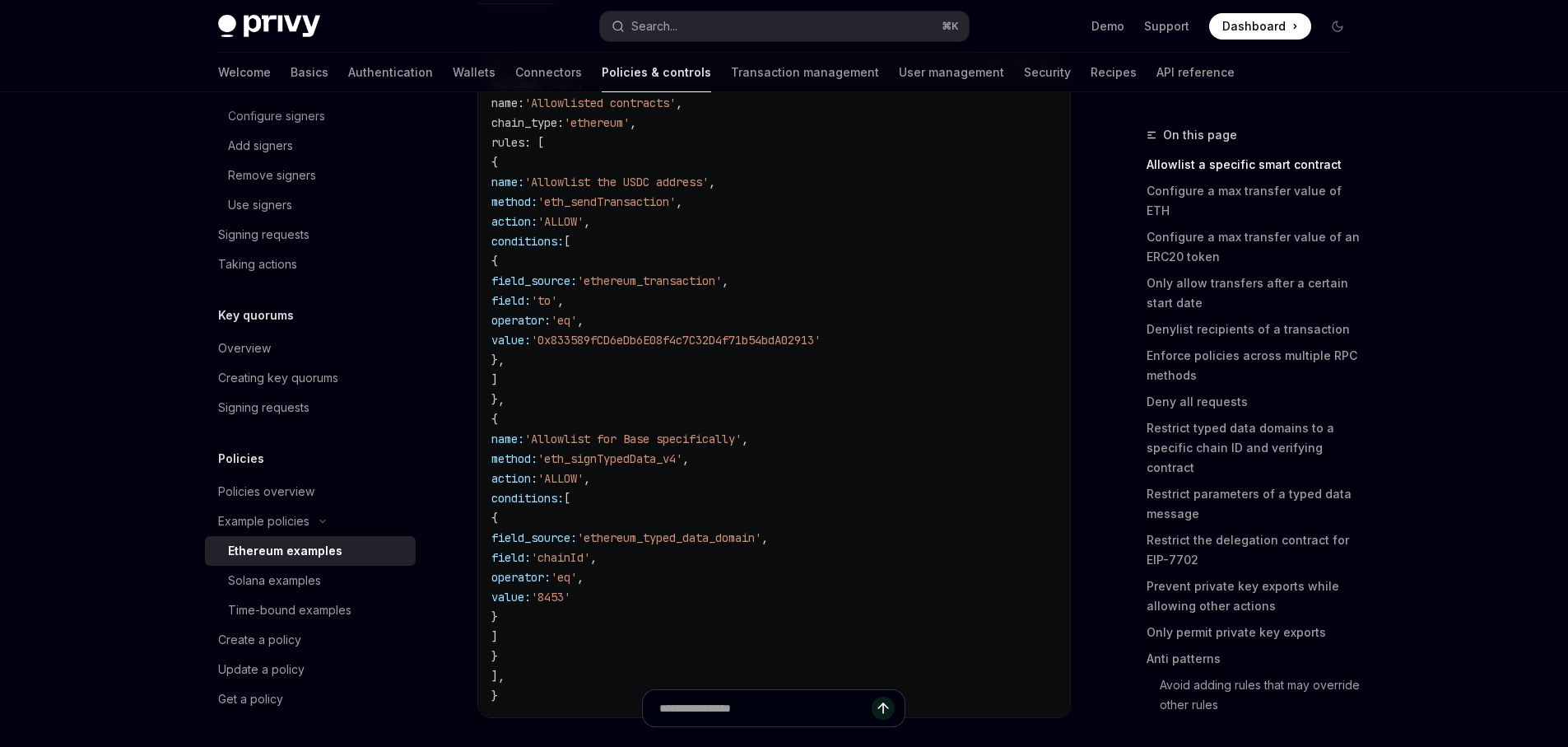
scroll to position [300, 0]
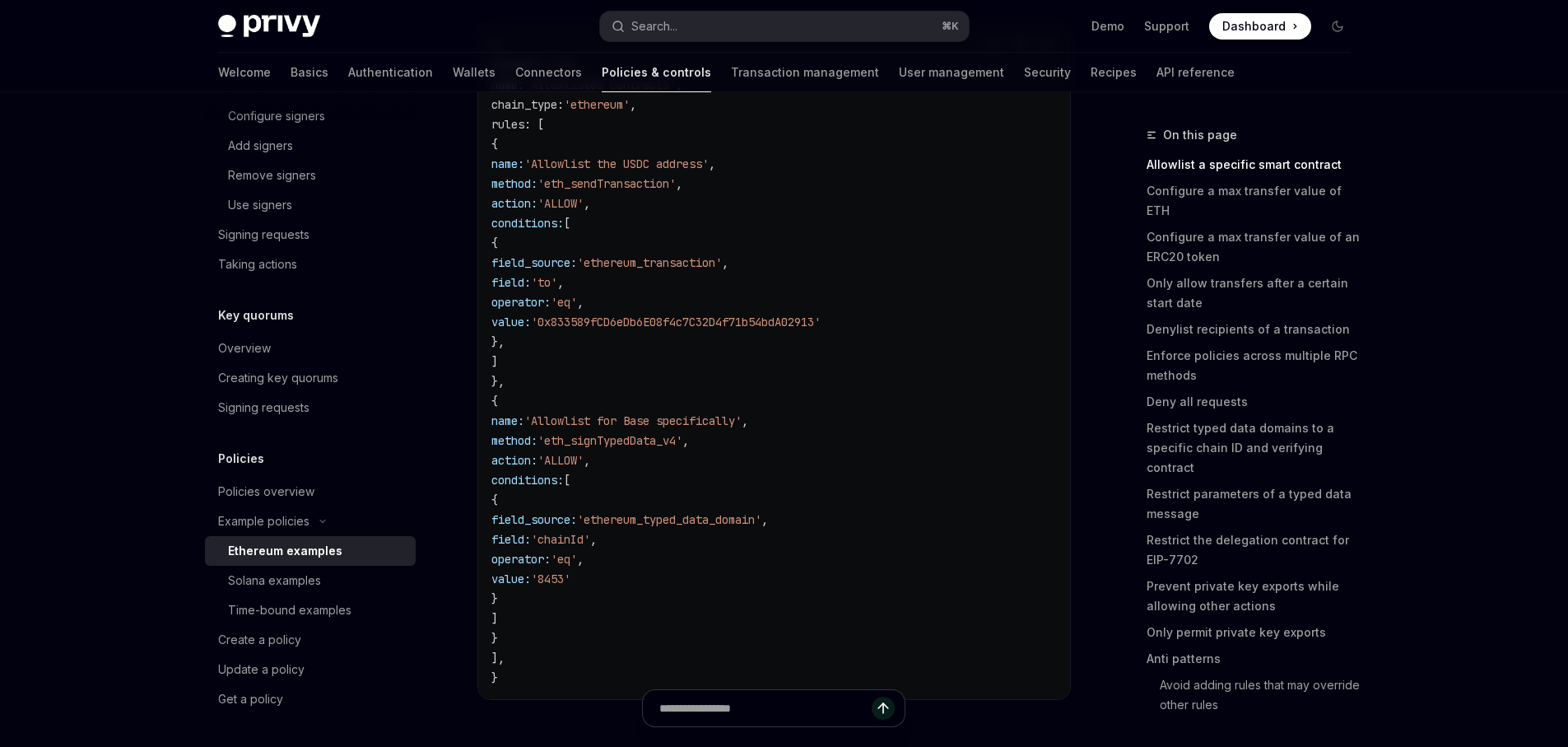
drag, startPoint x: 646, startPoint y: 414, endPoint x: 853, endPoint y: 501, distance: 224.5
click at [853, 501] on code "{ version : '1.0' , name : 'Allowlisted contracts' , chain_type : 'ethereum' , …" at bounding box center [774, 361] width 565 height 652
click at [322, 586] on div "Solana examples" at bounding box center [317, 580] width 177 height 20
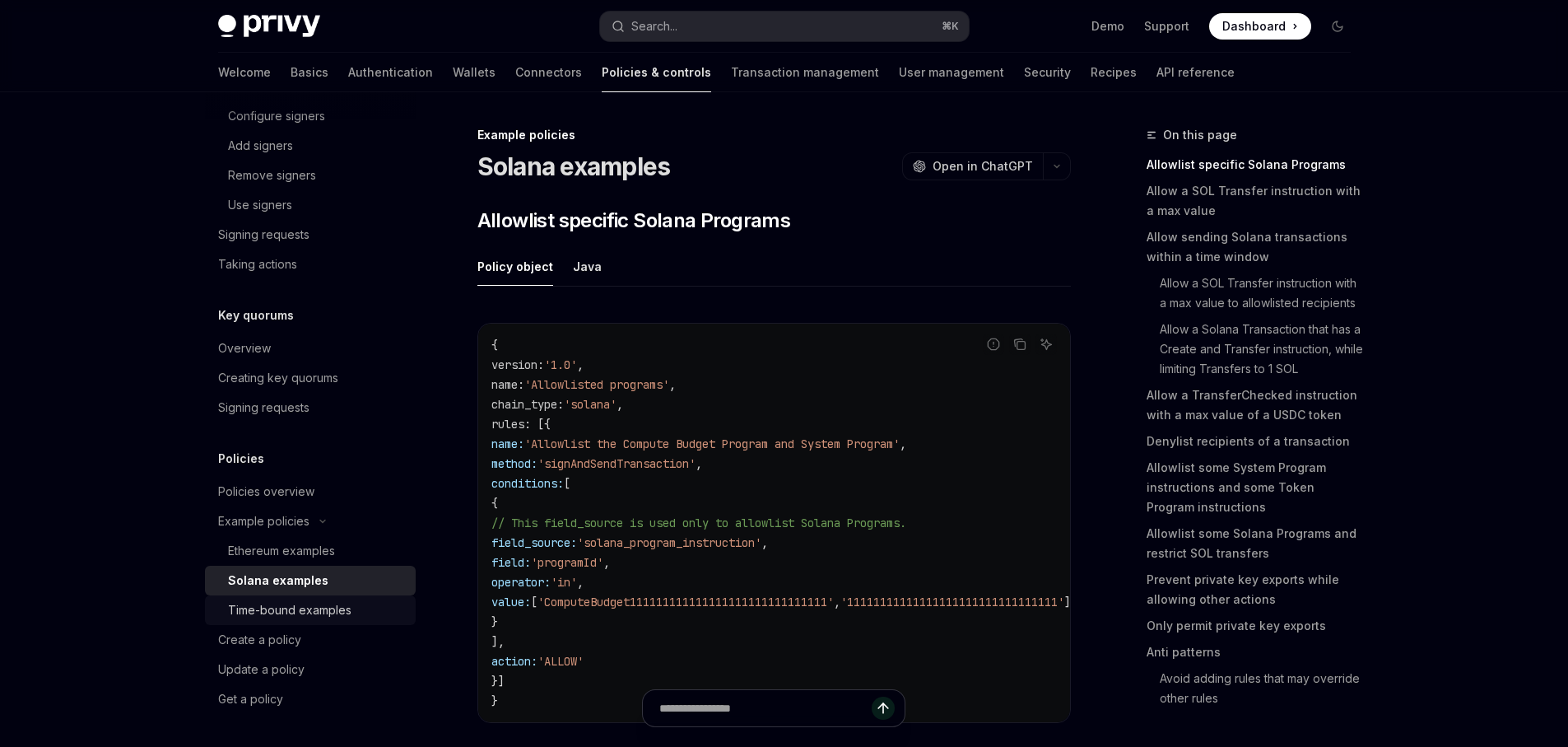
click at [302, 610] on div "Time-bound examples" at bounding box center [290, 610] width 123 height 20
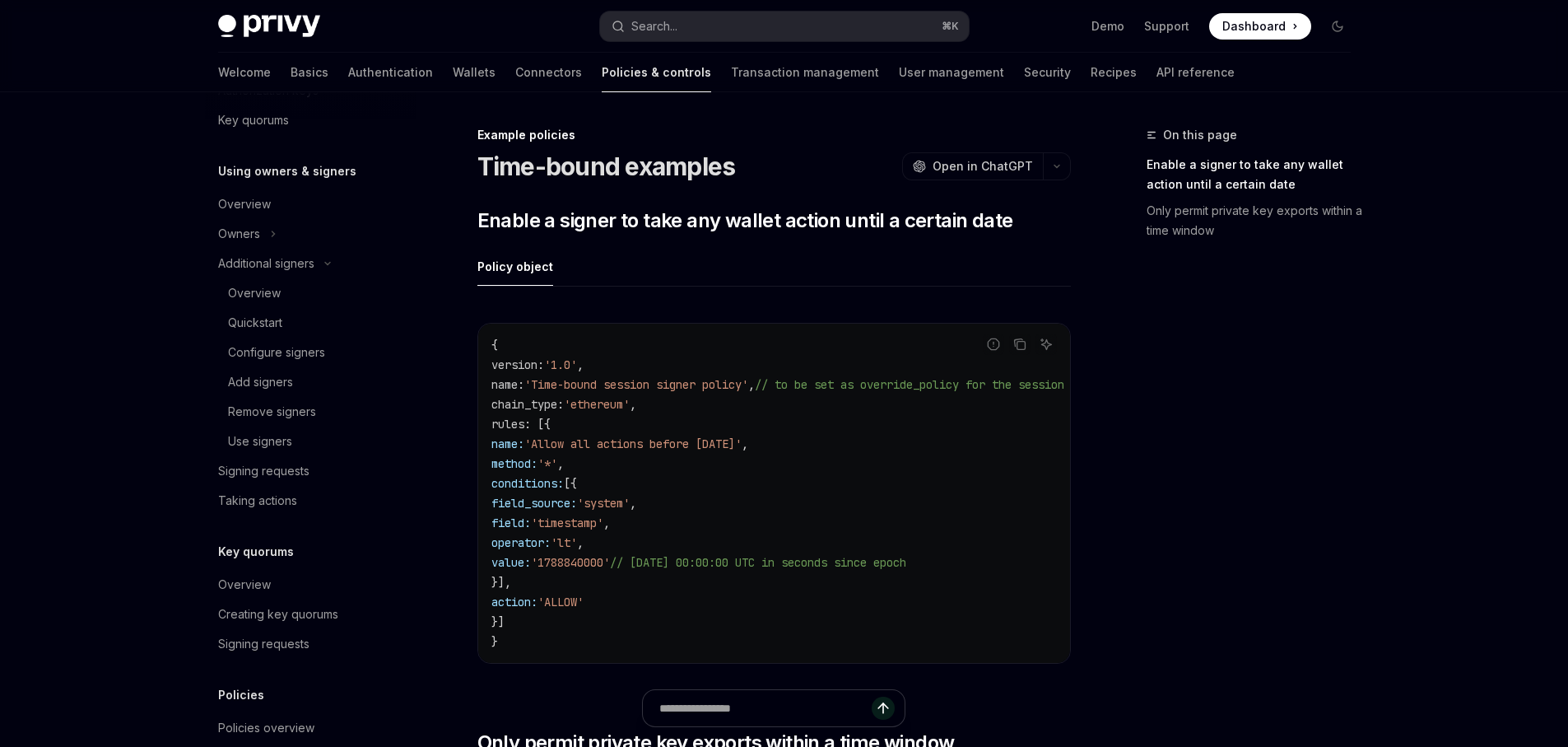
scroll to position [364, 0]
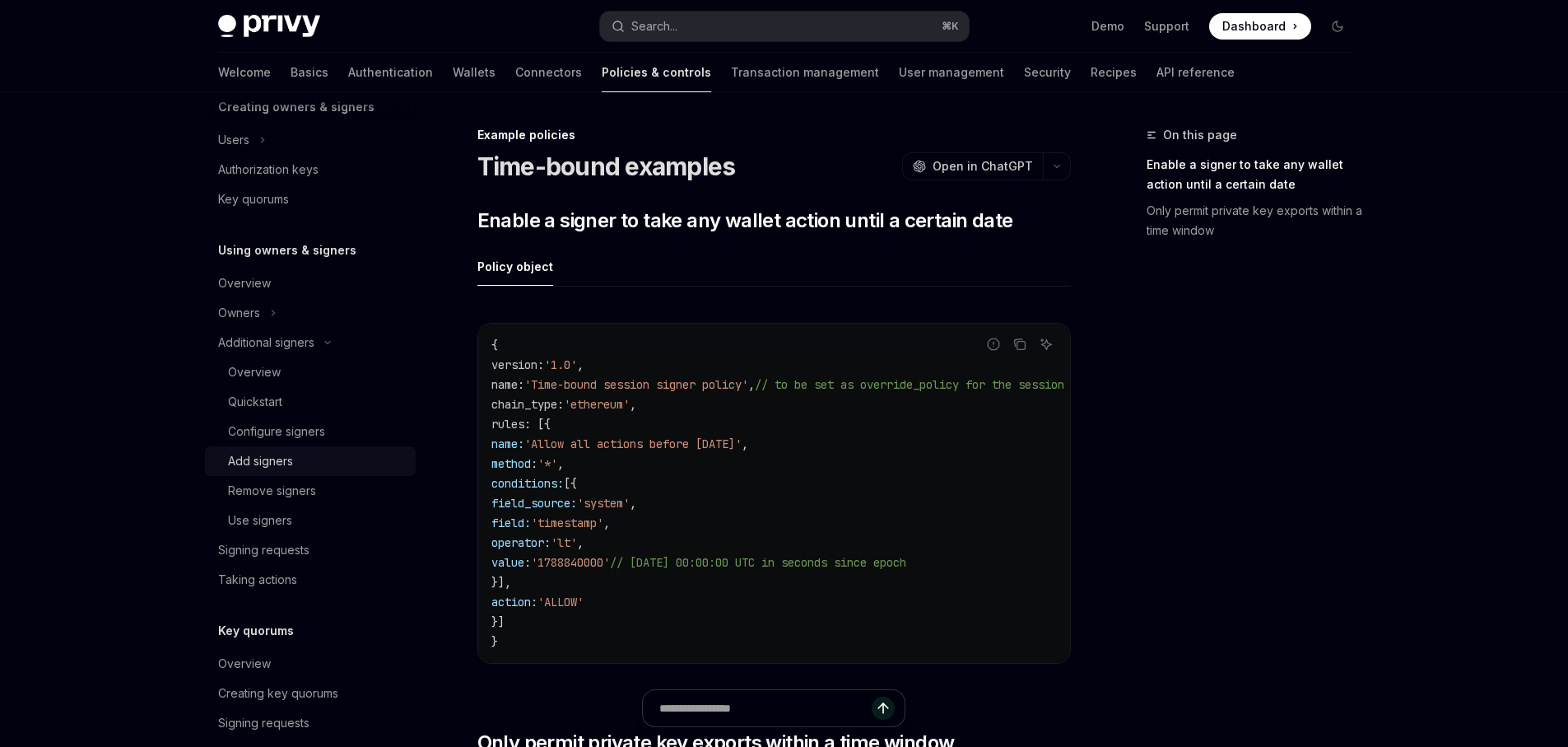
click at [286, 457] on div "Add signers" at bounding box center [261, 461] width 65 height 20
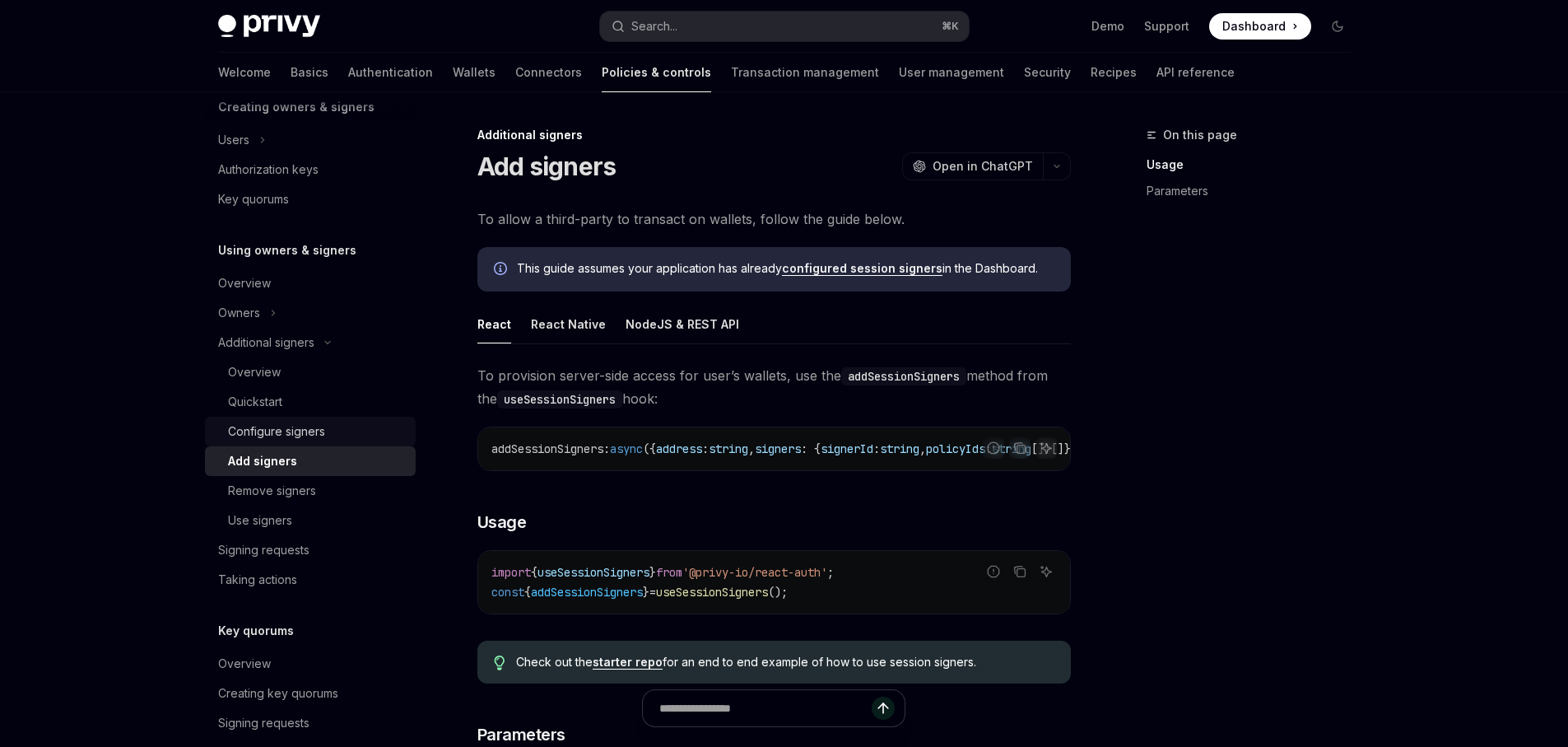
click at [270, 430] on div "Configure signers" at bounding box center [276, 431] width 97 height 20
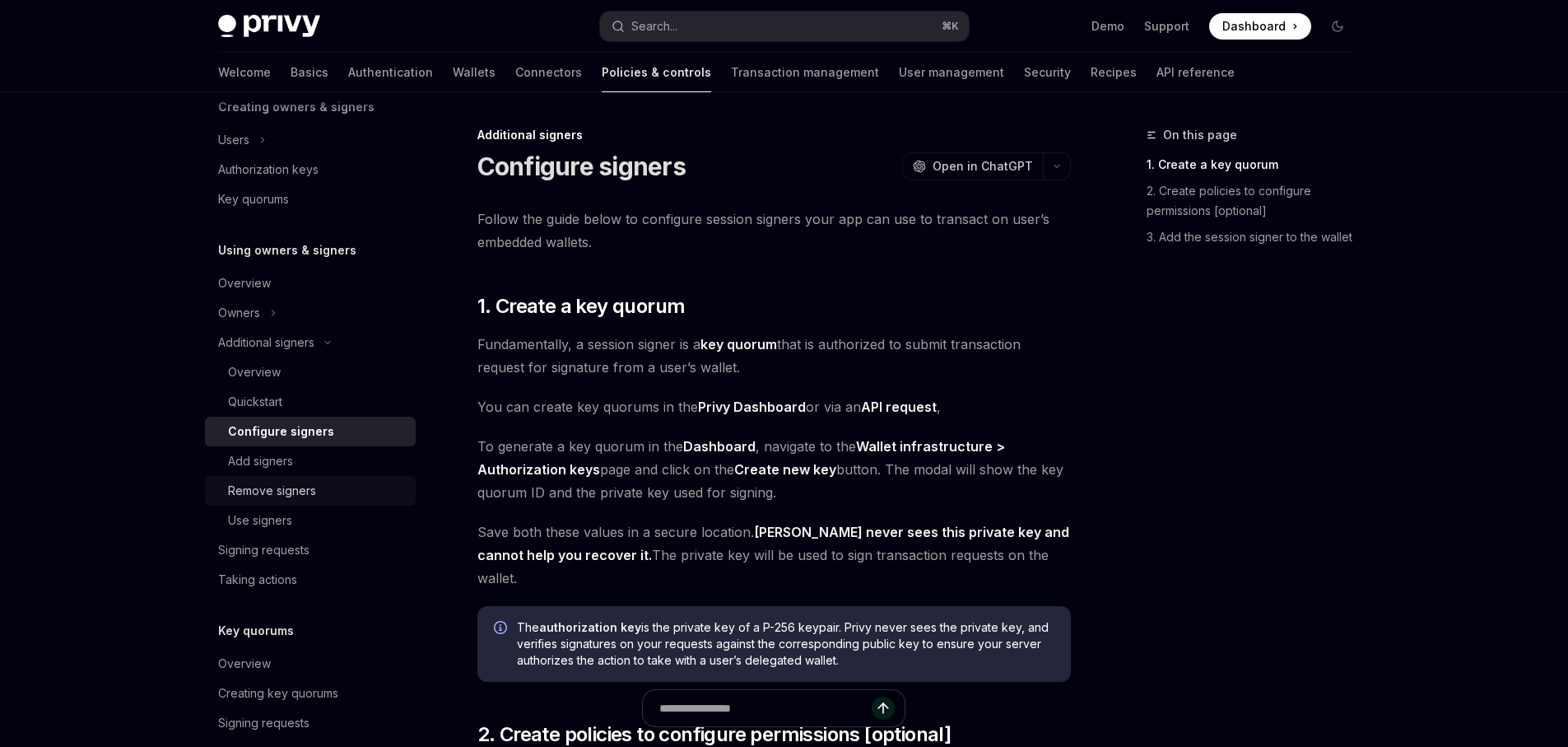
click at [280, 490] on div "Remove signers" at bounding box center [272, 491] width 88 height 20
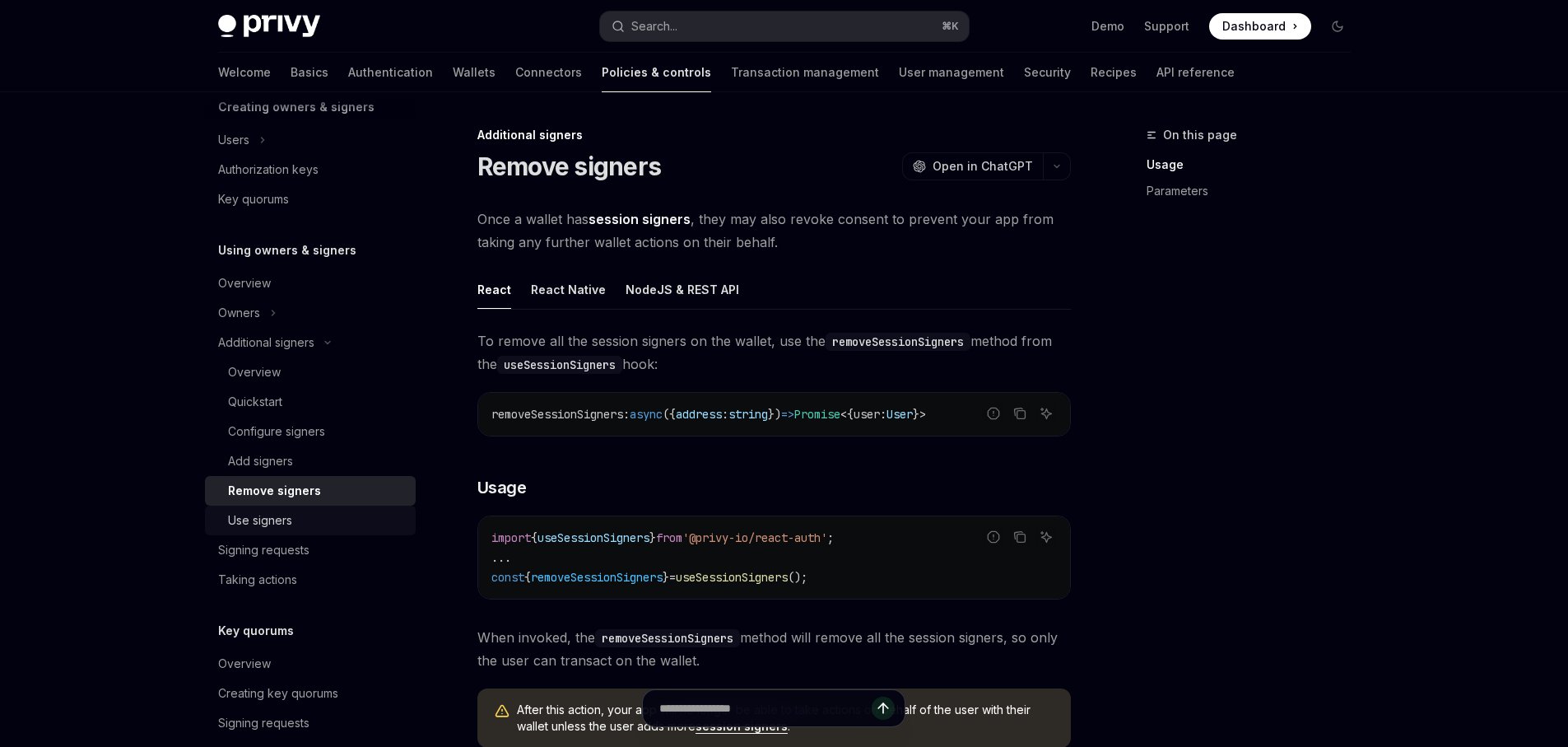
click at [279, 512] on div "Use signers" at bounding box center [261, 521] width 65 height 20
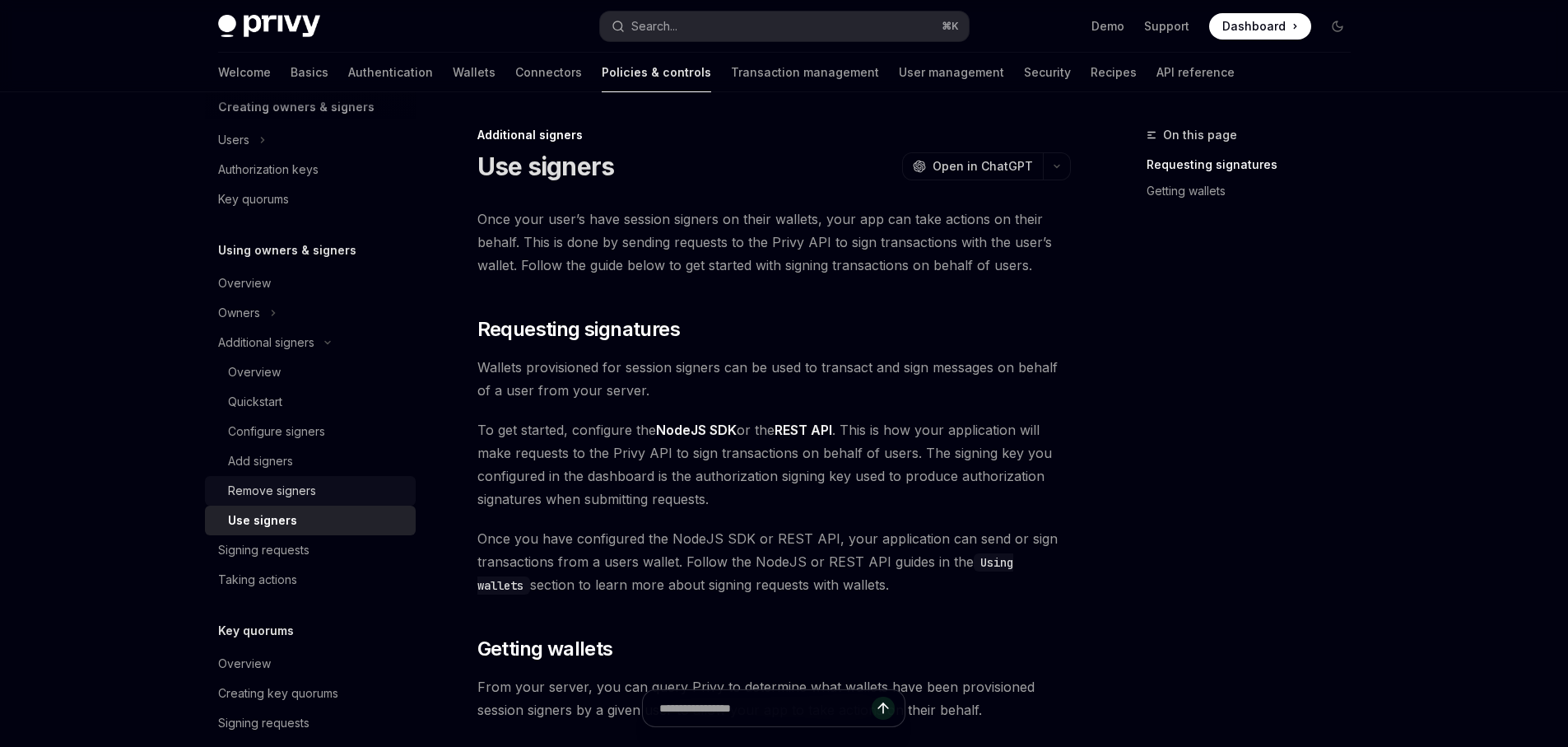
click at [281, 479] on link "Remove signers" at bounding box center [310, 491] width 211 height 29
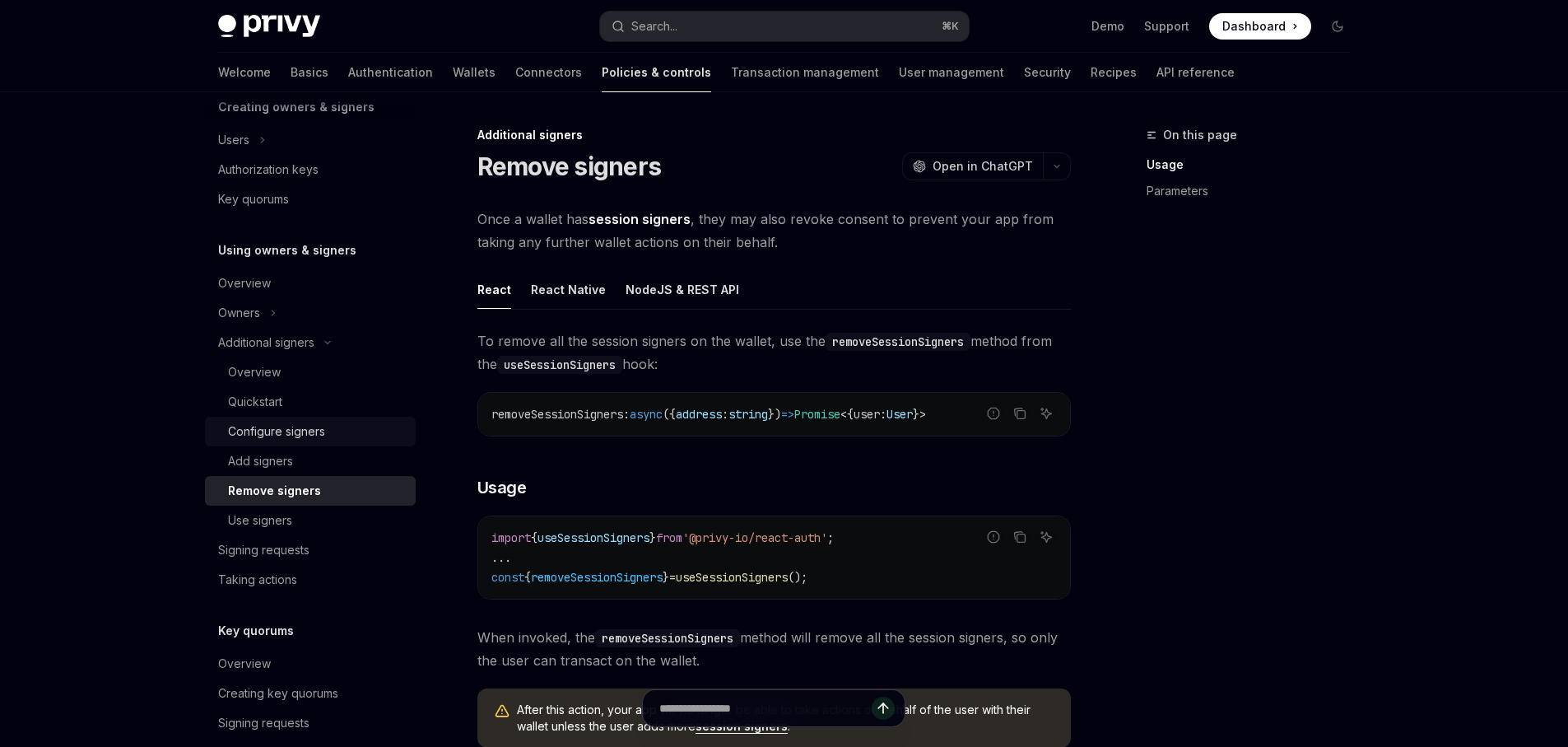
click at [264, 442] on link "Configure signers" at bounding box center [310, 431] width 211 height 29
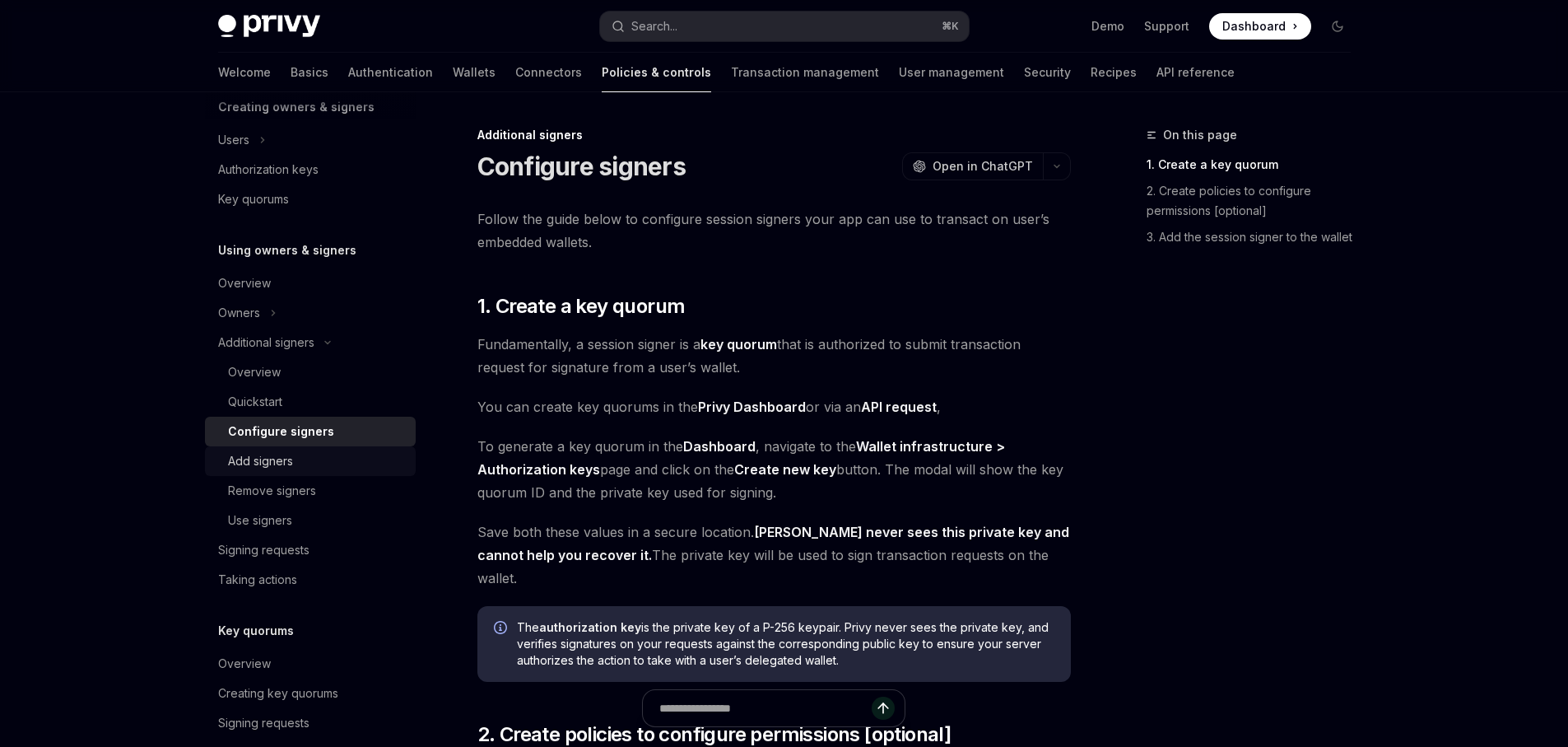
click at [256, 460] on div "Add signers" at bounding box center [261, 461] width 65 height 20
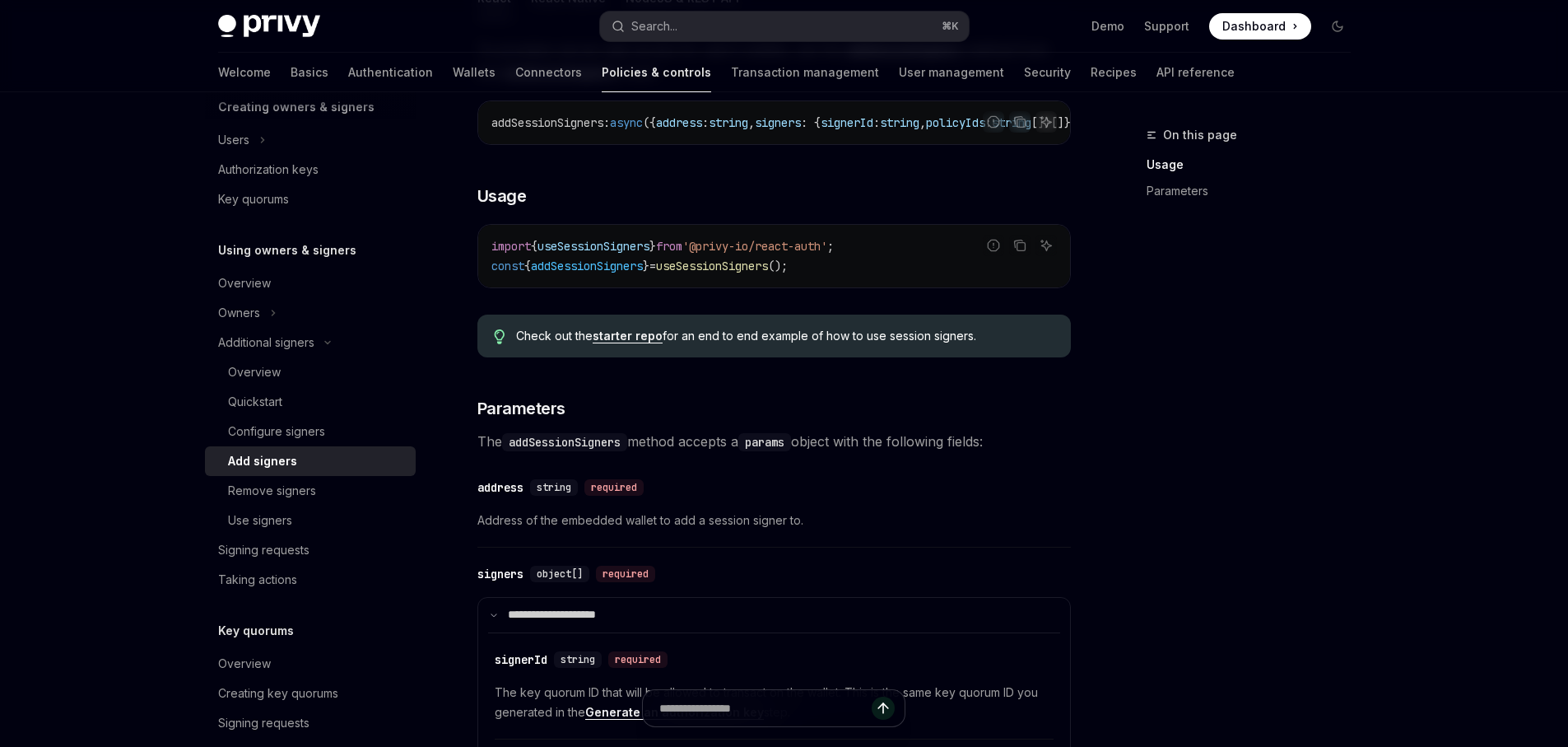
scroll to position [325, 0]
click at [263, 430] on div "Configure signers" at bounding box center [276, 431] width 97 height 20
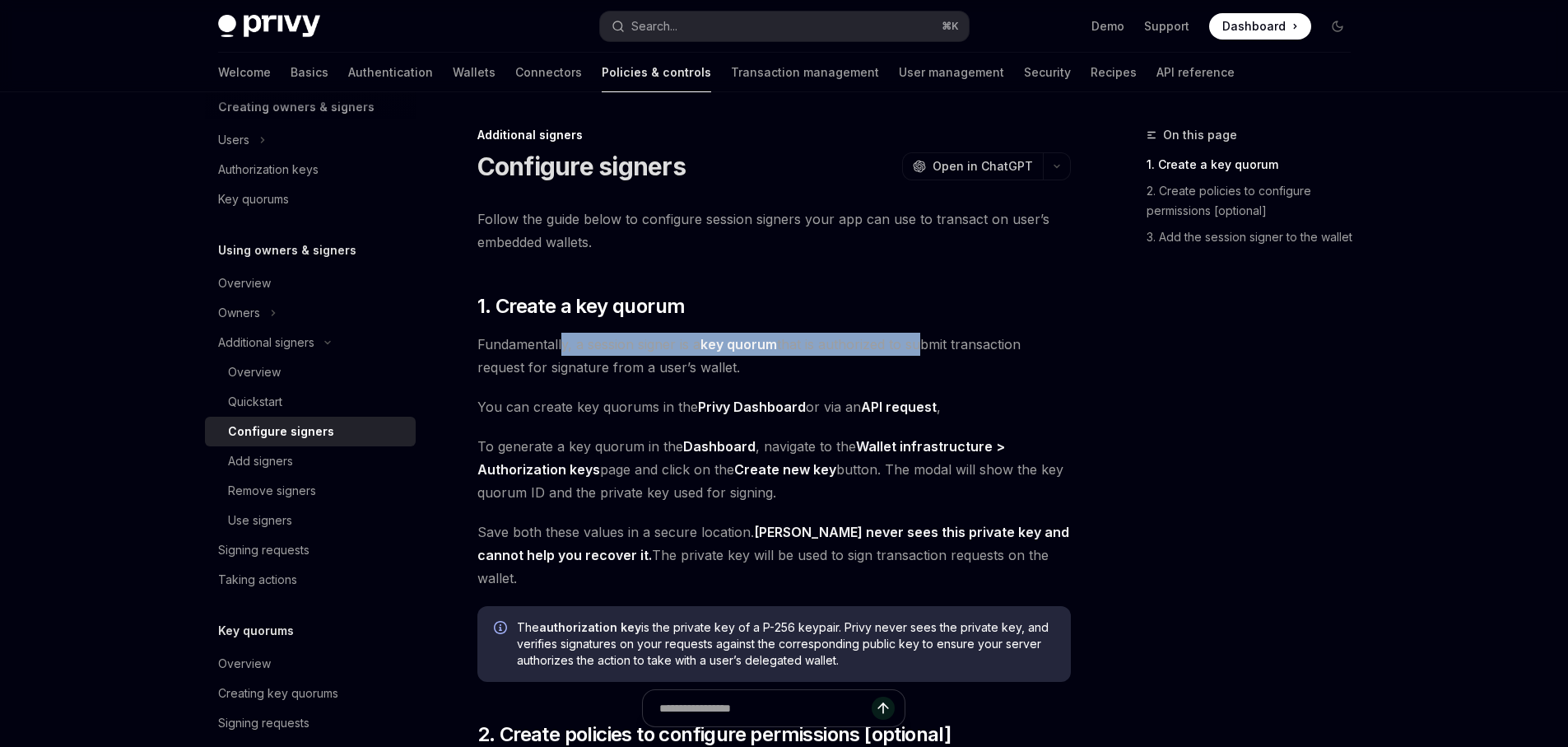
drag, startPoint x: 564, startPoint y: 353, endPoint x: 937, endPoint y: 381, distance: 374.0
click at [927, 354] on span "Fundamentally, a session signer is a key quorum that is authorized to submit tr…" at bounding box center [774, 355] width 594 height 46
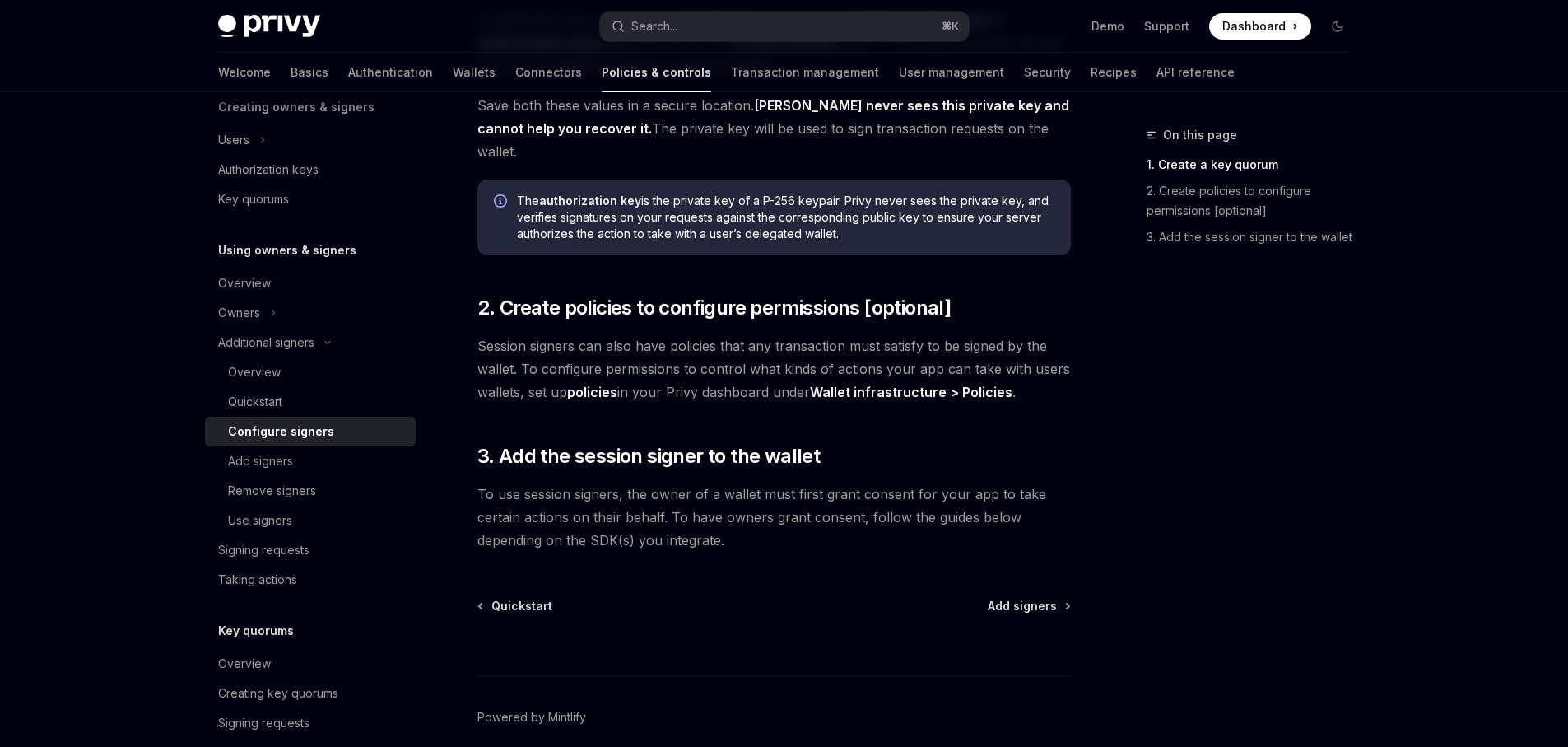
scroll to position [88, 0]
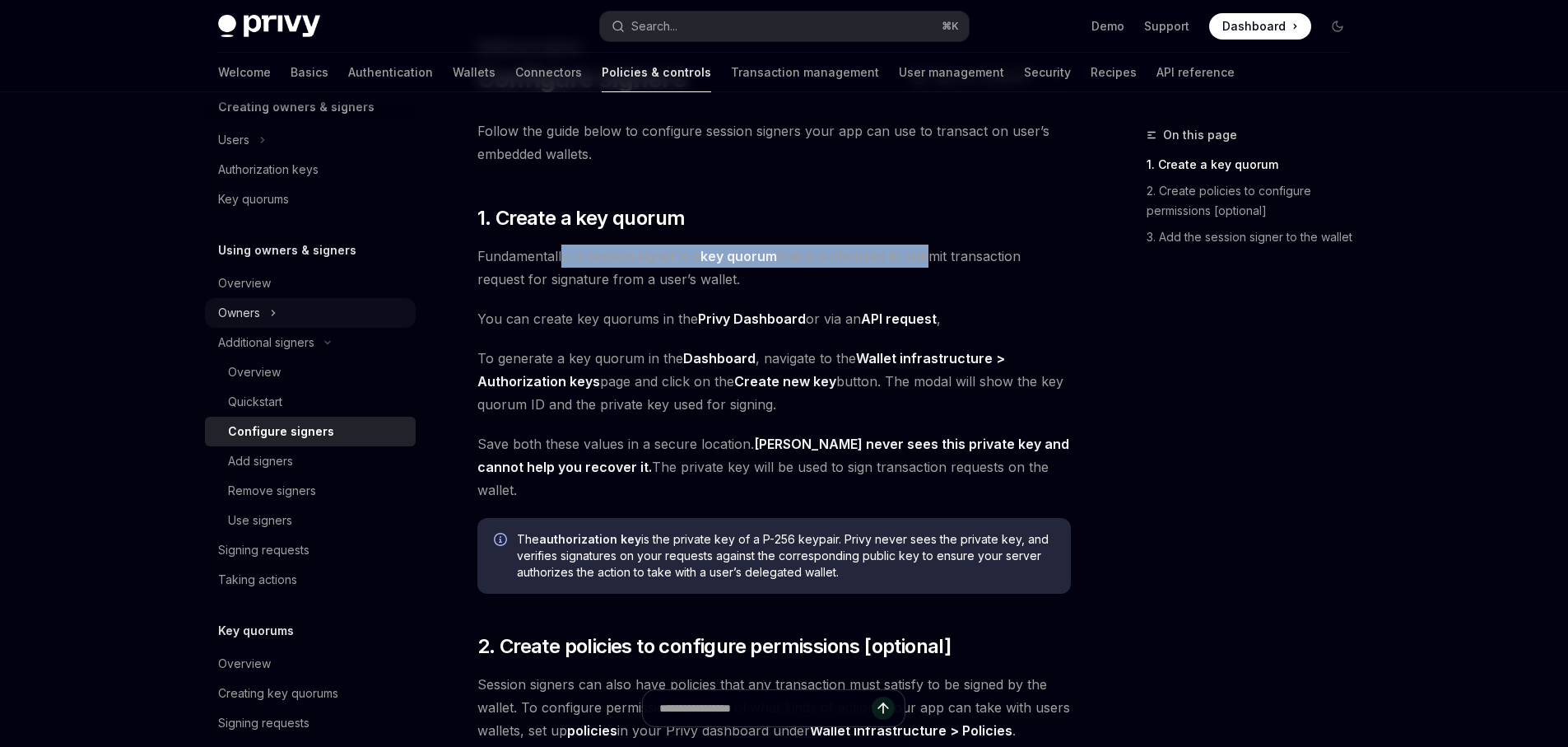
click at [262, 307] on button "Owners" at bounding box center [310, 313] width 211 height 29
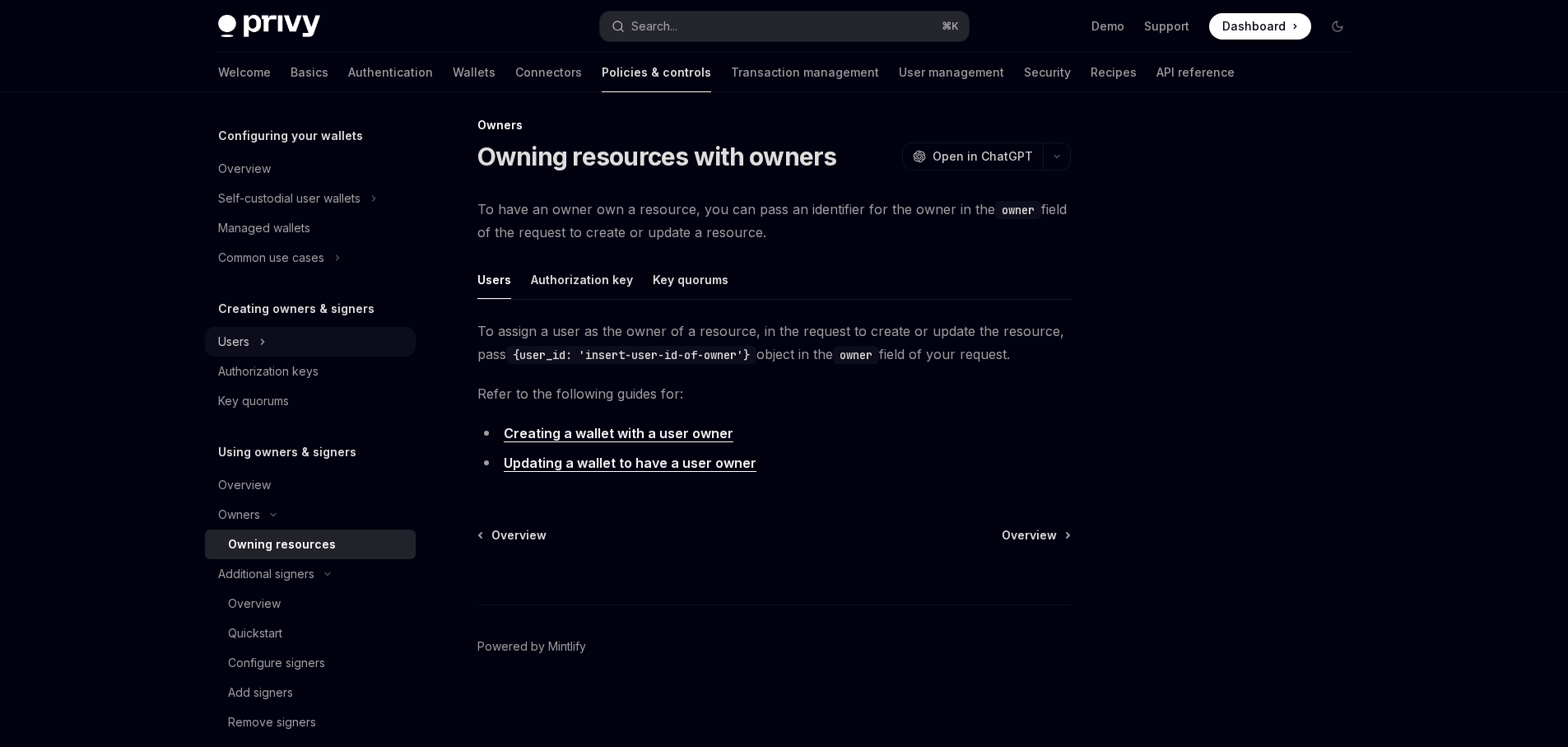
scroll to position [153, 0]
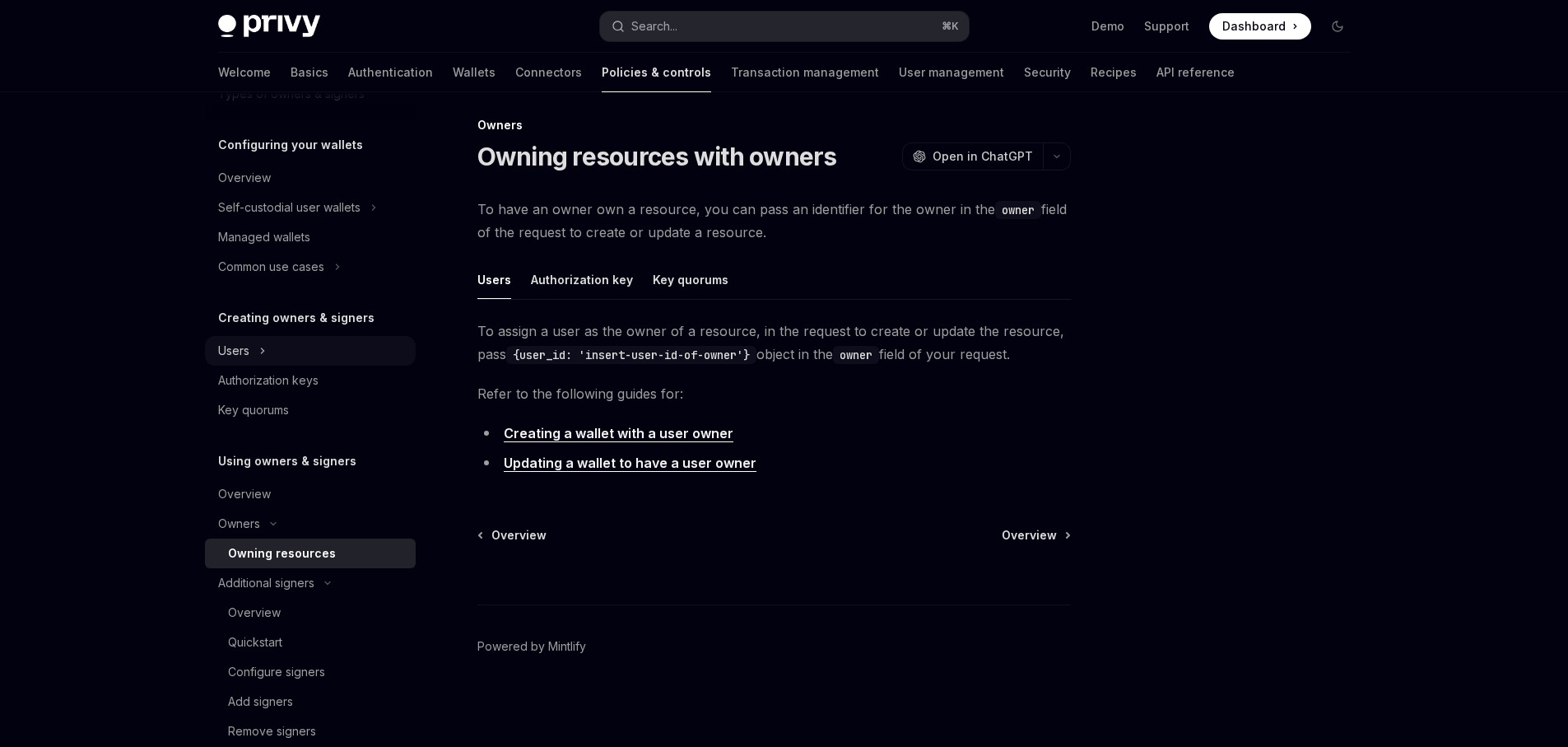
click at [276, 344] on button "Users" at bounding box center [310, 351] width 211 height 29
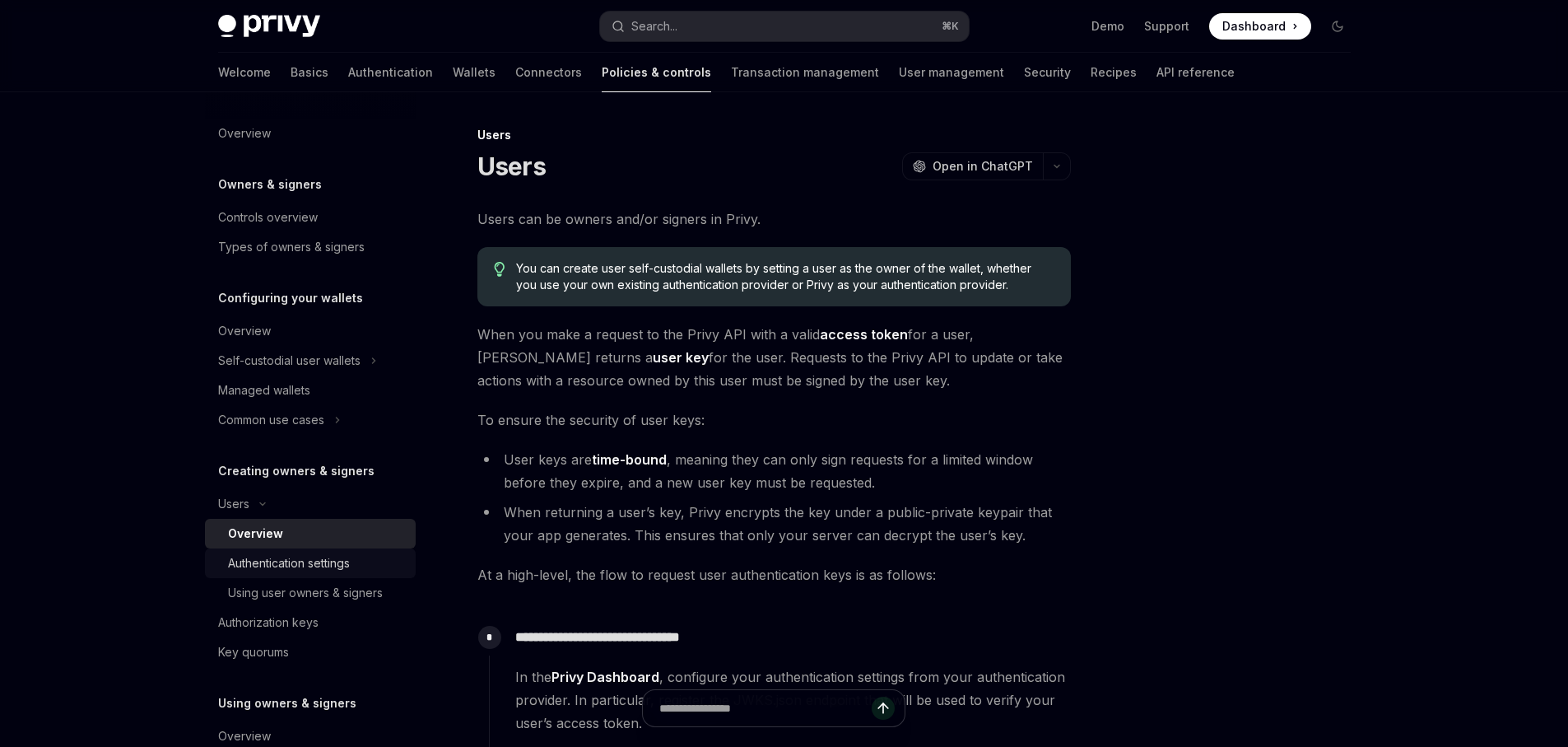
click at [291, 560] on div "Authentication settings" at bounding box center [289, 564] width 122 height 20
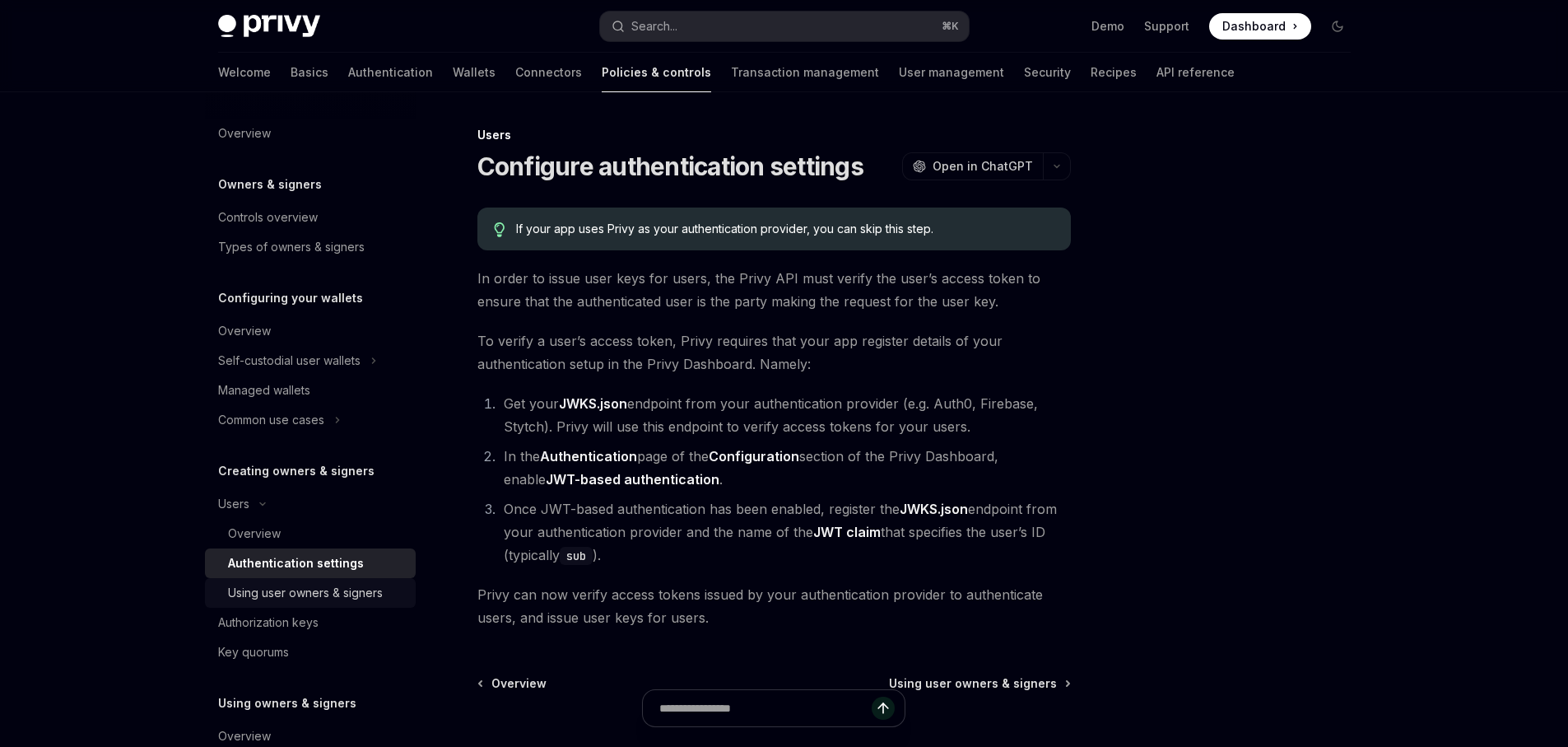
click at [312, 581] on link "Using user owners & signers" at bounding box center [310, 593] width 211 height 29
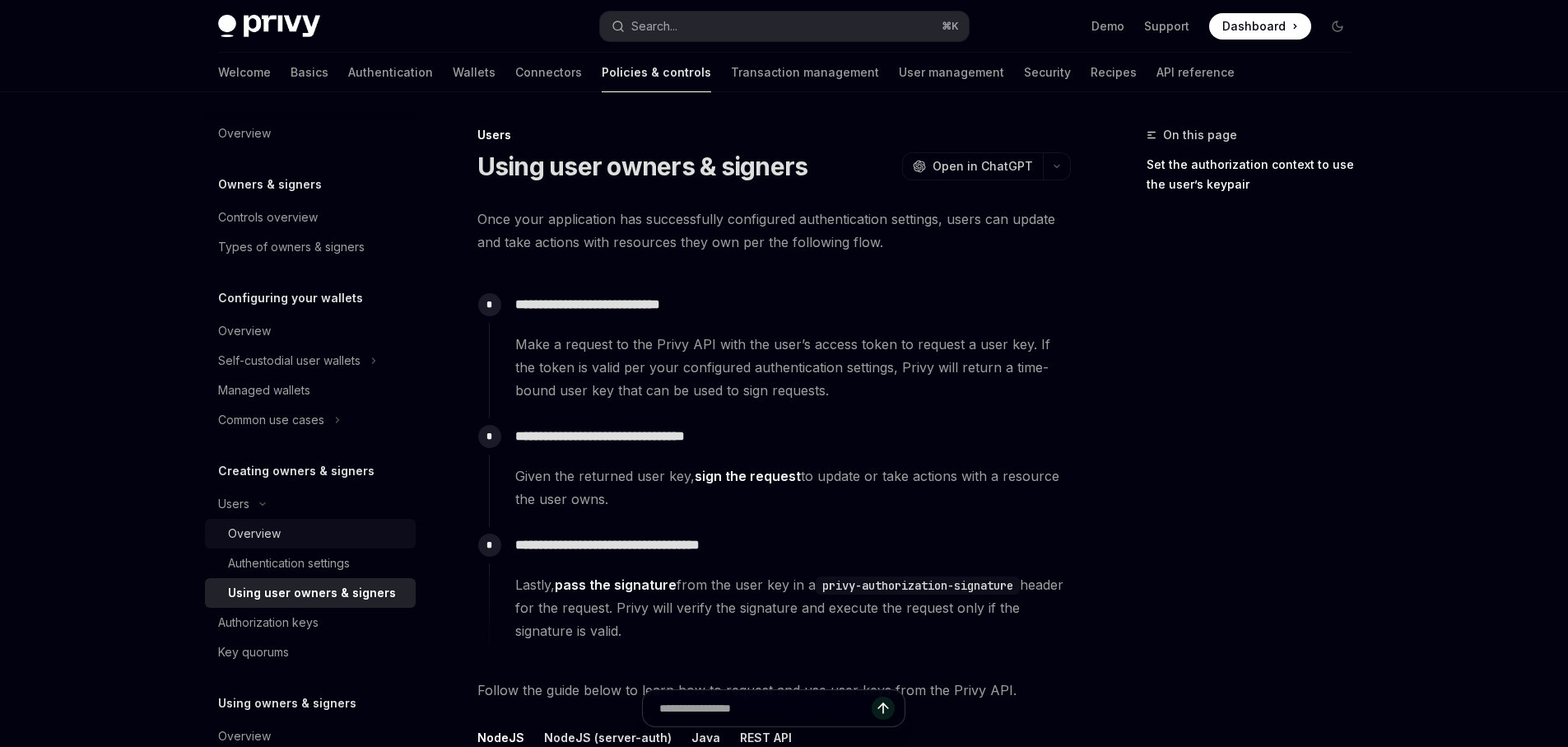
click at [275, 524] on div "Overview" at bounding box center [255, 533] width 53 height 20
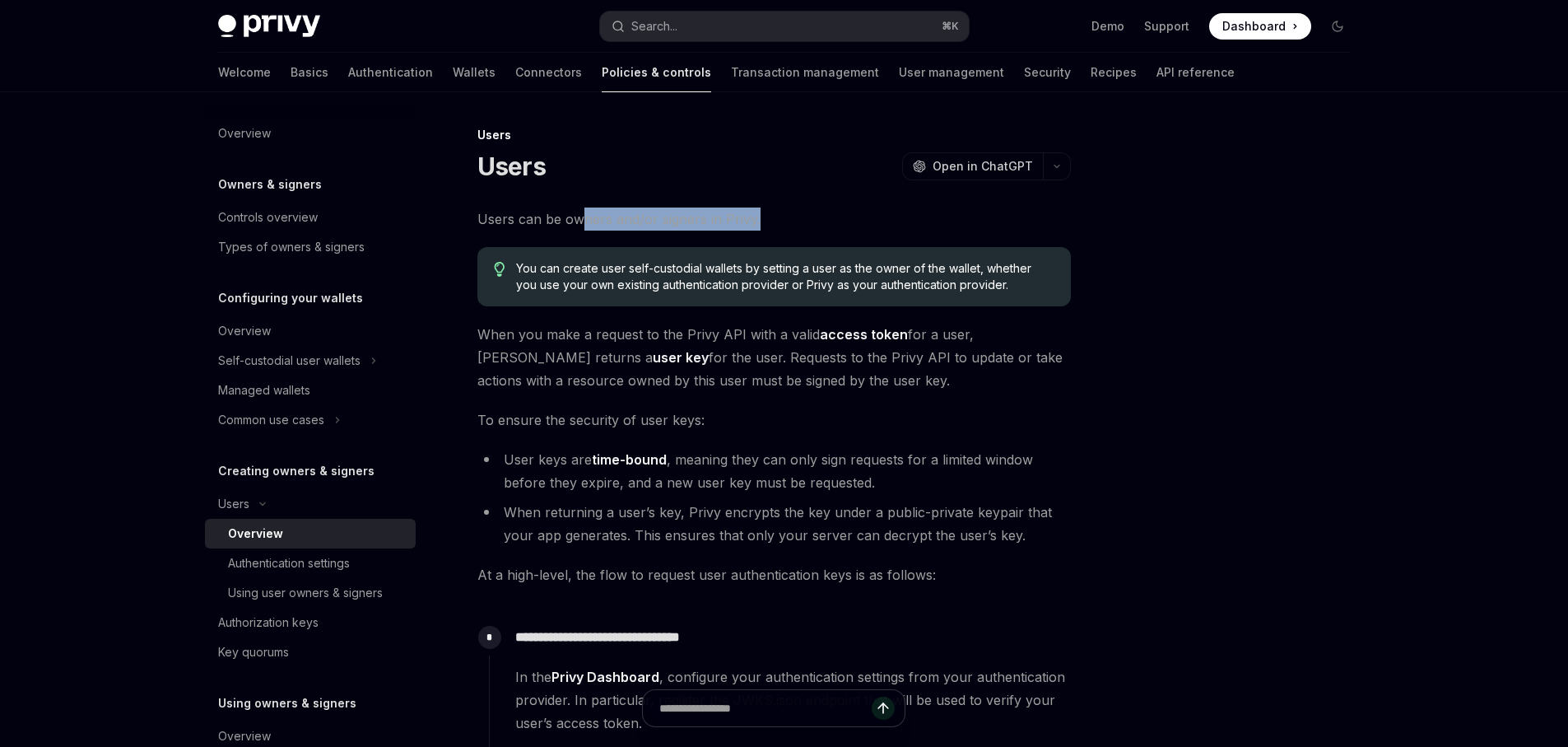
drag, startPoint x: 593, startPoint y: 222, endPoint x: 785, endPoint y: 214, distance: 192.2
click at [785, 214] on span "Users can be owners and/or signers in Privy." at bounding box center [774, 220] width 594 height 24
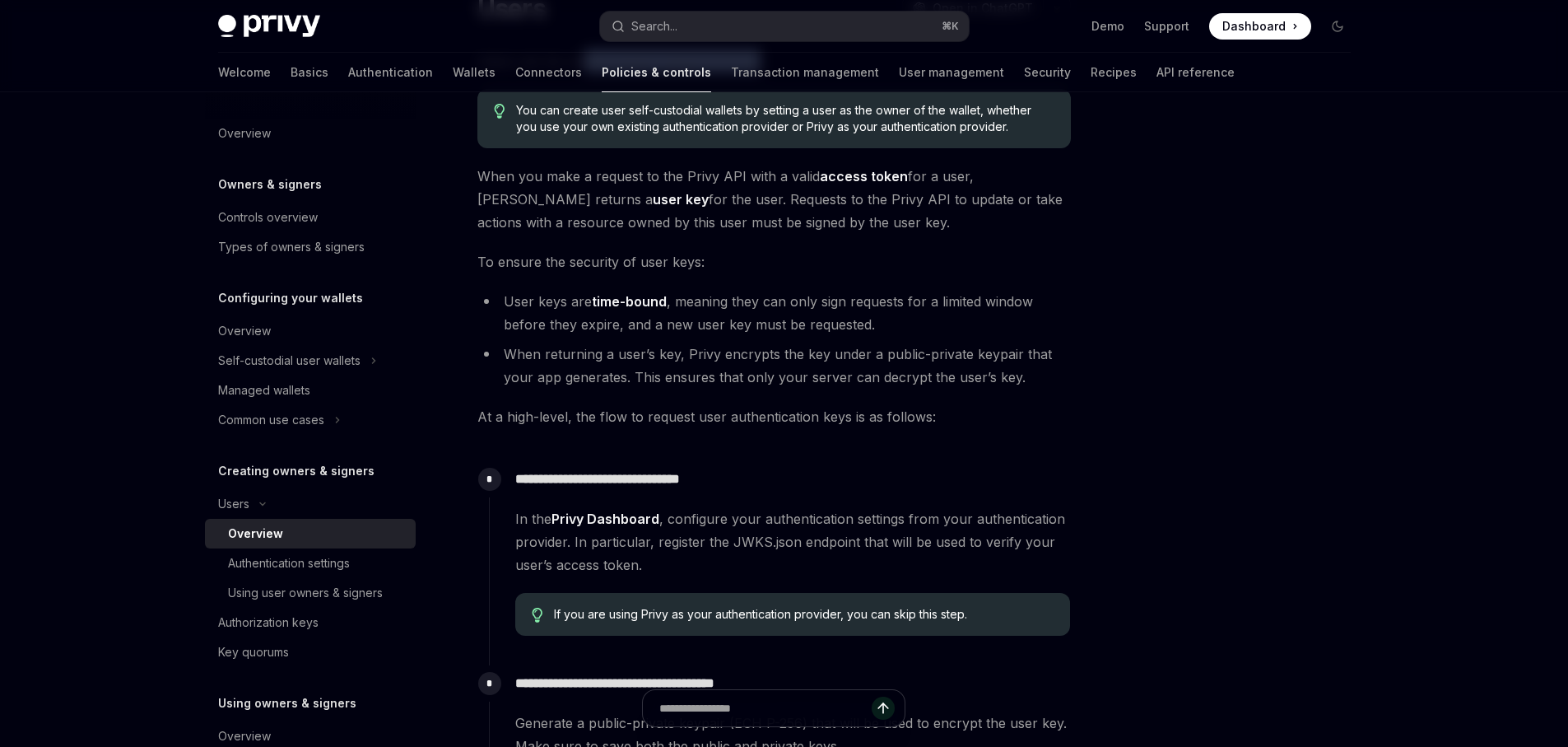
scroll to position [265, 0]
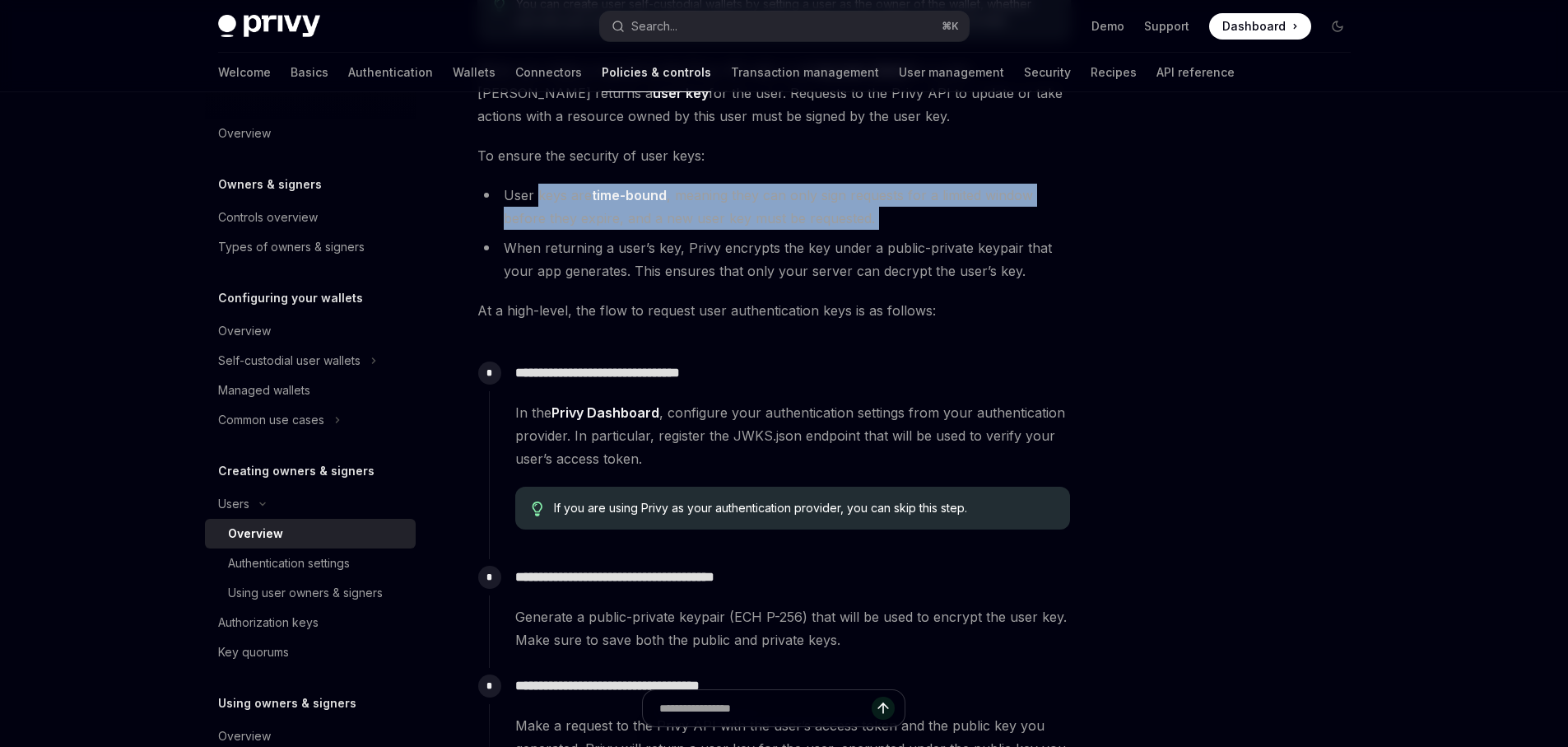
drag, startPoint x: 540, startPoint y: 201, endPoint x: 898, endPoint y: 229, distance: 359.1
click at [898, 229] on ul "User keys are time-bound , meaning they can only sign requests for a limited wi…" at bounding box center [774, 232] width 594 height 99
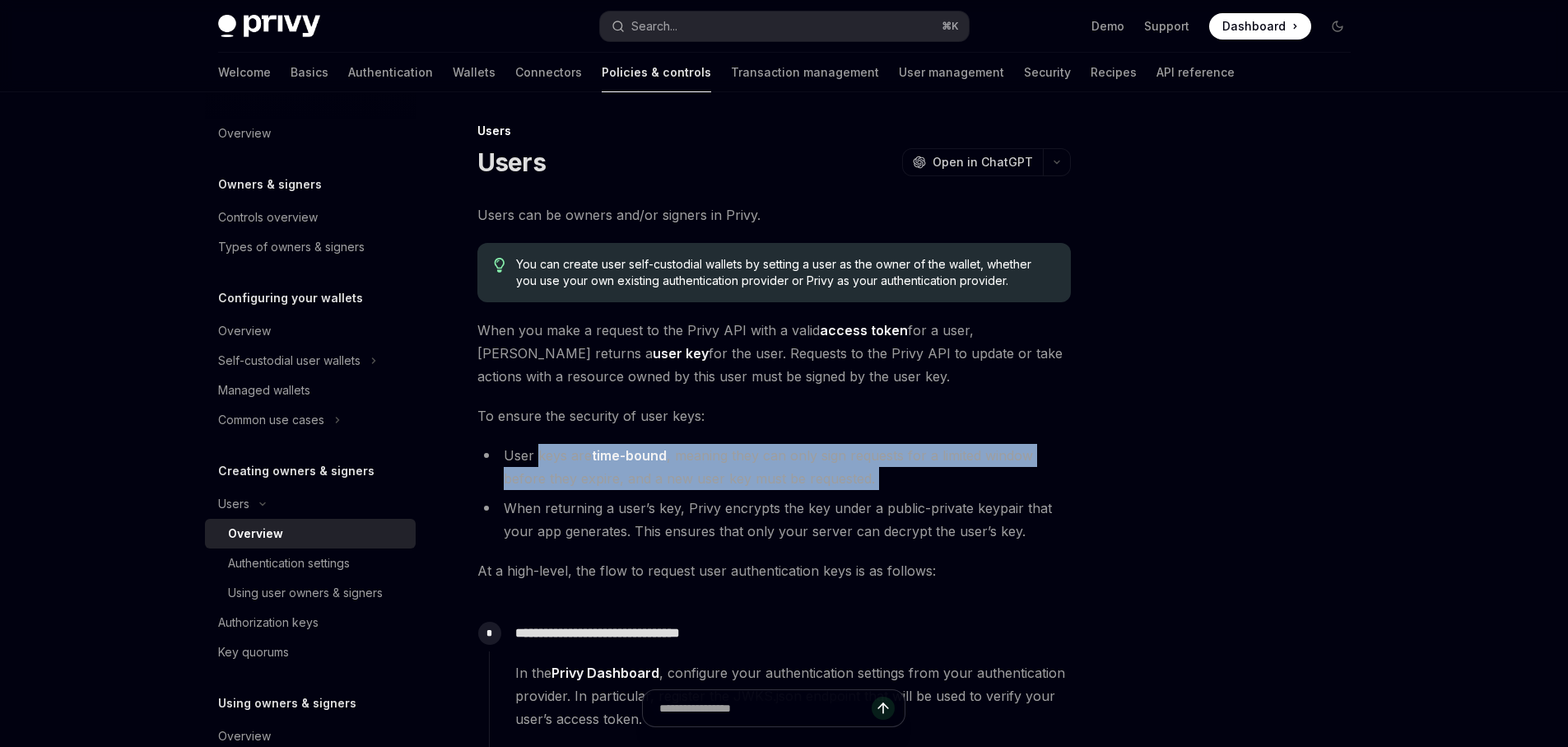
scroll to position [0, 0]
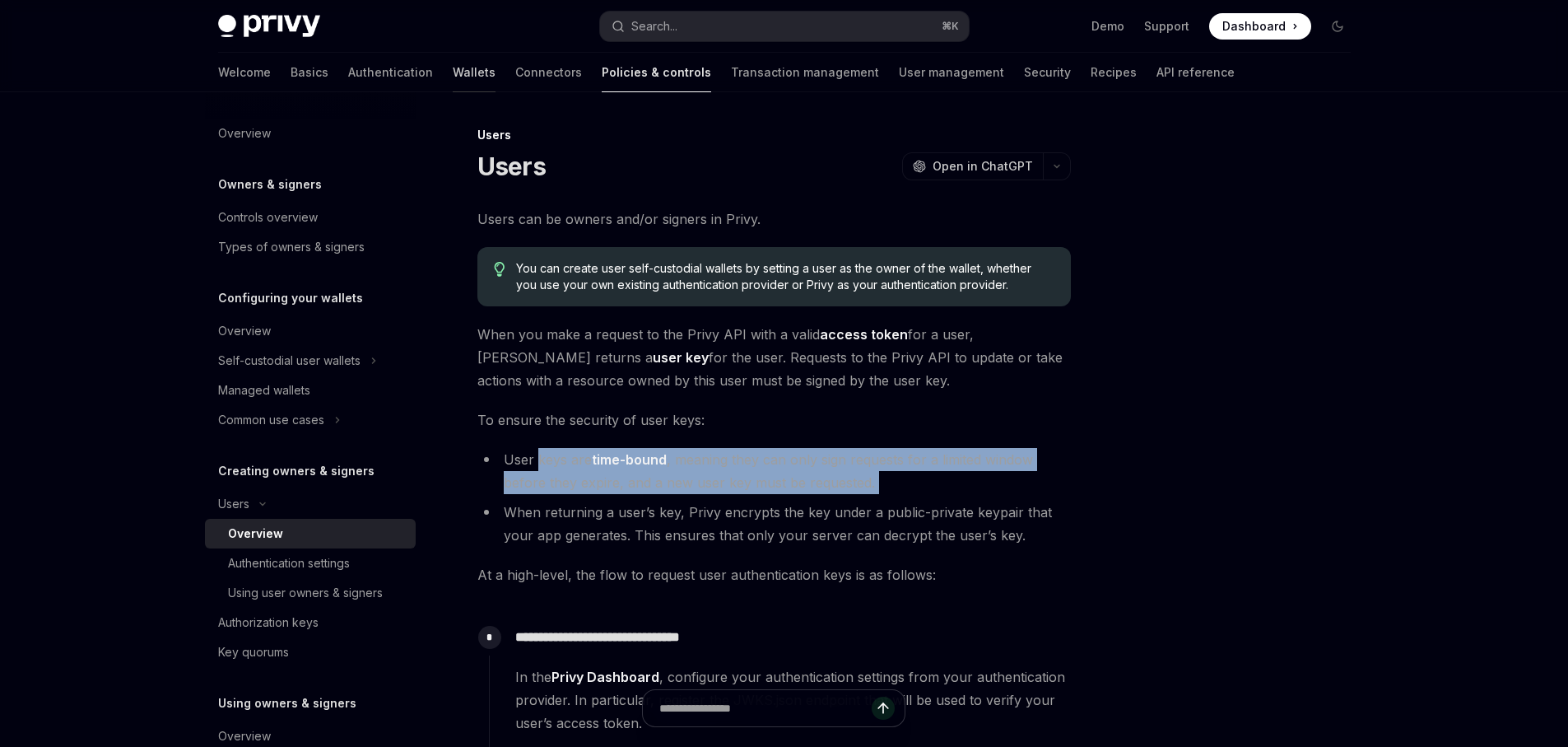
click at [453, 74] on link "Wallets" at bounding box center [474, 73] width 43 height 39
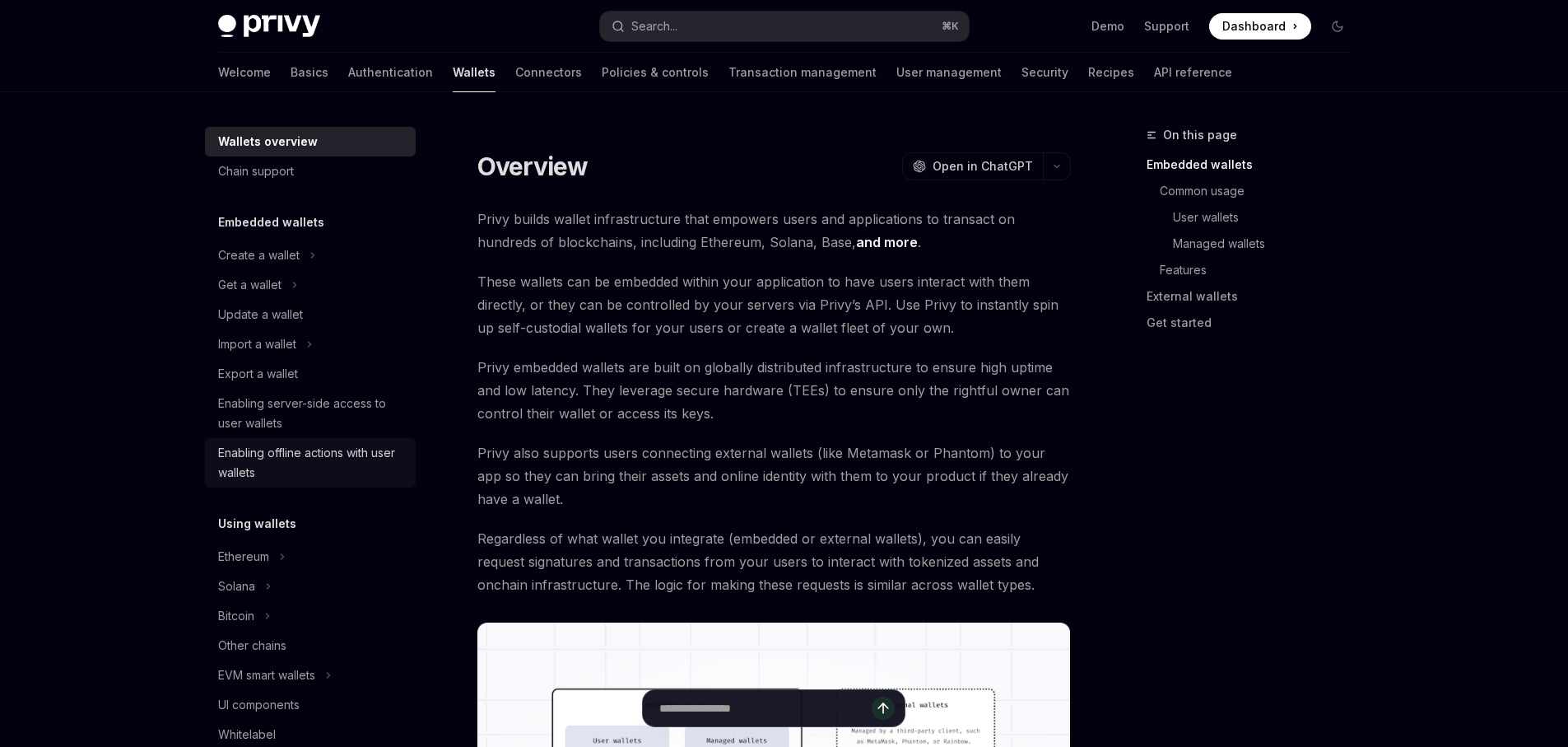
click at [321, 461] on div "Enabling offline actions with user wallets" at bounding box center [313, 463] width 188 height 39
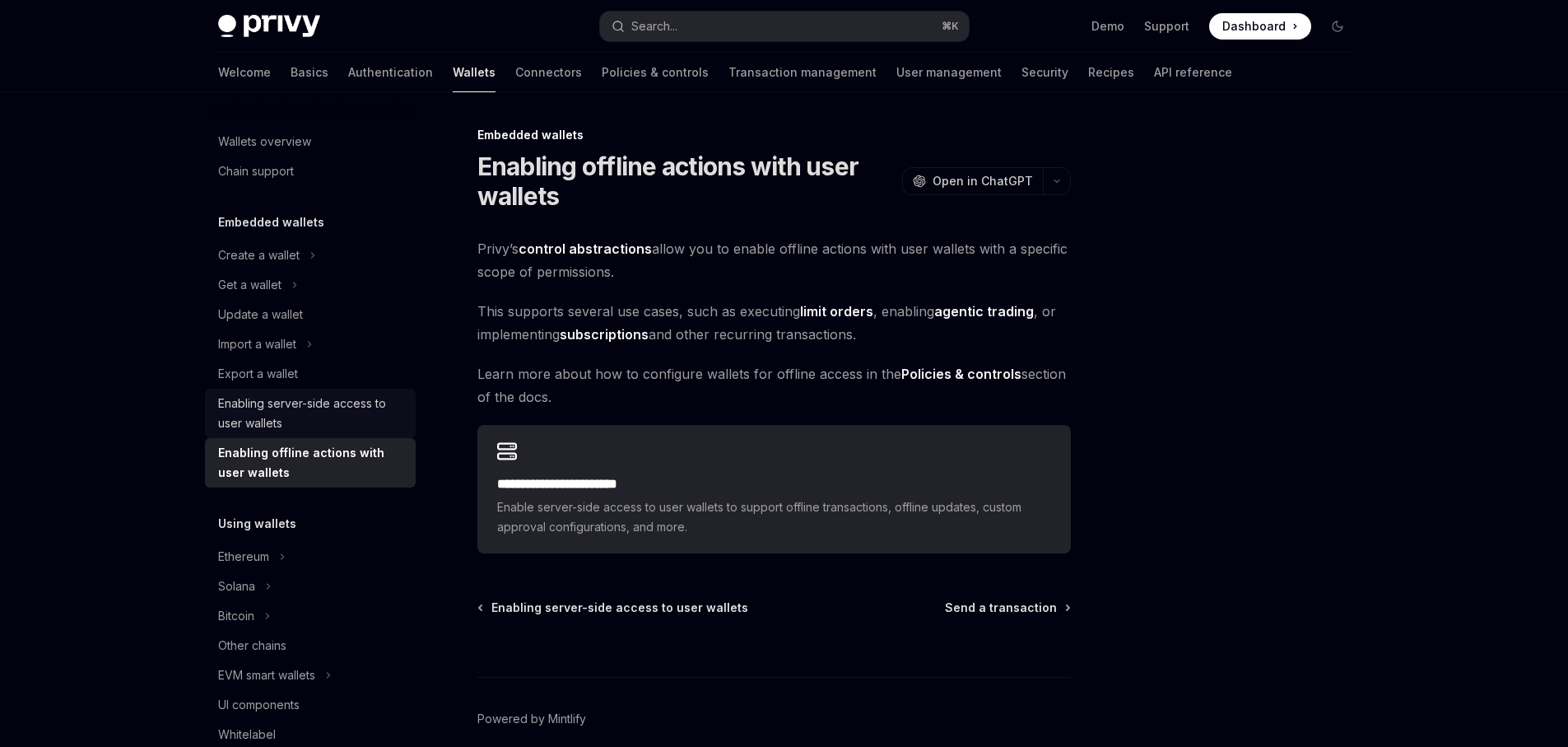
click at [316, 410] on div "Enabling server-side access to user wallets" at bounding box center [313, 414] width 188 height 39
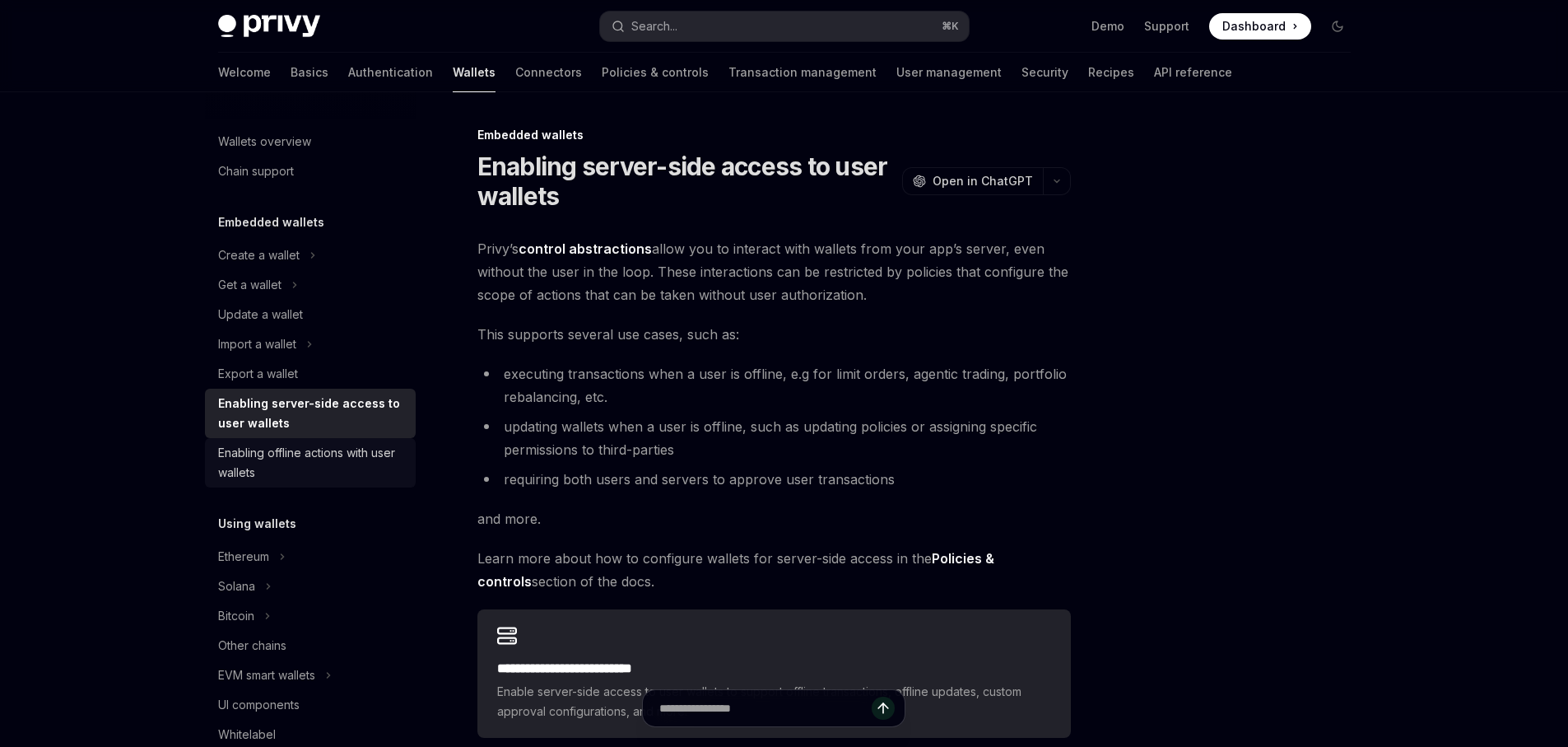
click at [320, 461] on div "Enabling offline actions with user wallets" at bounding box center [313, 463] width 188 height 39
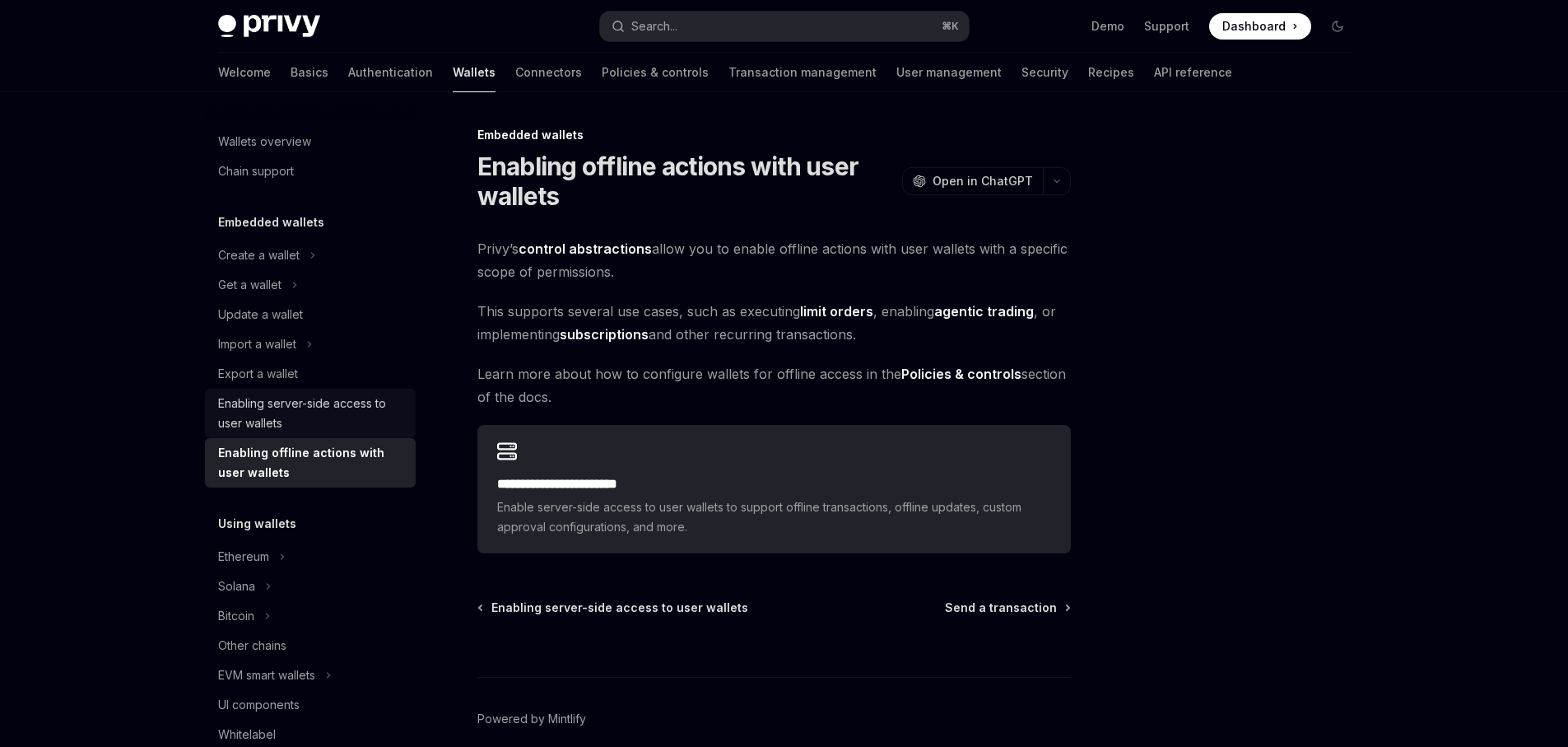
click at [334, 401] on div "Enabling server-side access to user wallets" at bounding box center [313, 414] width 188 height 39
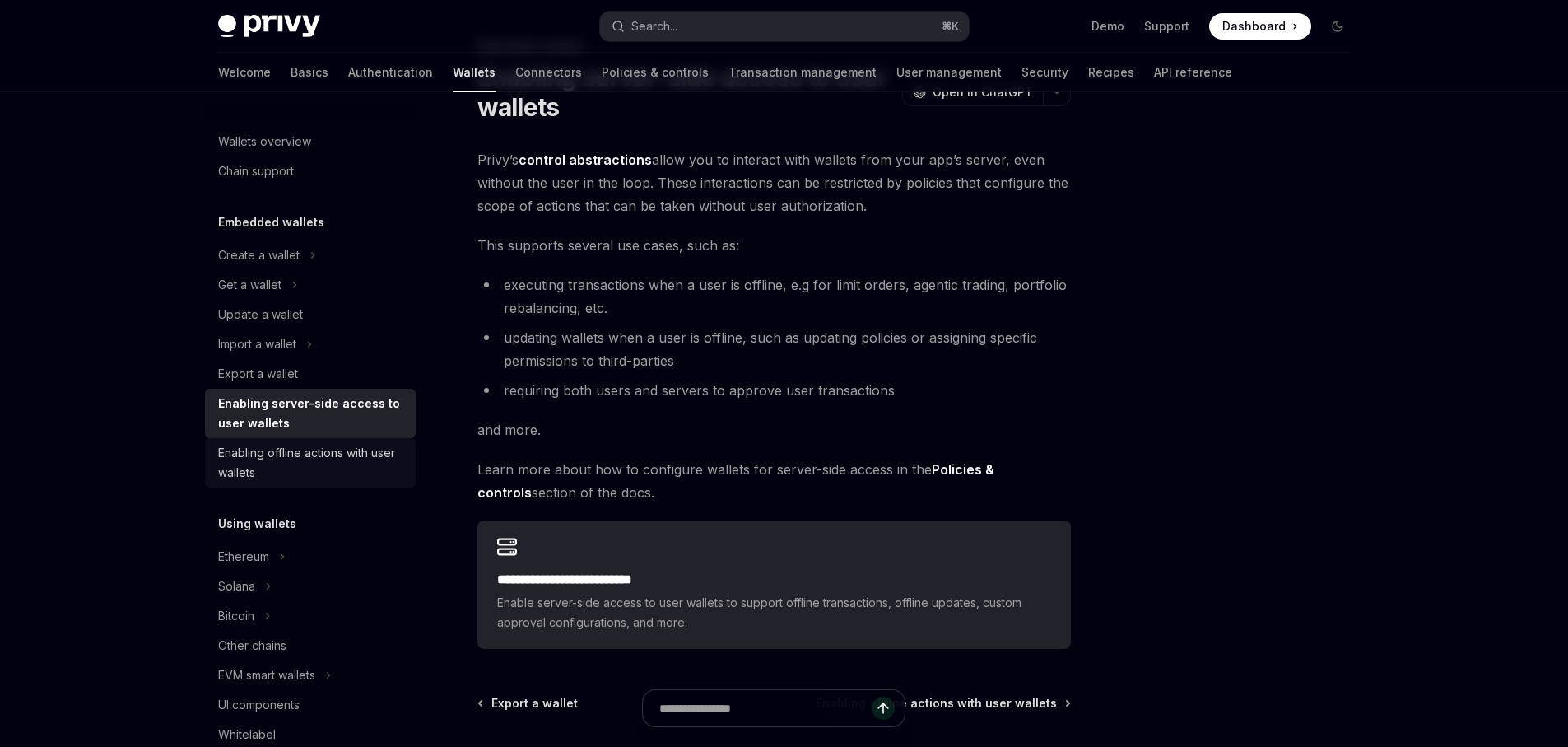
click at [270, 463] on div "Enabling offline actions with user wallets" at bounding box center [313, 463] width 188 height 39
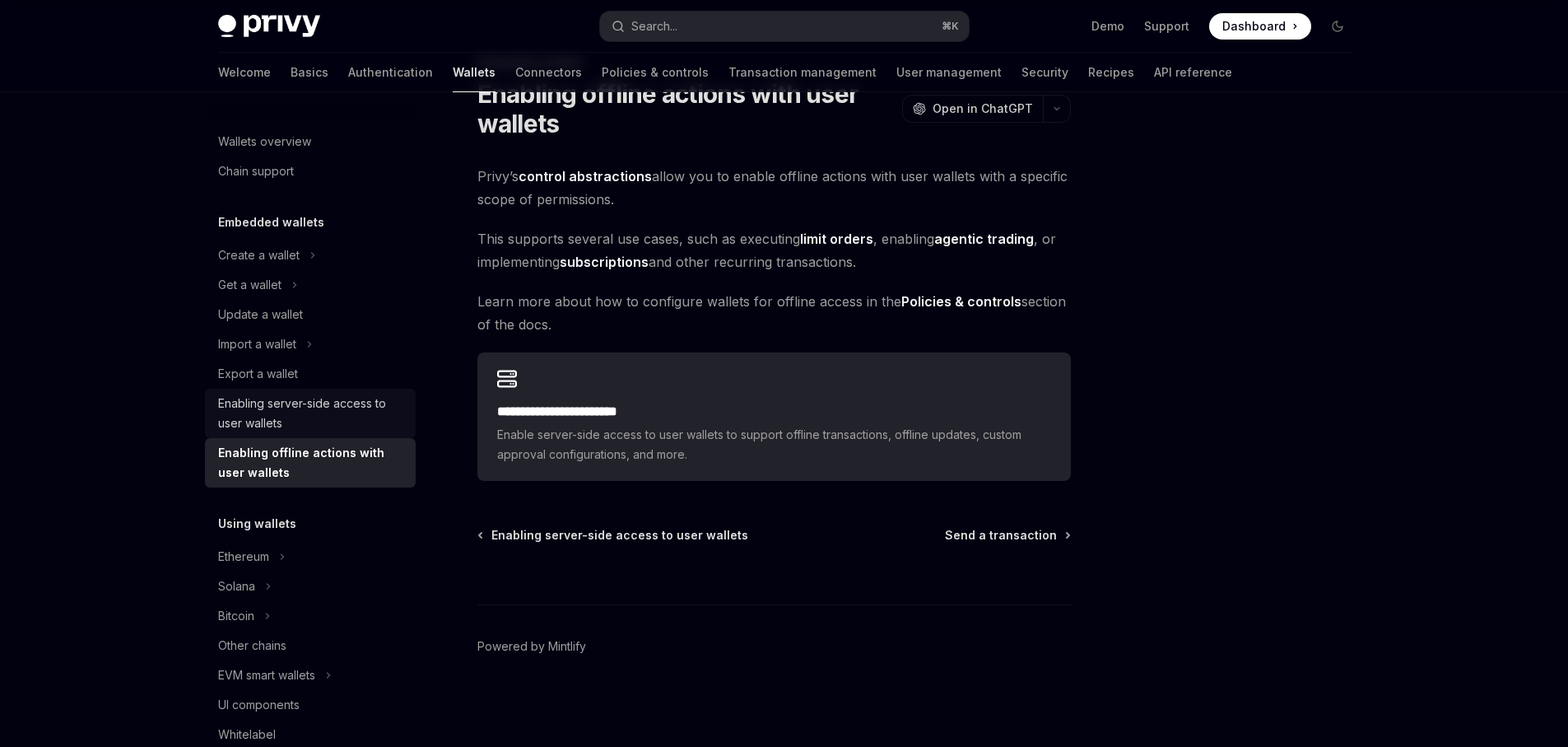
click at [321, 423] on div "Enabling server-side access to user wallets" at bounding box center [313, 414] width 188 height 39
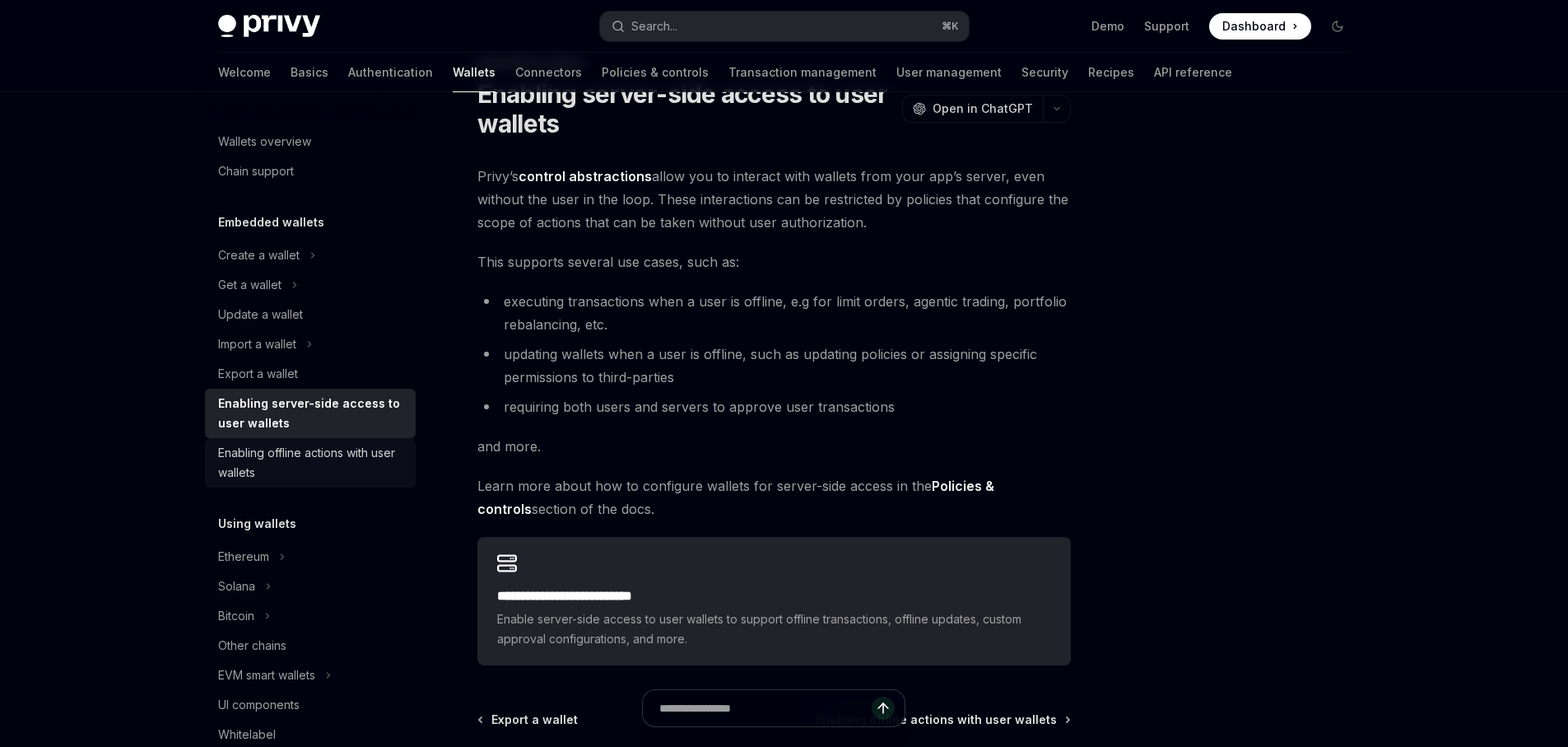
click at [305, 448] on div "Enabling offline actions with user wallets" at bounding box center [313, 463] width 188 height 39
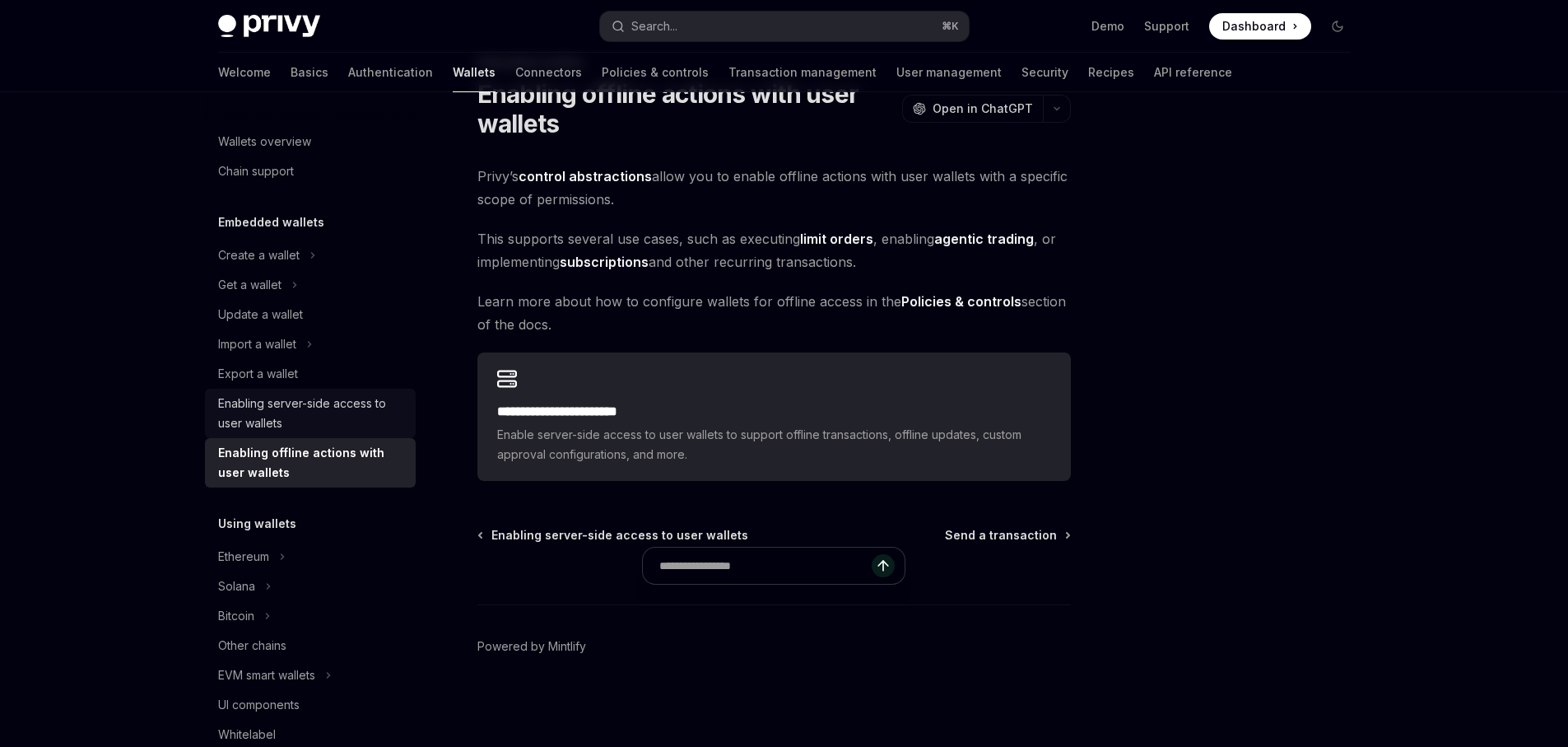
click at [307, 409] on div "Enabling server-side access to user wallets" at bounding box center [313, 414] width 188 height 39
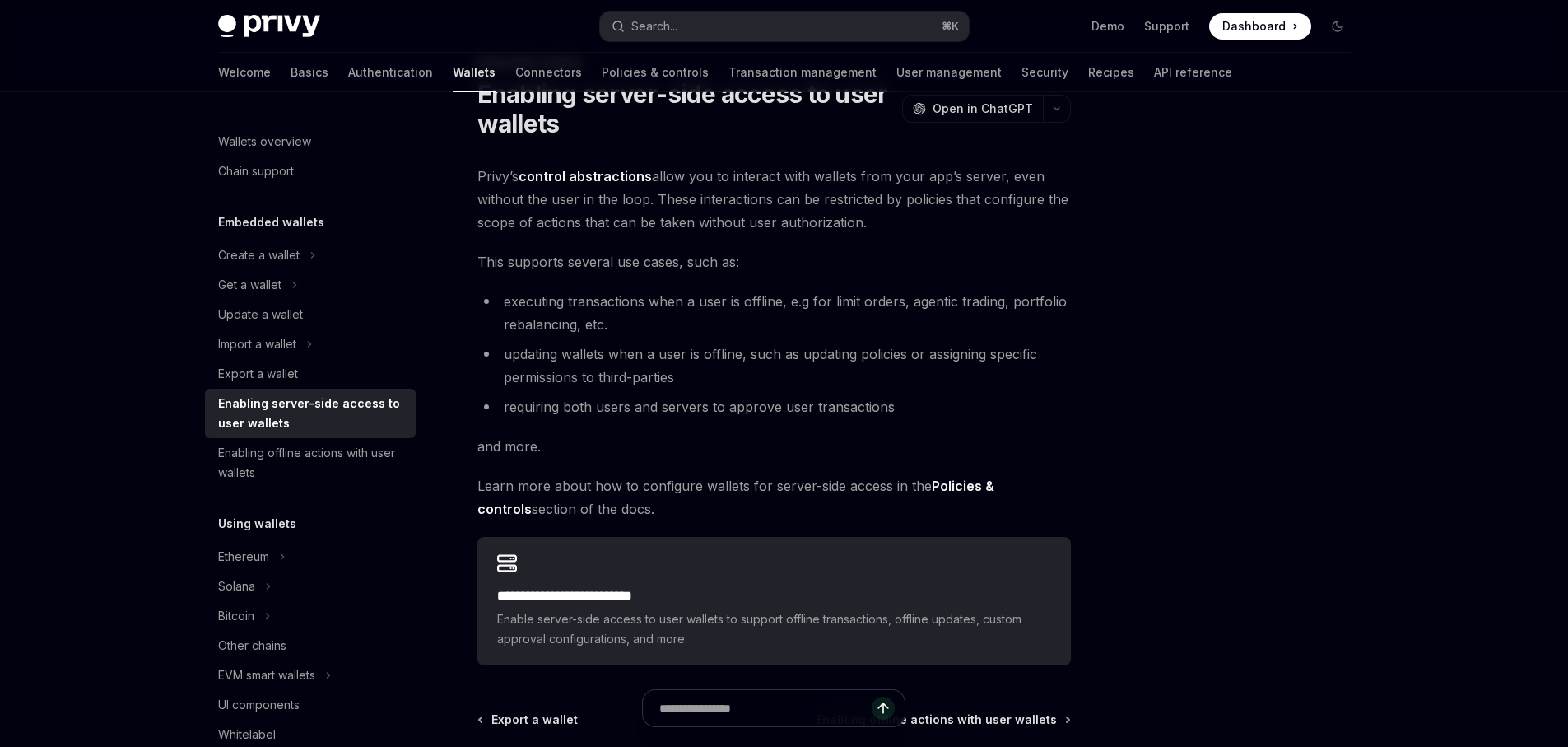
drag, startPoint x: 748, startPoint y: 178, endPoint x: 878, endPoint y: 231, distance: 140.4
click at [882, 230] on span "Privy’s control abstractions allow you to interact with wallets from your app’s…" at bounding box center [774, 199] width 594 height 70
click at [870, 228] on span "Privy’s control abstractions allow you to interact with wallets from your app’s…" at bounding box center [774, 199] width 594 height 70
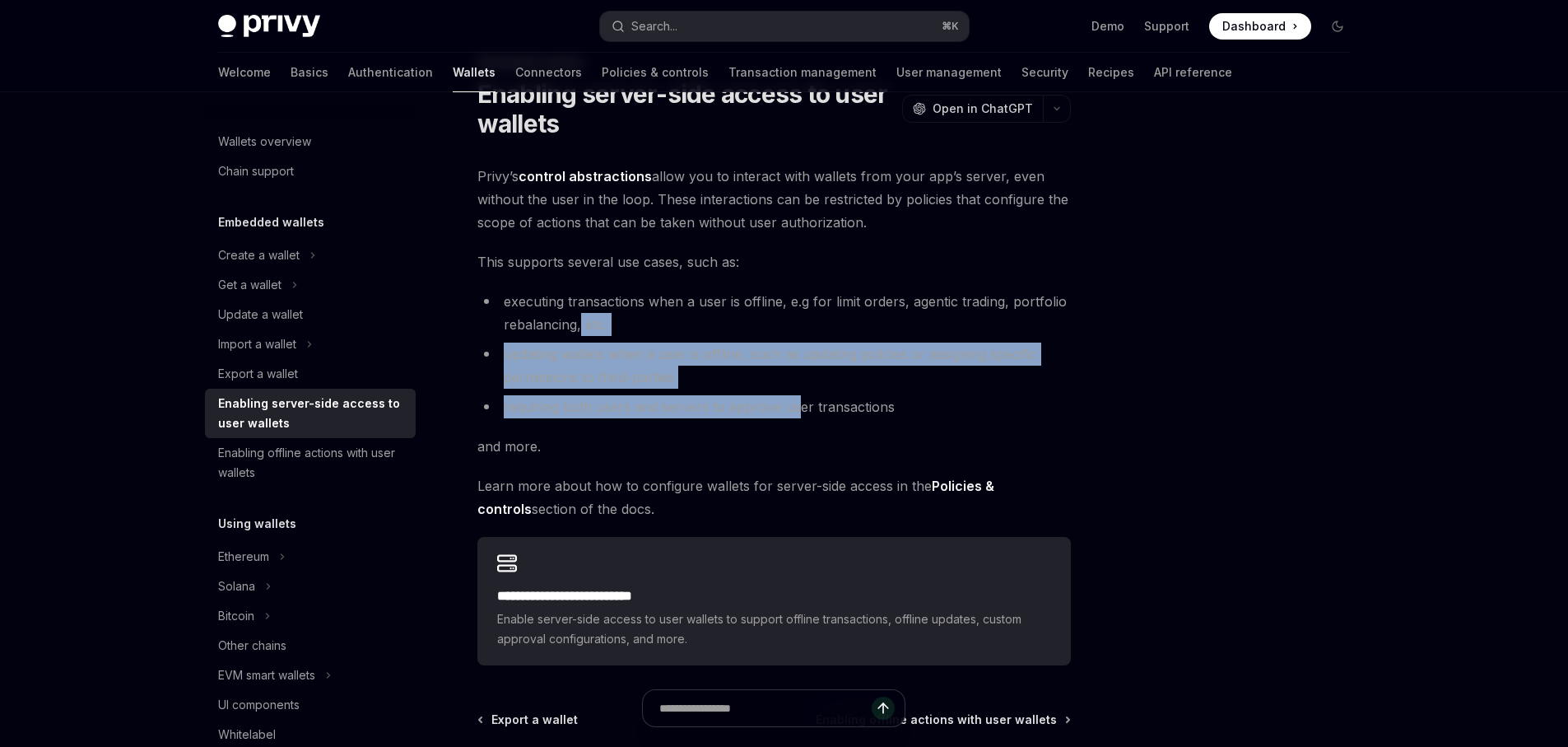
drag, startPoint x: 583, startPoint y: 315, endPoint x: 801, endPoint y: 413, distance: 239.0
click at [797, 412] on ul "executing transactions when a user is offline, e.g for limit orders, agentic tr…" at bounding box center [774, 354] width 594 height 128
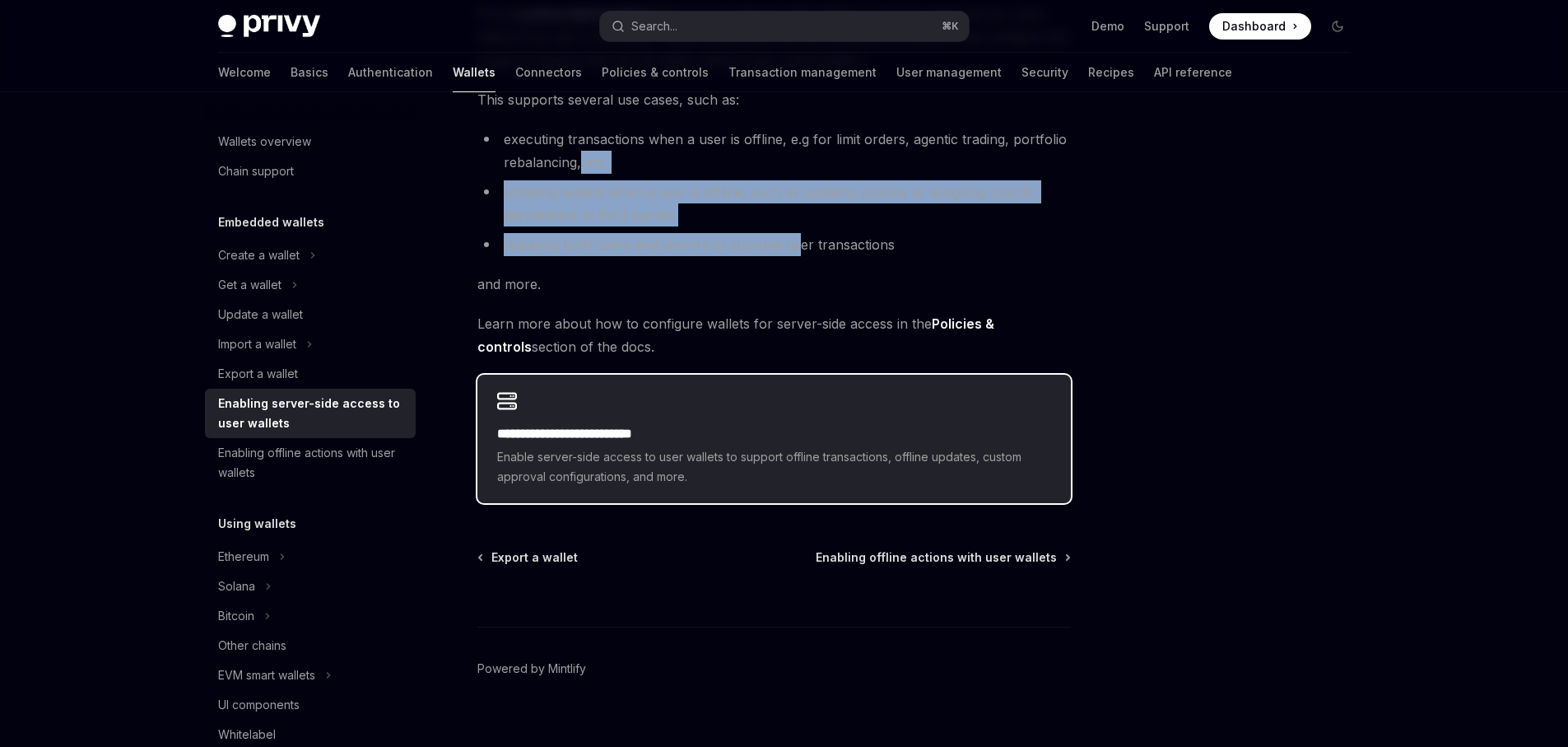
scroll to position [257, 0]
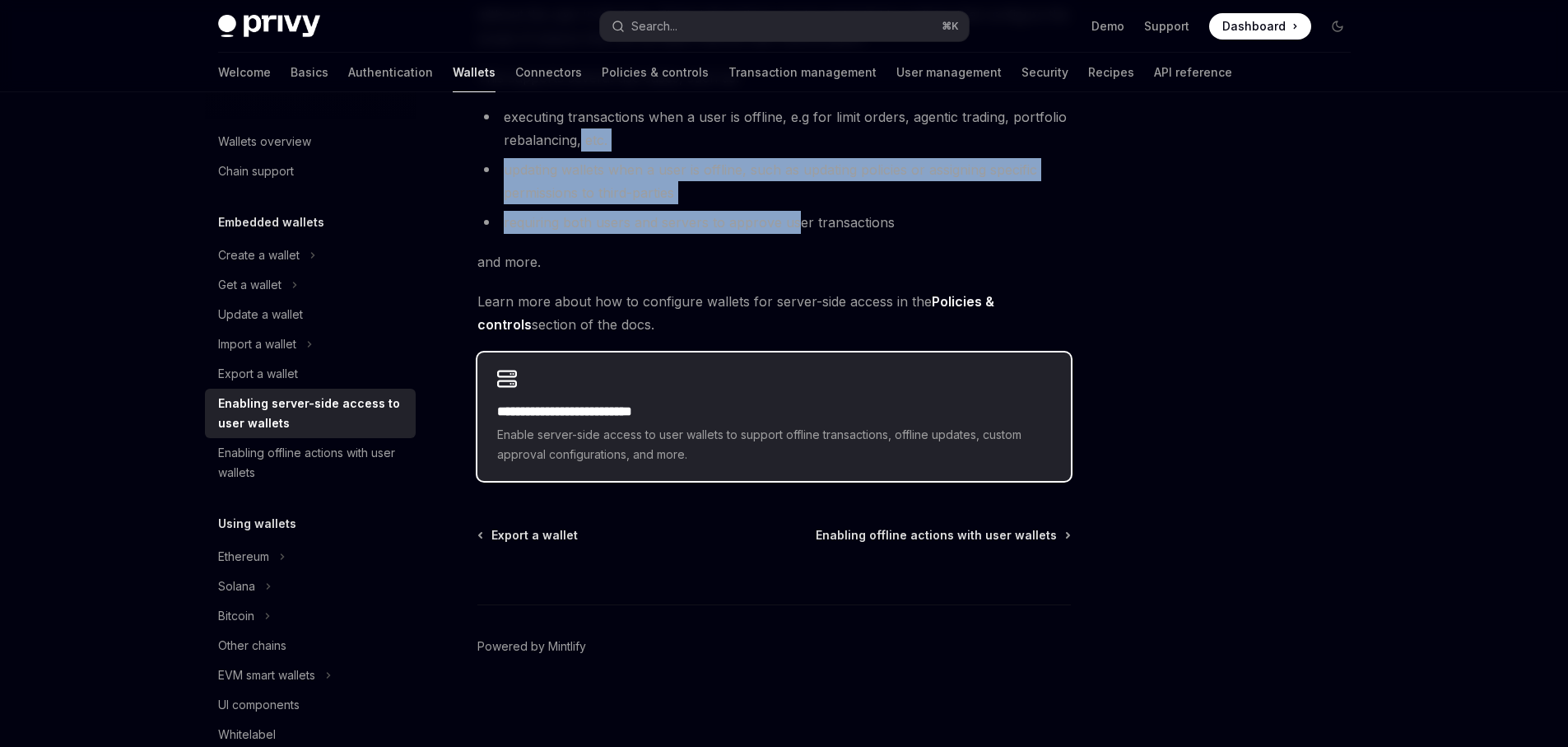
click at [816, 408] on h2 "**********" at bounding box center [773, 412] width 554 height 20
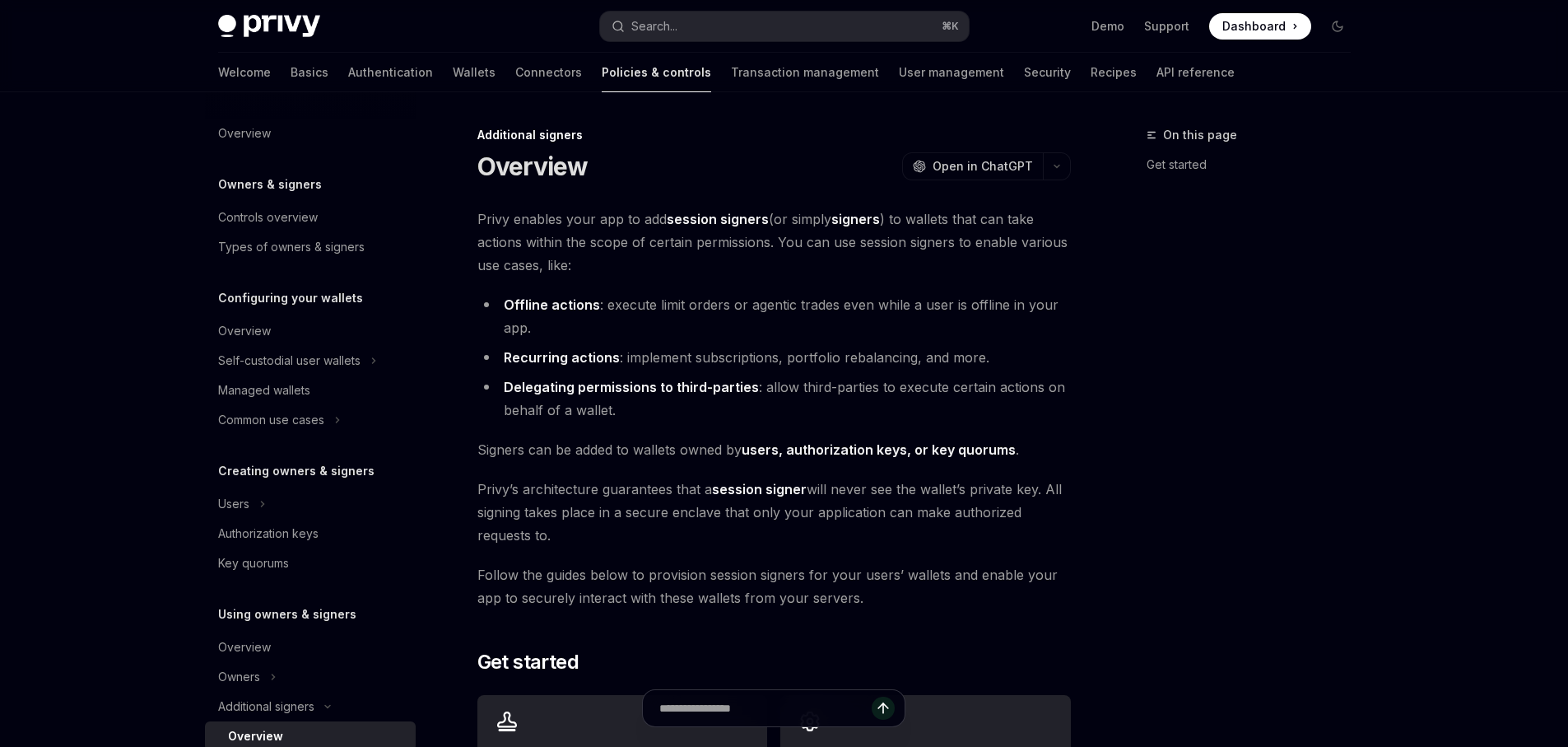
scroll to position [317, 0]
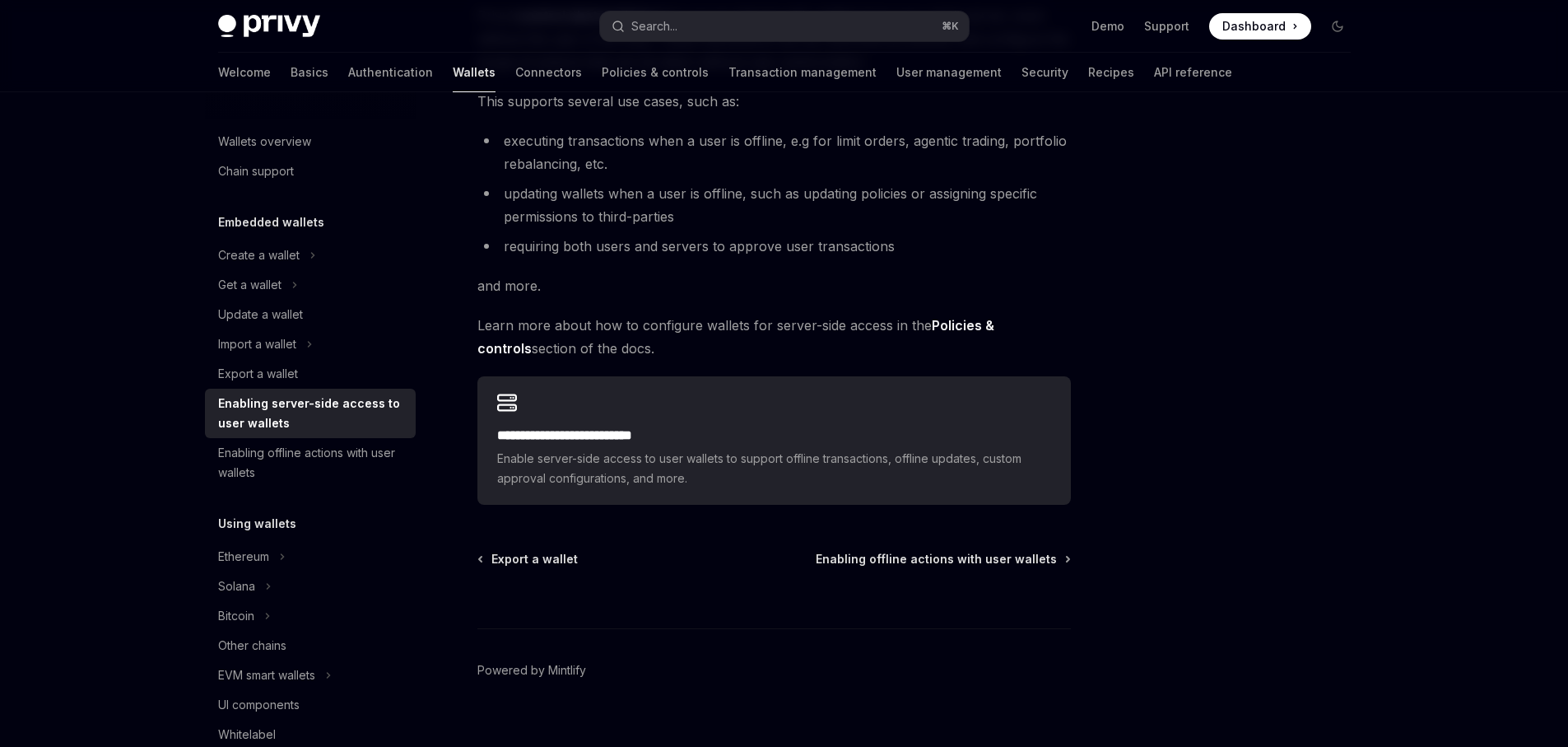
scroll to position [257, 0]
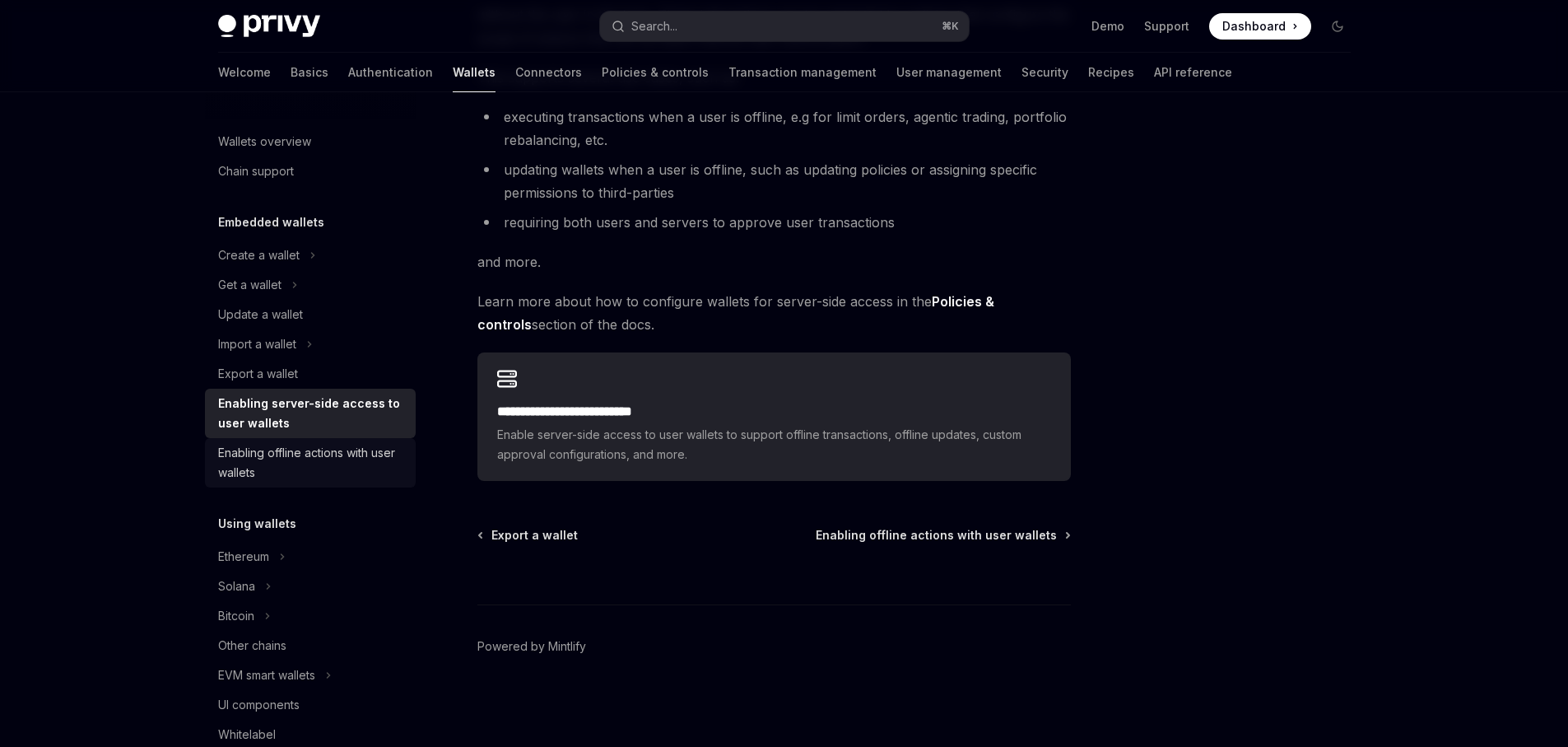
click at [339, 470] on div "Enabling offline actions with user wallets" at bounding box center [313, 463] width 188 height 39
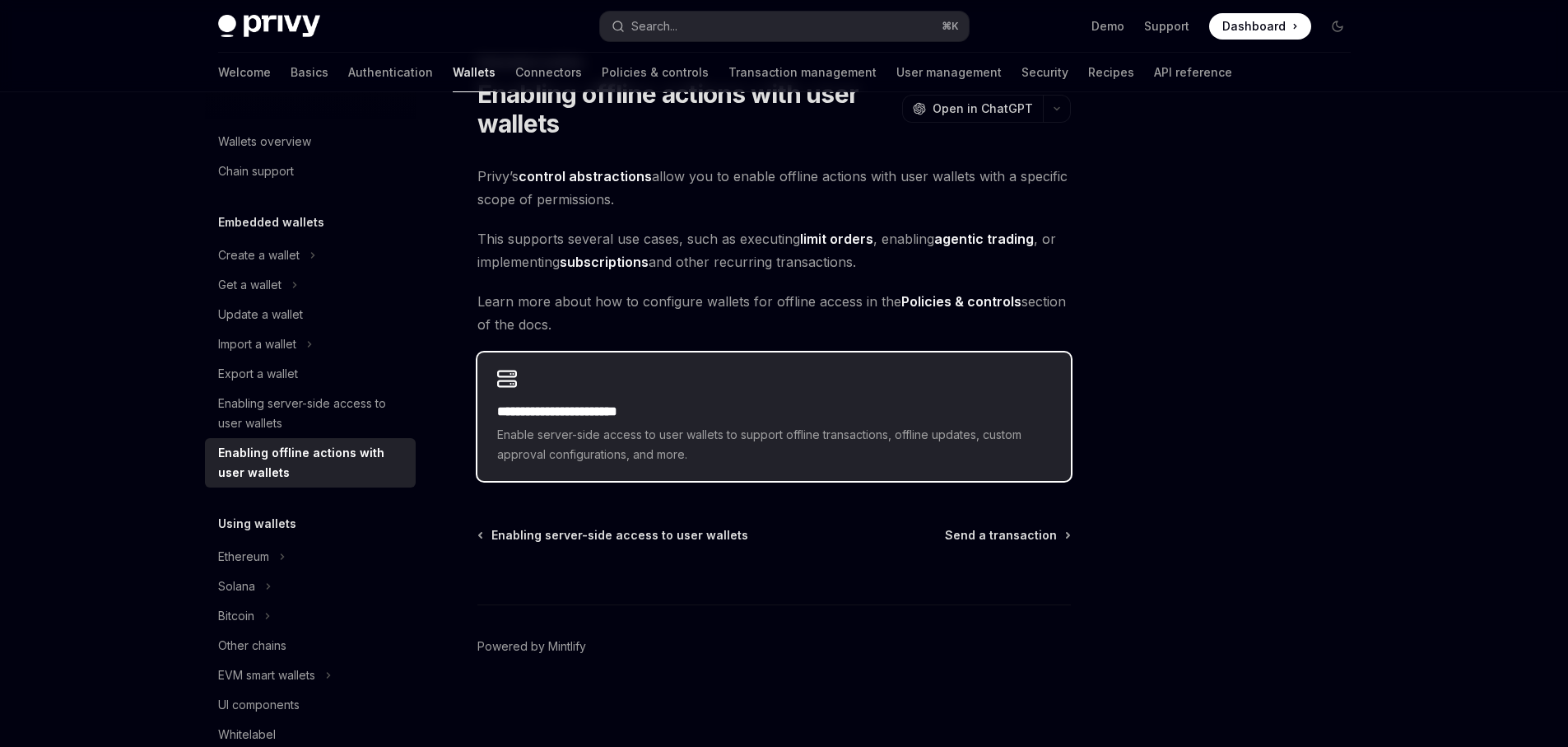
click at [642, 430] on span "Enable server-side access to user wallets to support offline transactions, offl…" at bounding box center [773, 444] width 554 height 39
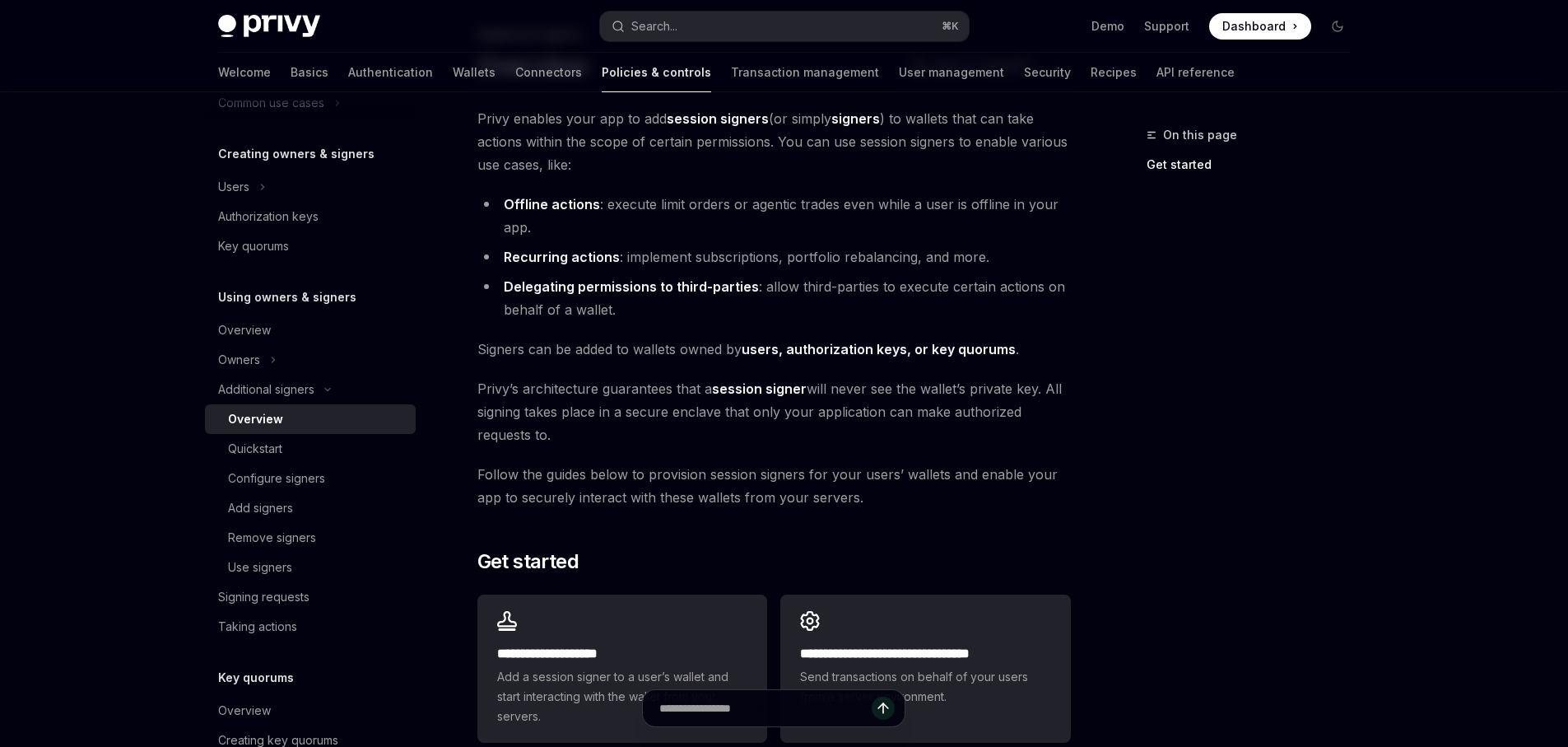
scroll to position [258, 0]
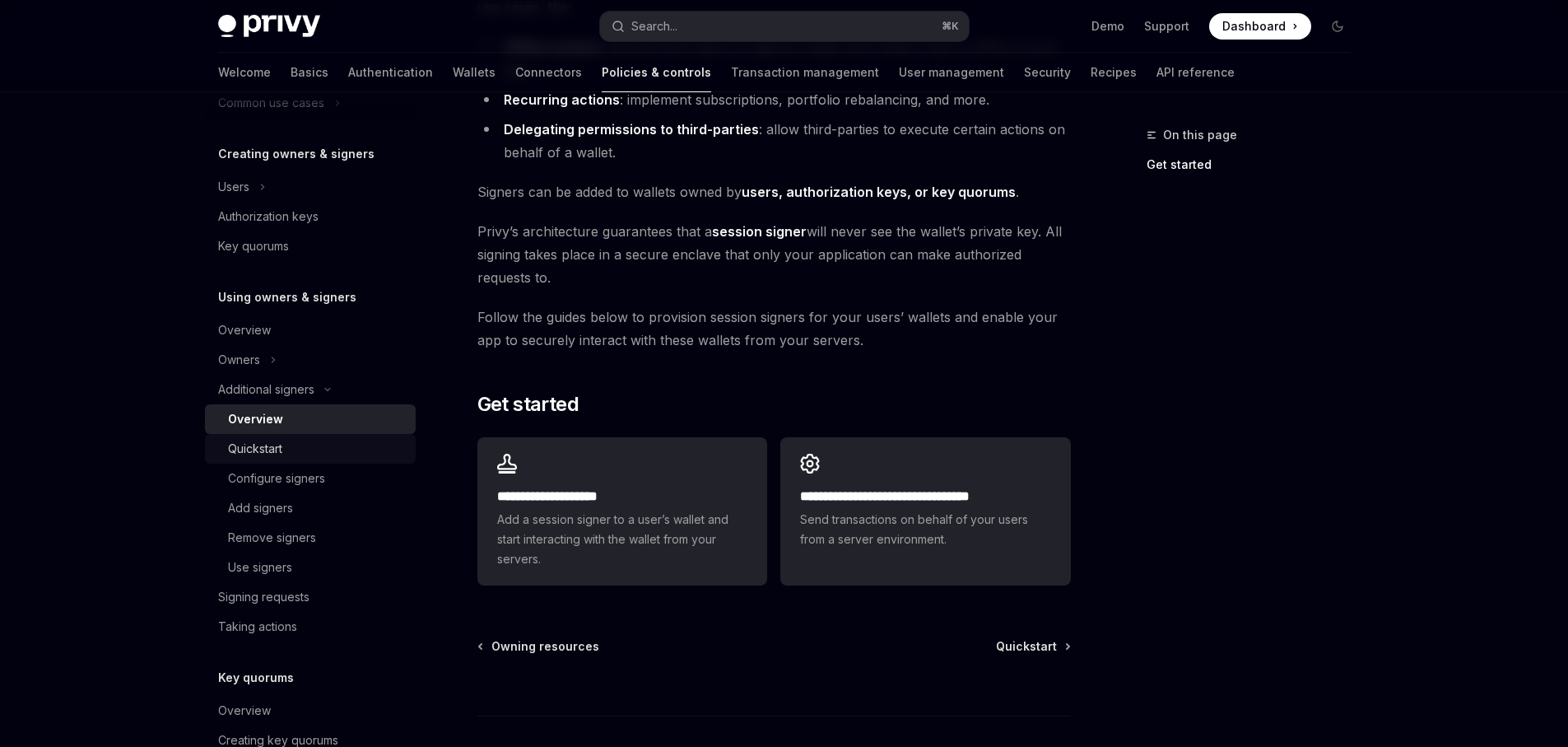
click at [255, 446] on div "Quickstart" at bounding box center [255, 449] width 54 height 20
type textarea "*"
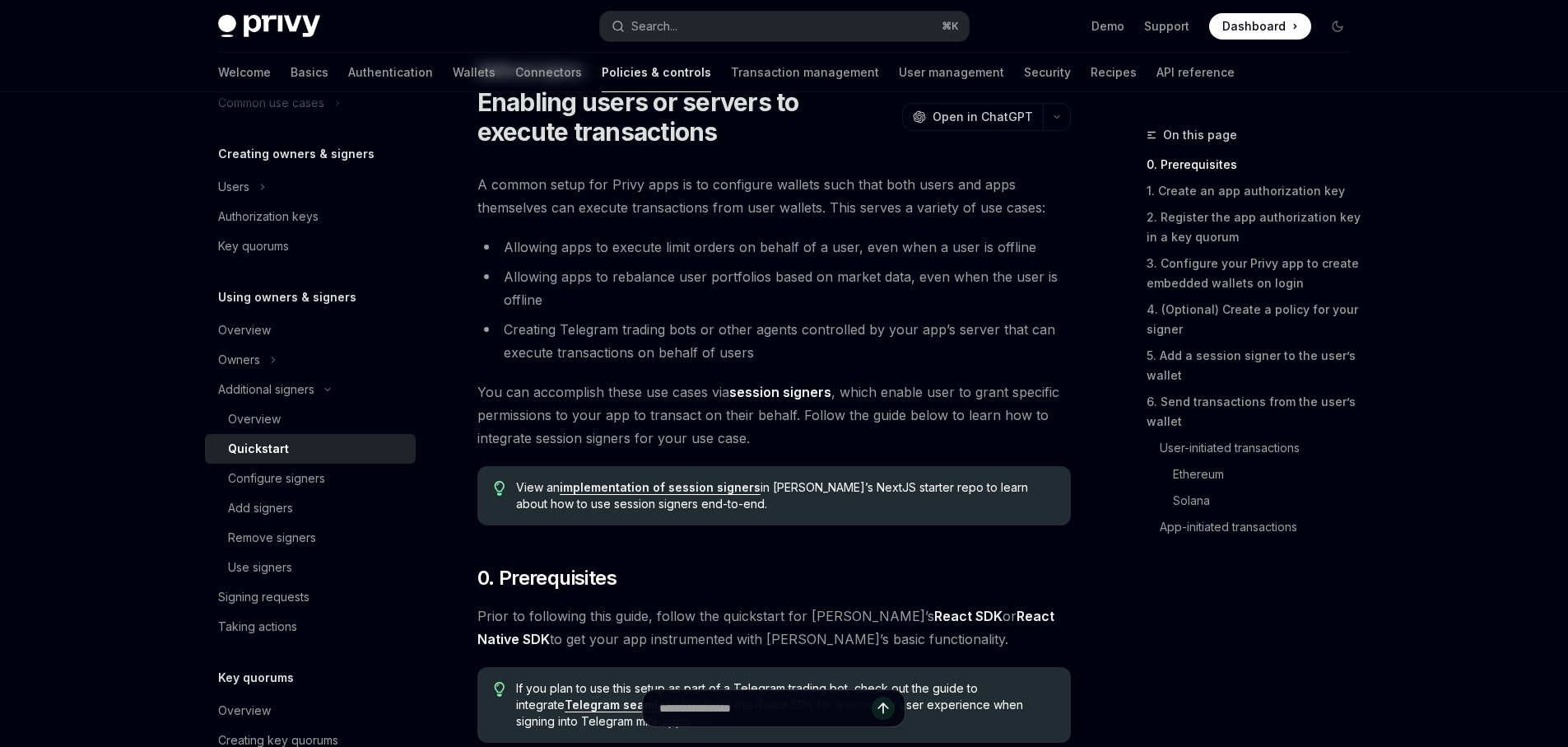
scroll to position [514, 0]
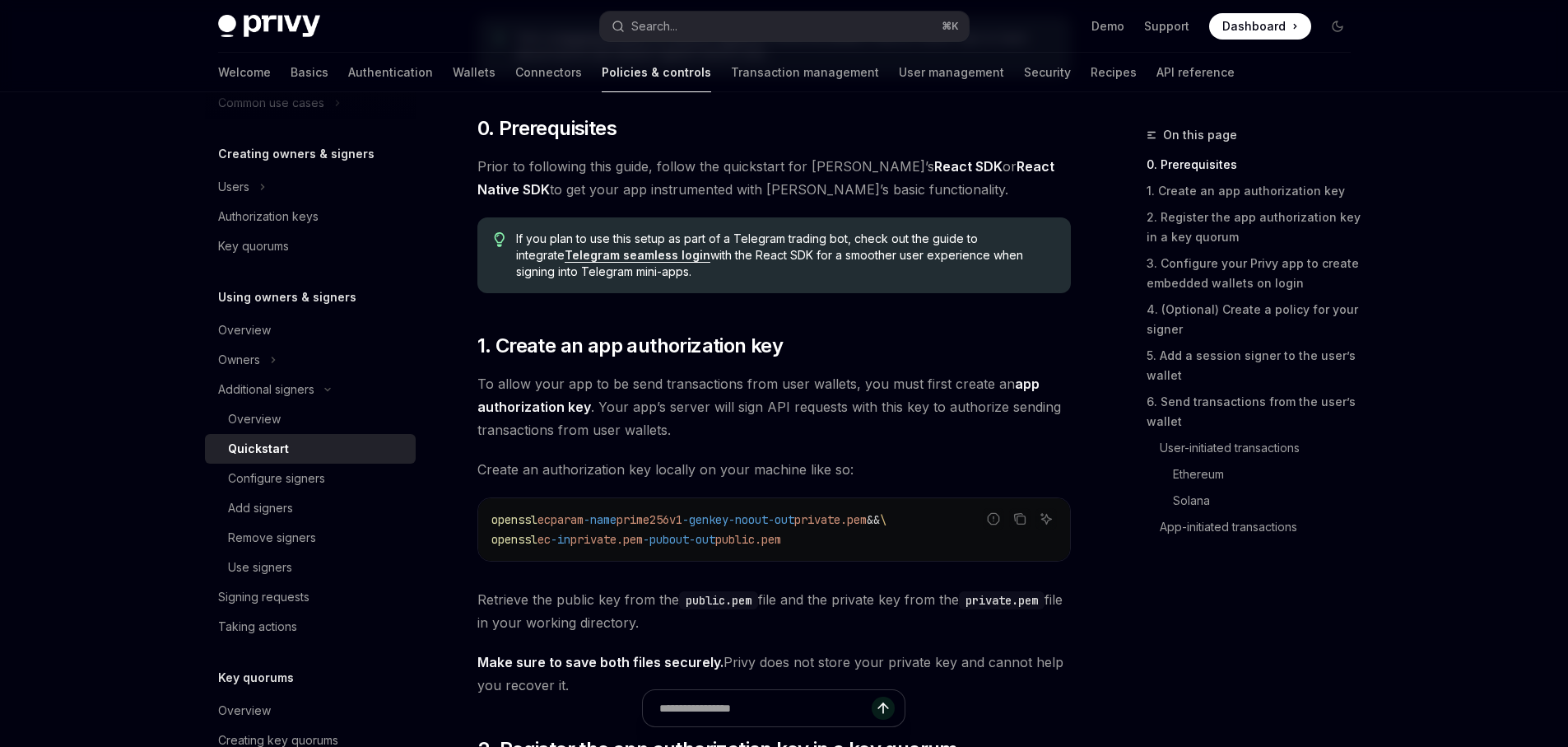
drag, startPoint x: 563, startPoint y: 518, endPoint x: 912, endPoint y: 554, distance: 350.9
click at [912, 554] on div "openssl ecparam -name prime256v1 -genkey -noout -out private.pem && \ openssl e…" at bounding box center [774, 529] width 592 height 63
click at [913, 554] on div "openssl ecparam -name prime256v1 -genkey -noout -out private.pem && \ openssl e…" at bounding box center [774, 529] width 592 height 63
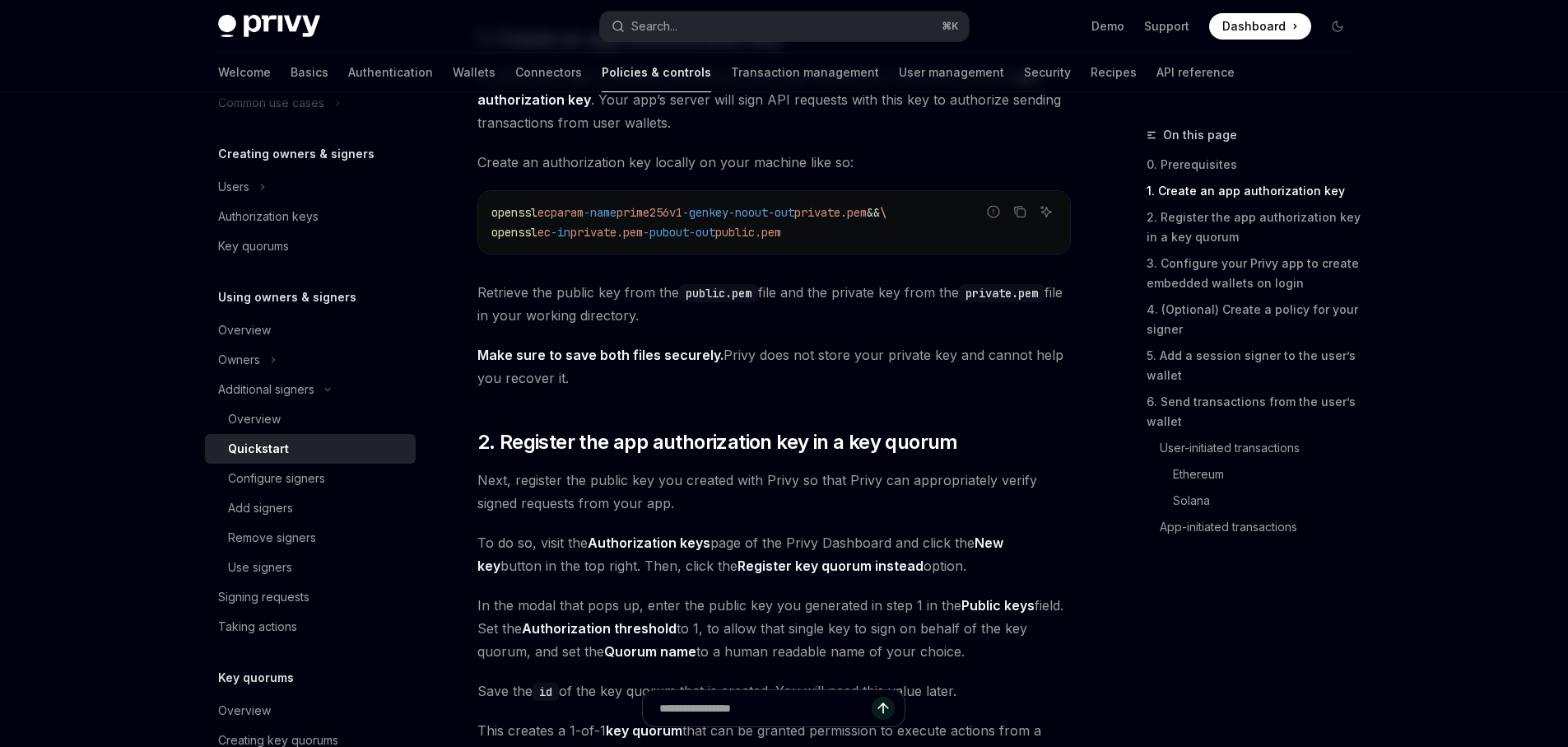
scroll to position [933, 0]
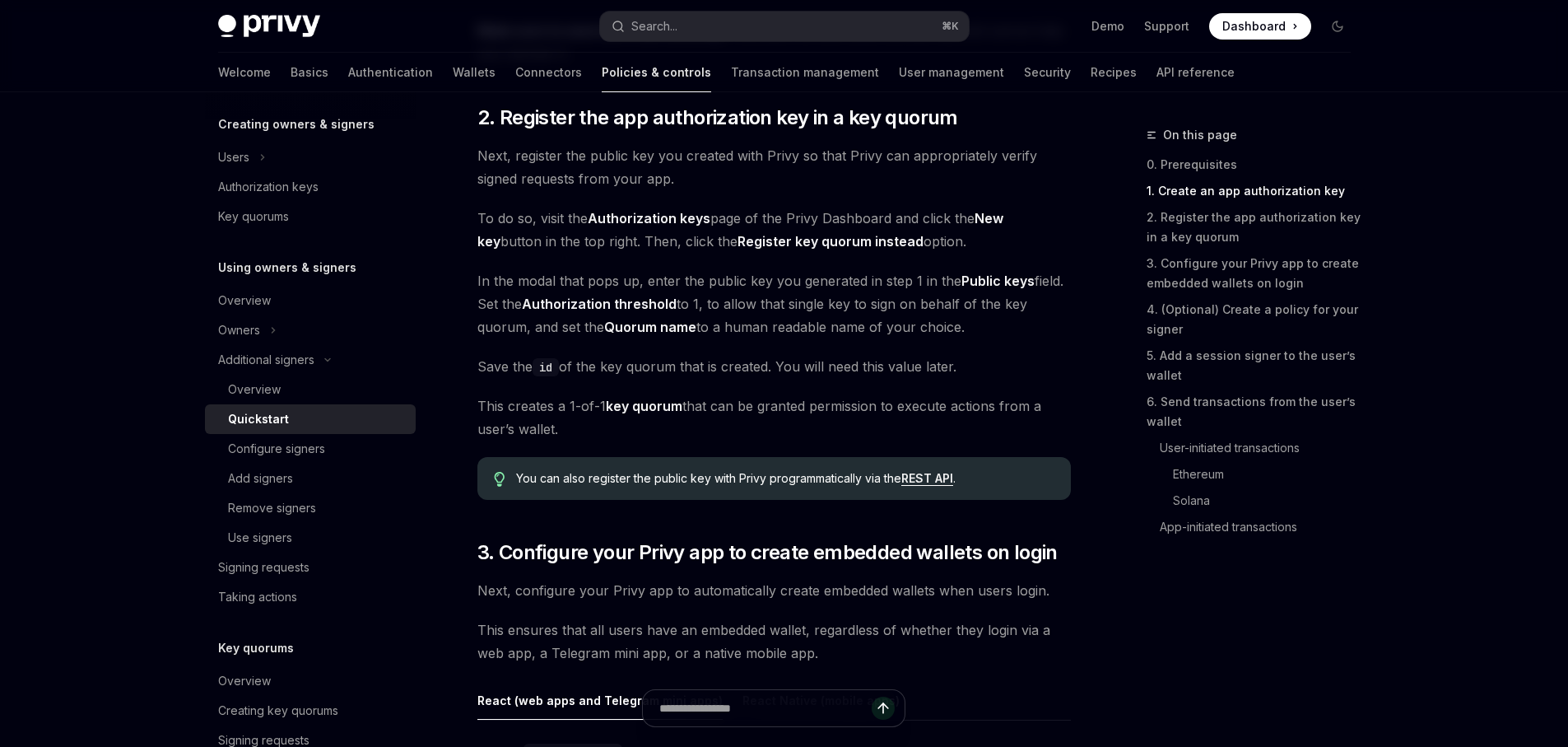
scroll to position [1145, 0]
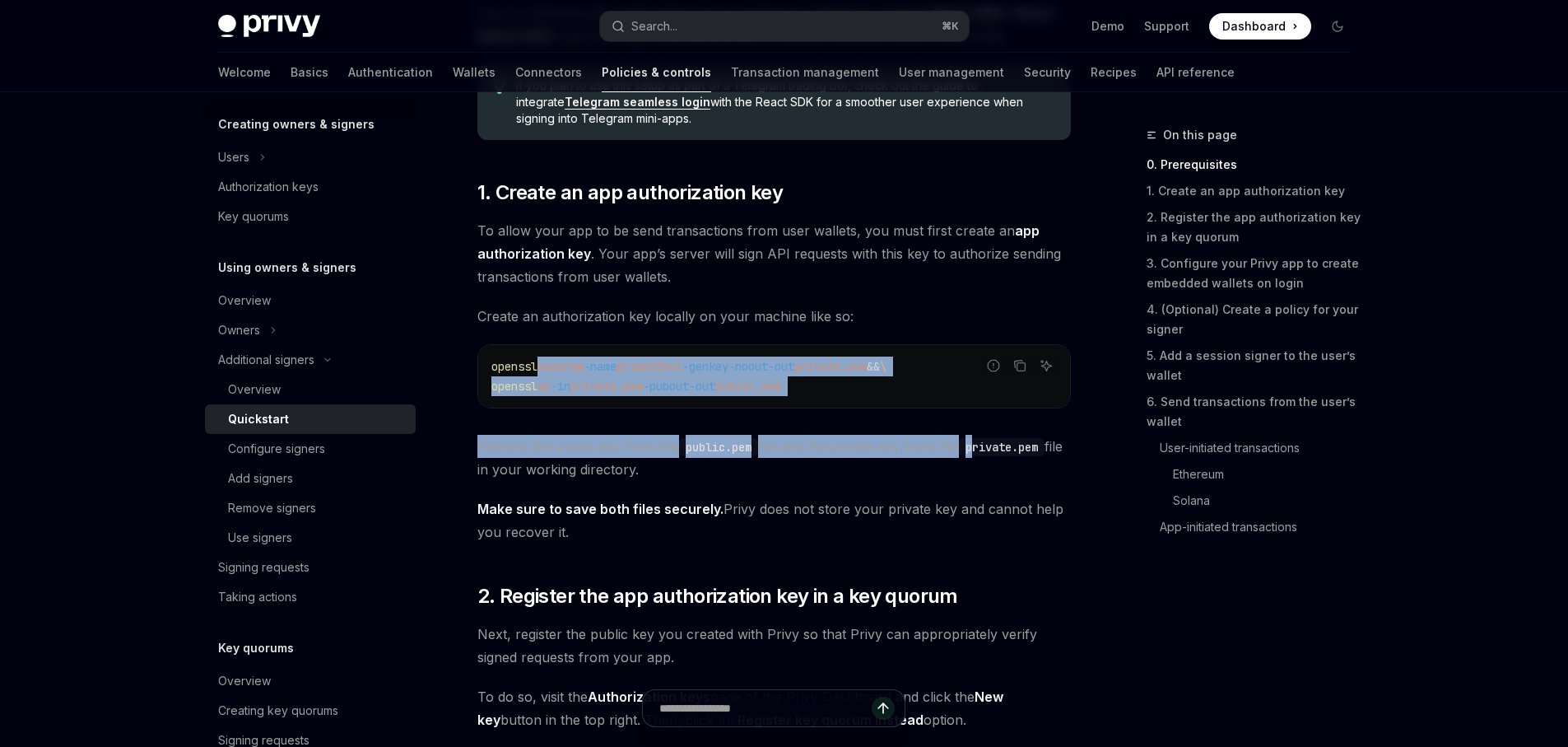
drag, startPoint x: 537, startPoint y: 371, endPoint x: 979, endPoint y: 451, distance: 449.2
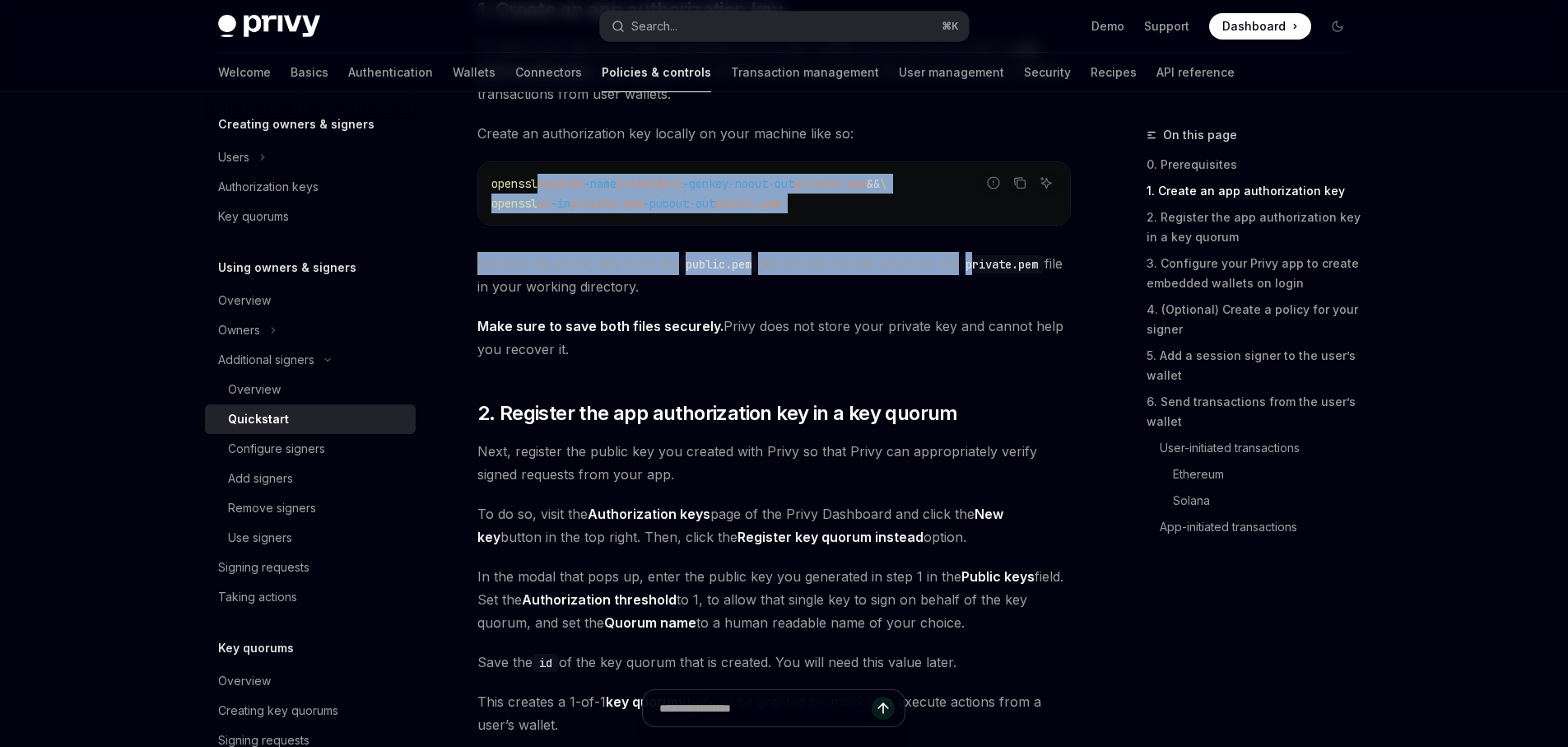
scroll to position [878, 0]
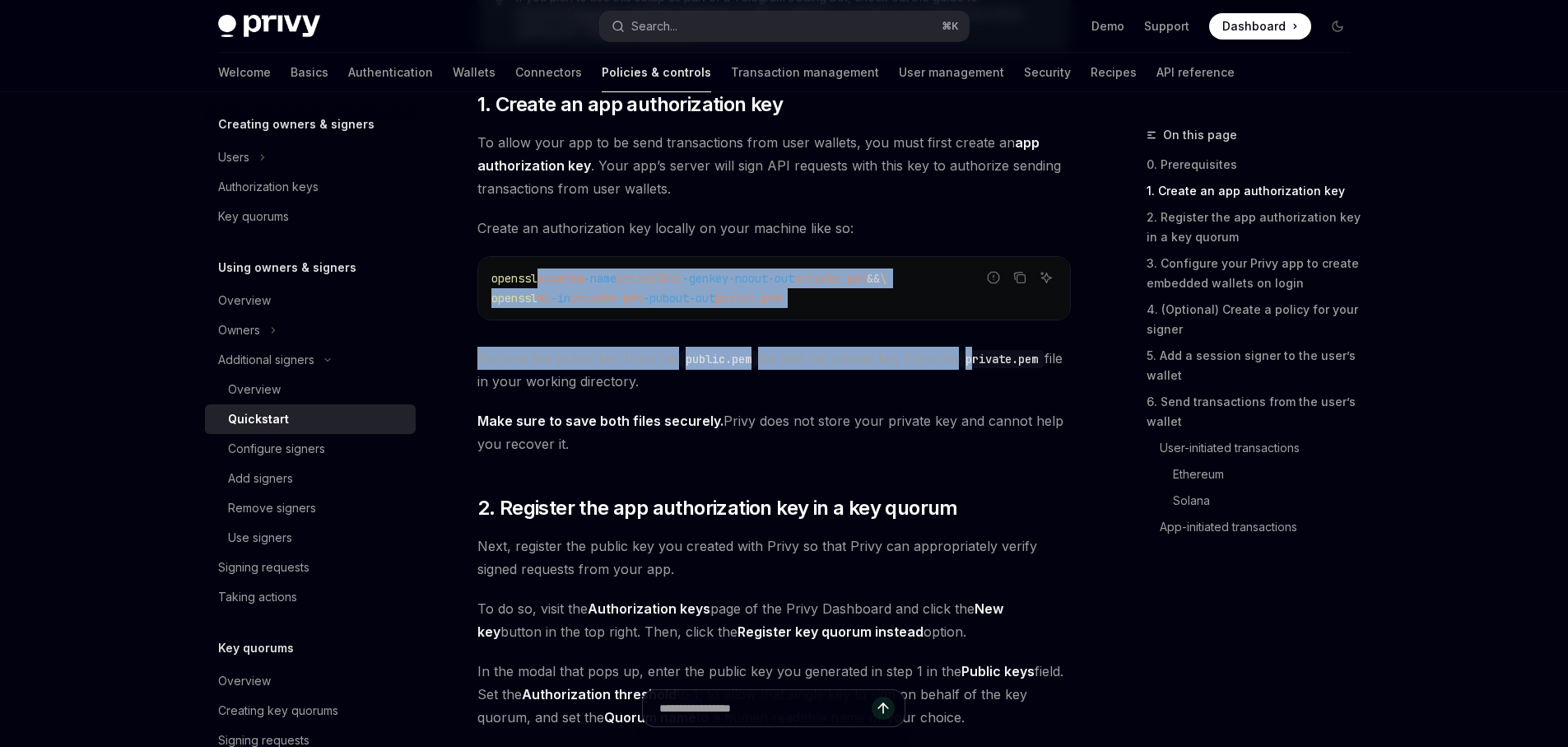
click at [889, 294] on code "openssl ecparam -name prime256v1 -genkey -noout -out private.pem && \ openssl e…" at bounding box center [774, 288] width 565 height 39
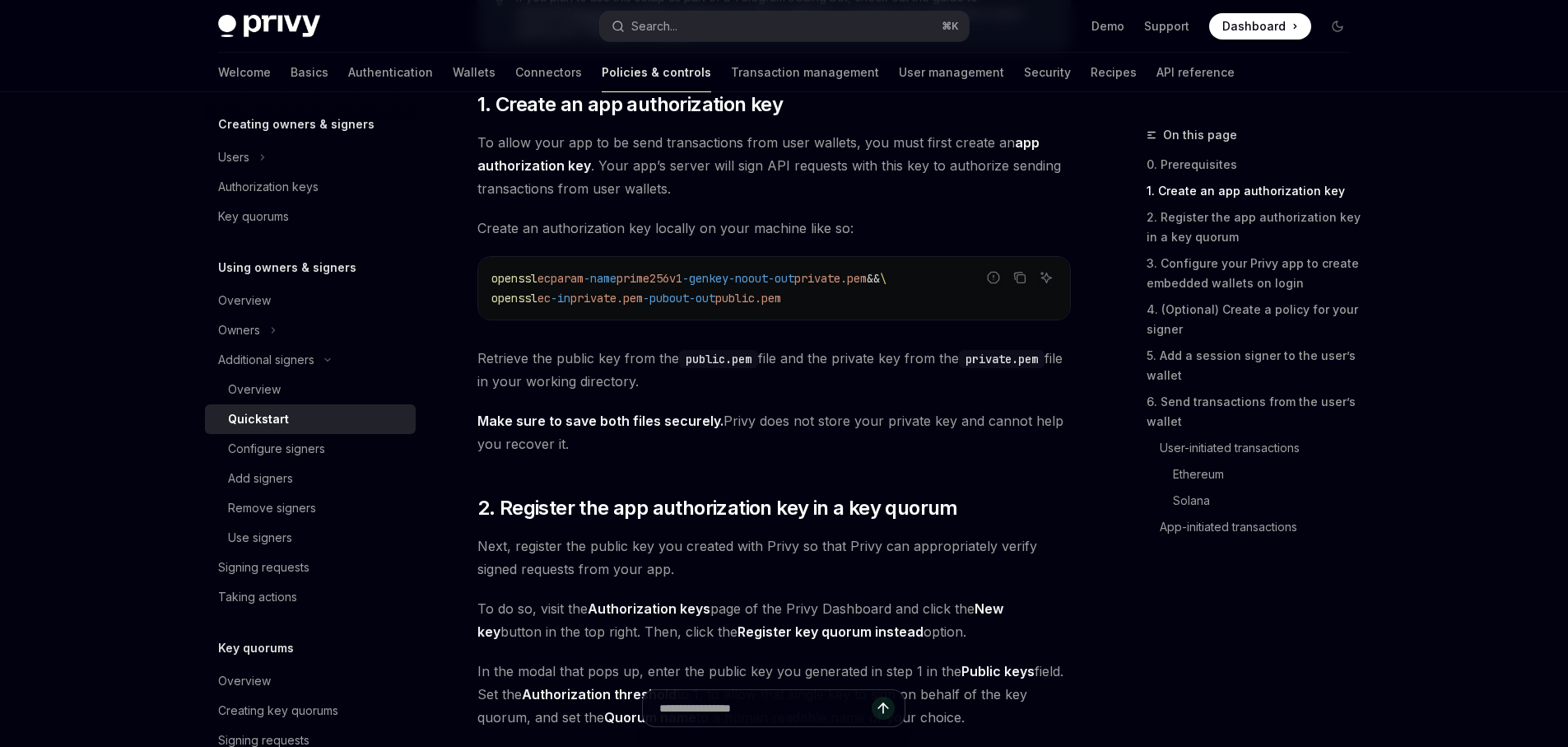
drag, startPoint x: 891, startPoint y: 300, endPoint x: 484, endPoint y: 266, distance: 408.4
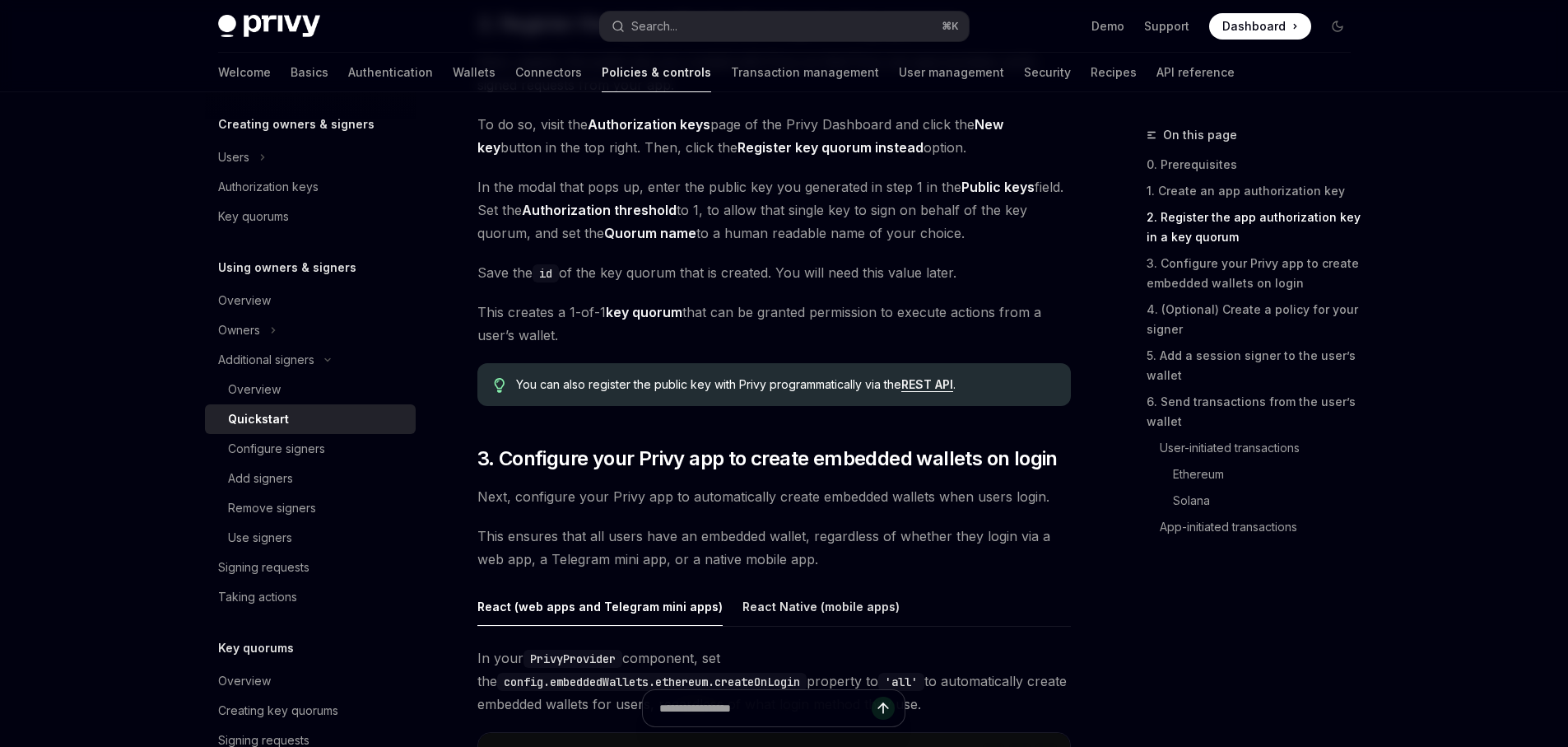
scroll to position [1238, 0]
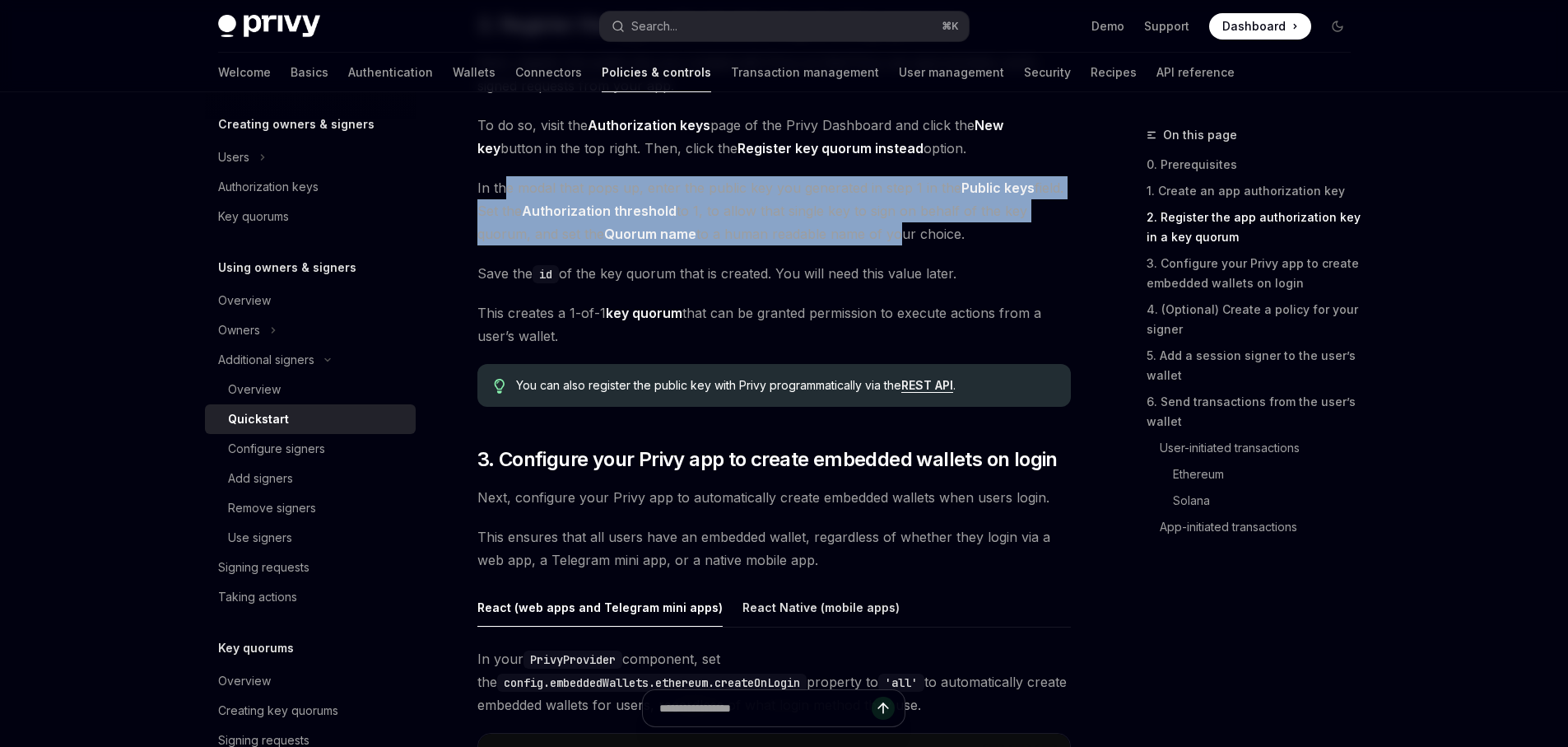
drag, startPoint x: 508, startPoint y: 193, endPoint x: 874, endPoint y: 235, distance: 368.4
click at [891, 234] on span "In the modal that pops up, enter the public key you generated in step 1 in the …" at bounding box center [774, 211] width 594 height 70
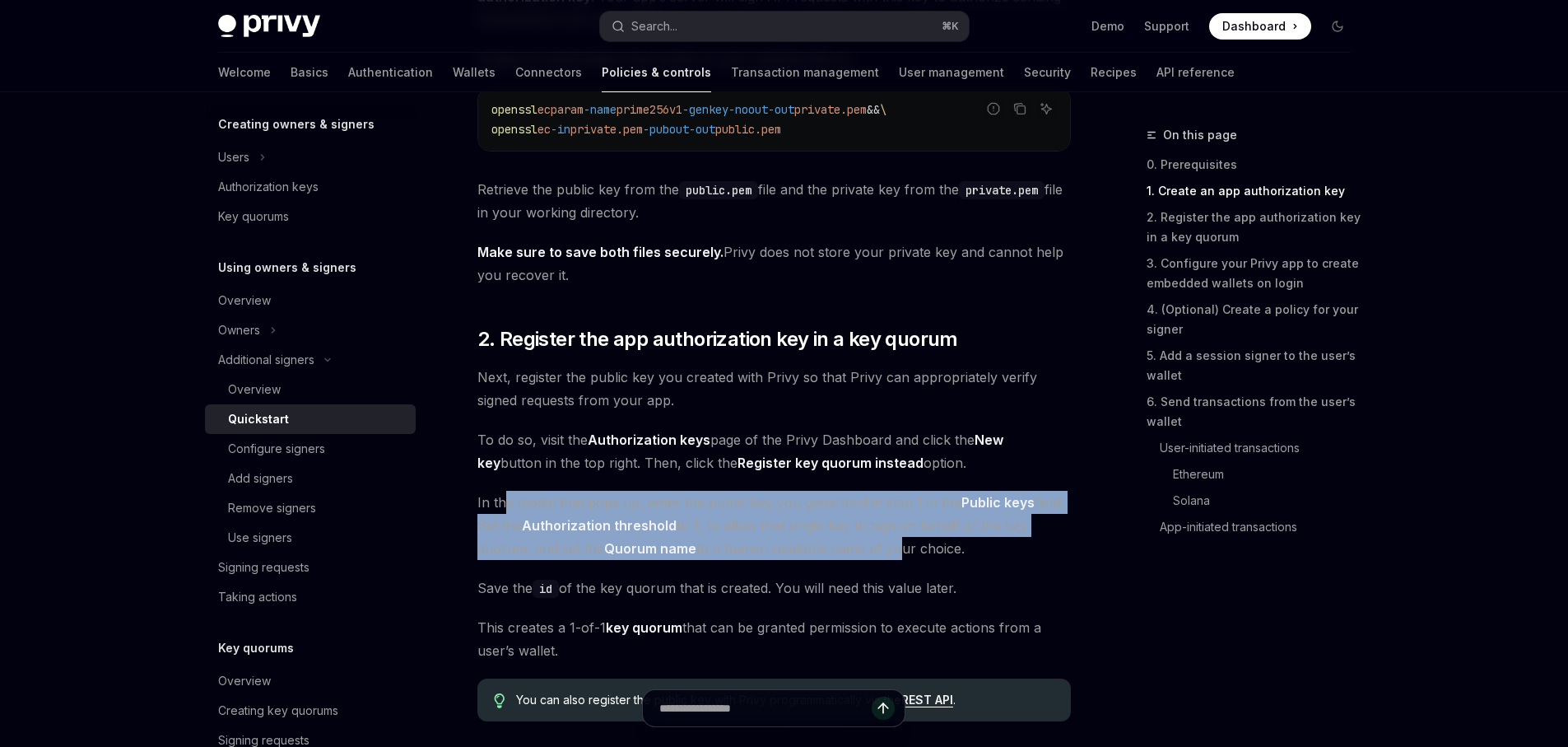
scroll to position [1029, 0]
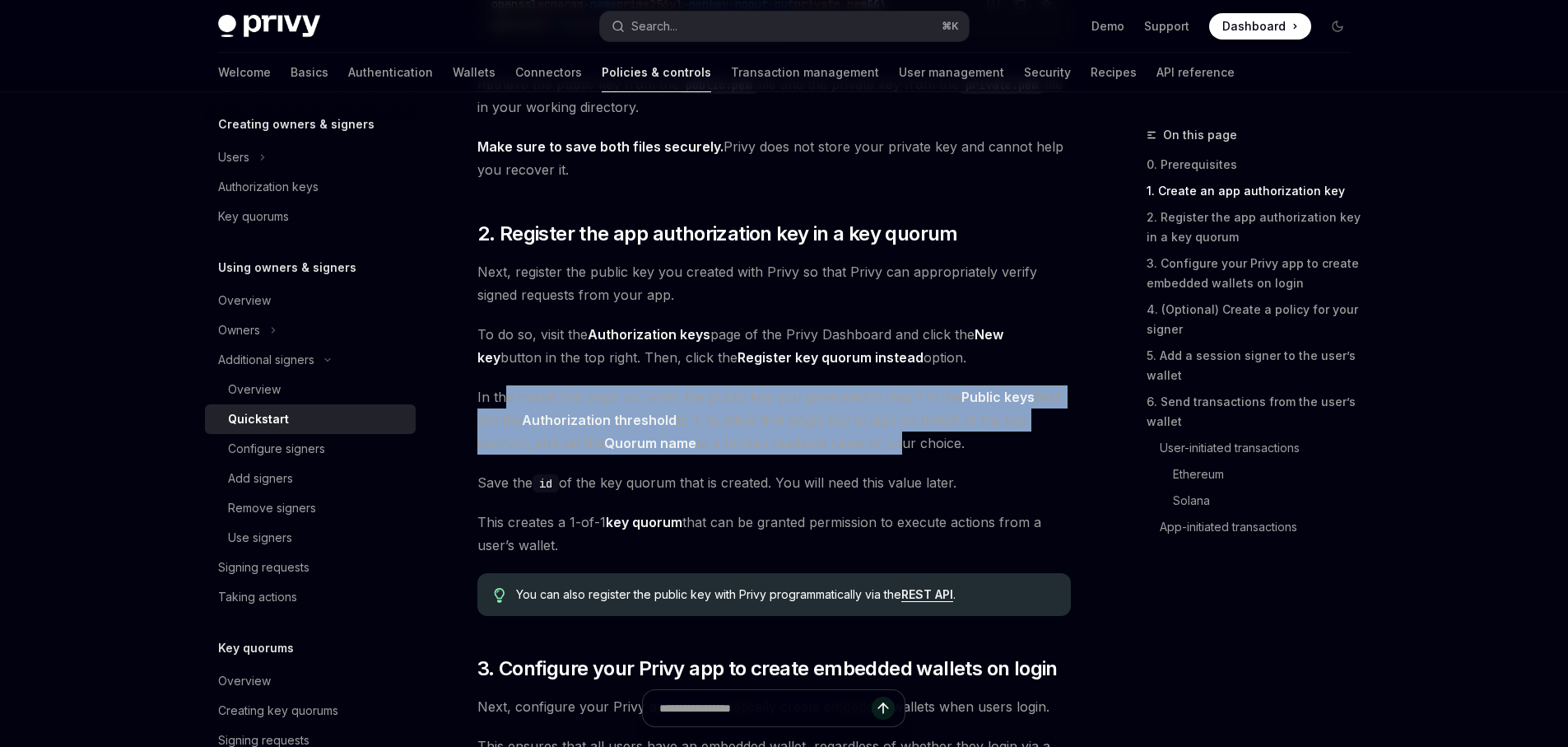
click at [722, 435] on span "In the modal that pops up, enter the public key you generated in step 1 in the …" at bounding box center [774, 420] width 594 height 70
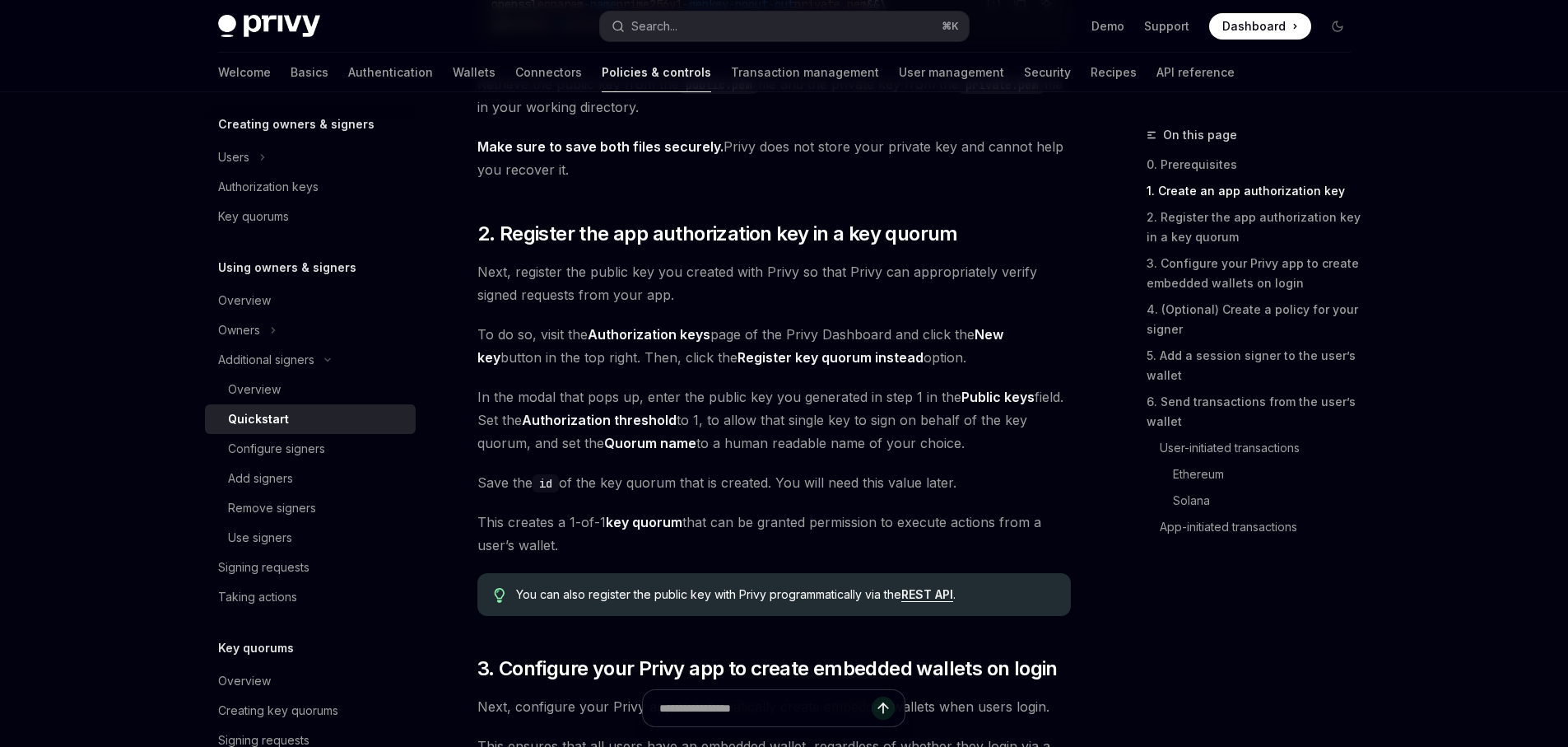
drag, startPoint x: 734, startPoint y: 401, endPoint x: 913, endPoint y: 403, distance: 179.0
click at [905, 401] on span "In the modal that pops up, enter the public key you generated in step 1 in the …" at bounding box center [774, 420] width 594 height 70
drag, startPoint x: 914, startPoint y: 403, endPoint x: 1050, endPoint y: 402, distance: 136.0
click at [1011, 400] on span "In the modal that pops up, enter the public key you generated in step 1 in the …" at bounding box center [774, 420] width 594 height 70
drag, startPoint x: 497, startPoint y: 425, endPoint x: 796, endPoint y: 425, distance: 299.0
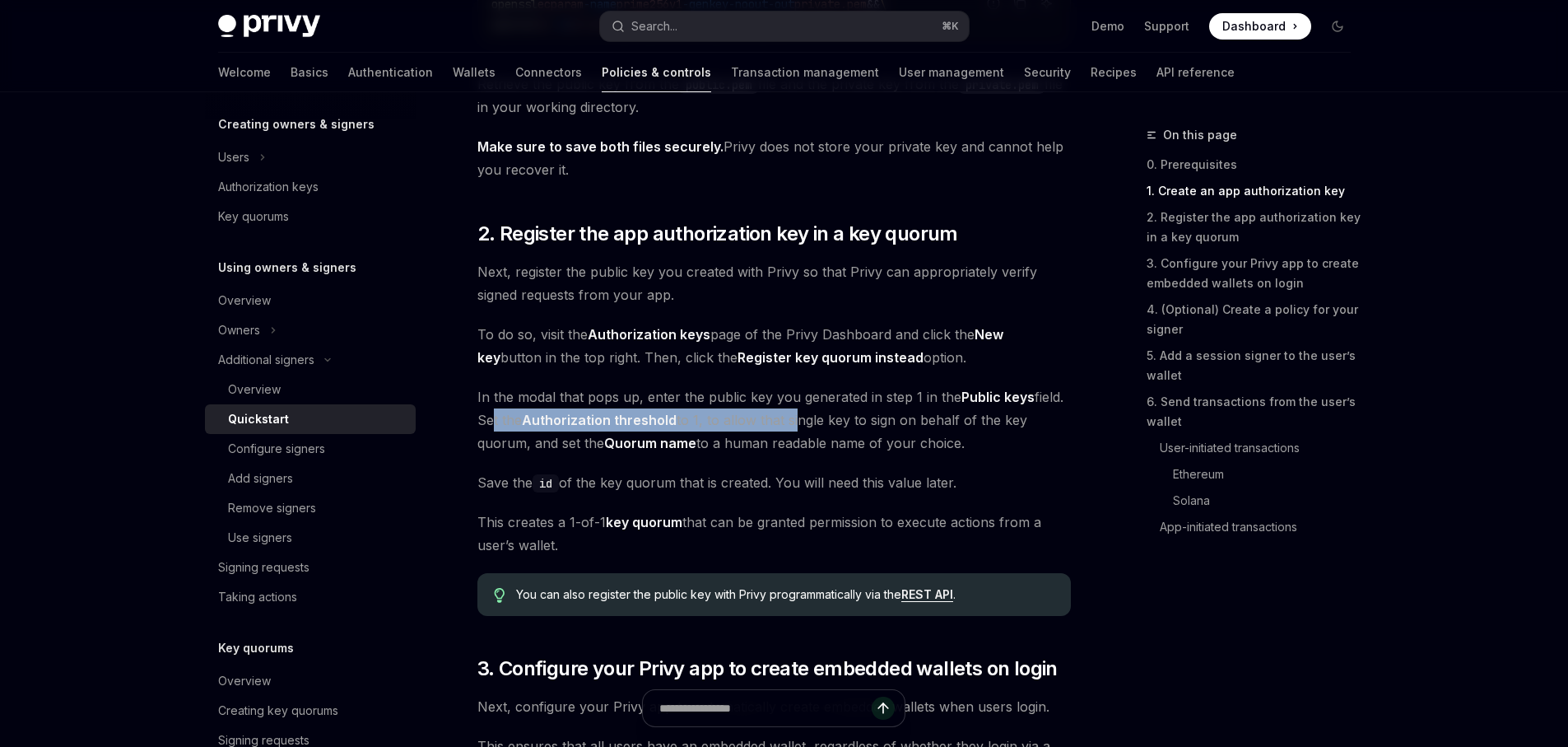
click at [796, 424] on span "In the modal that pops up, enter the public key you generated in step 1 in the …" at bounding box center [774, 420] width 594 height 70
click at [799, 424] on span "In the modal that pops up, enter the public key you generated in step 1 in the …" at bounding box center [774, 420] width 594 height 70
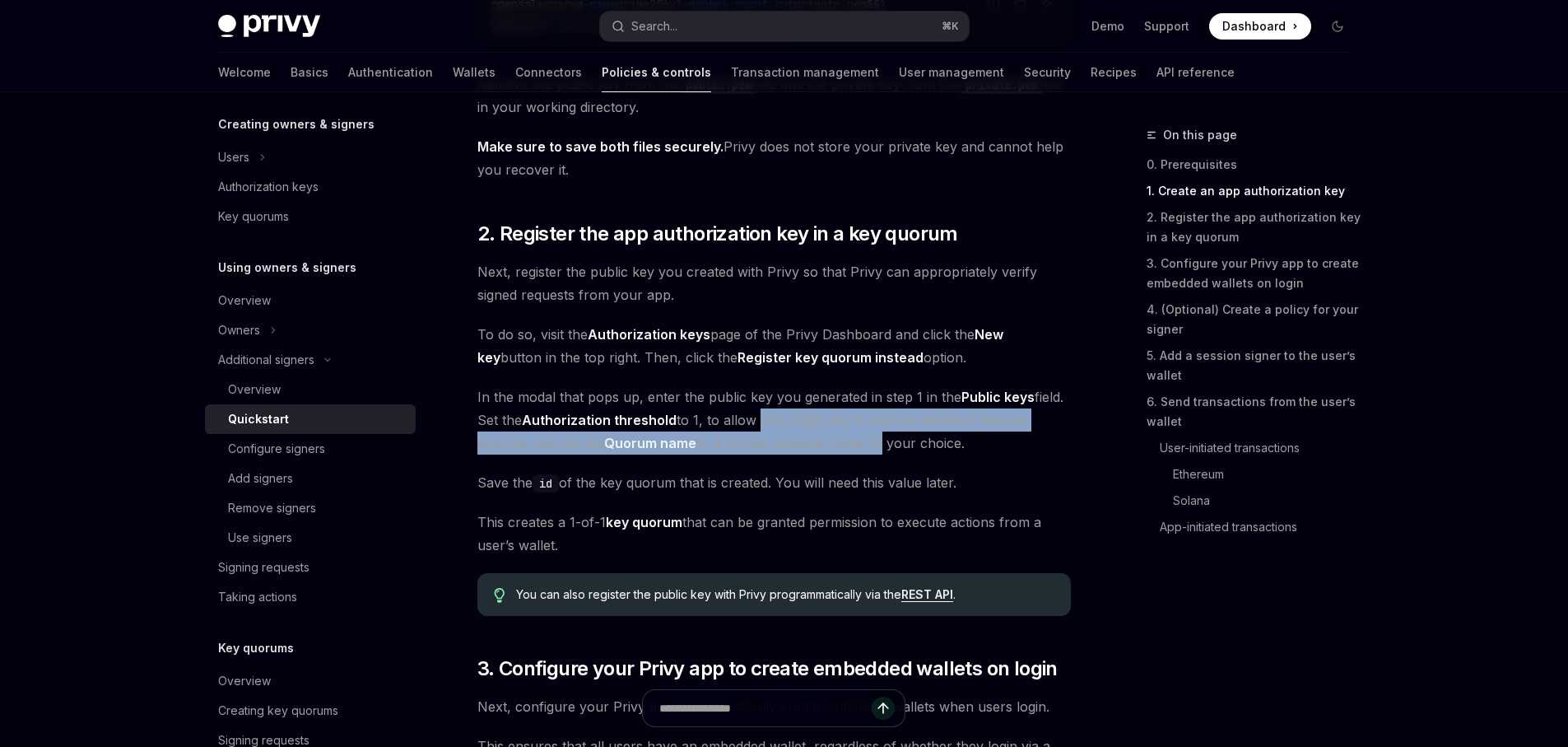
drag, startPoint x: 766, startPoint y: 424, endPoint x: 883, endPoint y: 452, distance: 120.3
click at [879, 452] on span "In the modal that pops up, enter the public key you generated in step 1 in the …" at bounding box center [774, 420] width 594 height 70
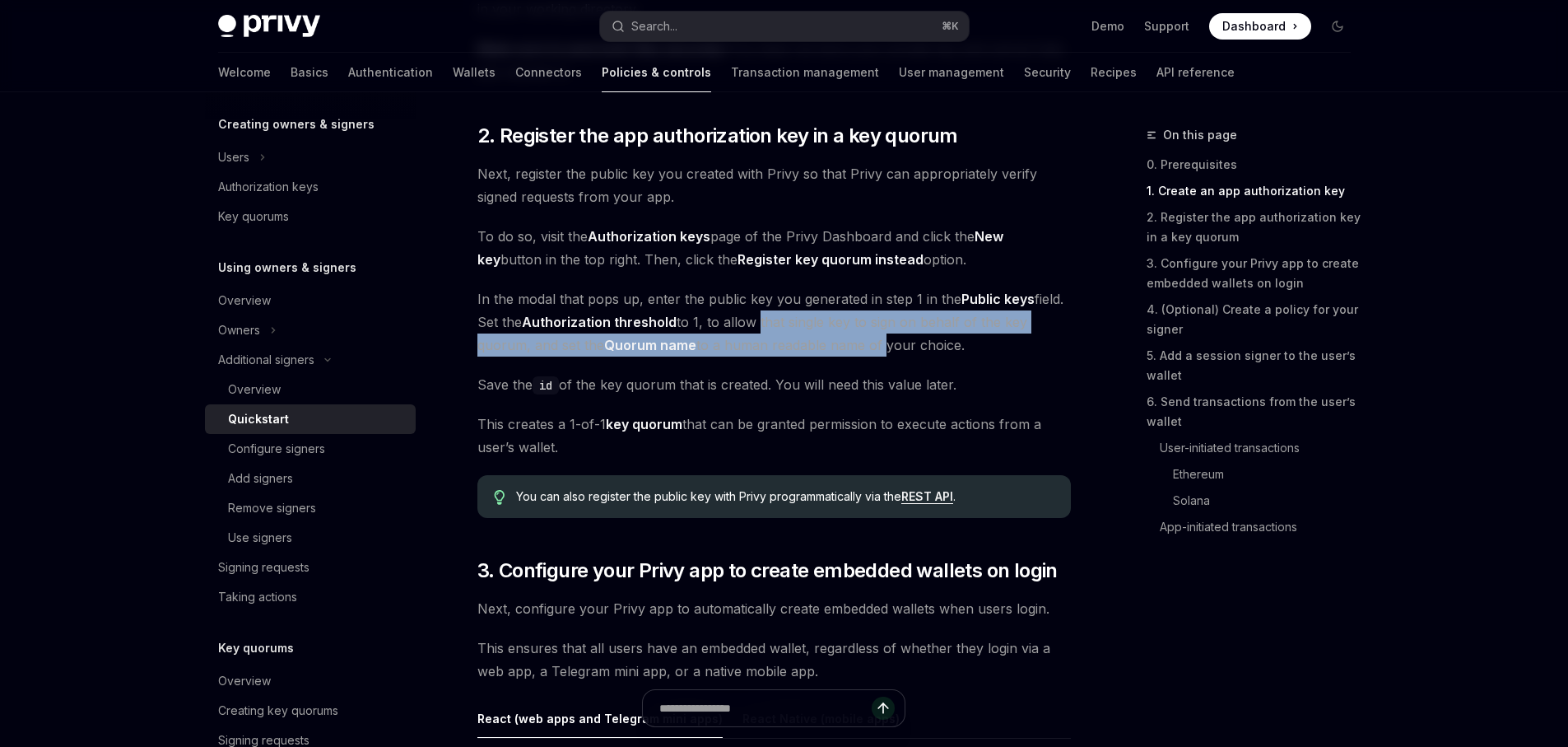
scroll to position [1155, 0]
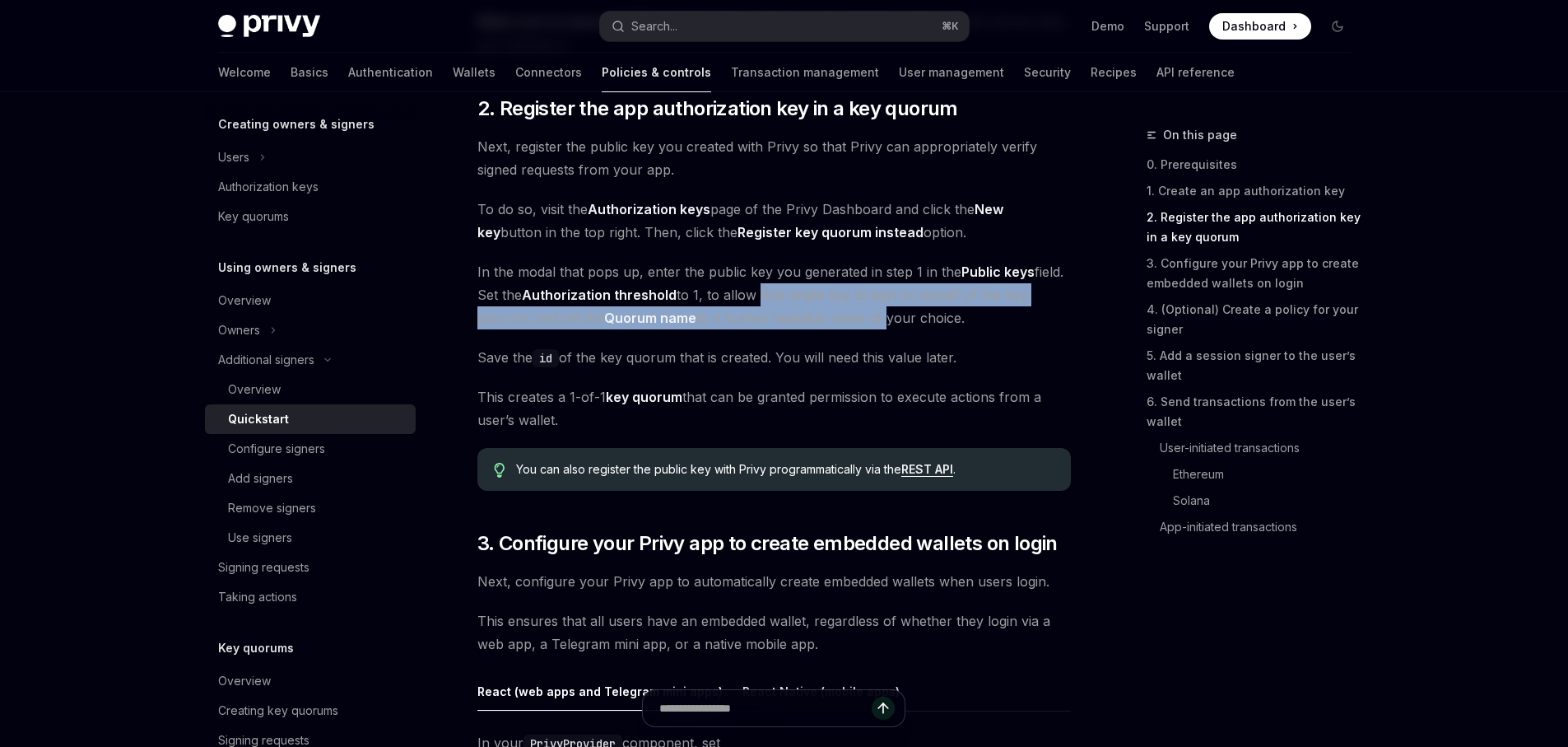
drag, startPoint x: 541, startPoint y: 393, endPoint x: 858, endPoint y: 412, distance: 317.6
click at [847, 411] on span "This creates a 1-of-1 key quorum that can be granted permission to execute acti…" at bounding box center [774, 408] width 594 height 46
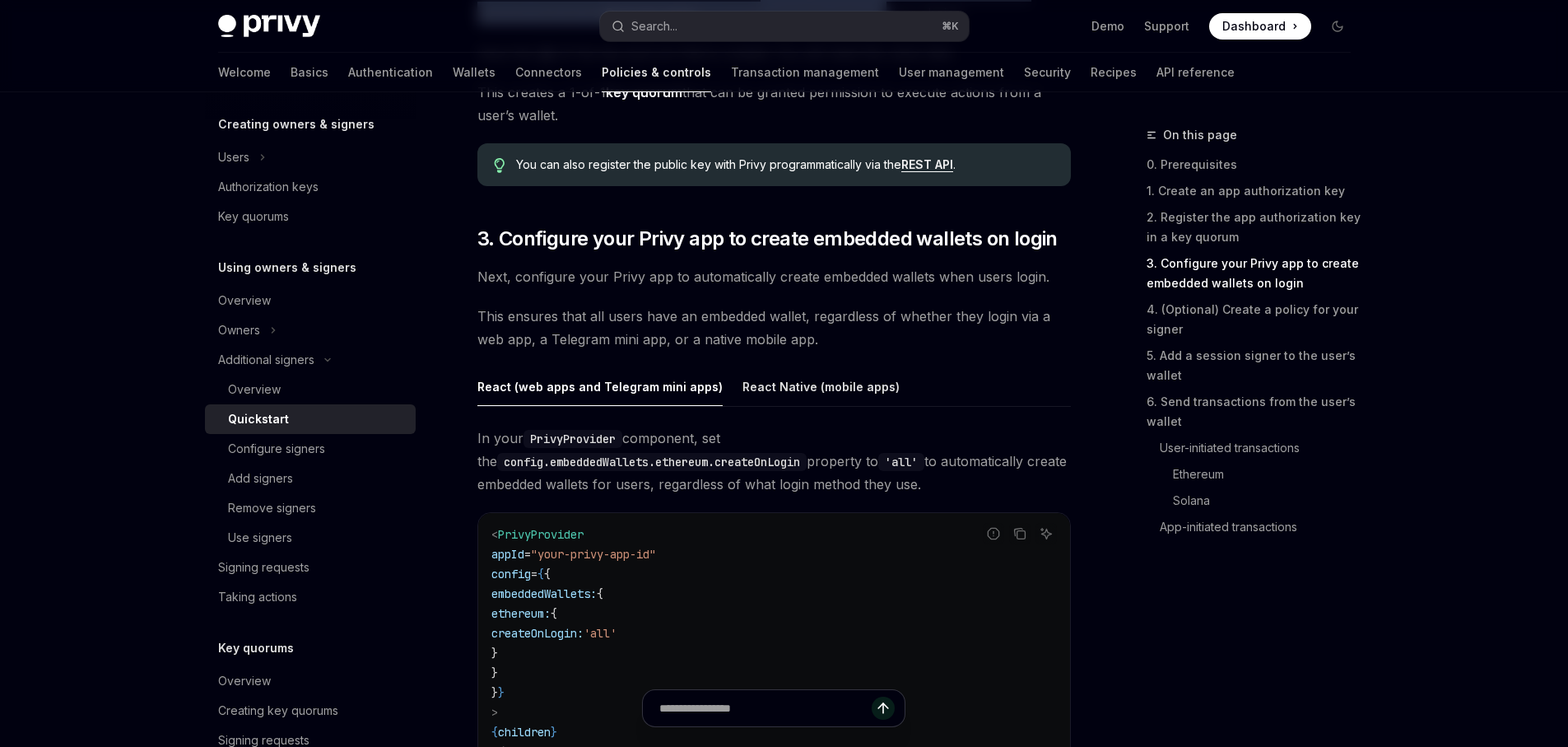
scroll to position [1388, 0]
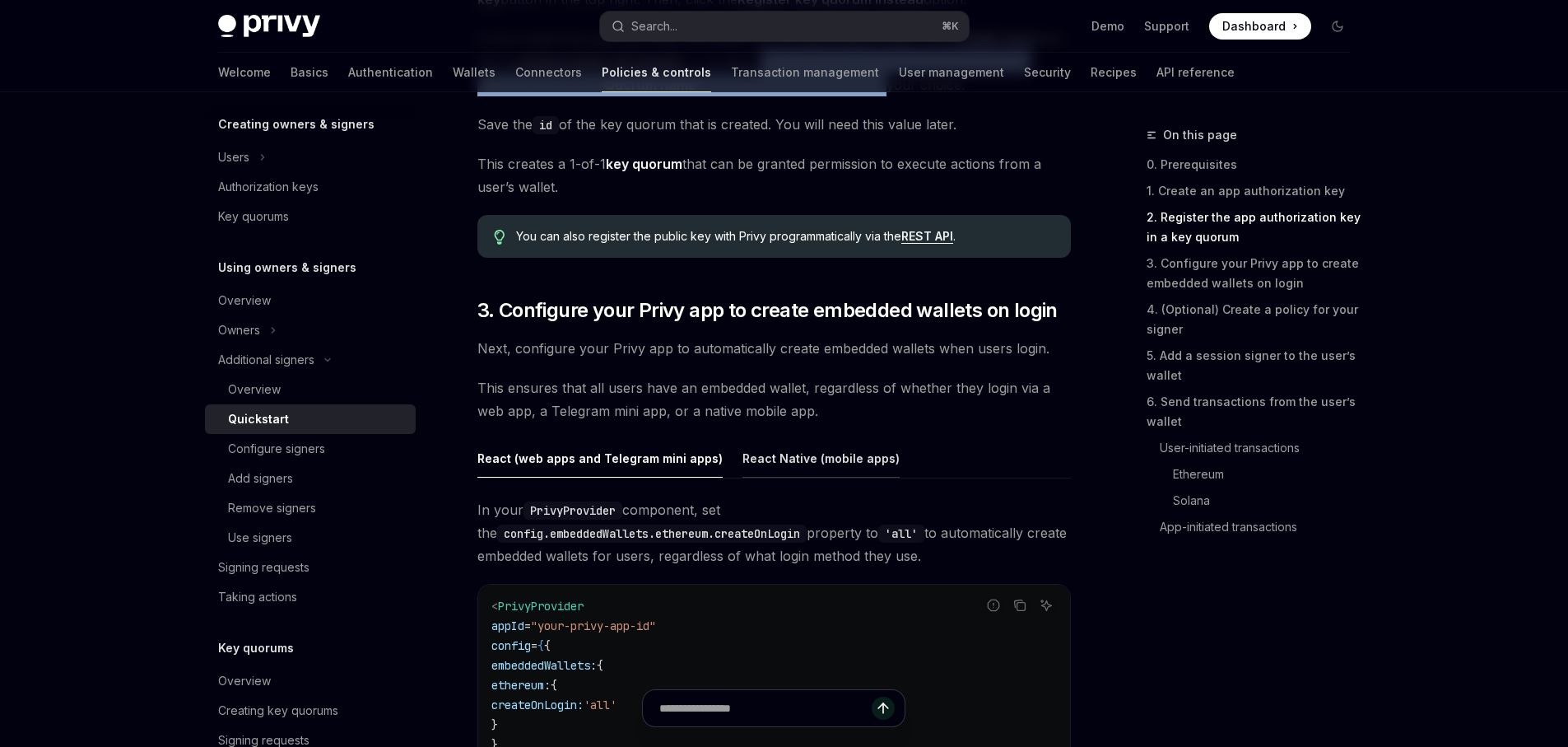
click at [770, 469] on button "React Native (mobile apps)" at bounding box center [821, 458] width 157 height 38
click at [653, 451] on button "React (web apps and Telegram mini apps)" at bounding box center [600, 458] width 245 height 38
click at [790, 458] on button "React Native (mobile apps)" at bounding box center [821, 458] width 157 height 38
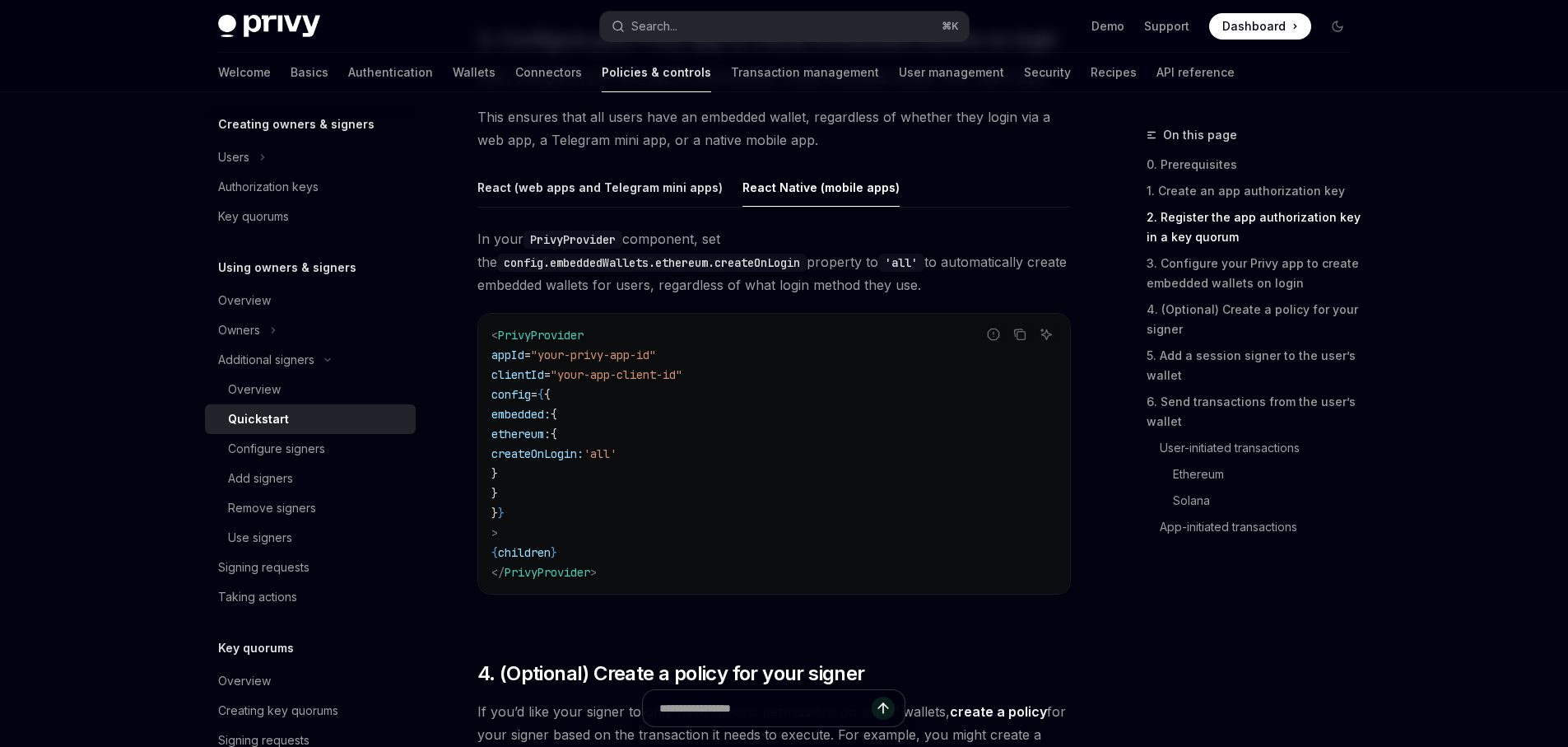
scroll to position [1690, 0]
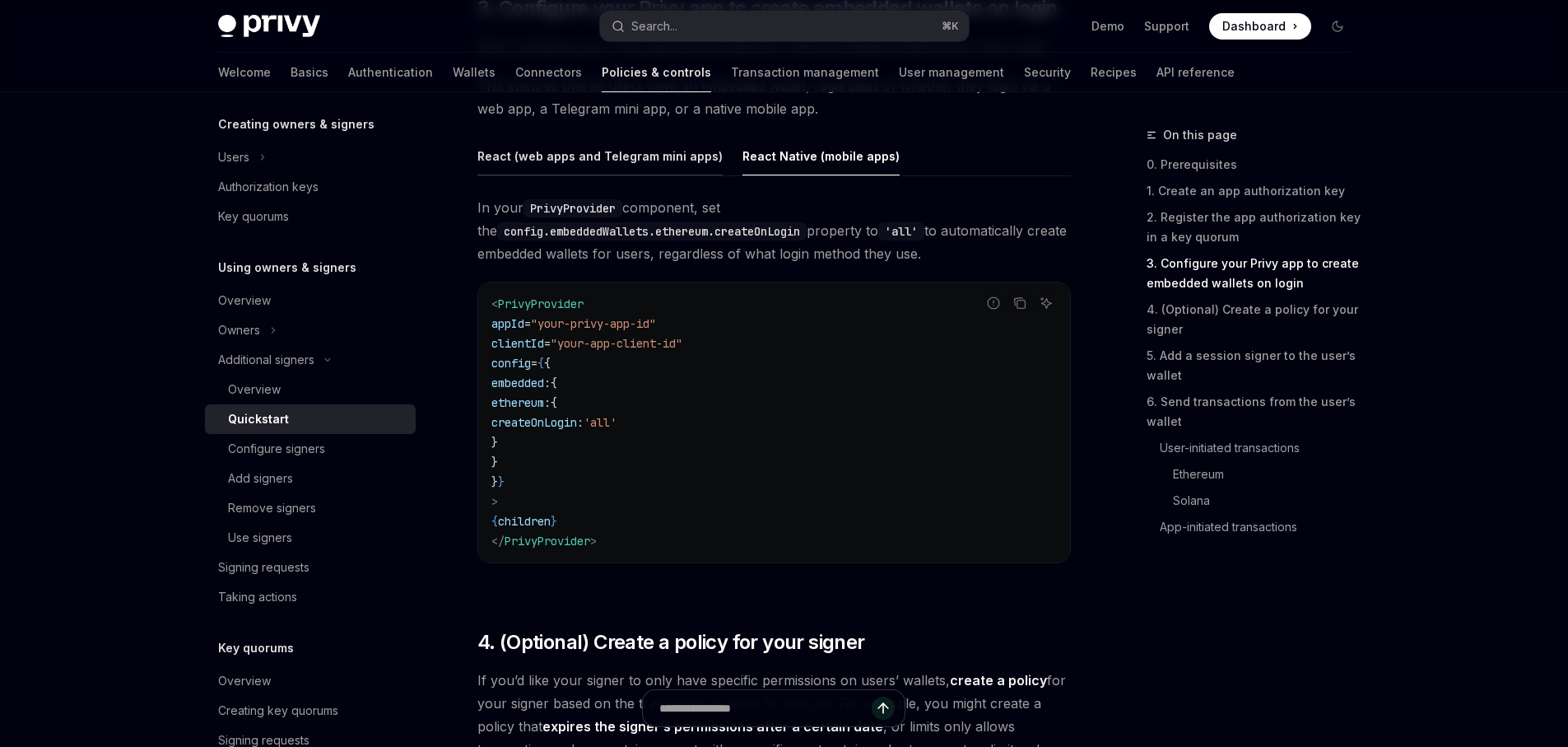
click at [620, 171] on button "React (web apps and Telegram mini apps)" at bounding box center [600, 155] width 245 height 38
type textarea "*"
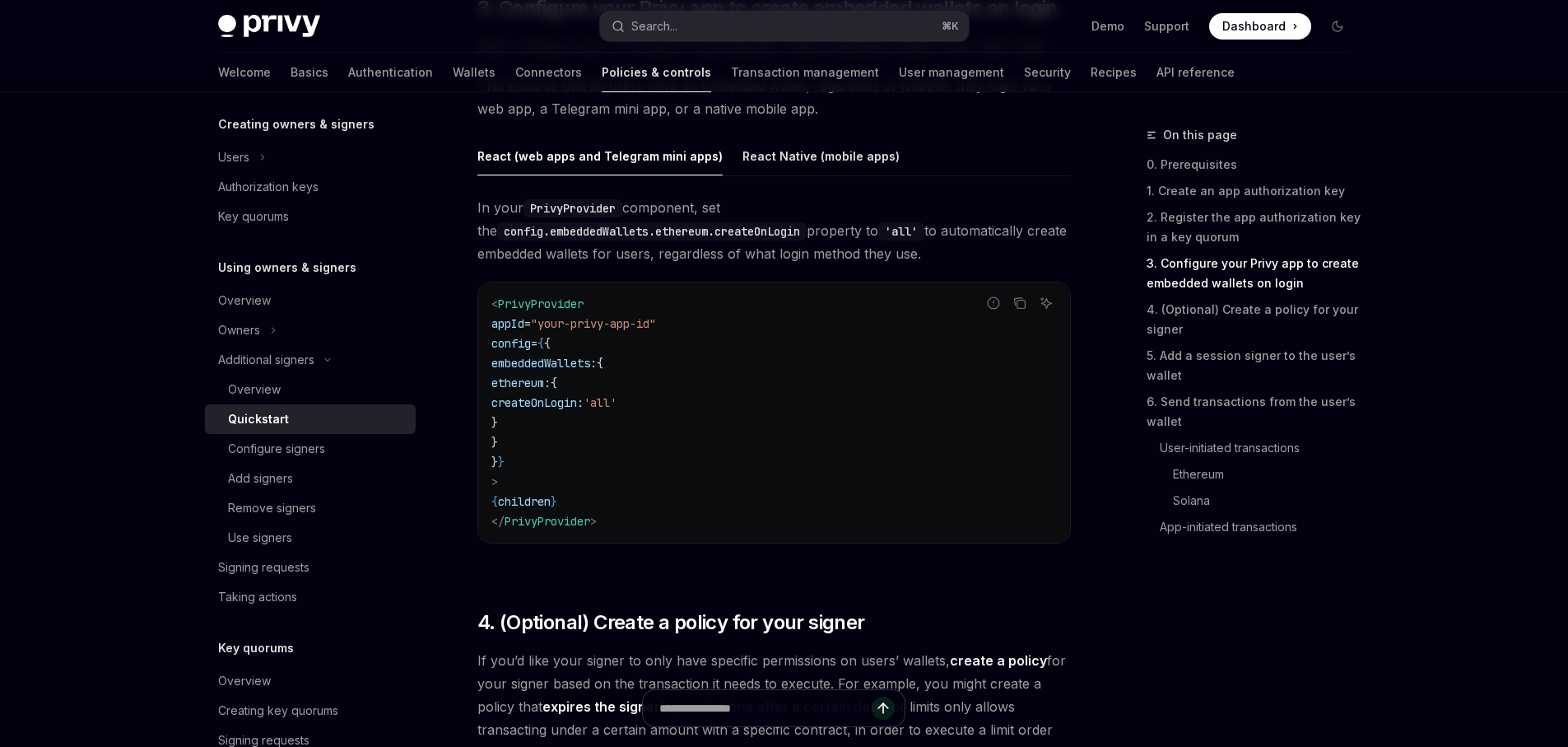
drag, startPoint x: 548, startPoint y: 403, endPoint x: 808, endPoint y: 403, distance: 260.0
click at [808, 402] on code "< PrivyProvider appId = "your-privy-app-id" config = { { embeddedWallets: { eth…" at bounding box center [774, 413] width 565 height 237
click at [613, 385] on code "< PrivyProvider appId = "your-privy-app-id" config = { { embeddedWallets: { eth…" at bounding box center [774, 413] width 565 height 237
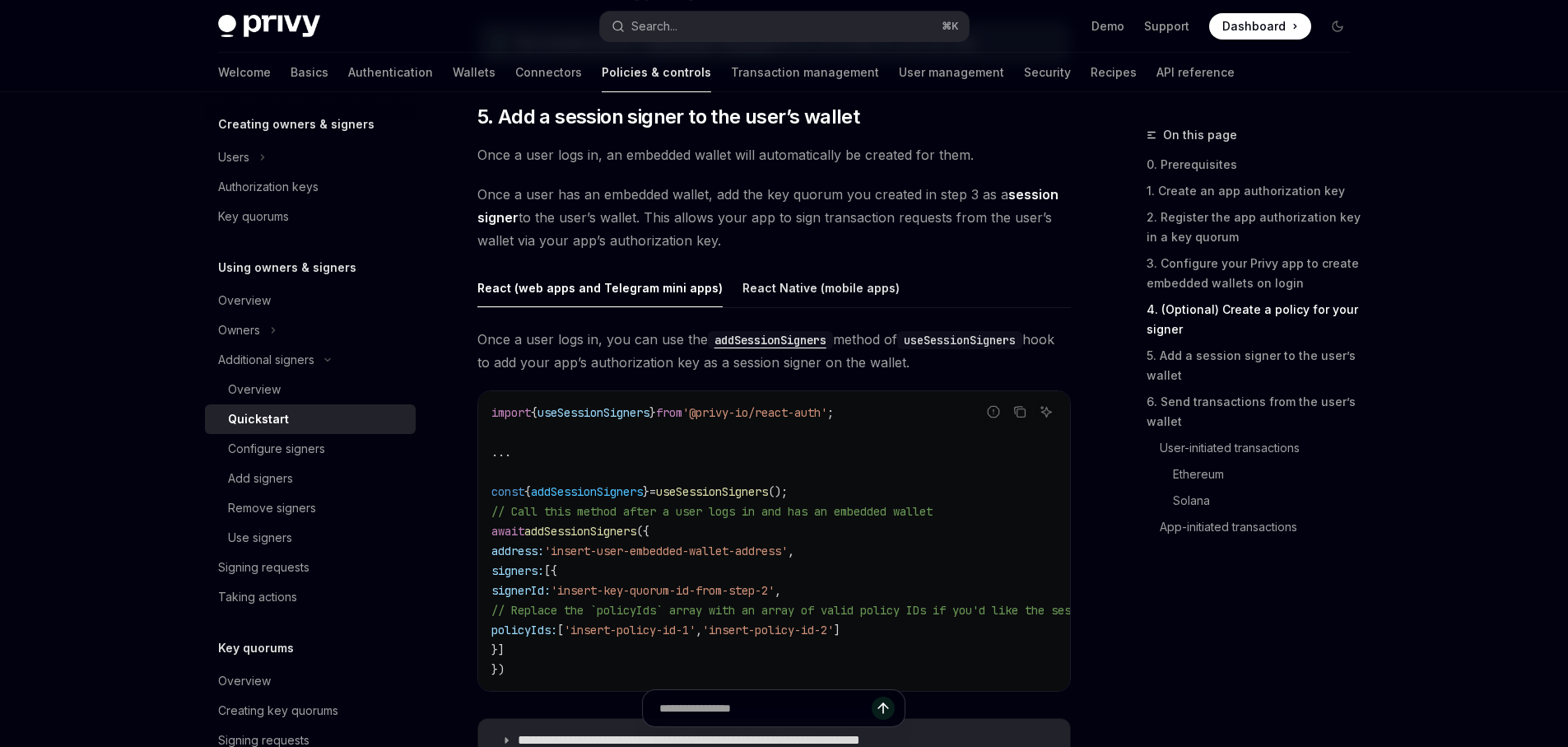
scroll to position [2597, 0]
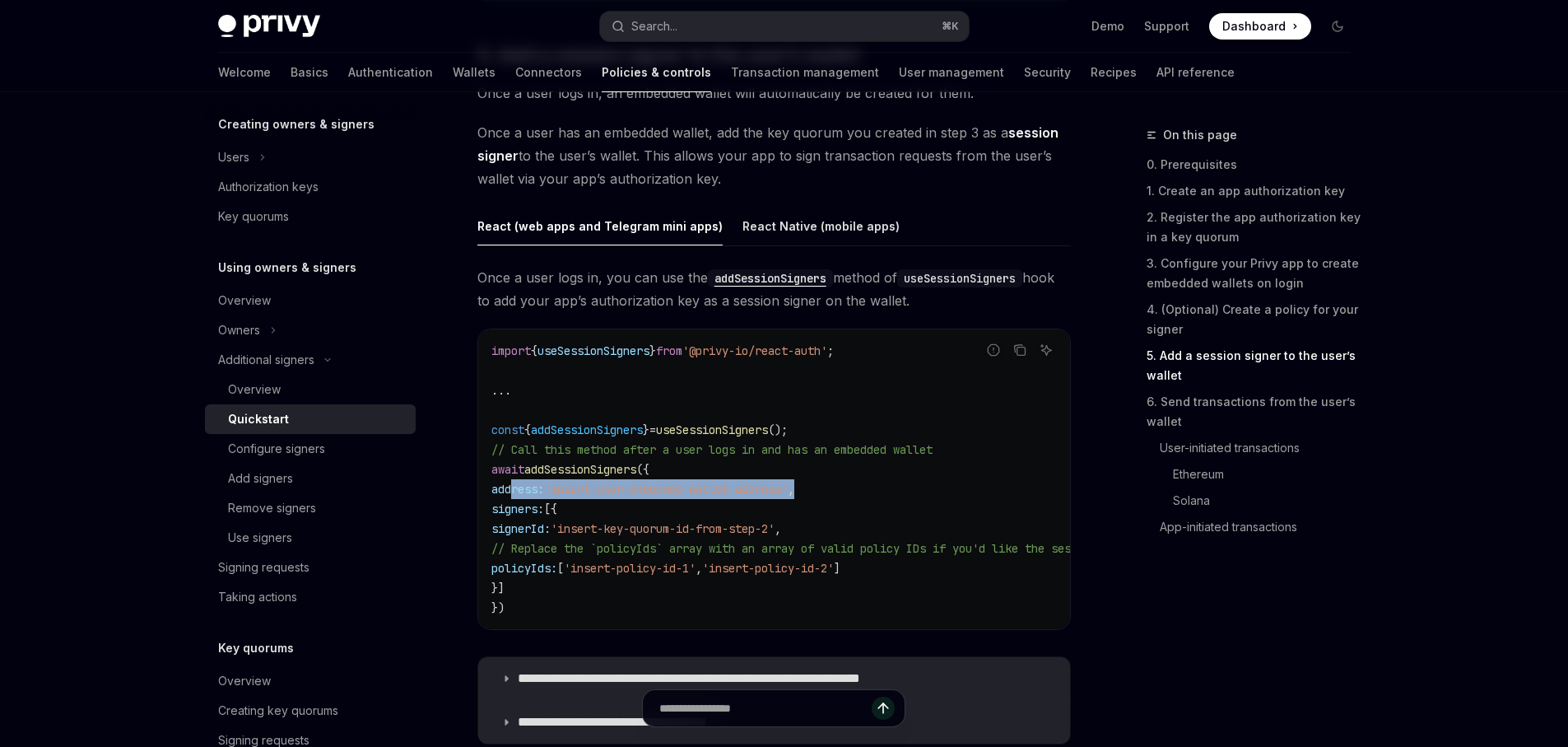
drag, startPoint x: 513, startPoint y: 485, endPoint x: 902, endPoint y: 492, distance: 389.1
click at [902, 492] on code "import { useSessionSigners } from '@privy-io/react-auth' ; ... const { addSessi…" at bounding box center [1368, 479] width 1752 height 276
click at [749, 487] on span "'insert-user-embedded-wallet-address'" at bounding box center [665, 488] width 244 height 15
drag, startPoint x: 672, startPoint y: 489, endPoint x: 775, endPoint y: 494, distance: 103.1
click at [775, 494] on span "'insert-user-embedded-wallet-address'" at bounding box center [665, 488] width 244 height 15
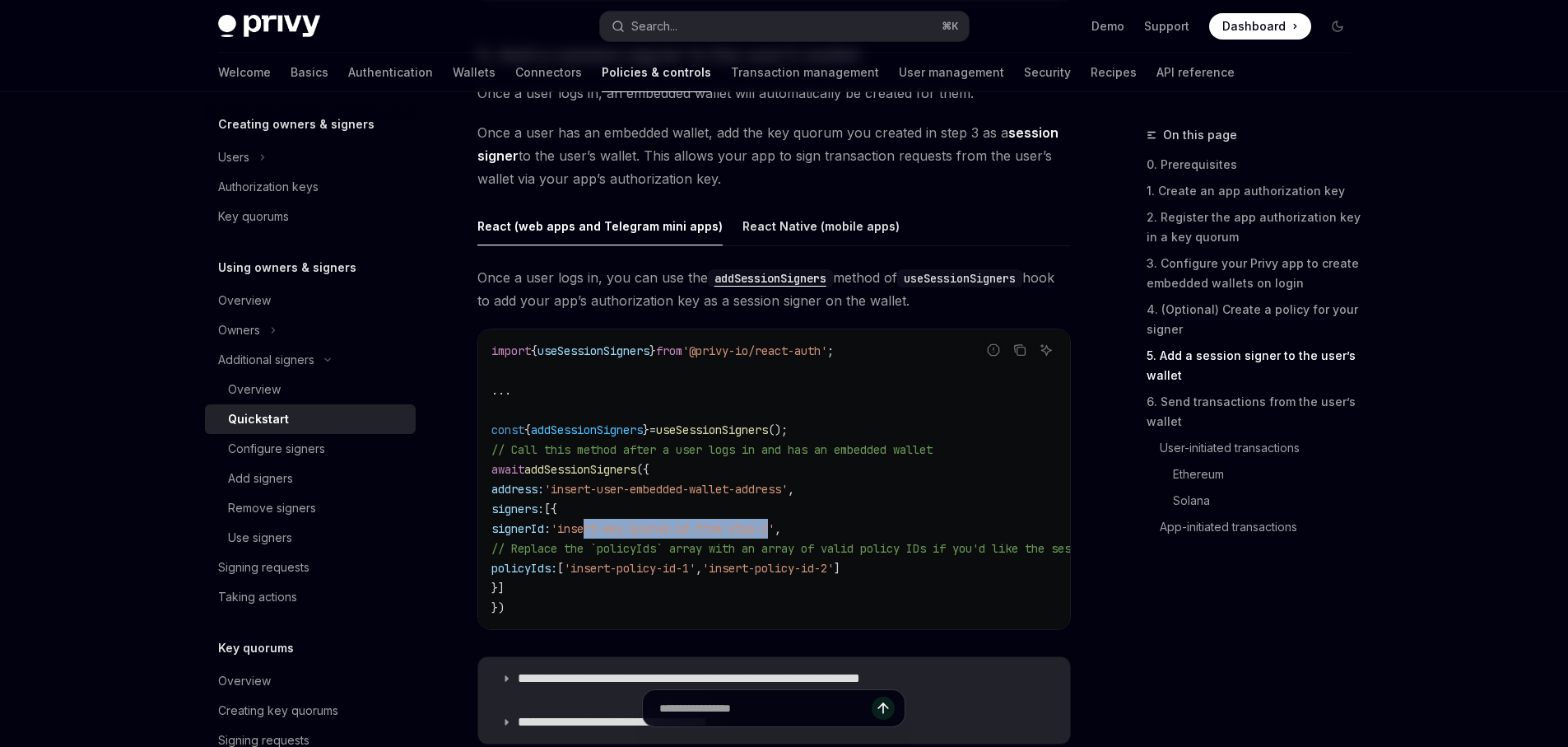
drag, startPoint x: 734, startPoint y: 534, endPoint x: 801, endPoint y: 370, distance: 177.2
click at [775, 528] on span "'insert-key-quorum-id-from-step-2'" at bounding box center [662, 528] width 223 height 15
drag, startPoint x: 596, startPoint y: 566, endPoint x: 936, endPoint y: 561, distance: 340.0
click at [936, 561] on code "import { useSessionSigners } from '@privy-io/react-auth' ; ... const { addSessi…" at bounding box center [1368, 479] width 1752 height 276
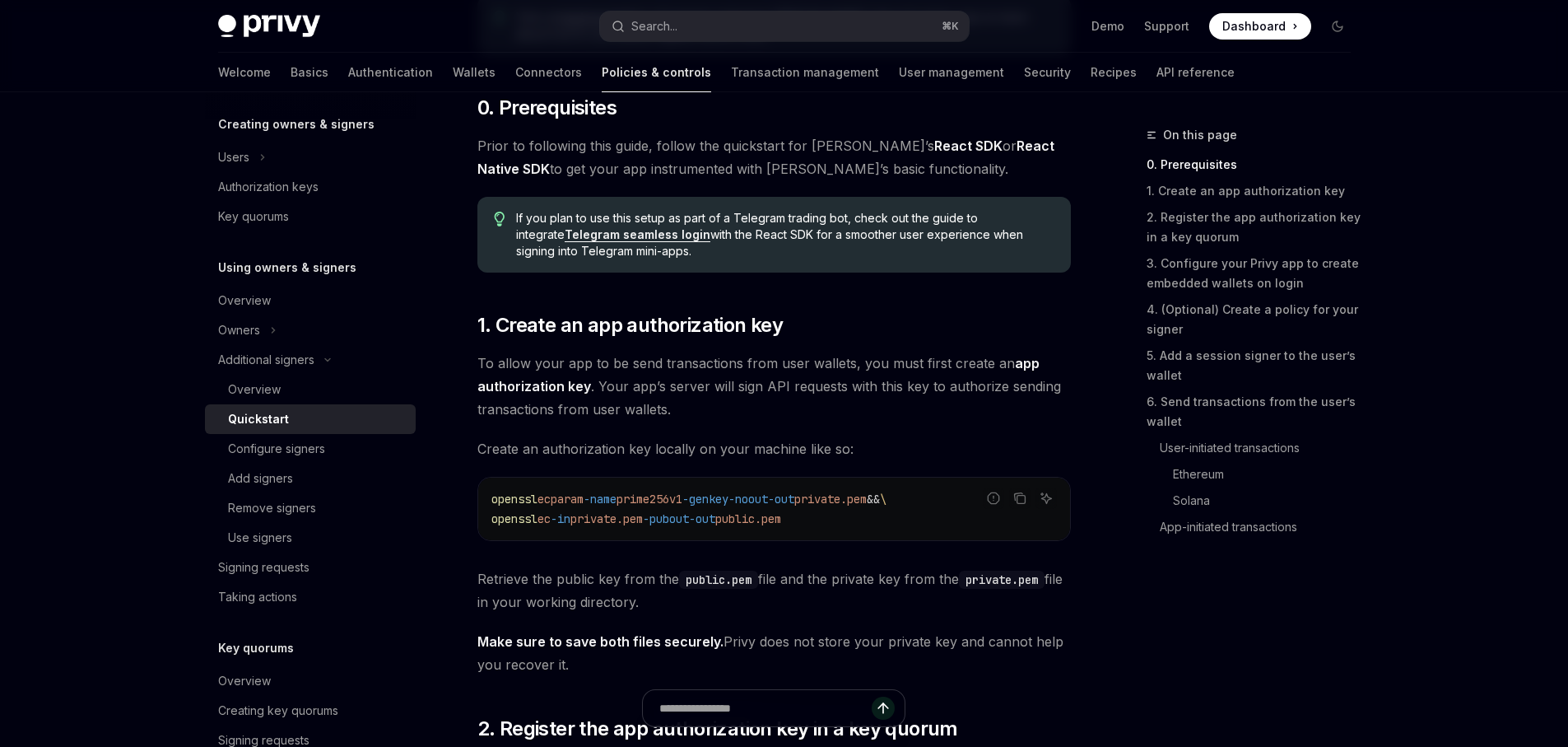
scroll to position [516, 0]
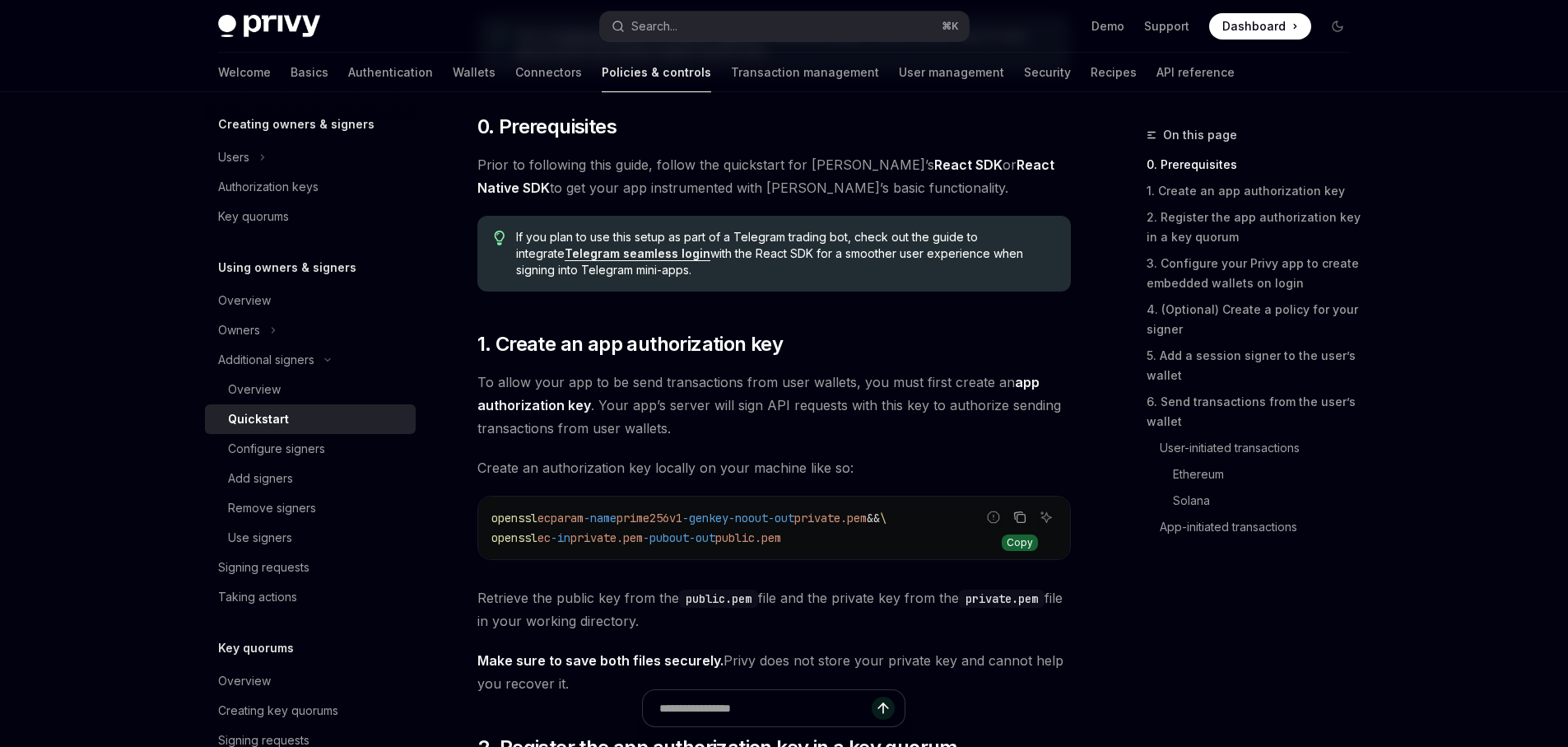
click at [1022, 518] on icon "Copy the contents from the code block" at bounding box center [1019, 517] width 13 height 13
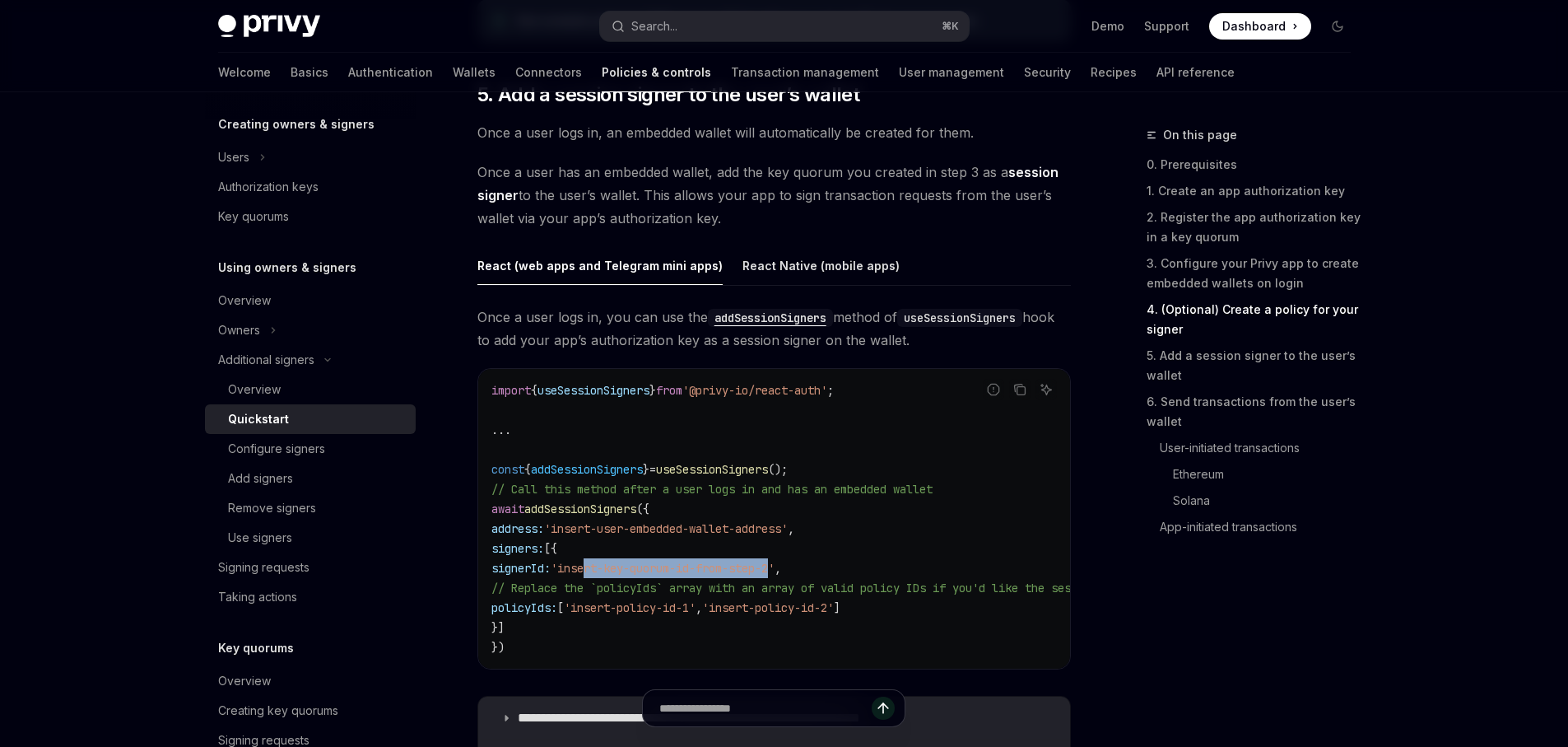
scroll to position [2703, 0]
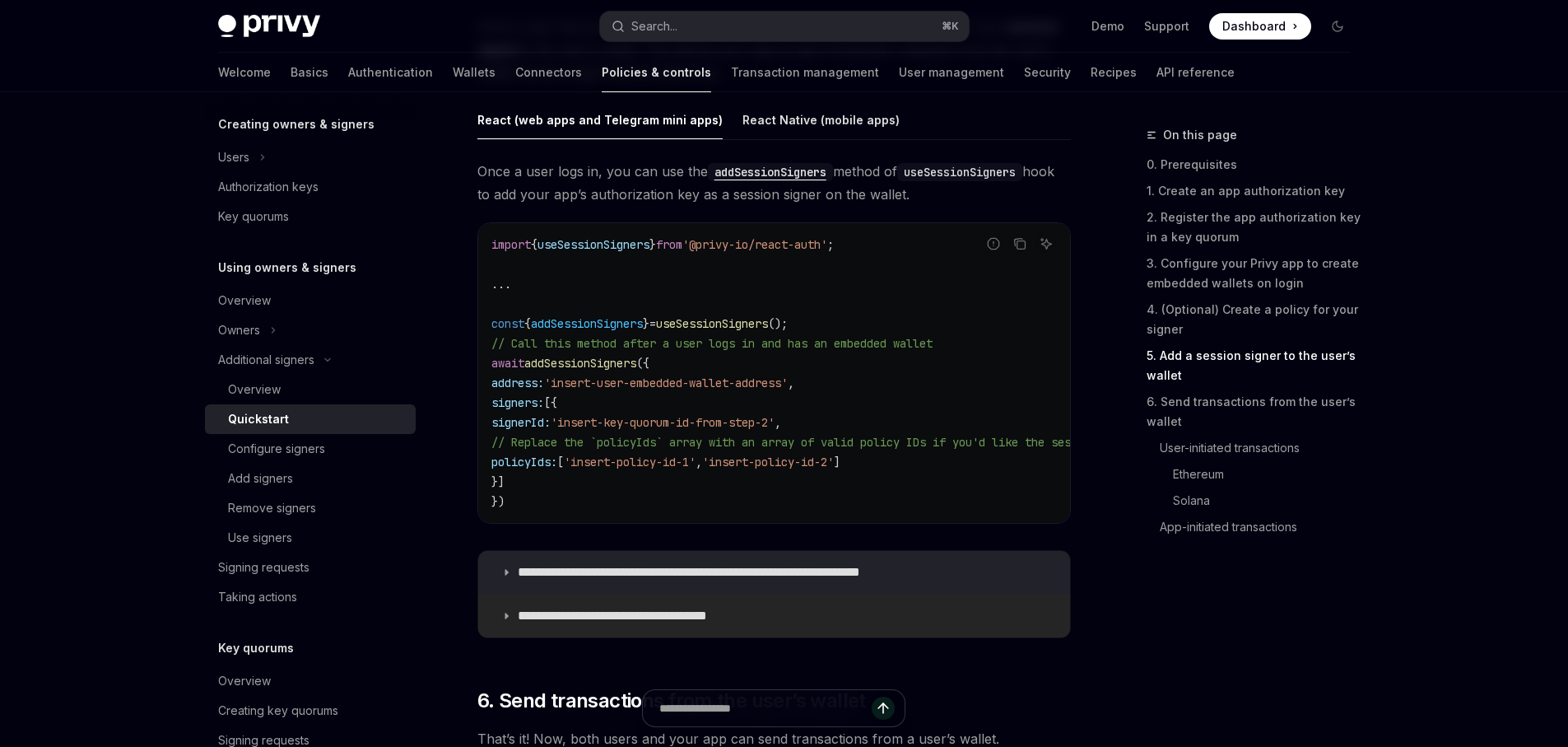
click at [698, 622] on p "**********" at bounding box center [632, 616] width 230 height 17
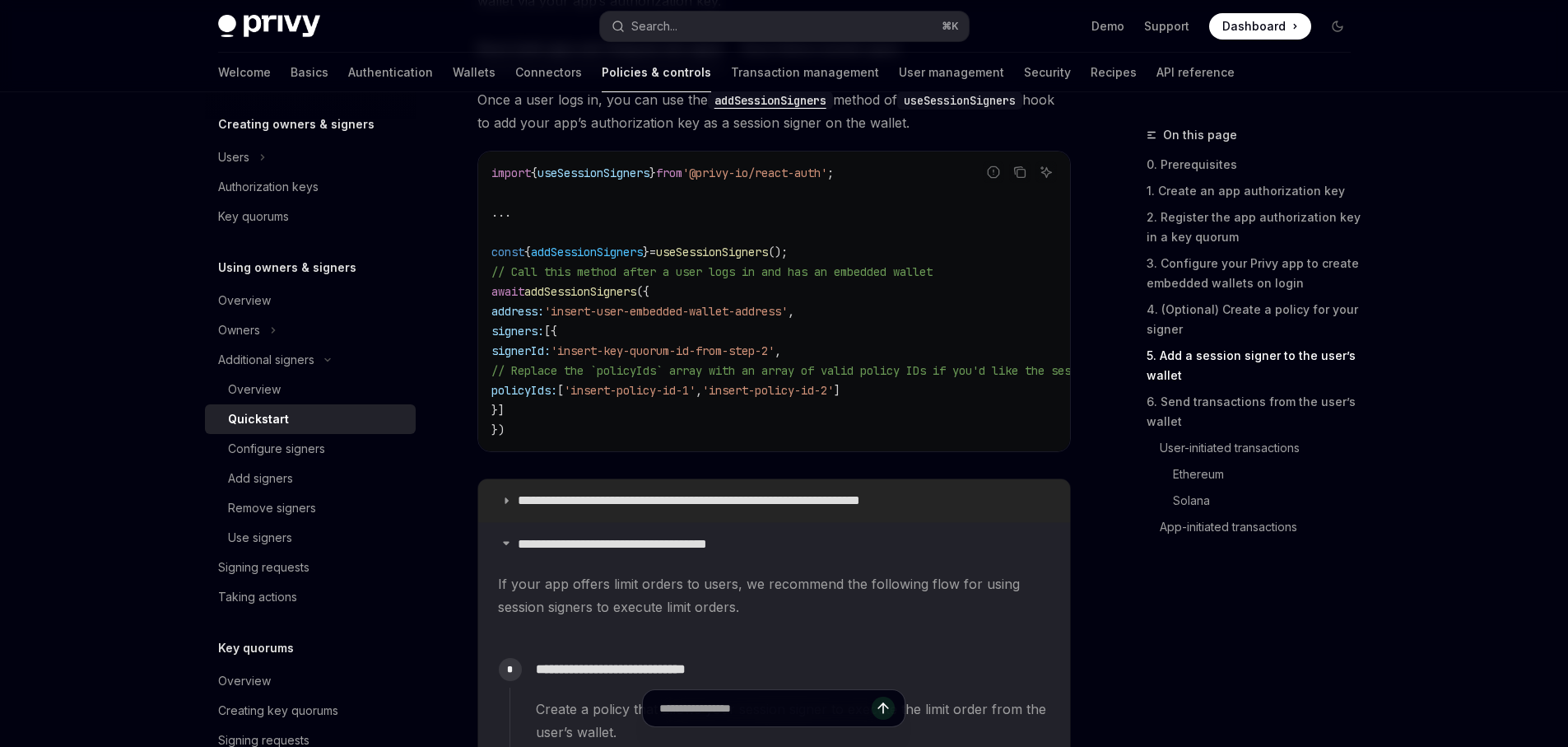
scroll to position [2685, 0]
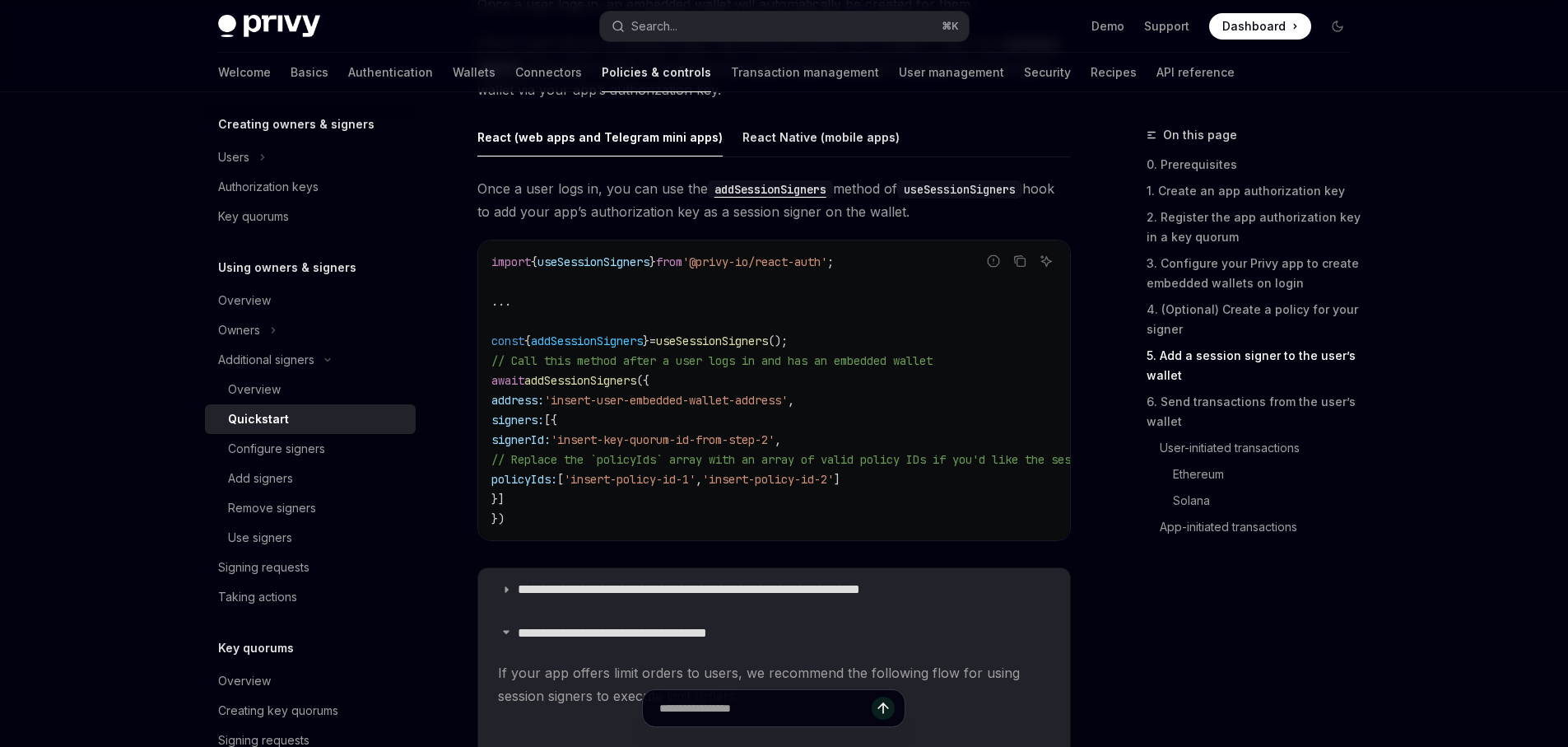
drag, startPoint x: 700, startPoint y: 439, endPoint x: 853, endPoint y: 445, distance: 153.1
click at [781, 445] on span "signerId: 'insert-key-quorum-id-from-step-2' ," at bounding box center [637, 439] width 290 height 15
